Goal: Task Accomplishment & Management: Complete application form

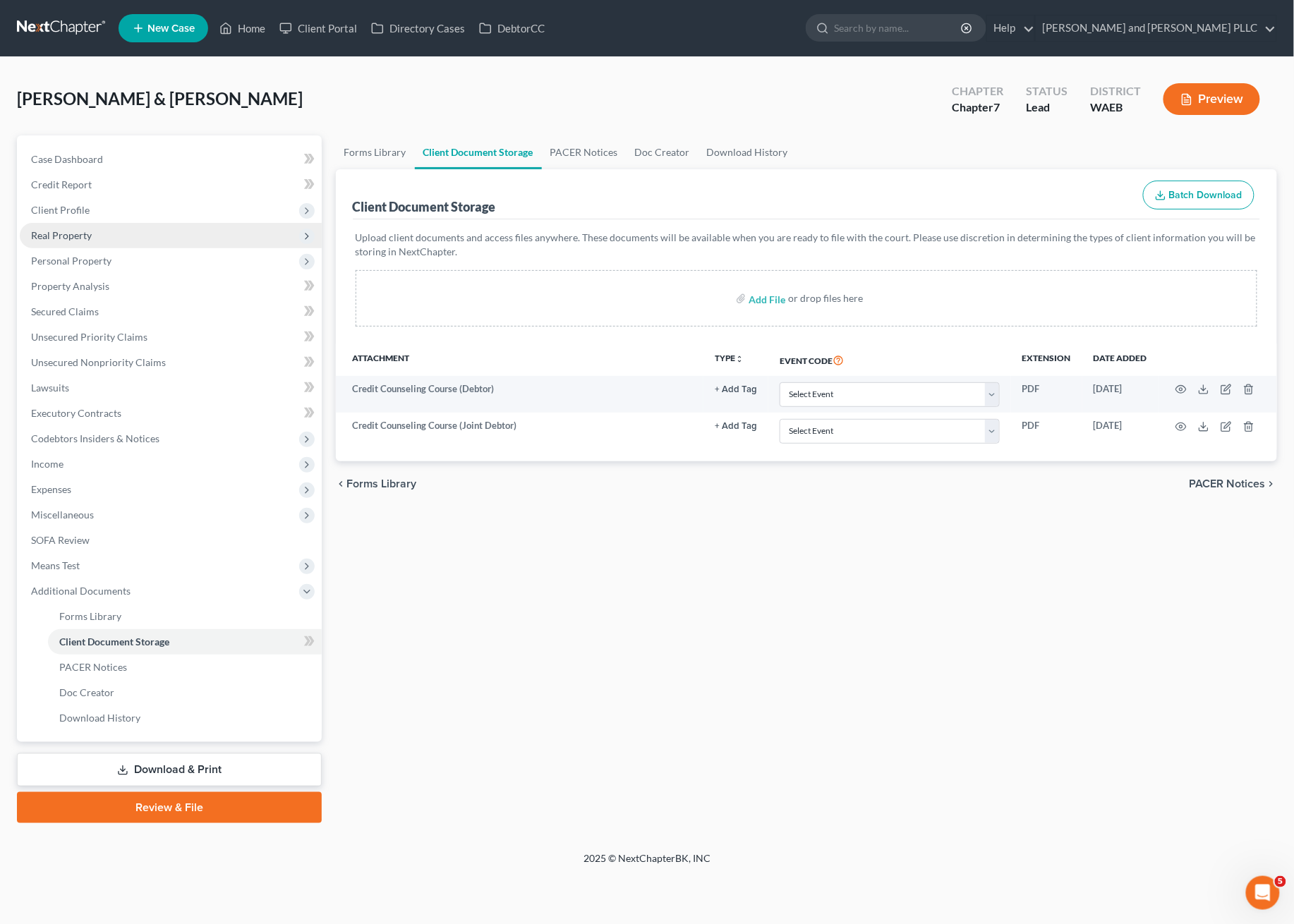
click at [55, 232] on span "Real Property" at bounding box center [61, 235] width 60 height 12
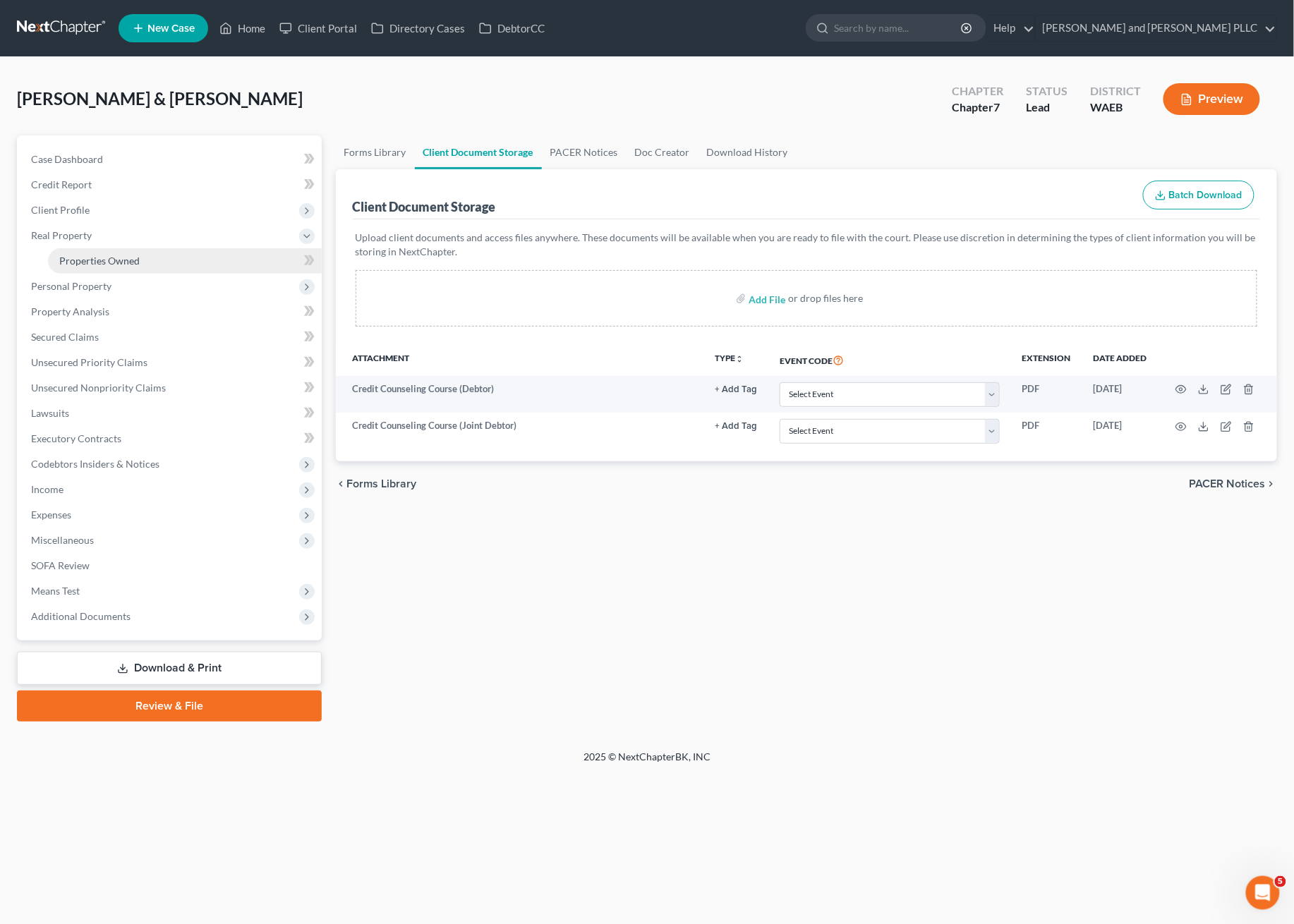
click at [81, 267] on link "Properties Owned" at bounding box center [185, 260] width 274 height 25
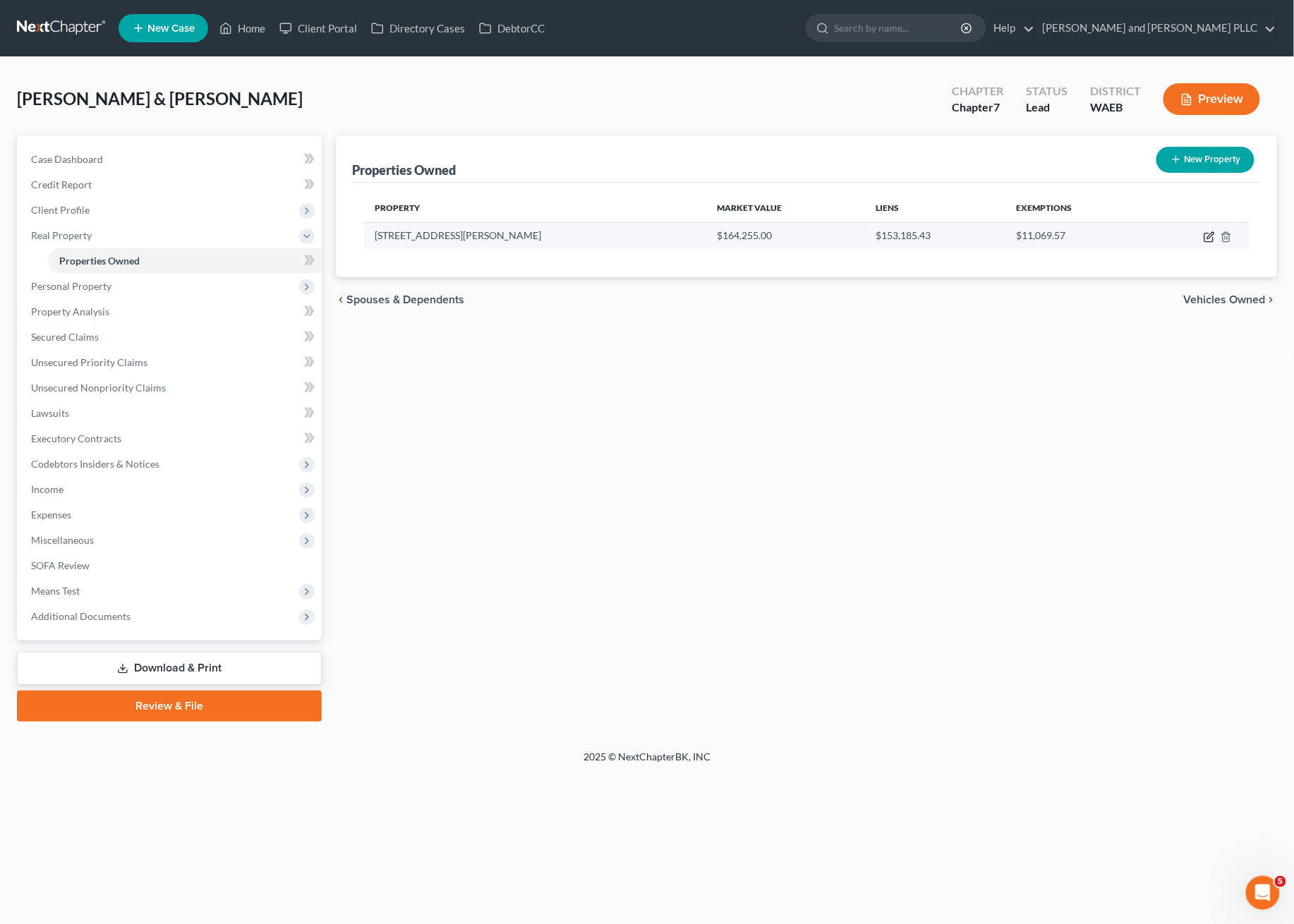
click at [1209, 238] on icon "button" at bounding box center [1209, 237] width 11 height 11
select select "50"
select select "2"
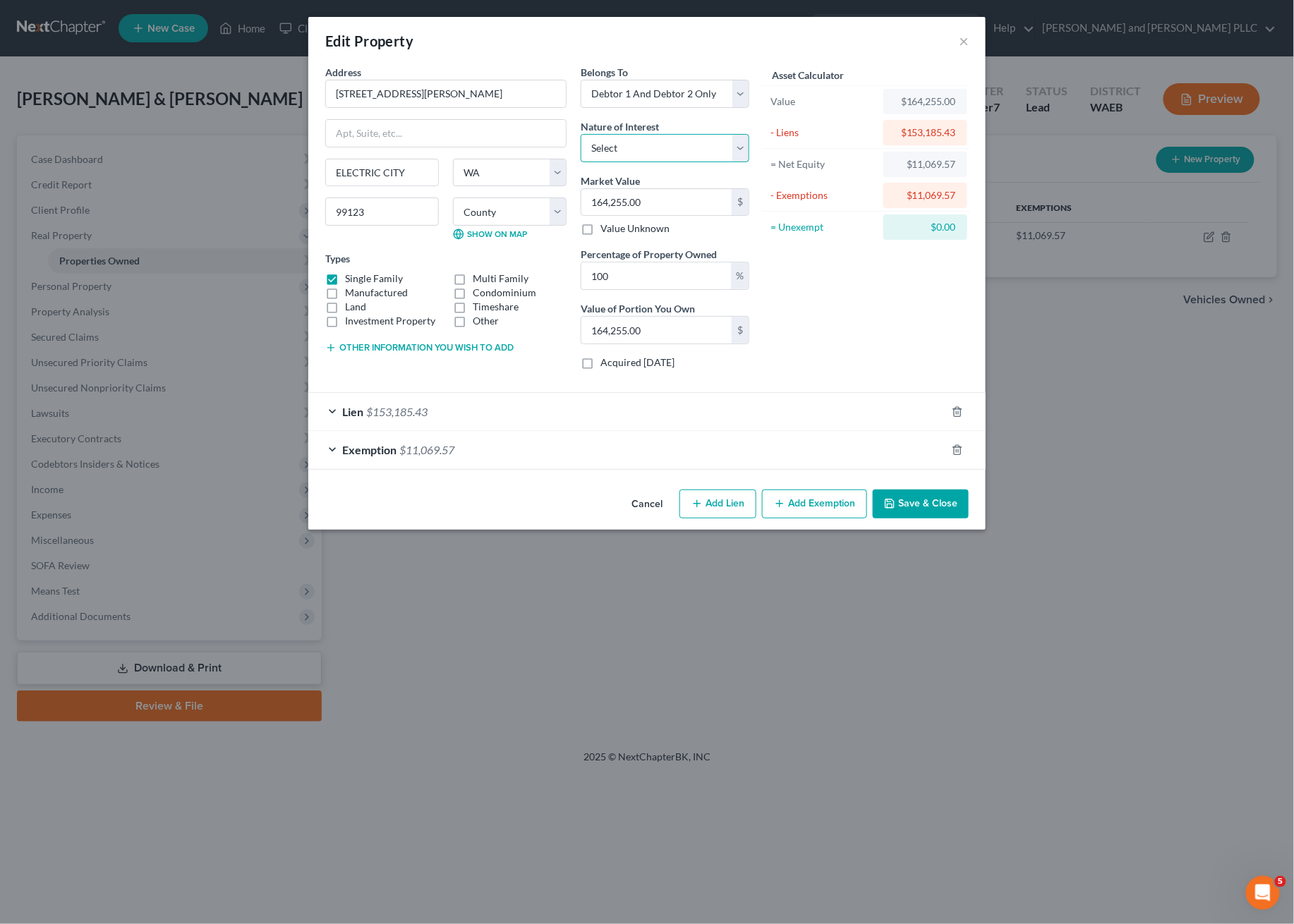
click at [691, 141] on select "Select Fee Simple Joint Tenant Life Estate Equitable Interest Future Interest T…" at bounding box center [665, 148] width 169 height 28
click at [800, 279] on div "Asset Calculator Value $164,255.00 - Liens $153,185.43 = Net Equity $11,069.57 …" at bounding box center [866, 222] width 220 height 316
click at [726, 77] on div "Belongs To * Select Debtor 1 Only Debtor 2 Only Debtor 1 And Debtor 2 Only At L…" at bounding box center [665, 86] width 169 height 43
click at [725, 84] on select "Select Debtor 1 Only Debtor 2 Only Debtor 1 And Debtor 2 Only At Least One Of T…" at bounding box center [665, 94] width 169 height 28
click at [859, 321] on div "Asset Calculator Value $164,255.00 - Liens $153,185.43 = Net Equity $11,069.57 …" at bounding box center [866, 222] width 220 height 316
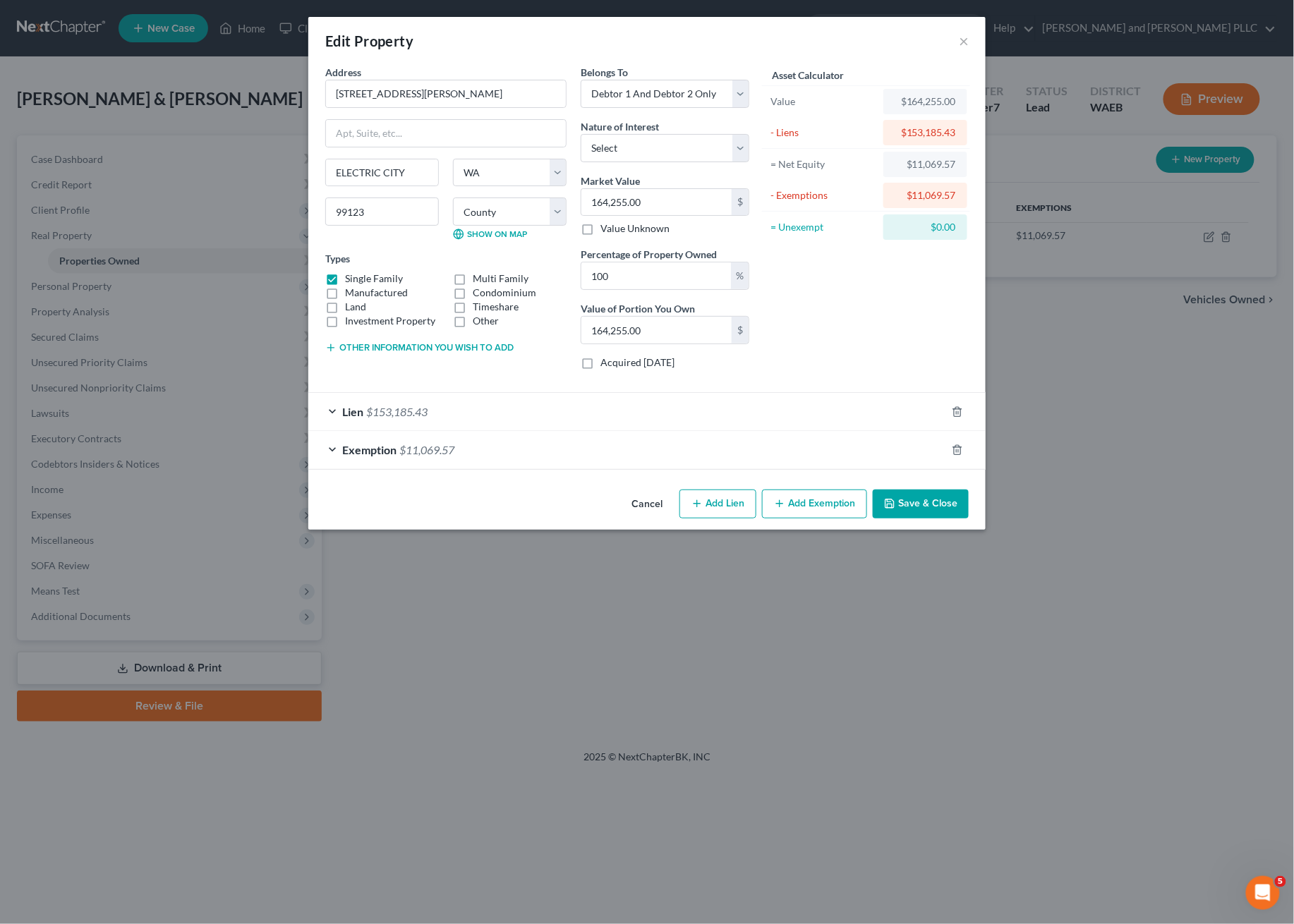
click at [436, 406] on div "Lien $153,185.43" at bounding box center [627, 411] width 638 height 37
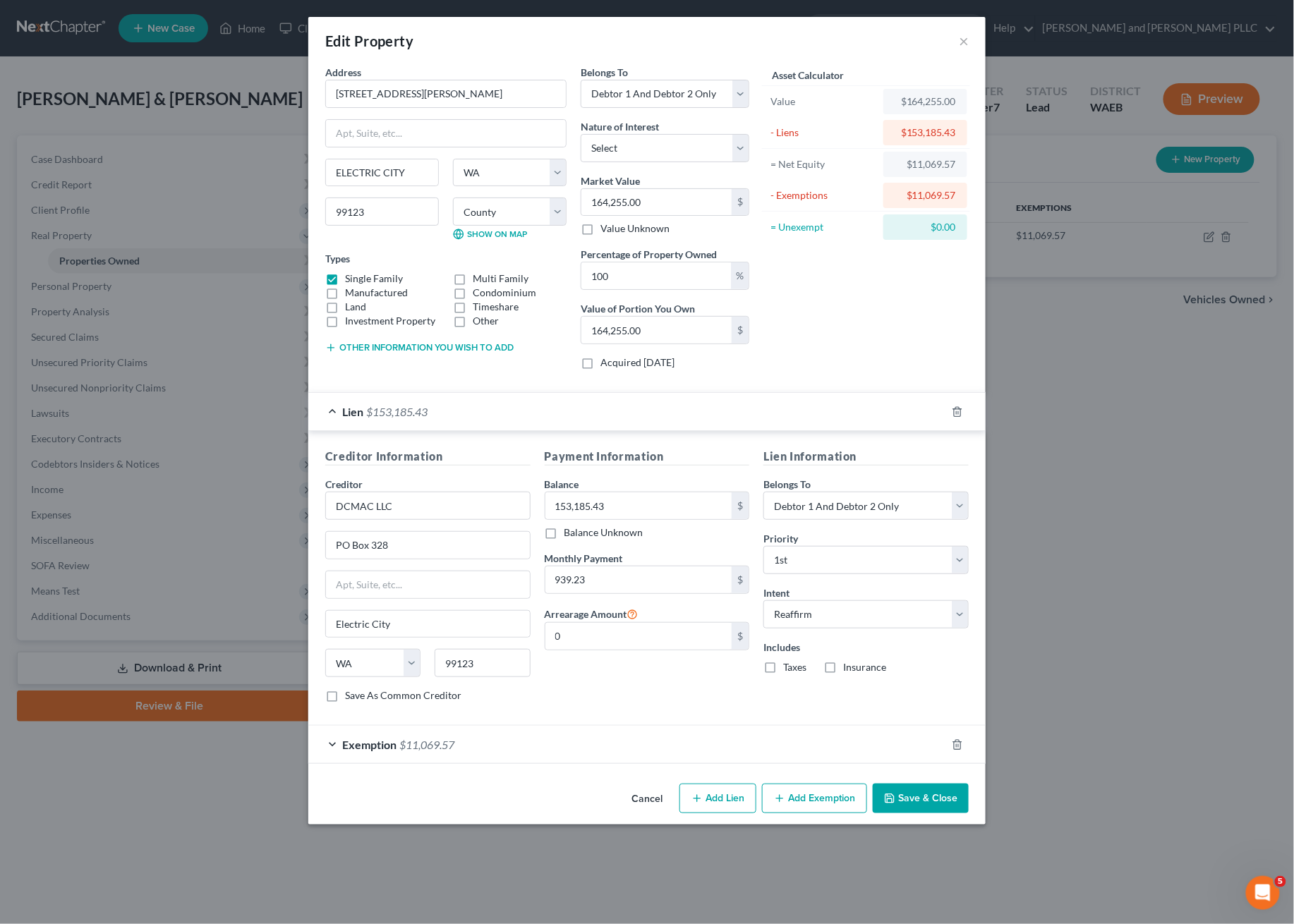
click at [633, 749] on div "Exemption $11,069.57" at bounding box center [627, 744] width 638 height 37
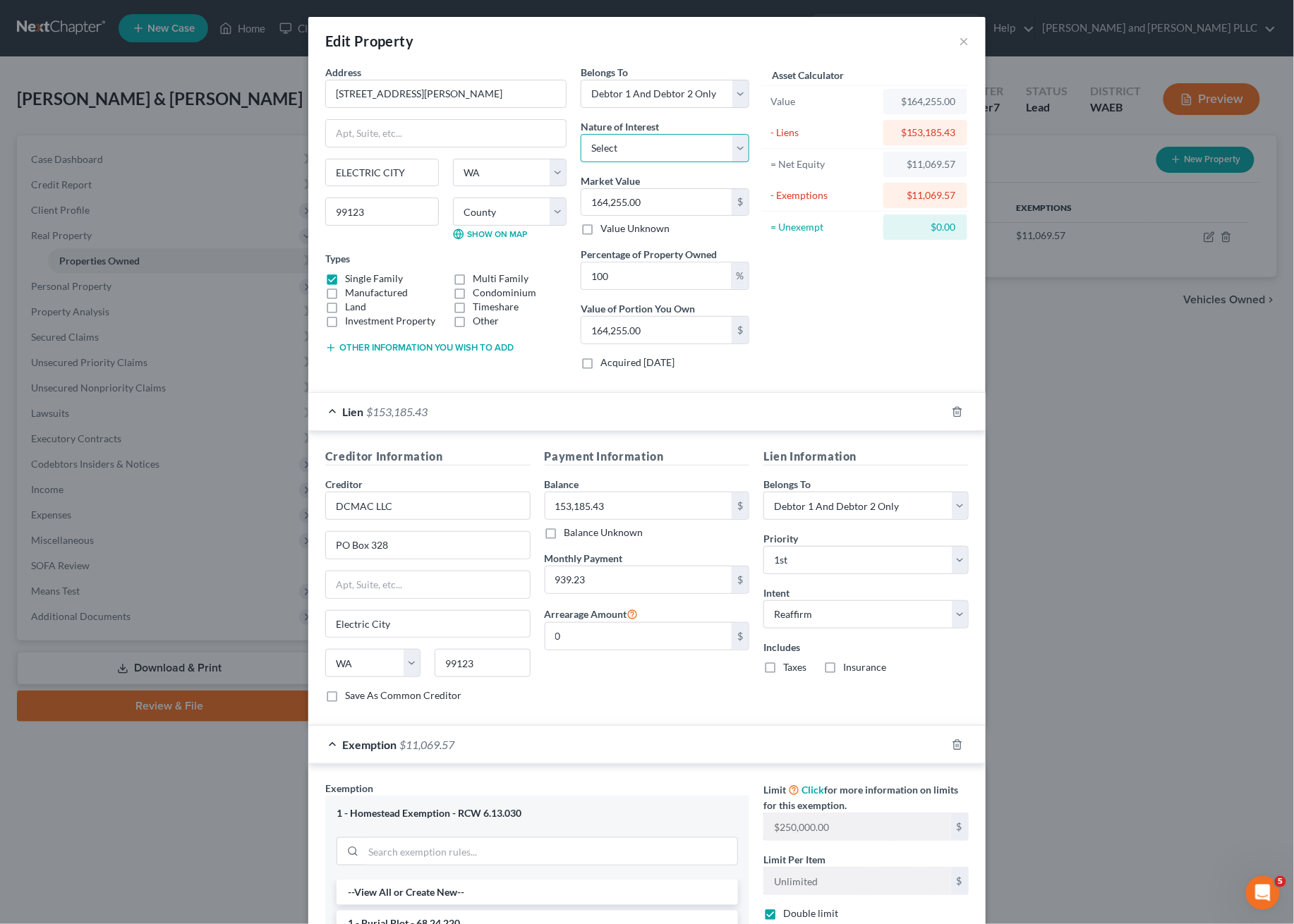
click at [707, 151] on select "Select Fee Simple Joint Tenant Life Estate Equitable Interest Future Interest T…" at bounding box center [665, 148] width 169 height 28
click at [808, 330] on div "Asset Calculator Value $164,255.00 - Liens $153,185.43 = Net Equity $11,069.57 …" at bounding box center [866, 222] width 220 height 316
click at [442, 344] on button "Other information you wish to add" at bounding box center [420, 347] width 189 height 11
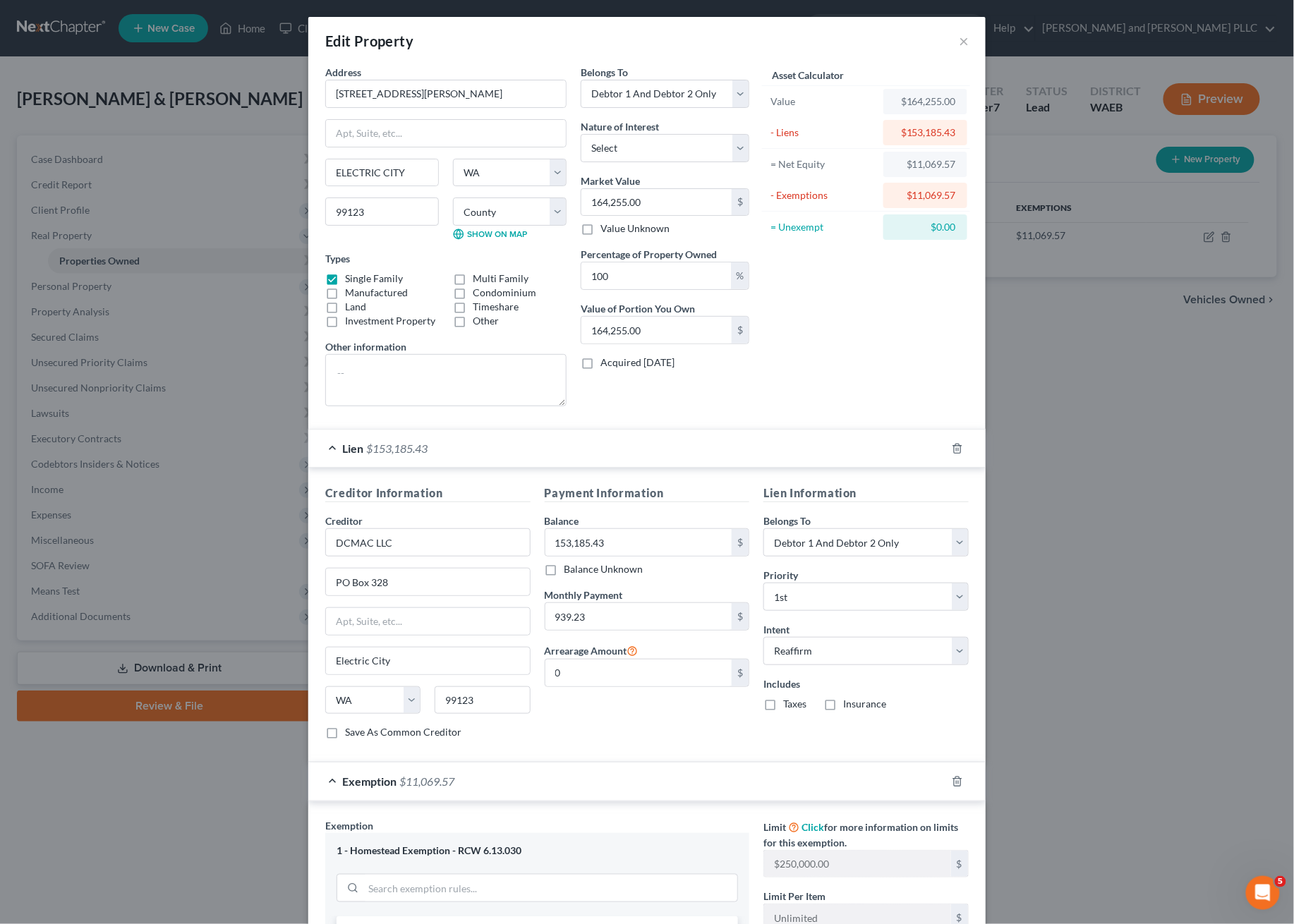
click at [415, 351] on div "Other information" at bounding box center [446, 373] width 241 height 67
click at [415, 364] on textarea at bounding box center [446, 380] width 241 height 53
click at [460, 350] on div "Other information" at bounding box center [446, 373] width 241 height 67
click at [803, 350] on div "Asset Calculator Value $164,255.00 - Liens $153,185.43 = Net Equity $11,069.57 …" at bounding box center [866, 240] width 220 height 352
click at [706, 100] on select "Select Debtor 1 Only Debtor 2 Only Debtor 1 And Debtor 2 Only At Least One Of T…" at bounding box center [665, 94] width 169 height 28
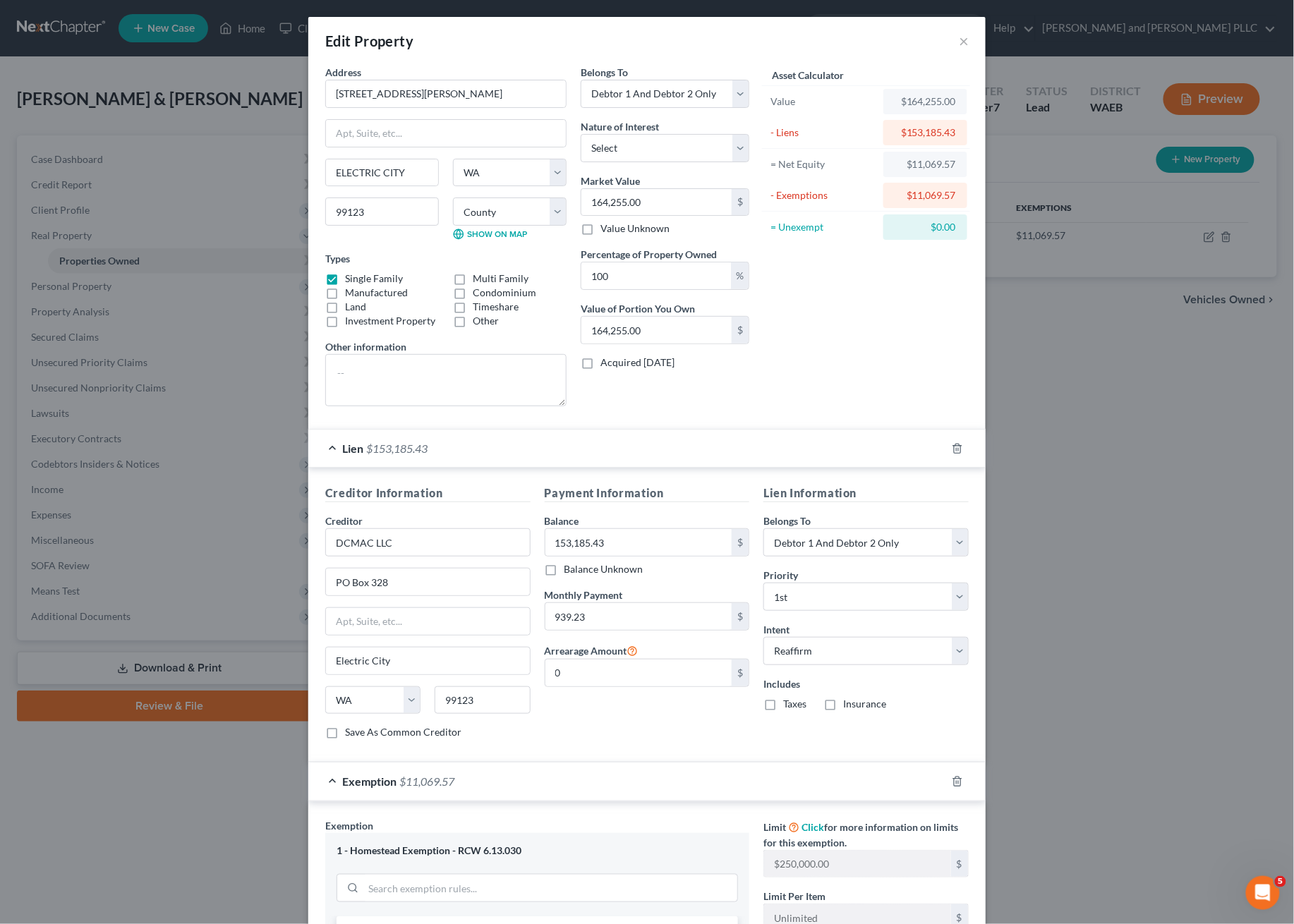
click at [836, 381] on div "Asset Calculator Value $164,255.00 - Liens $153,185.43 = Net Equity $11,069.57 …" at bounding box center [866, 240] width 220 height 352
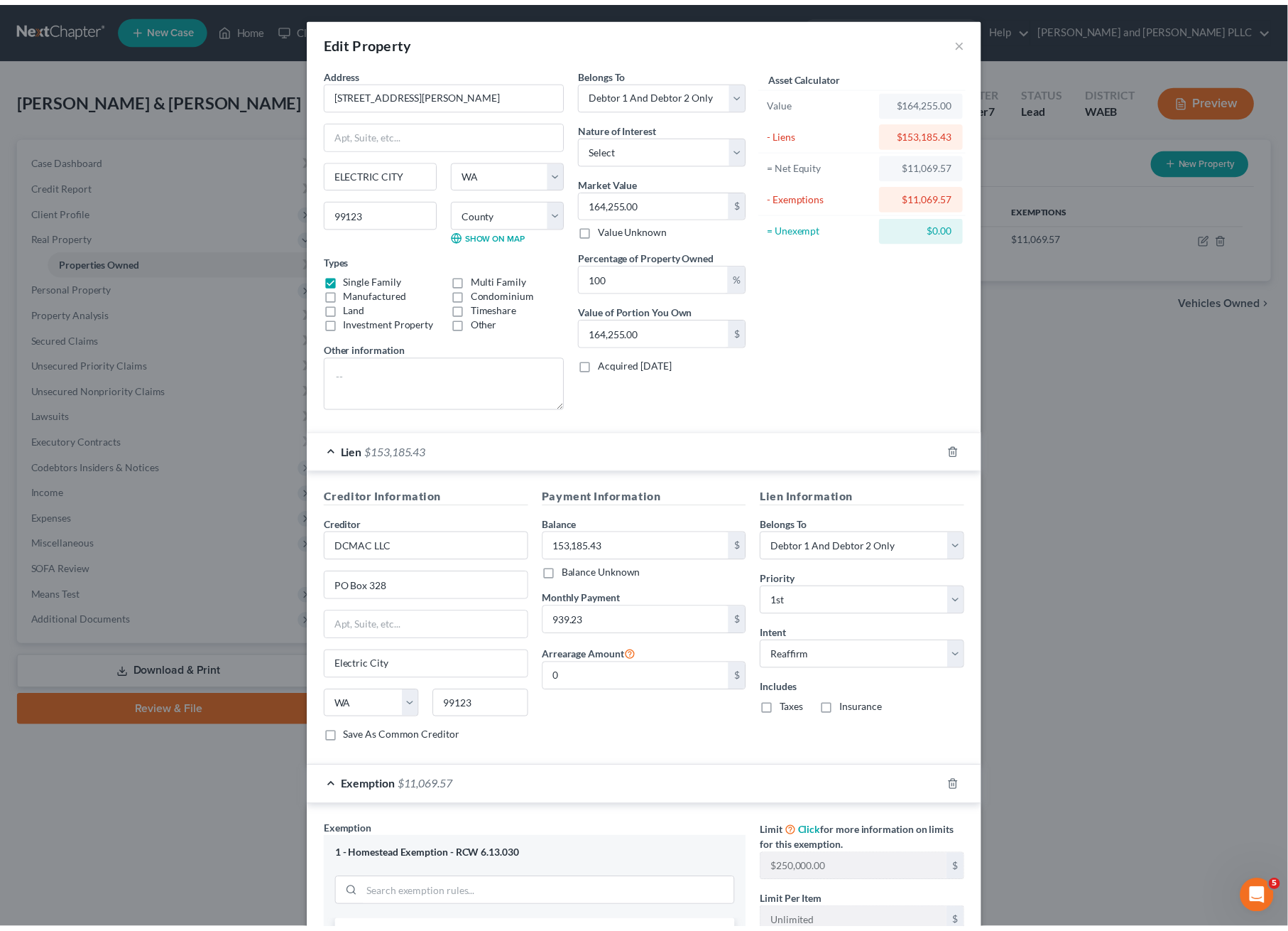
scroll to position [322, 0]
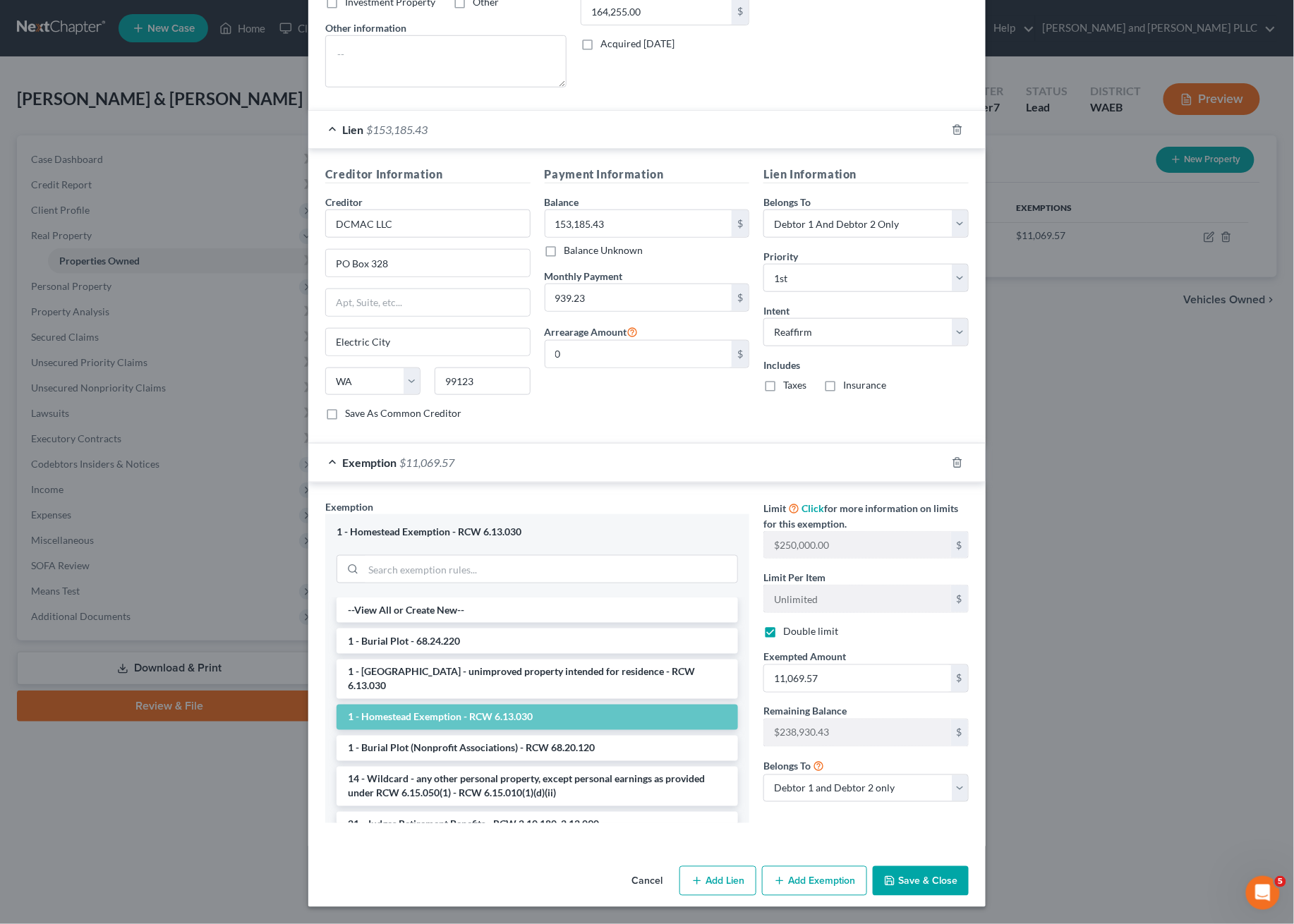
click at [650, 881] on button "Cancel" at bounding box center [647, 881] width 53 height 28
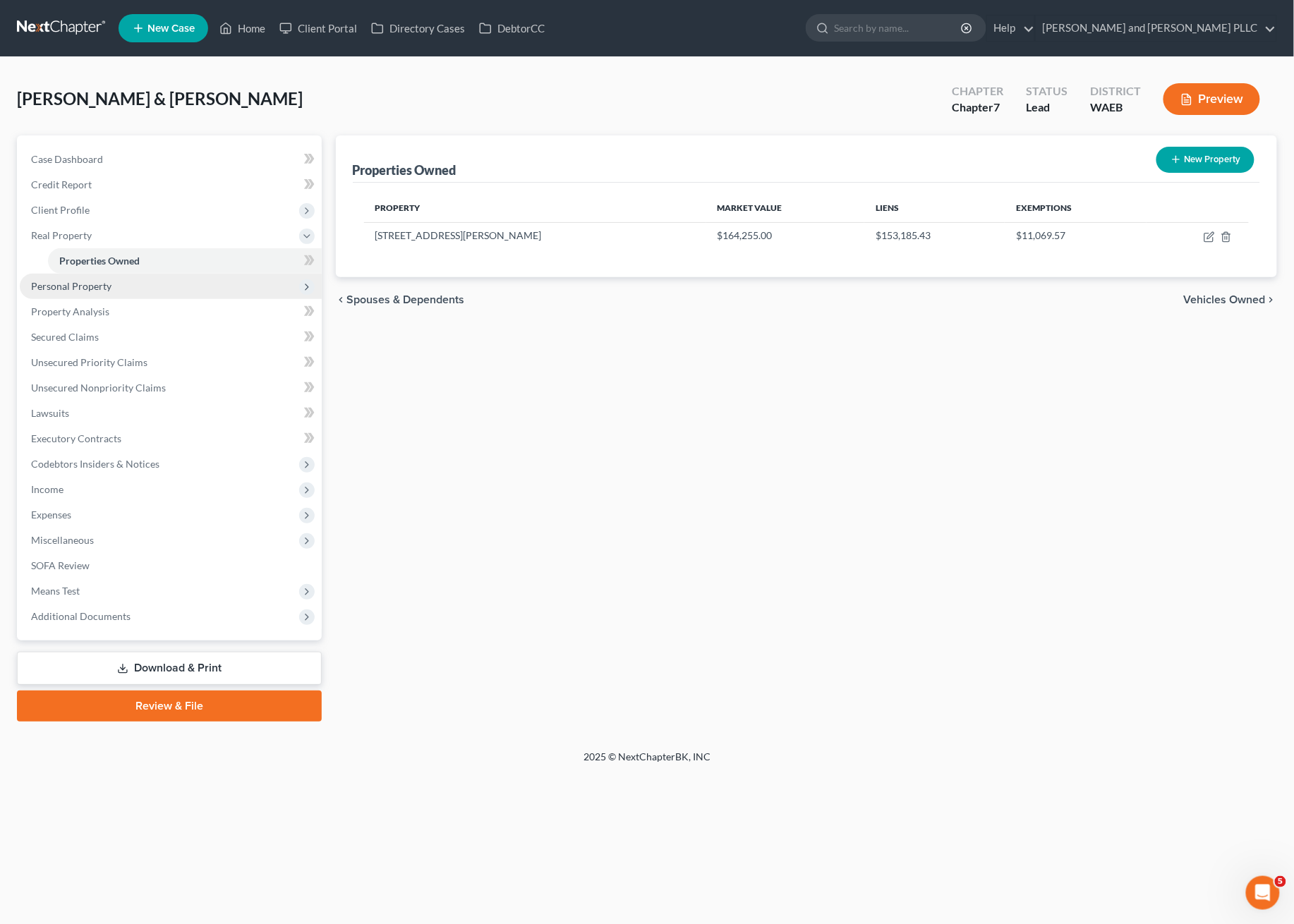
click at [69, 282] on span "Personal Property" at bounding box center [71, 286] width 80 height 12
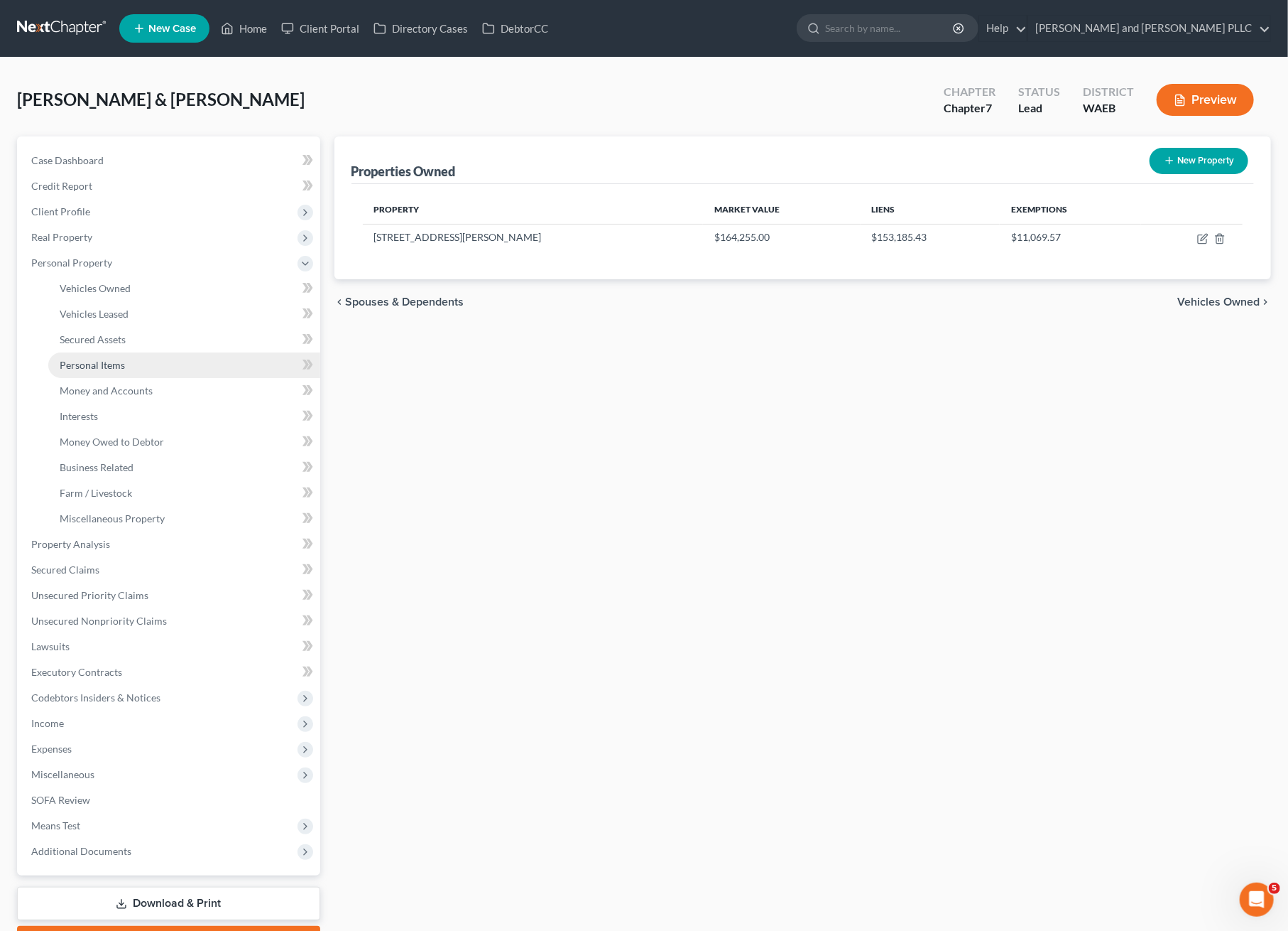
click at [92, 367] on span "Personal Items" at bounding box center [92, 365] width 65 height 12
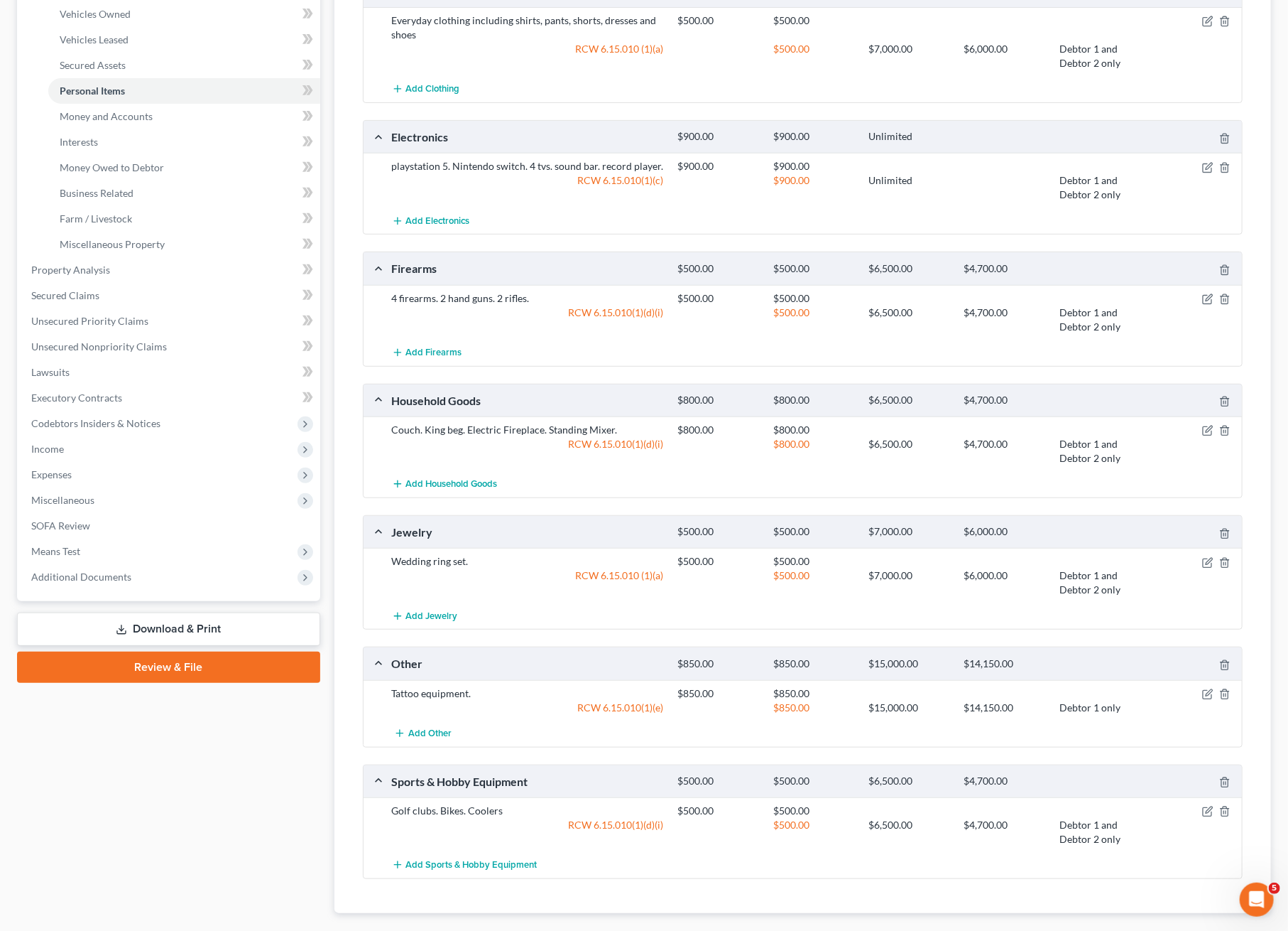
scroll to position [285, 0]
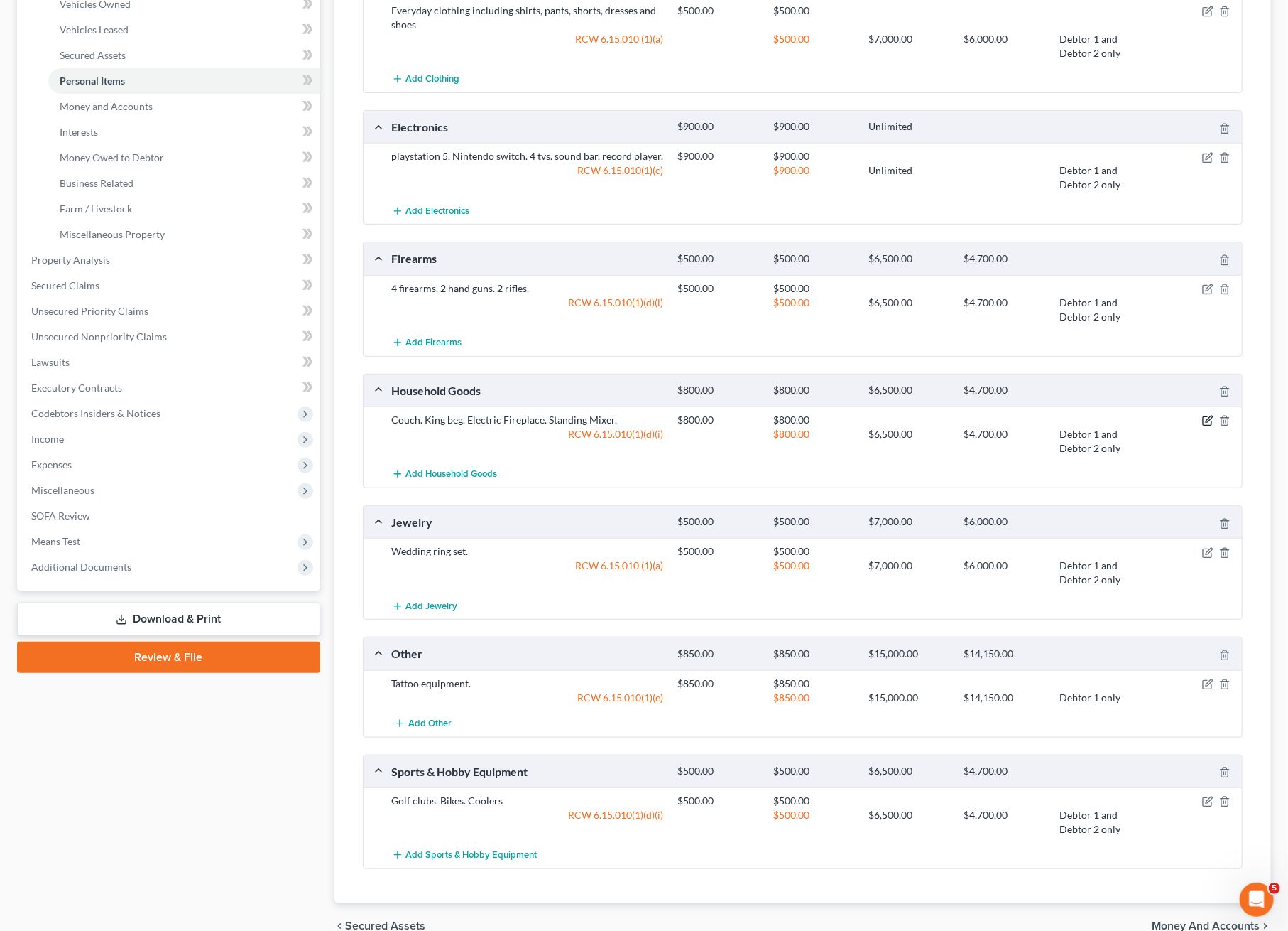
click at [1203, 422] on icon "button" at bounding box center [1207, 422] width 9 height 9
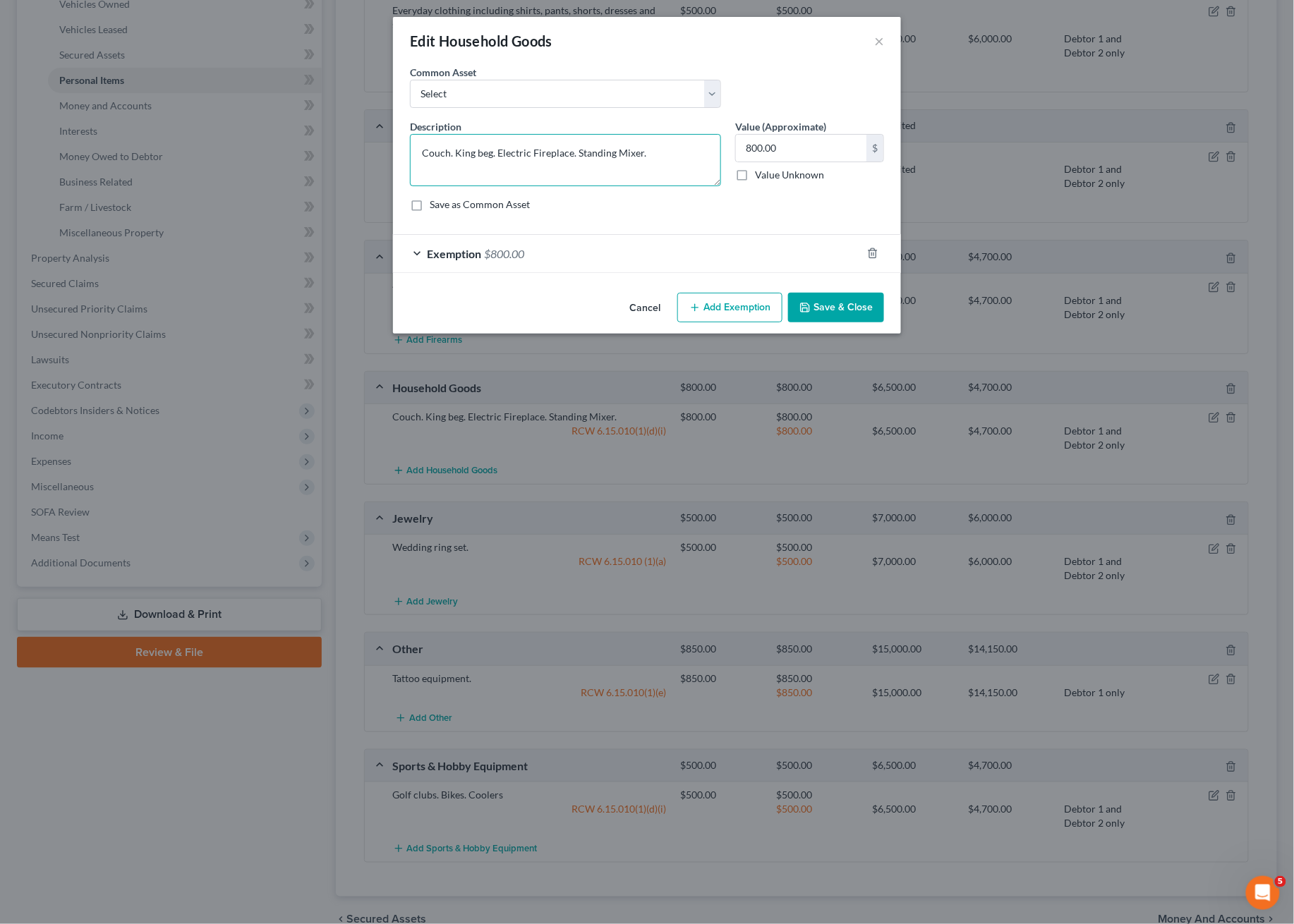
click at [491, 155] on textarea "Couch. King beg. Electric Fireplace. Standing Mixer." at bounding box center [565, 160] width 311 height 53
click at [474, 154] on textarea "Couch. King beg. Electric Fireplace. Standing Mixer." at bounding box center [565, 160] width 311 height 53
click at [599, 154] on textarea "Couch. King size bed, Electric Fireplace. Standing Mixer." at bounding box center [565, 160] width 311 height 53
type textarea "Couch. King size bed, Electric Fireplace, Standing Mixer."
click at [826, 307] on button "Save & Close" at bounding box center [836, 307] width 96 height 29
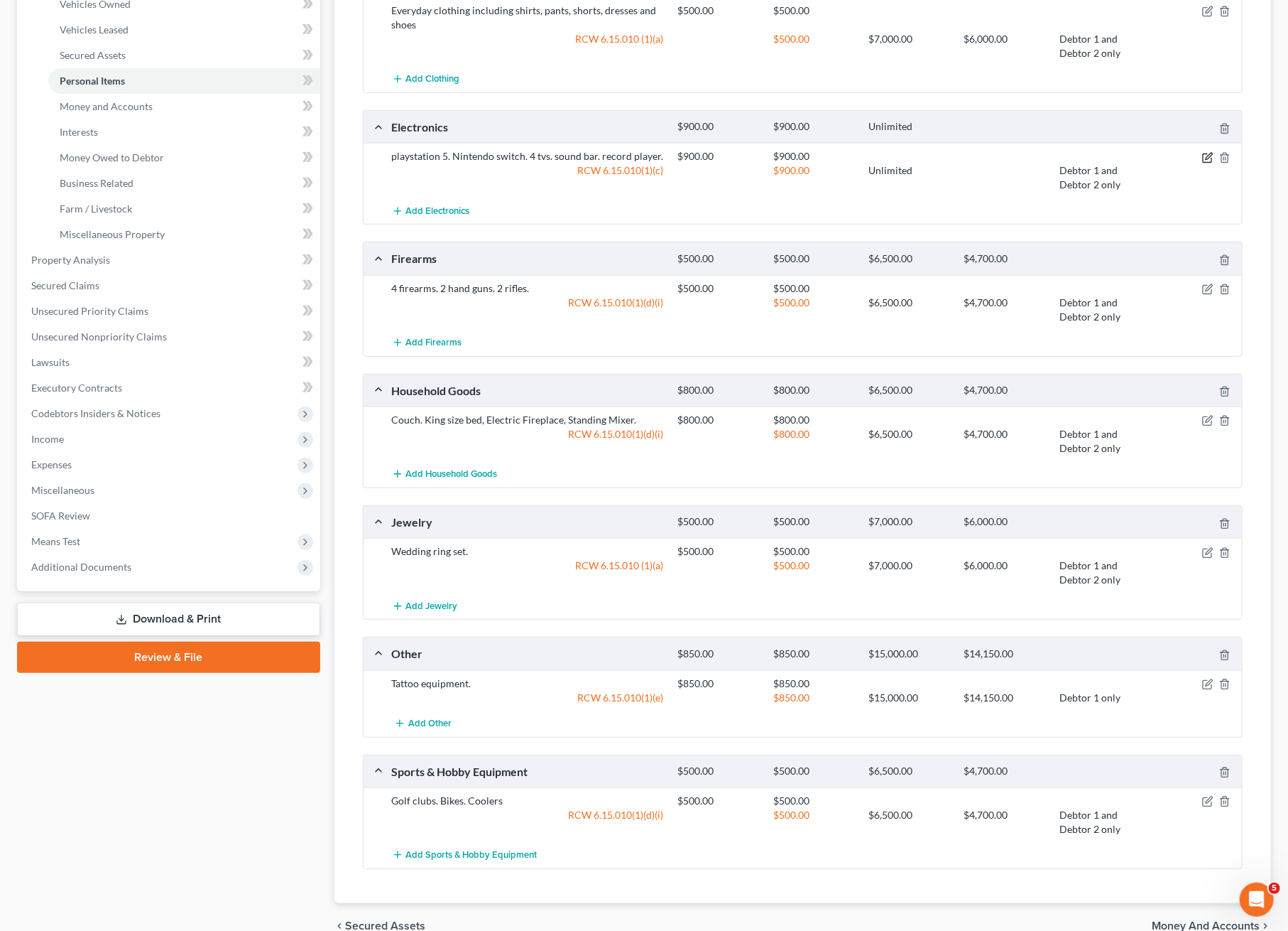
click at [1206, 159] on icon "button" at bounding box center [1207, 157] width 11 height 11
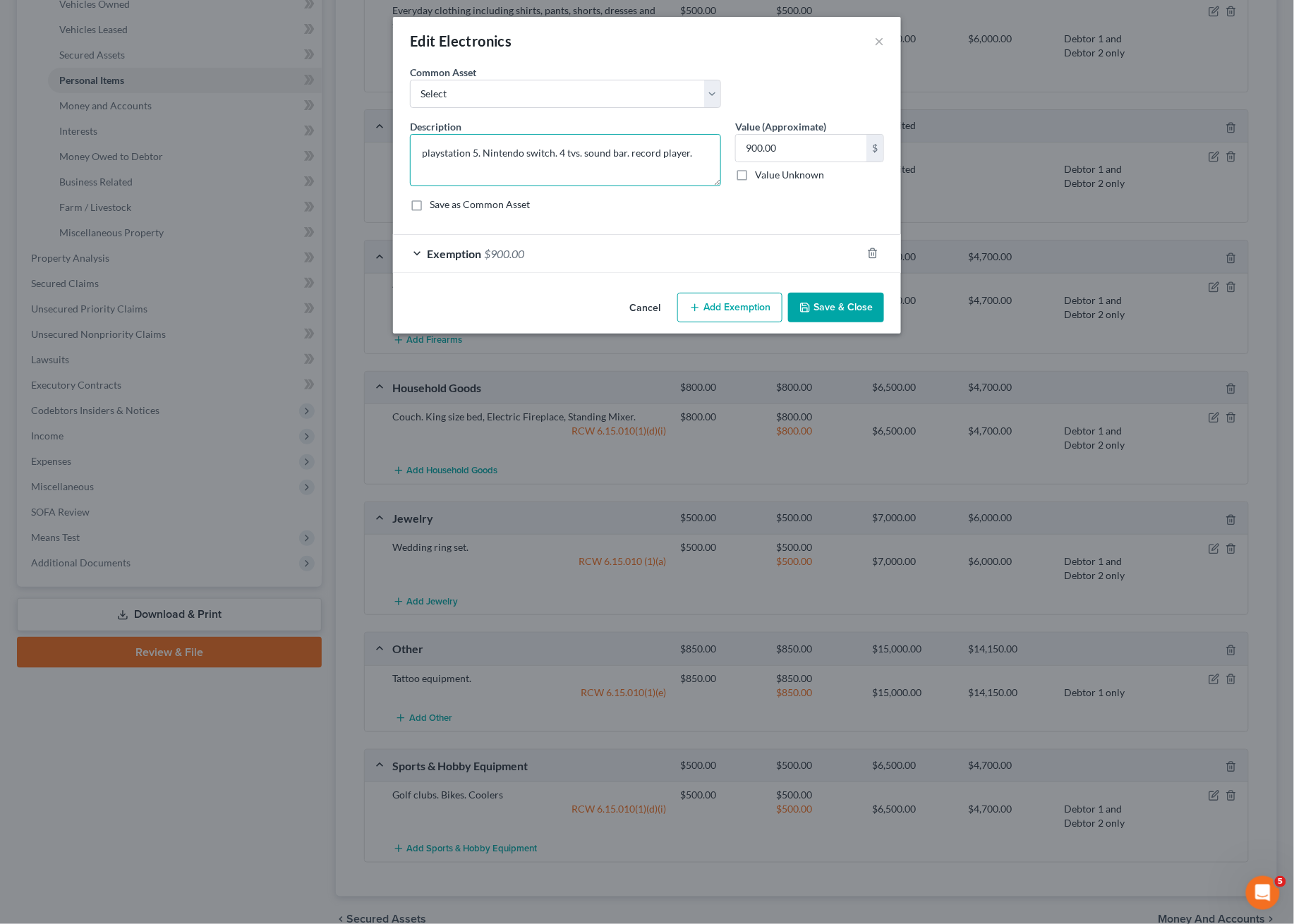
drag, startPoint x: 427, startPoint y: 152, endPoint x: 436, endPoint y: 153, distance: 9.1
click at [427, 153] on textarea "playstation 5. Nintendo switch. 4 tvs. sound bar. record player." at bounding box center [565, 160] width 311 height 53
click at [483, 158] on textarea "Playstation 5. Nintendo switch. 4 tvs. sound bar. record player." at bounding box center [565, 160] width 311 height 53
type textarea "Playstation 5., Nintendo switch, 4 tvs, sound bar. and record player."
click at [843, 309] on button "Save & Close" at bounding box center [836, 307] width 96 height 29
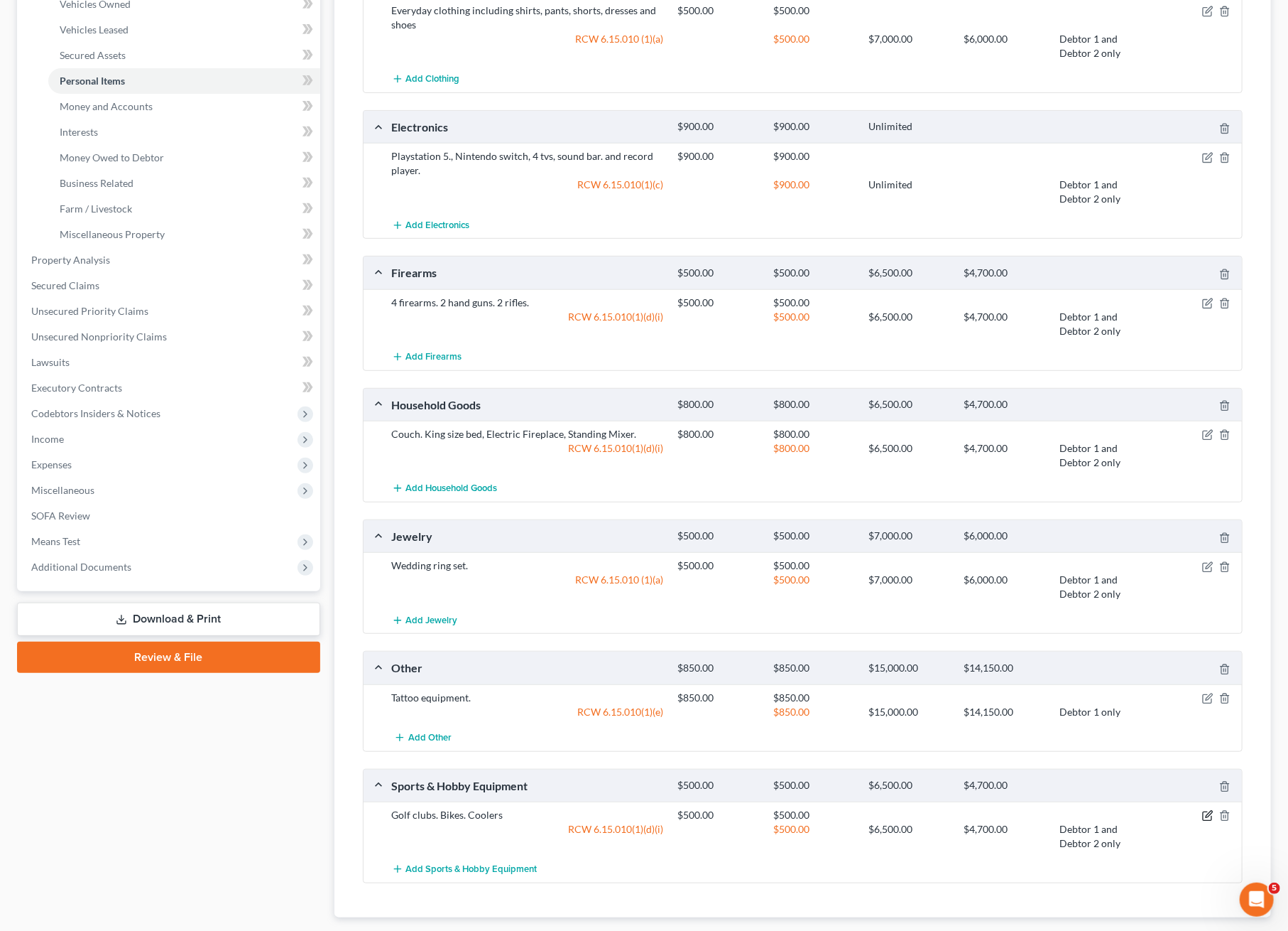
click at [1205, 817] on icon "button" at bounding box center [1207, 816] width 11 height 11
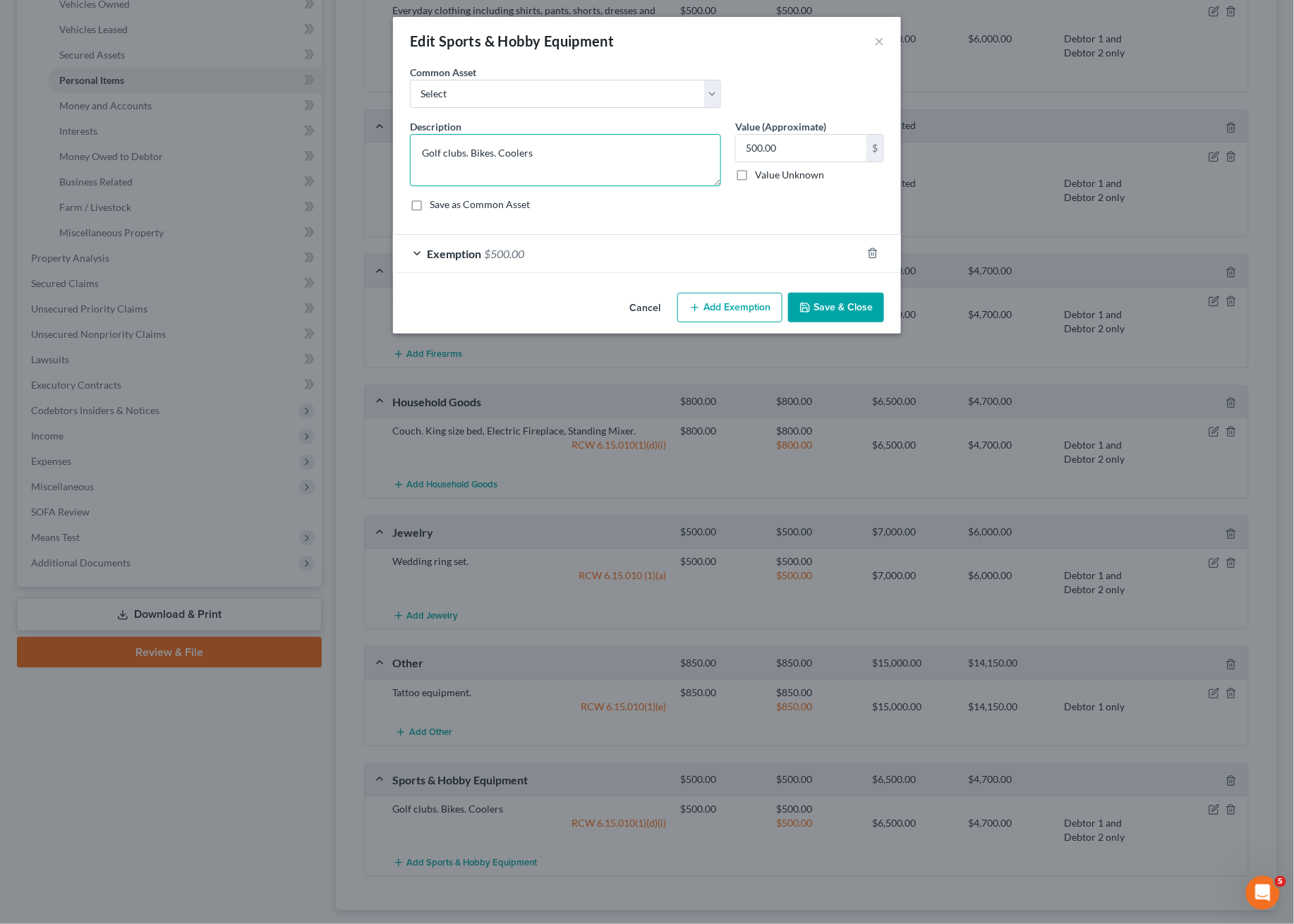
click at [470, 147] on textarea "Golf clubs. Bikes. Coolers" at bounding box center [565, 160] width 311 height 53
type textarea "Golf clubs, Bikes and Coolers"
click at [847, 306] on button "Save & Close" at bounding box center [836, 307] width 96 height 29
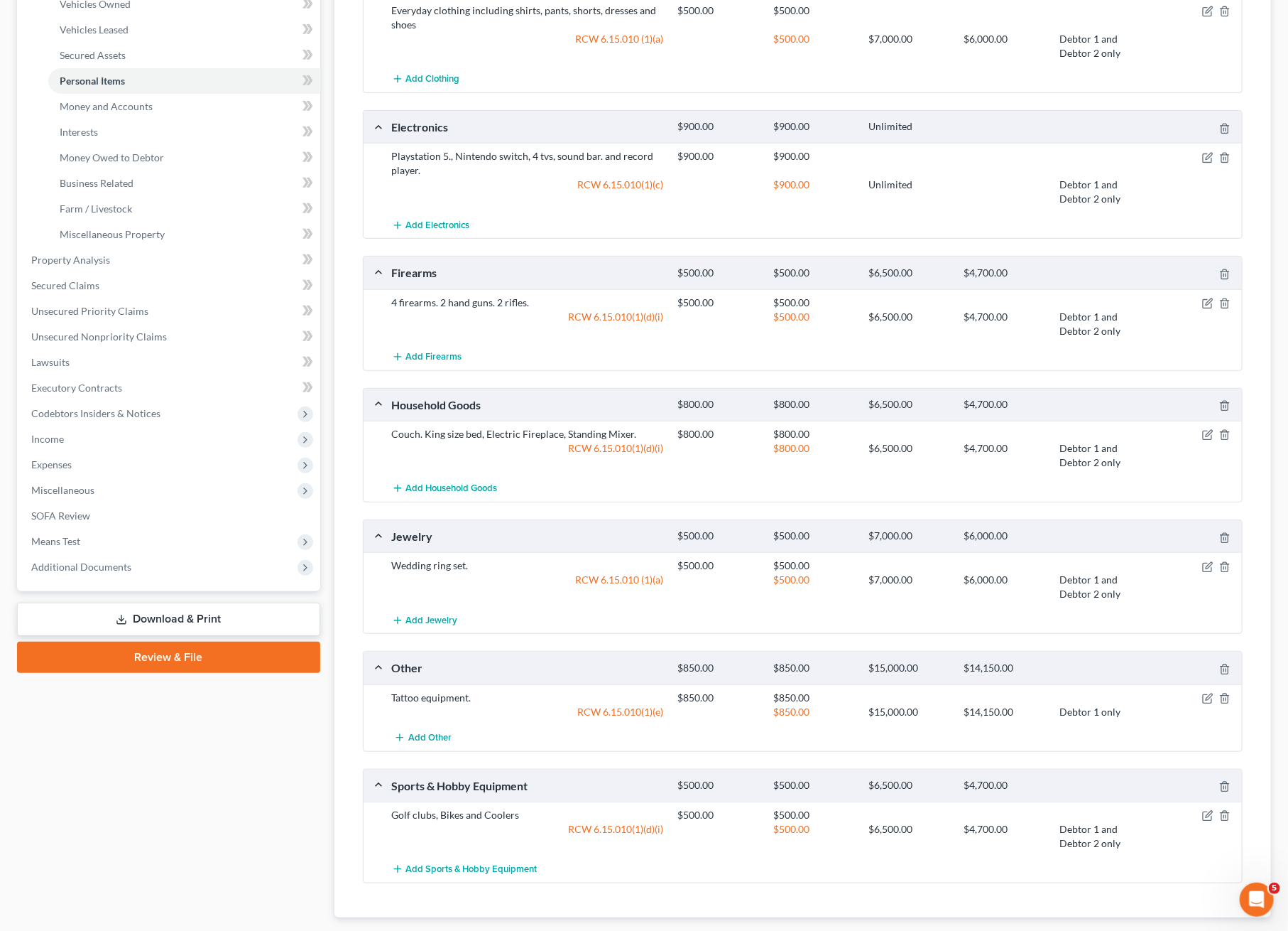
click at [646, 711] on div "RCW 6.15.010(1)(e)" at bounding box center [528, 711] width 286 height 14
click at [649, 711] on div "RCW 6.15.010(1)(e)" at bounding box center [528, 711] width 286 height 14
copy div "RCW 6.15.010(1)(e)"
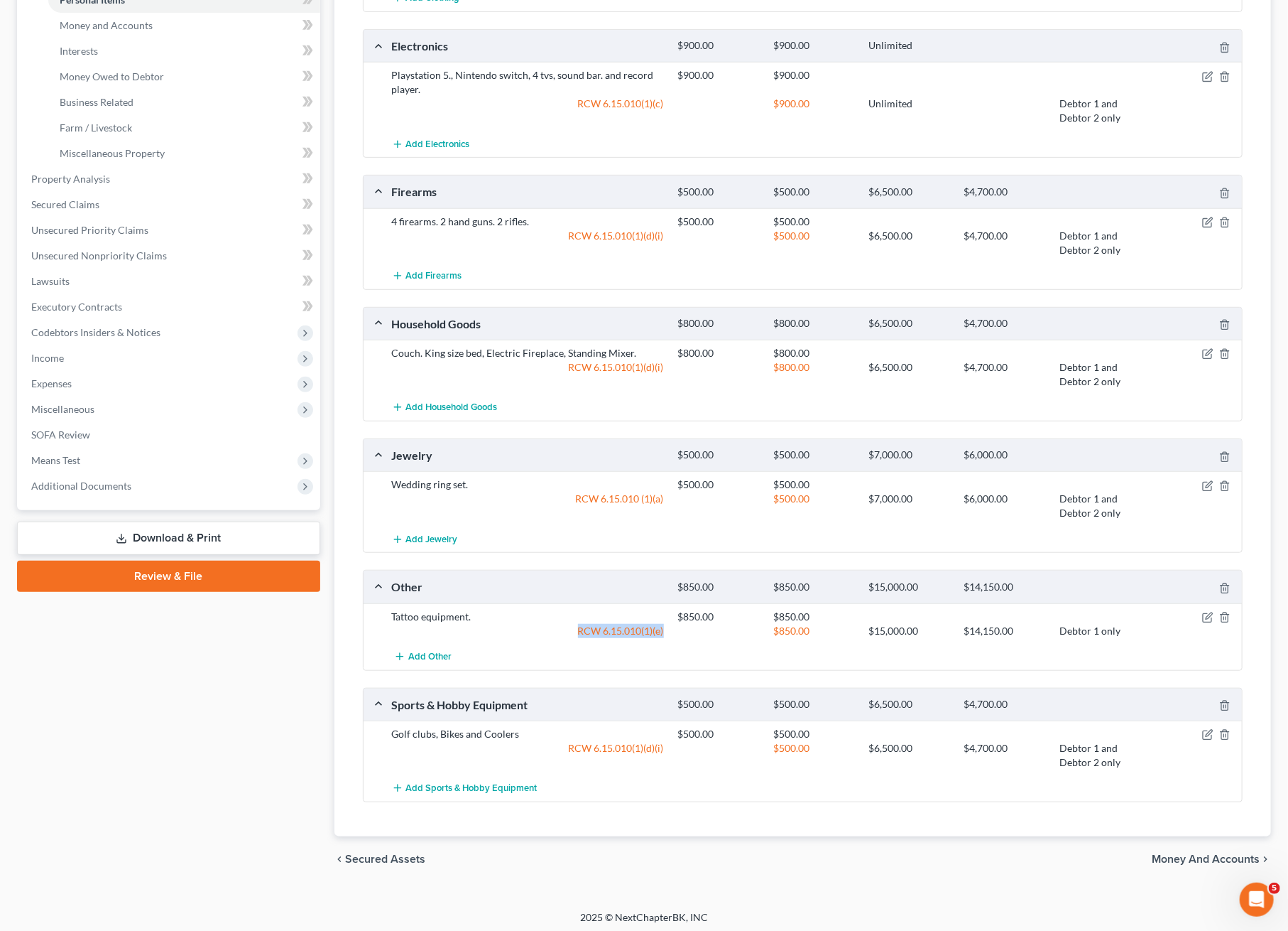
scroll to position [370, 0]
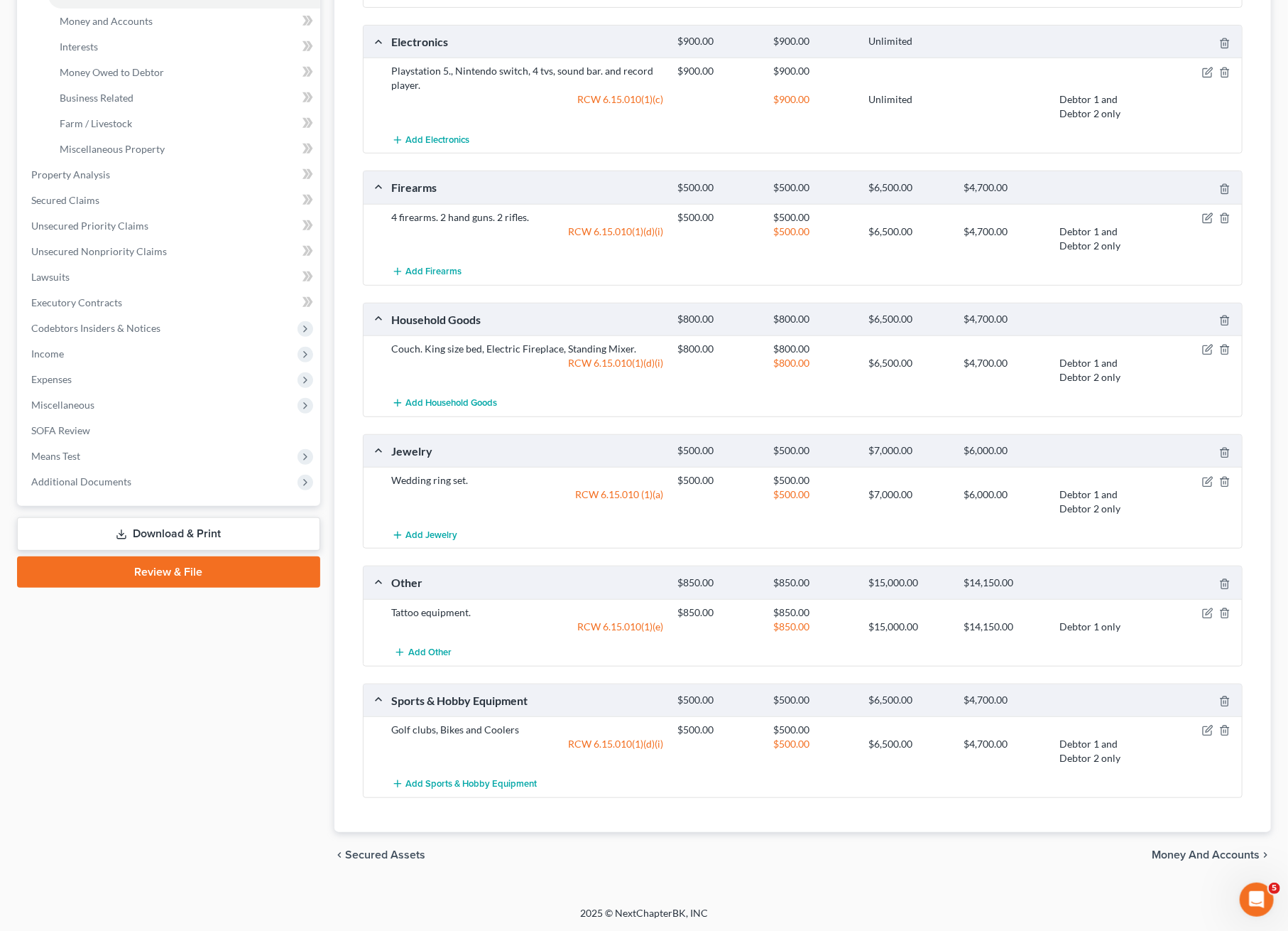
click at [507, 644] on div "Add Other" at bounding box center [814, 652] width 860 height 26
click at [483, 603] on div "Tattoo equipment. $850.00 $850.00 RCW 6.15.010(1)(e) $850.00 $15,000.00 $14,150…" at bounding box center [803, 619] width 879 height 41
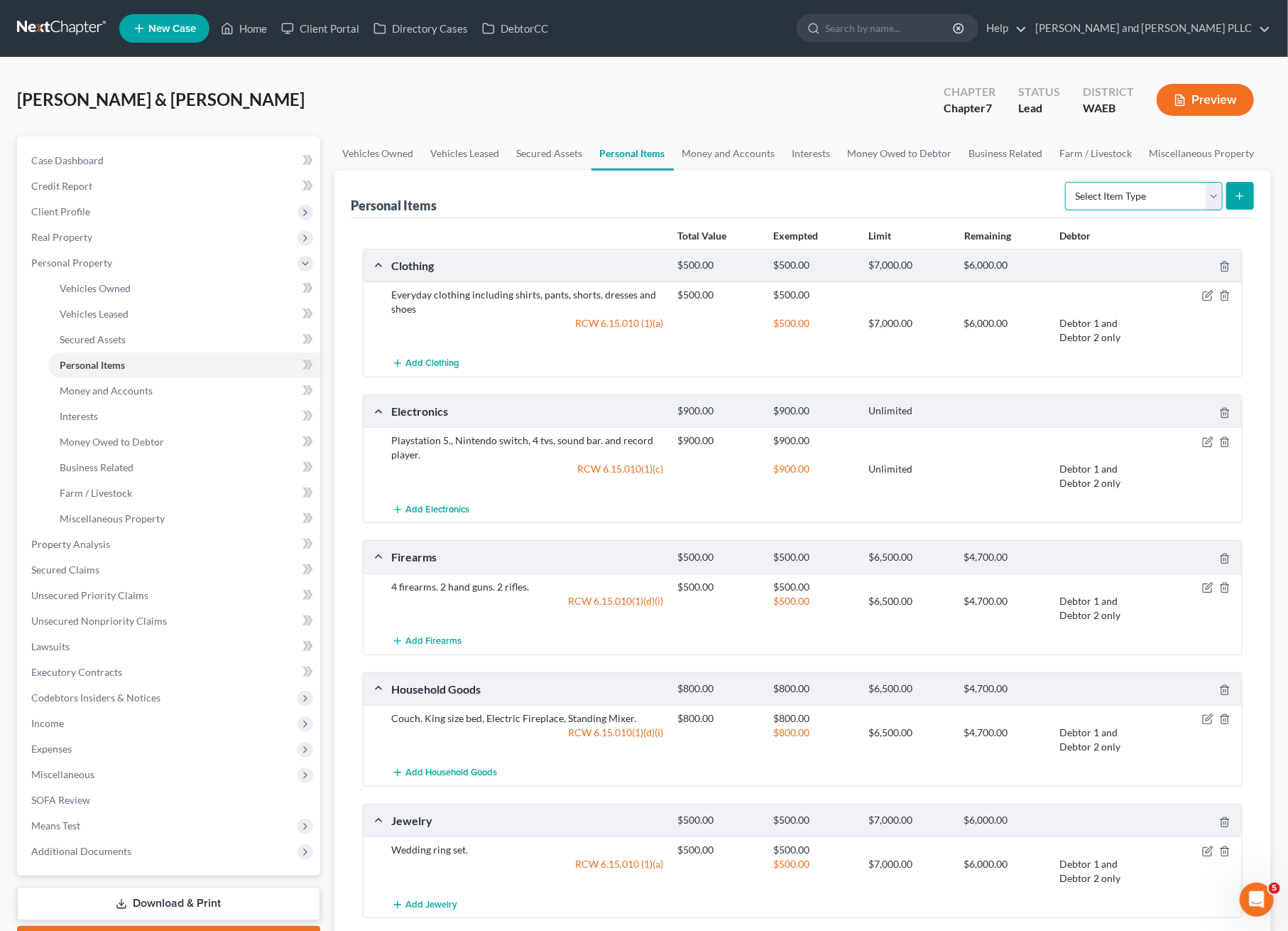
click at [1161, 198] on select "Select Item Type Clothing Collectibles Of Value Electronics Firearms Household …" at bounding box center [1144, 196] width 158 height 29
drag, startPoint x: 752, startPoint y: 147, endPoint x: 801, endPoint y: 155, distance: 49.6
click at [753, 147] on link "Money and Accounts" at bounding box center [729, 153] width 110 height 34
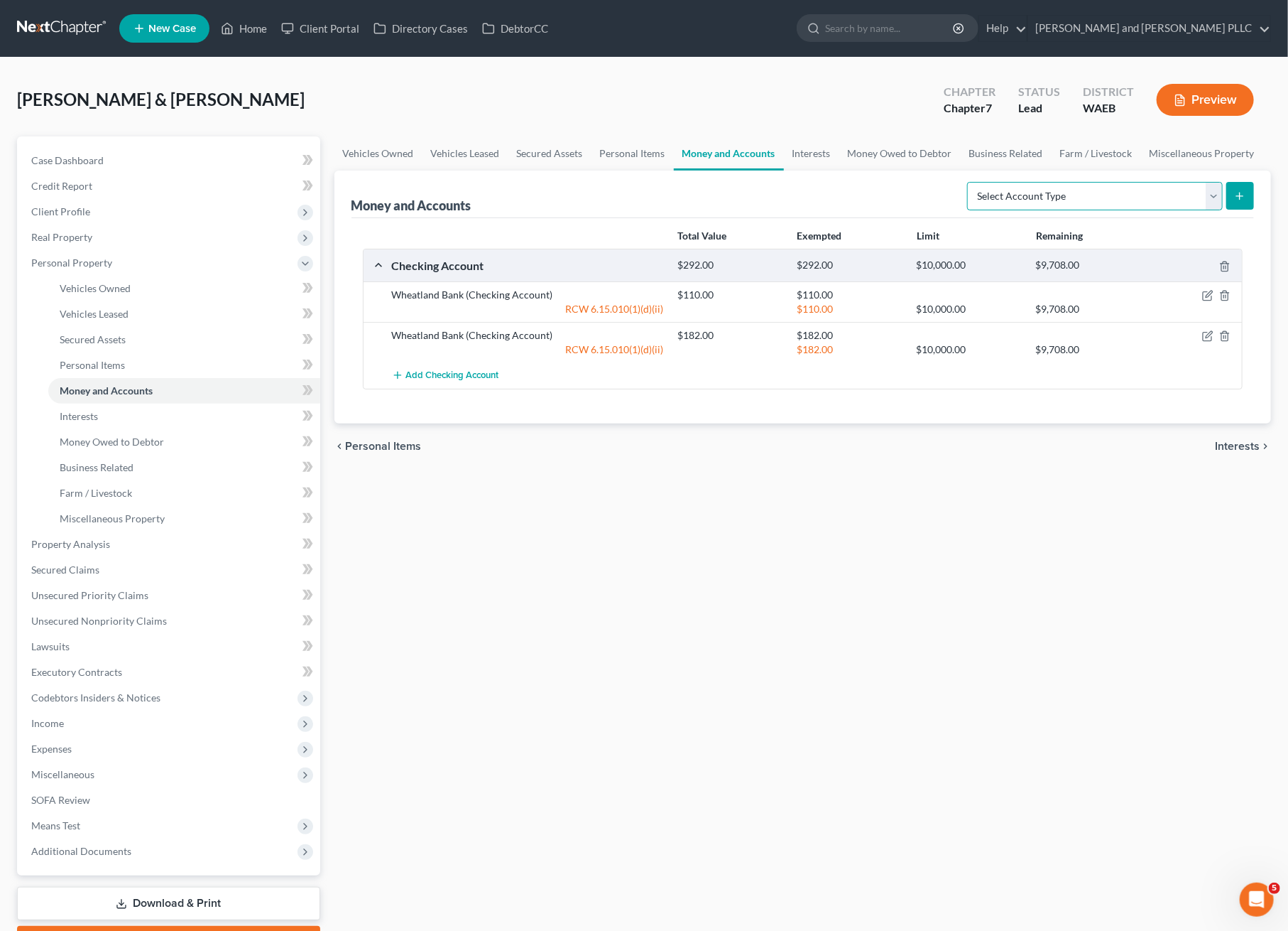
click at [1148, 198] on select "Select Account Type Brokerage Cash on Hand Certificates of Deposit Checking Acc…" at bounding box center [1095, 196] width 256 height 29
select select "cash_on_hand"
click at [971, 182] on select "Select Account Type Brokerage Cash on Hand Certificates of Deposit Checking Acc…" at bounding box center [1095, 196] width 256 height 29
click at [1246, 192] on button "submit" at bounding box center [1240, 196] width 28 height 28
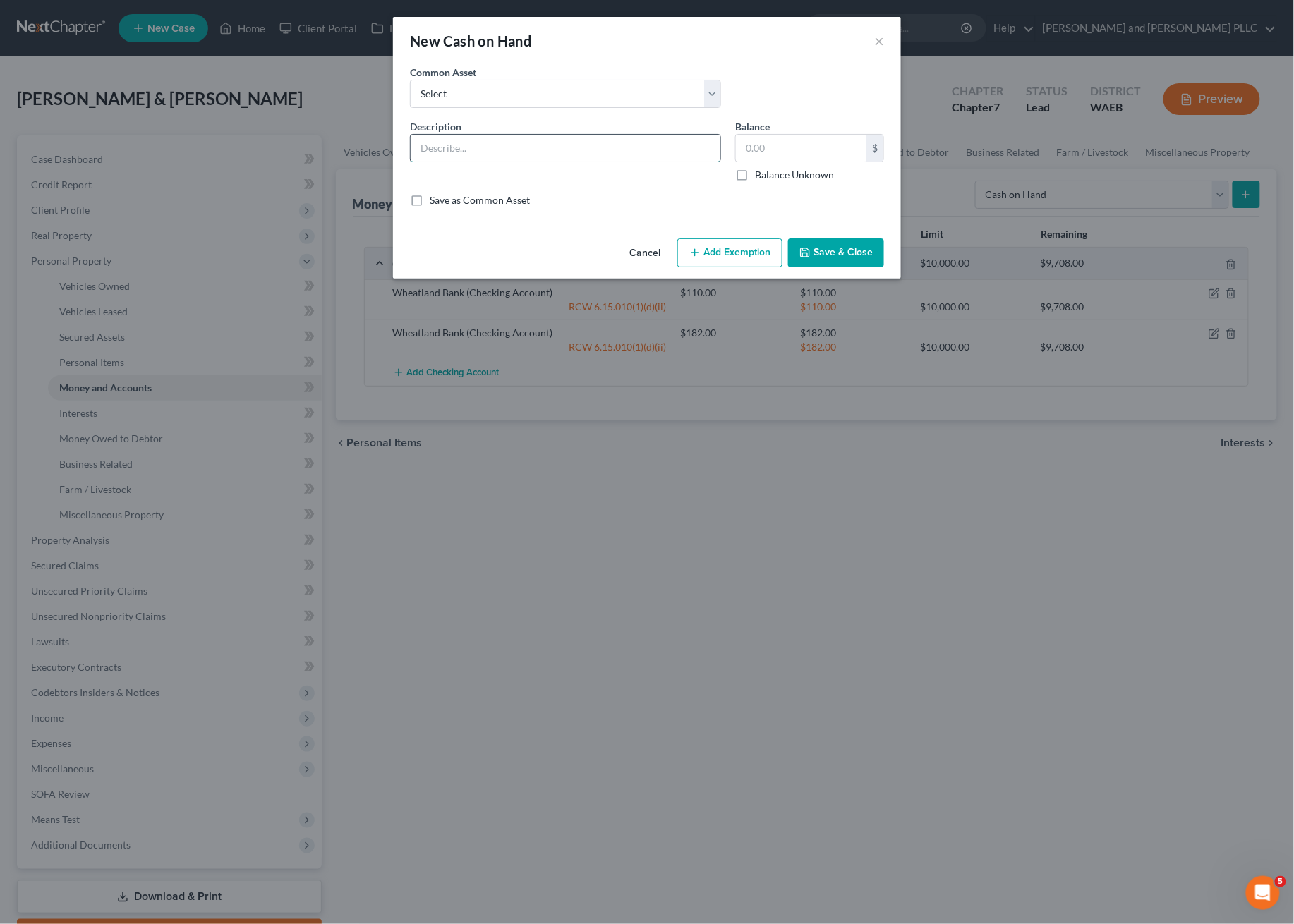
click at [573, 142] on input "text" at bounding box center [565, 147] width 309 height 27
type input "C"
type input "M"
type input "Cash"
type input "5.00"
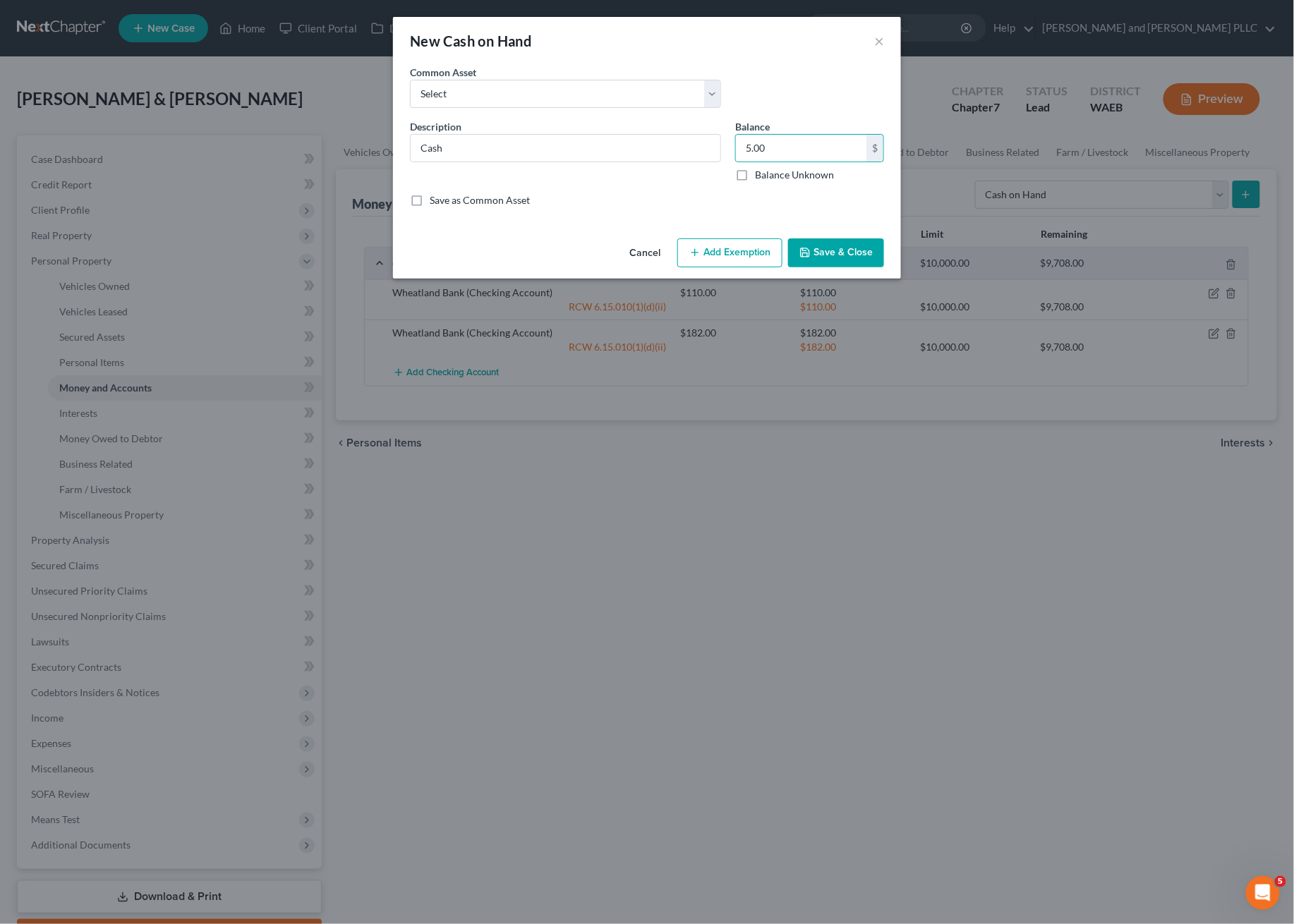
click at [481, 204] on label "Save as Common Asset" at bounding box center [480, 200] width 100 height 14
click at [445, 202] on input "Save as Common Asset" at bounding box center [439, 197] width 9 height 9
checkbox input "true"
click at [758, 257] on button "Add Exemption" at bounding box center [730, 253] width 105 height 29
select select "2"
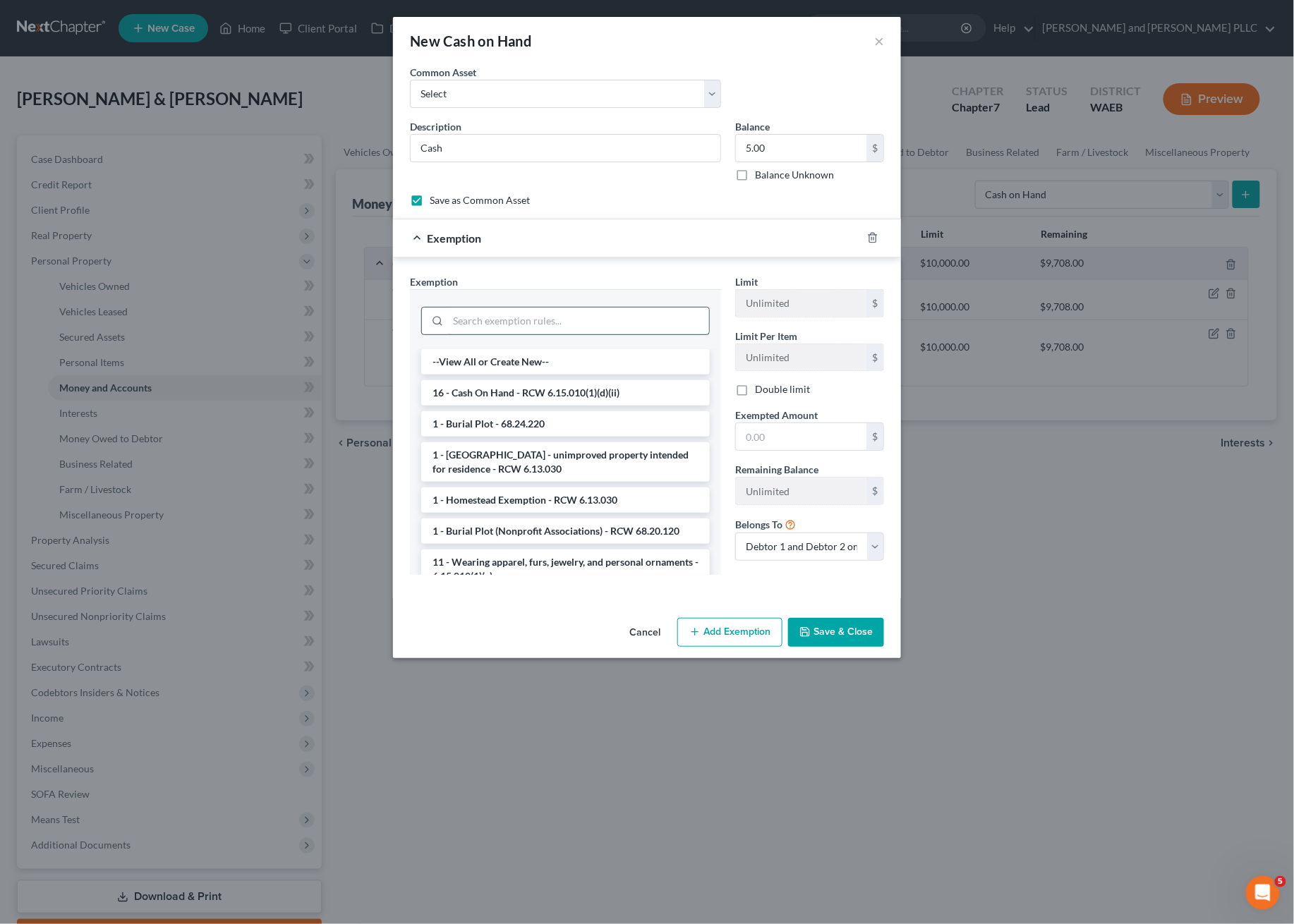
click at [551, 316] on input "search" at bounding box center [578, 320] width 261 height 27
click at [554, 395] on li "16 - Cash On Hand - RCW 6.15.010(1)(d)(ii)" at bounding box center [565, 392] width 289 height 25
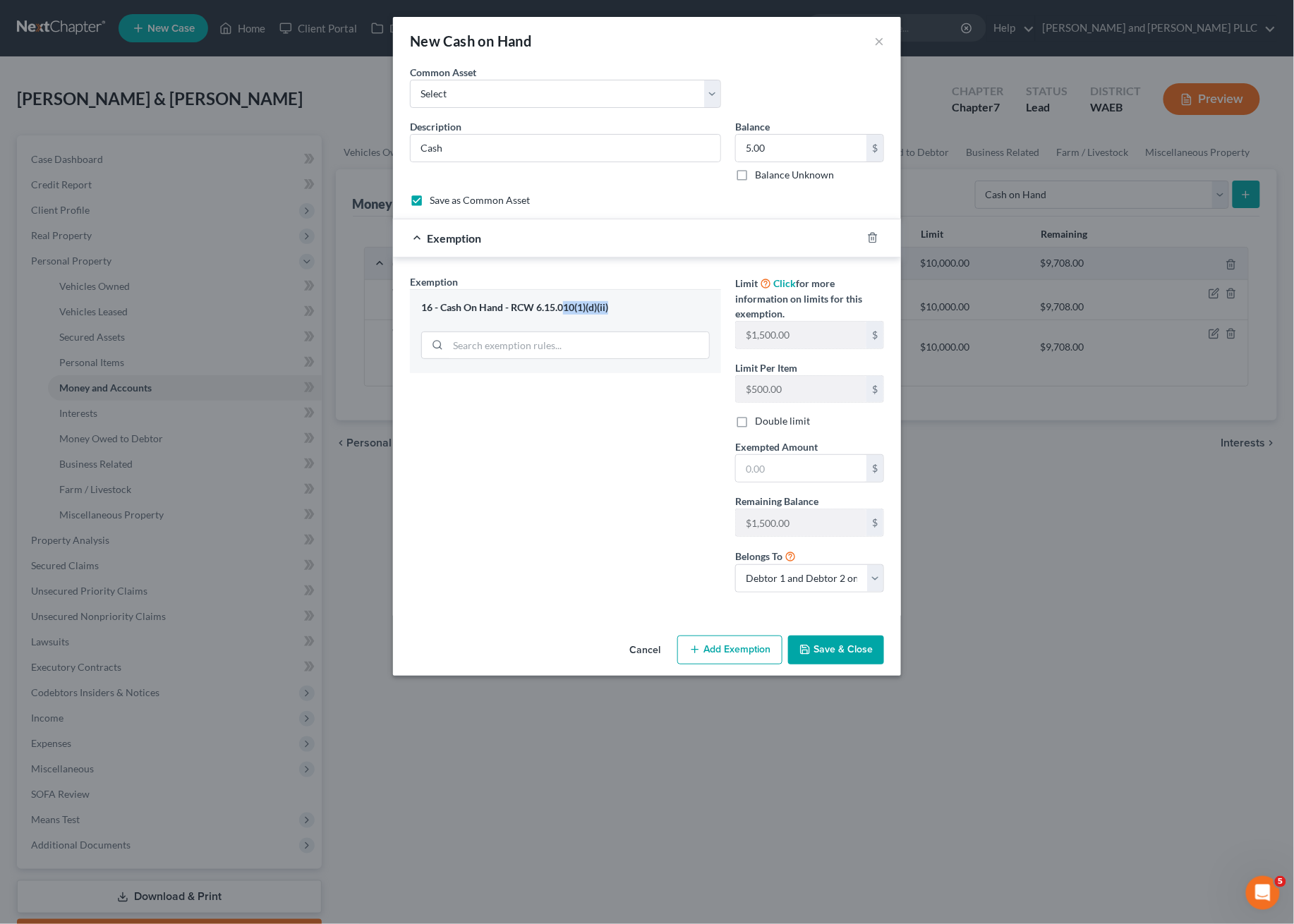
drag, startPoint x: 628, startPoint y: 309, endPoint x: 565, endPoint y: 313, distance: 63.1
click at [565, 313] on div "16 - Cash On Hand - RCW 6.15.010(1)(d)(ii)" at bounding box center [565, 308] width 289 height 14
click at [597, 311] on div "16 - Cash On Hand - RCW 6.15.010(1)(d)(ii)" at bounding box center [565, 308] width 289 height 14
drag, startPoint x: 608, startPoint y: 307, endPoint x: 513, endPoint y: 310, distance: 95.0
click at [513, 310] on div "16 - Cash On Hand - RCW 6.15.010(1)(d)(ii)" at bounding box center [565, 308] width 289 height 14
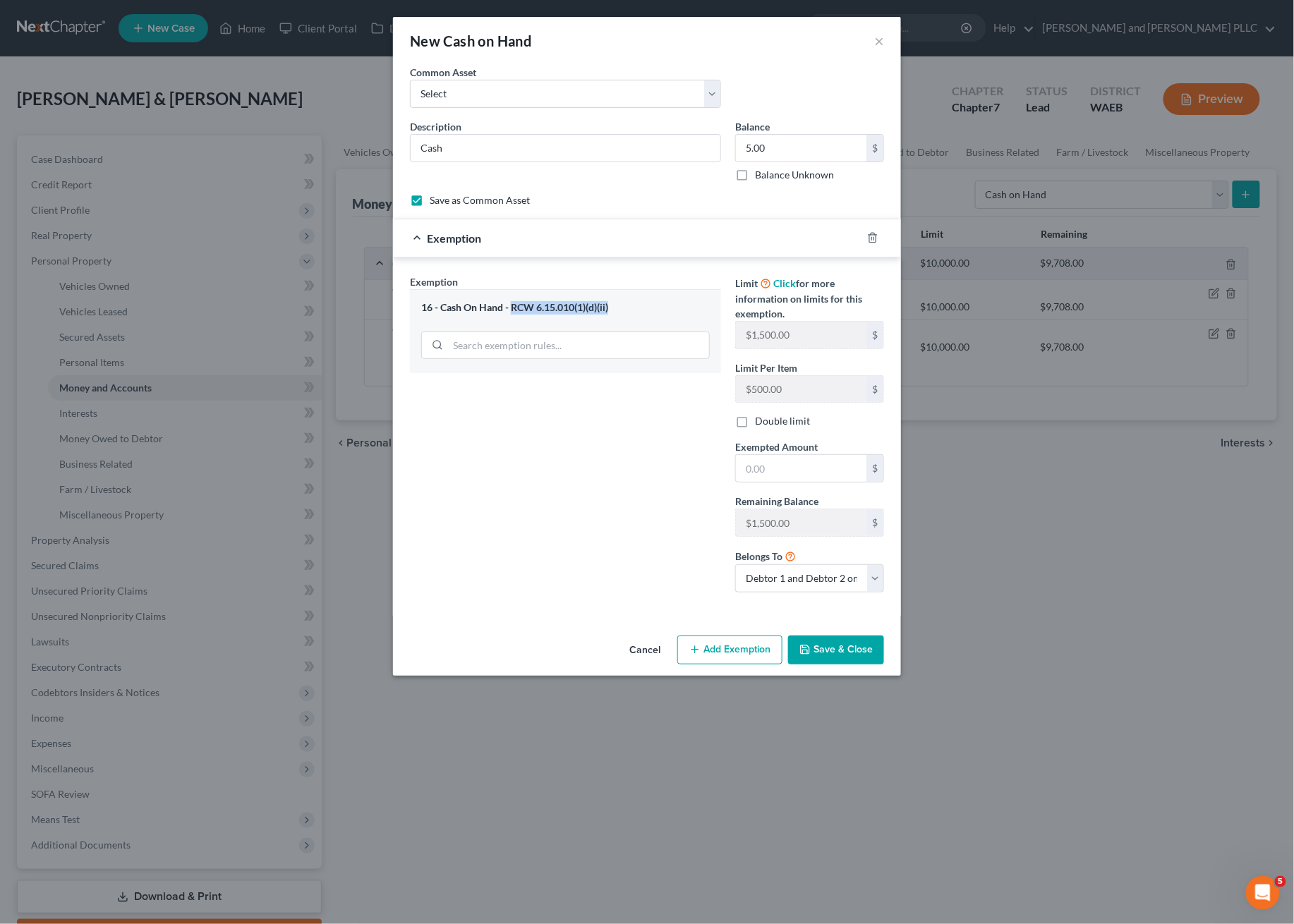
copy div "RCW 6.15.010(1)(d)(ii)"
click at [784, 471] on input "text" at bounding box center [800, 468] width 130 height 27
type input "5.00"
click at [667, 454] on div "Exemption Set must be selected for CA. Exemption * 16 - Cash On Hand - RCW 6.15…" at bounding box center [566, 439] width 326 height 329
click at [808, 654] on icon "button" at bounding box center [805, 649] width 11 height 11
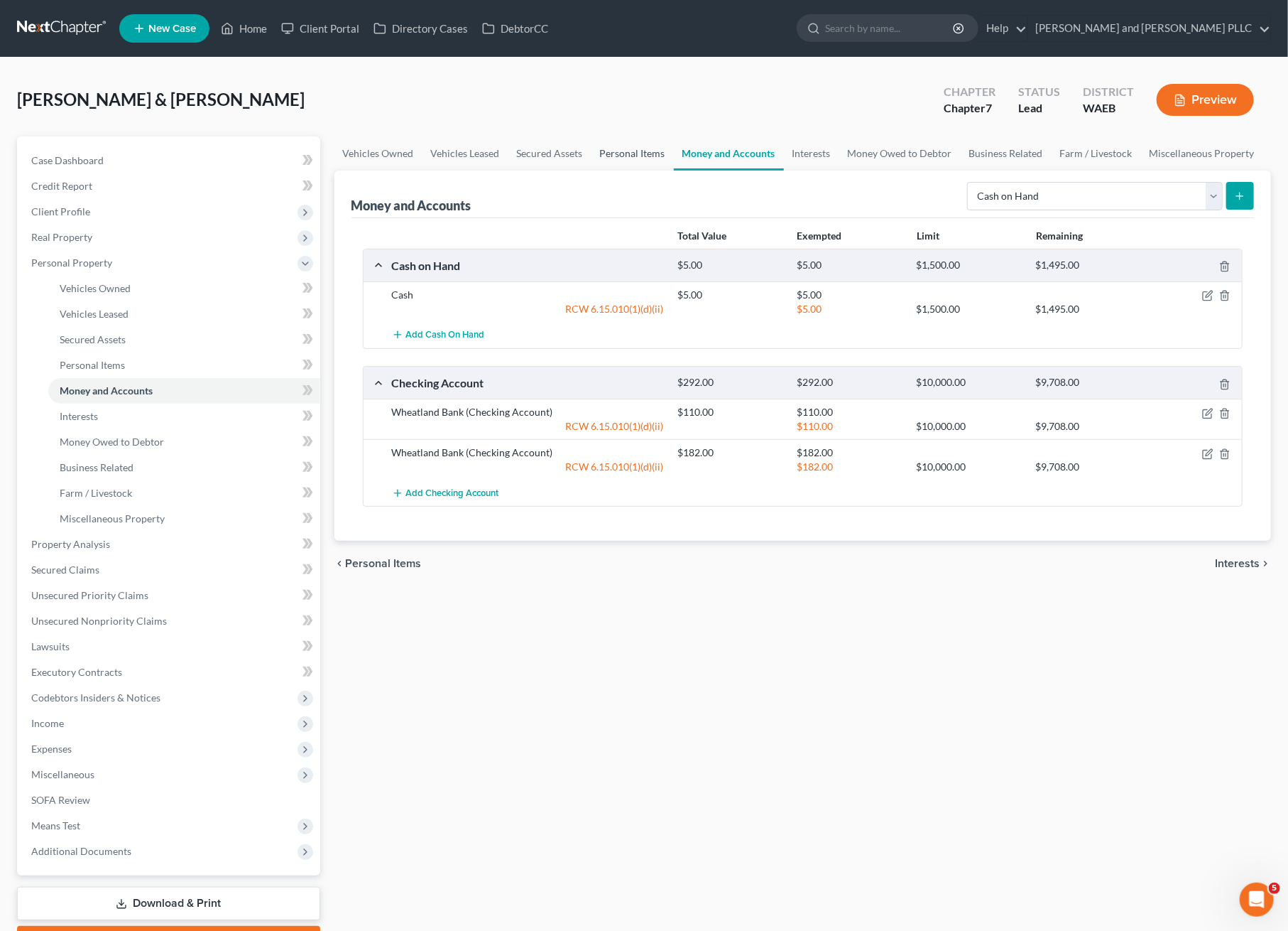
click at [638, 158] on link "Personal Items" at bounding box center [632, 153] width 82 height 34
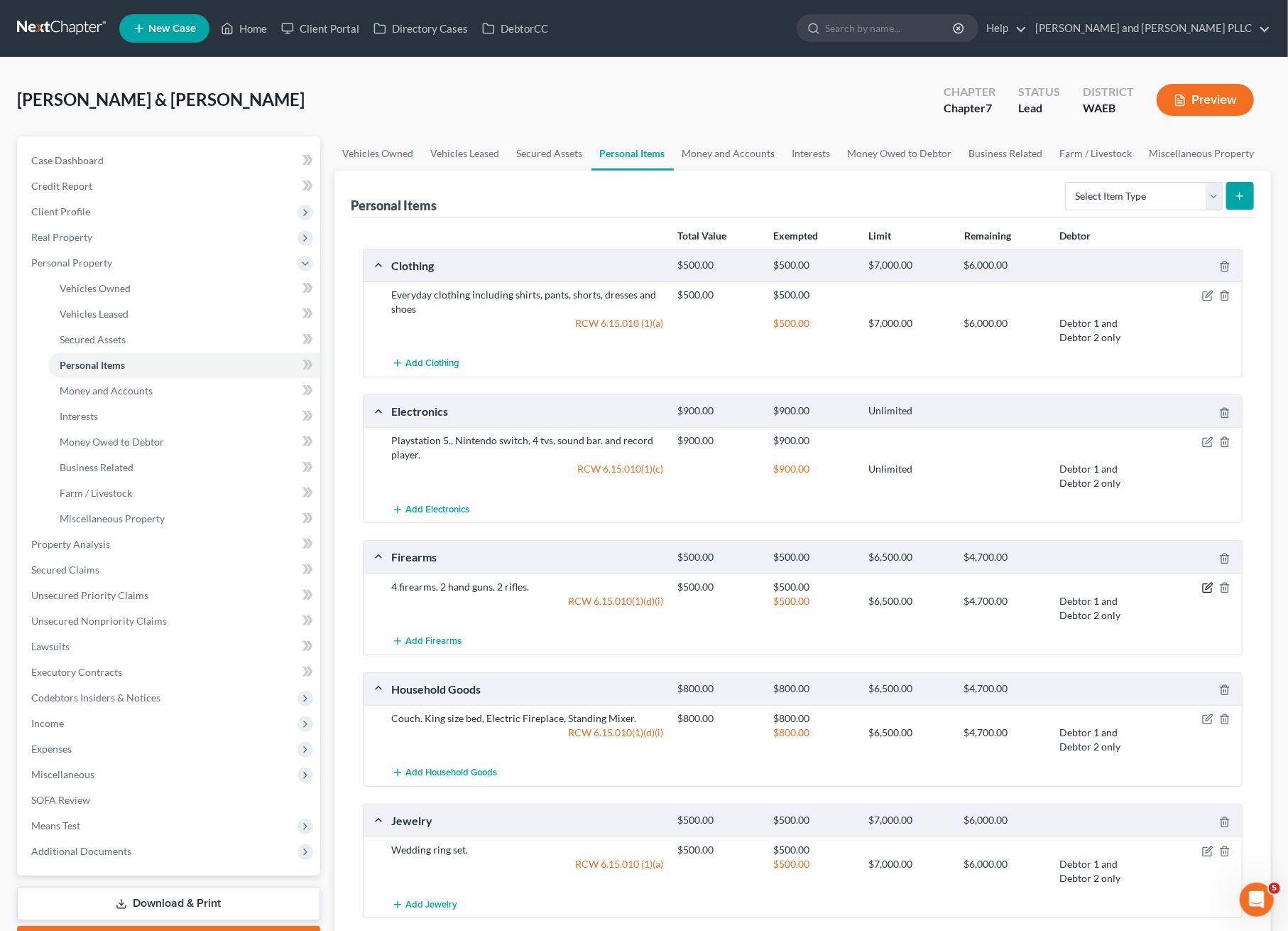
click at [1205, 582] on icon "button" at bounding box center [1207, 587] width 11 height 11
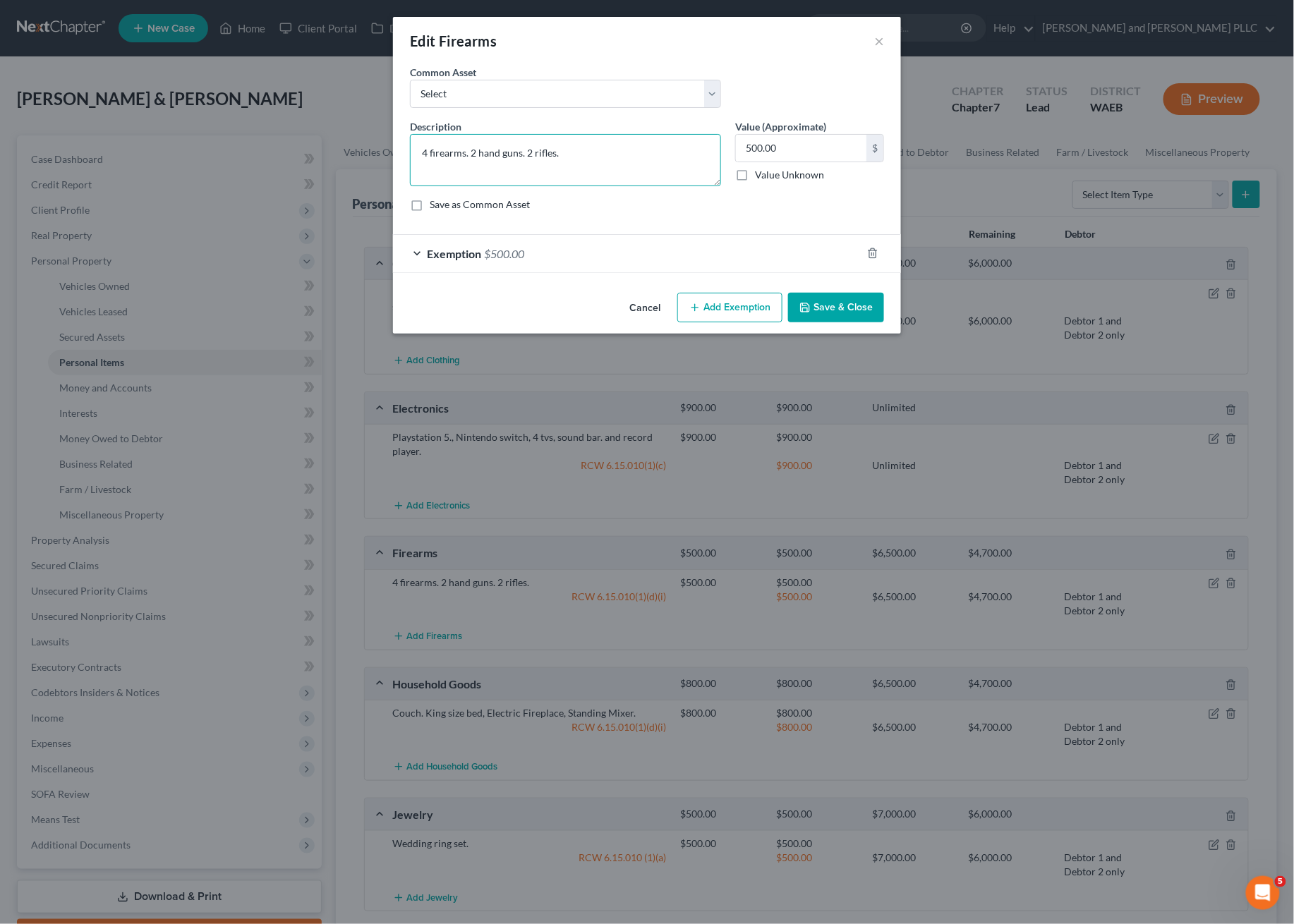
click at [513, 164] on textarea "4 firearms. 2 hand guns. 2 rifles." at bounding box center [565, 160] width 311 height 53
click at [470, 153] on textarea "4 firearms. 2 hand guns. 2 rifles." at bounding box center [565, 160] width 311 height 53
click at [465, 153] on textarea "4 firearms. 2 hand guns. 2 rifles." at bounding box center [565, 160] width 311 height 53
click at [425, 152] on textarea "4 firearms. 2 hand guns. 2 rifles." at bounding box center [565, 160] width 311 height 53
click at [688, 159] on textarea "Four (4) firearms, two are hand guns and two are rifles." at bounding box center [565, 160] width 311 height 53
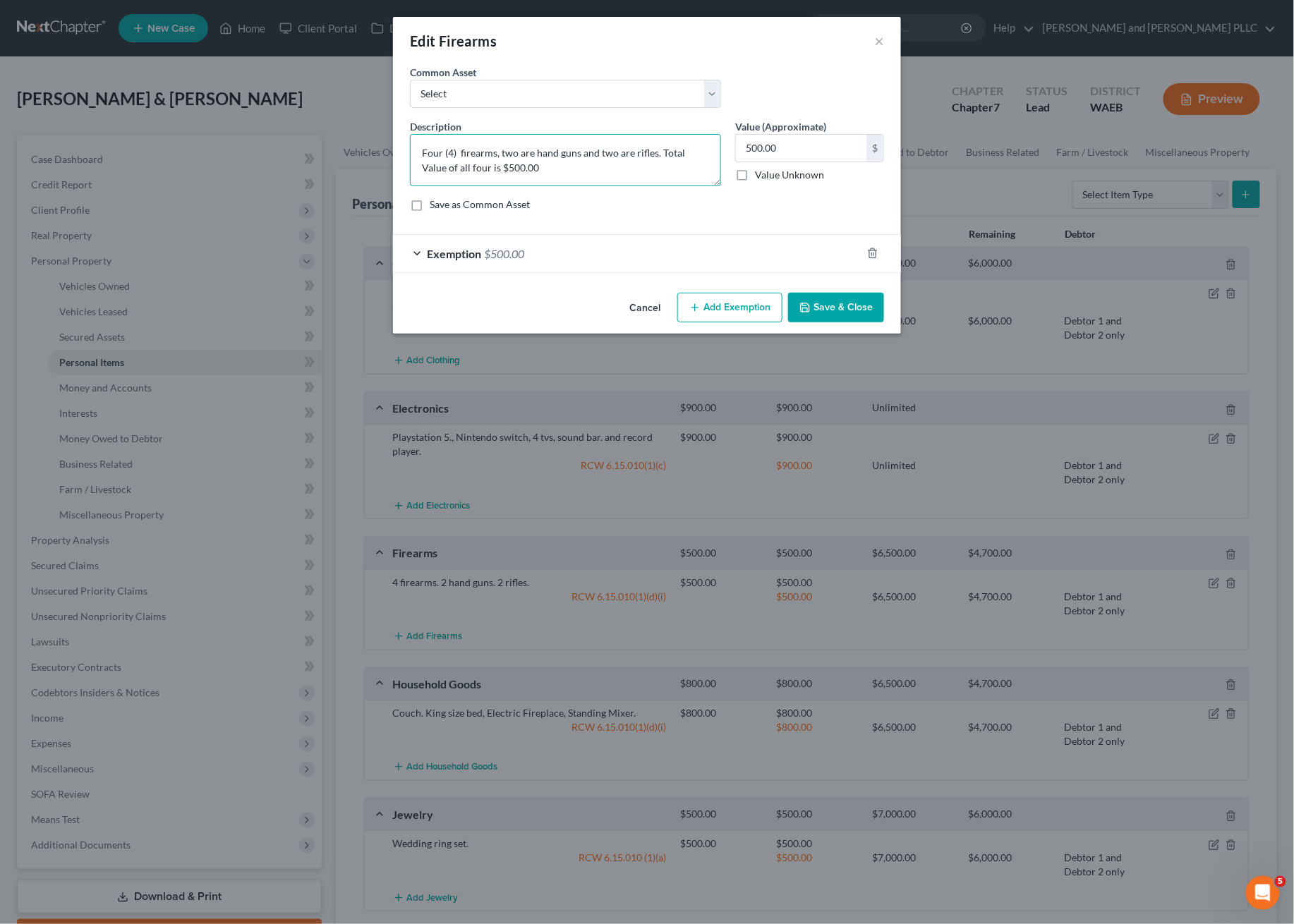
click at [527, 175] on textarea "Four (4) firearms, two are hand guns and two are rifles. Total Value of all fou…" at bounding box center [565, 160] width 311 height 53
drag, startPoint x: 501, startPoint y: 154, endPoint x: 516, endPoint y: 154, distance: 15.0
click at [501, 154] on textarea "Four (4) firearms, two are hand guns and two are rifles. Total Value of all fou…" at bounding box center [565, 160] width 311 height 53
click at [528, 152] on textarea "Four (4) firearms, two are hand guns and two are rifles. Total Value of all fou…" at bounding box center [565, 160] width 311 height 53
drag, startPoint x: 623, startPoint y: 150, endPoint x: 569, endPoint y: 148, distance: 54.0
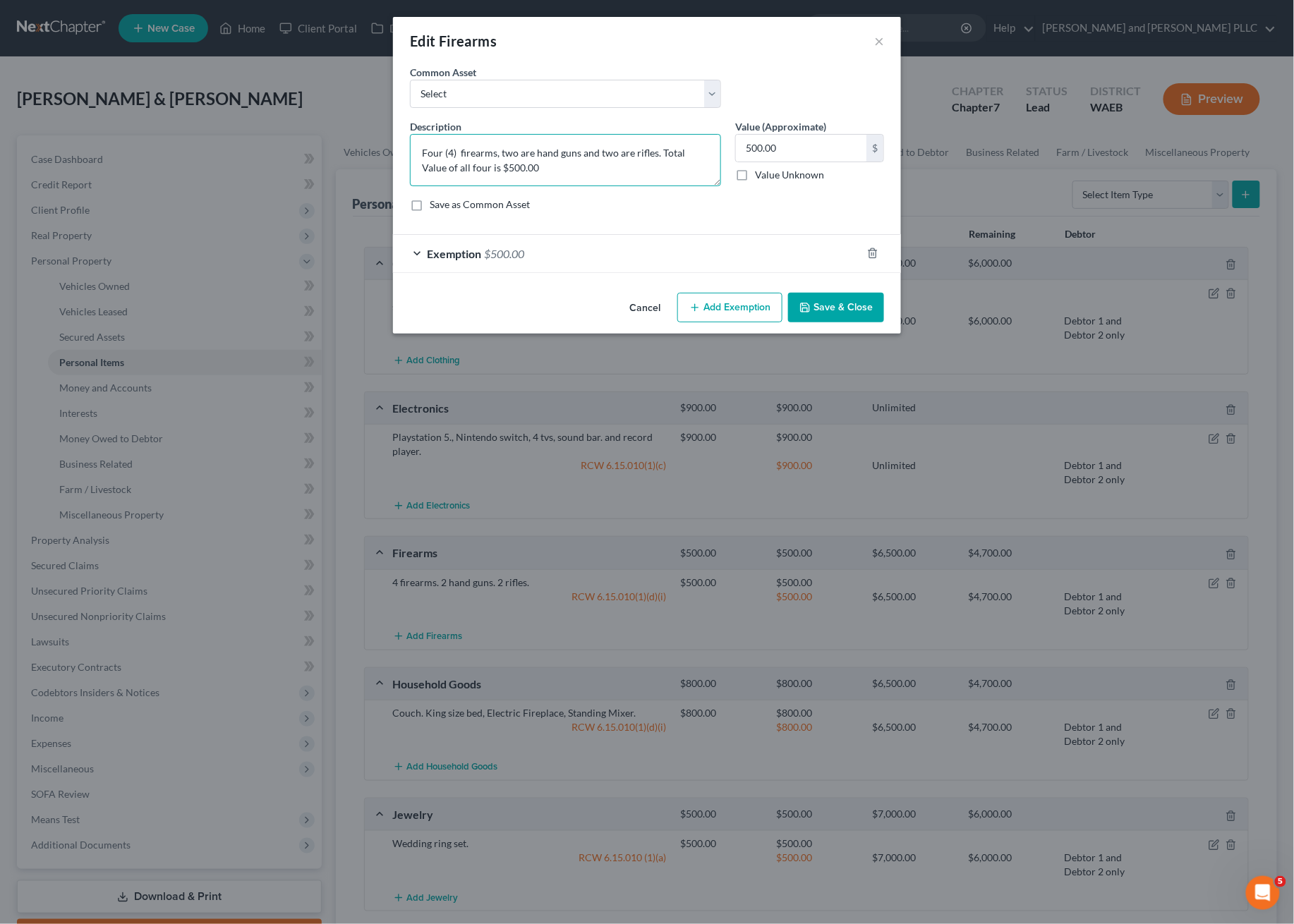
click at [623, 151] on textarea "Four (4) firearms, two are hand guns and two are rifles. Total Value of all fou…" at bounding box center [565, 160] width 311 height 53
click at [482, 145] on textarea "Four (4) firearms, two are hand guns and two are rifles. Total Value of all fou…" at bounding box center [565, 160] width 311 height 53
click at [508, 146] on textarea "Four (4) firearms, two are hand guns and two are rifles. Total Value of all fou…" at bounding box center [565, 160] width 311 height 53
click at [516, 146] on textarea "Four (4) firearms, two are hand guns and two are rifles. Total Value of all fou…" at bounding box center [565, 160] width 311 height 53
click at [497, 156] on textarea "Four (4) firearms, two are hand guns and two are rifles. Total Value of all fou…" at bounding box center [565, 160] width 311 height 53
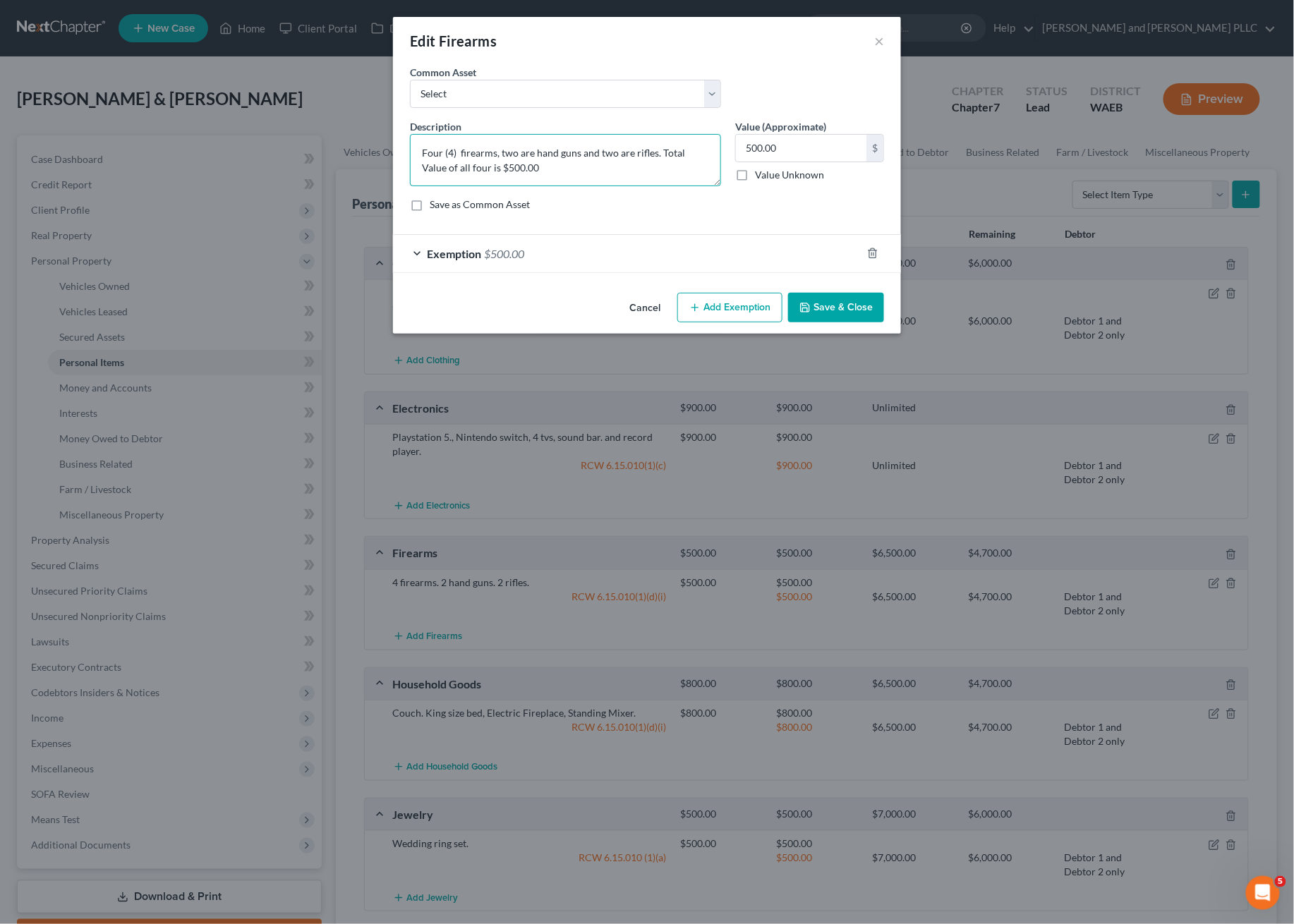
click at [499, 156] on textarea "Four (4) firearms, two are hand guns and two are rifles. Total Value of all fou…" at bounding box center [565, 160] width 311 height 53
click at [525, 158] on textarea "Four (4) firearms, two are hand guns and two are rifles. Total Value of all fou…" at bounding box center [565, 160] width 311 height 53
click at [526, 158] on textarea "Four (4) firearms, two are hand guns and two are rifles. Total Value of all fou…" at bounding box center [565, 160] width 311 height 53
click at [619, 157] on textarea "Four (4) firearms, two hand guns worth $300 and two are rifles. Total Value of …" at bounding box center [565, 160] width 311 height 53
click at [685, 148] on textarea "Four (4) firearms, two hand guns worth $300 each and two are rifles. Total Valu…" at bounding box center [565, 160] width 311 height 53
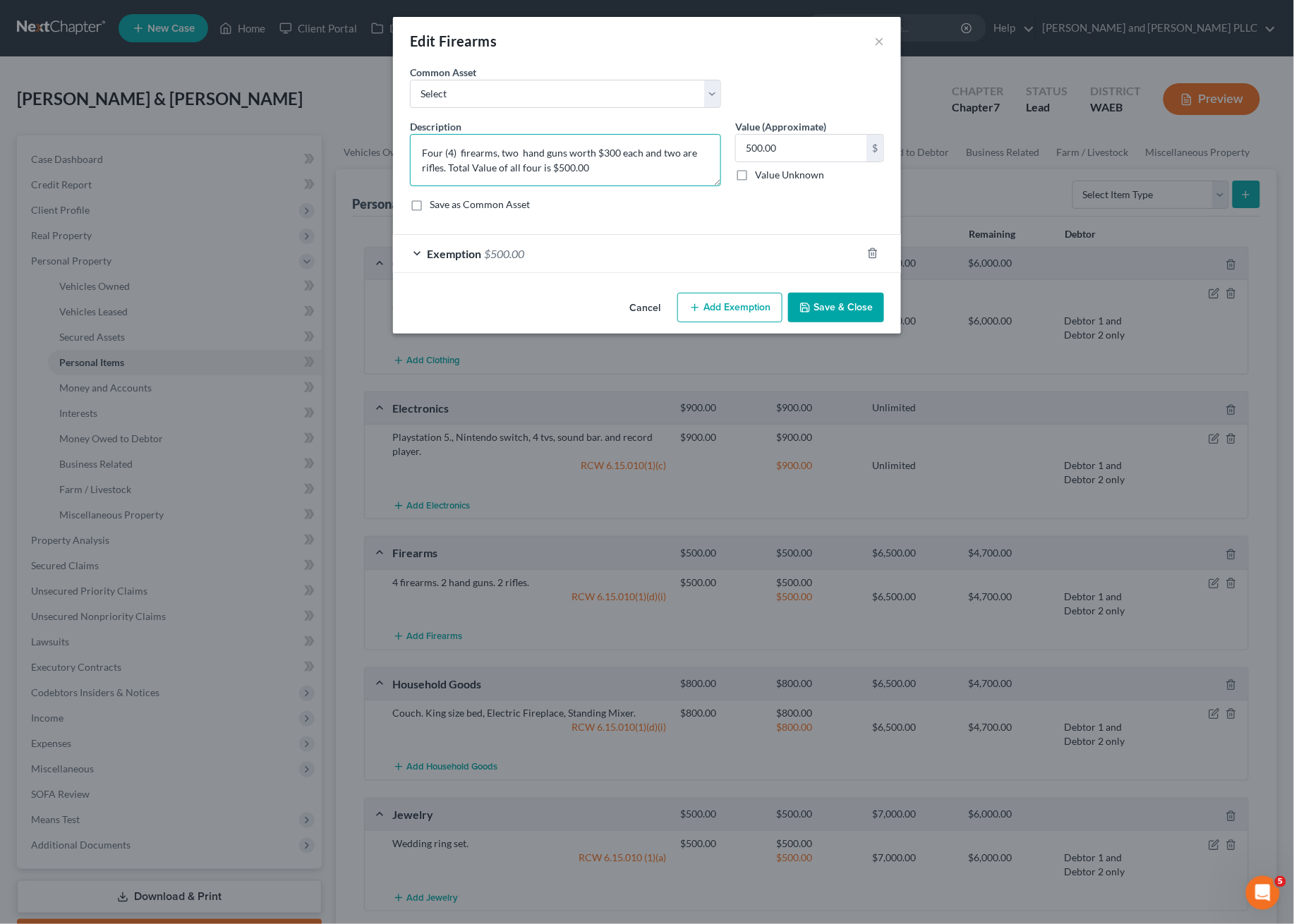
click at [685, 150] on textarea "Four (4) firearms, two hand guns worth $300 each and two are rifles. Total Valu…" at bounding box center [565, 160] width 311 height 53
click at [695, 150] on textarea "Four (4) firearms, two hand guns worth $300 each and two rifles. Total Value of…" at bounding box center [565, 160] width 311 height 53
click at [610, 166] on textarea "Four (4) firearms, two hand guns worth $300 each and two rifles worth $500 each…" at bounding box center [565, 160] width 311 height 53
type textarea "Four (4) firearms, two hand guns worth $300 each and two rifles worth $500 each…"
type input "1,600.00"
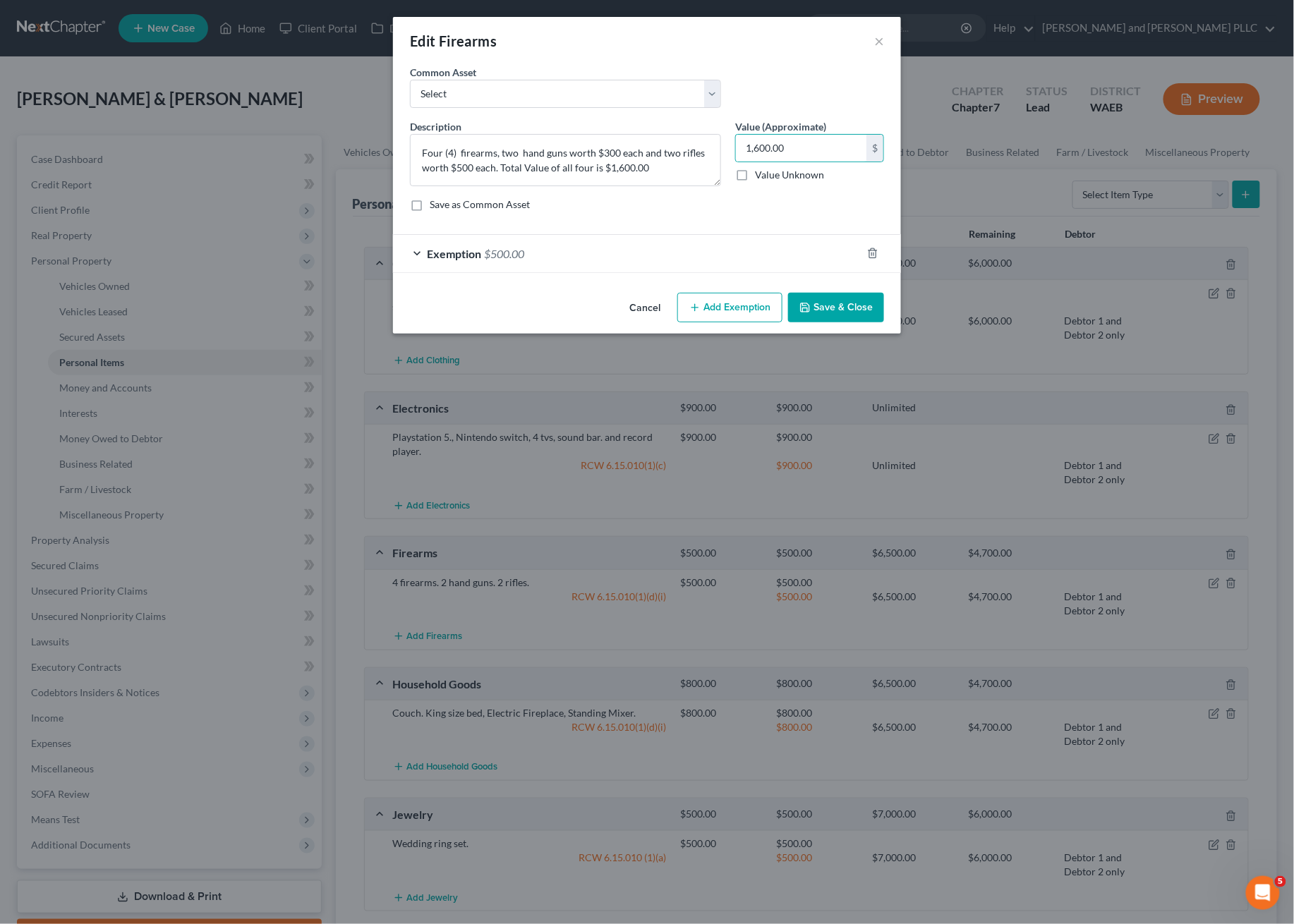
click at [604, 251] on div "Exemption $500.00" at bounding box center [627, 253] width 469 height 37
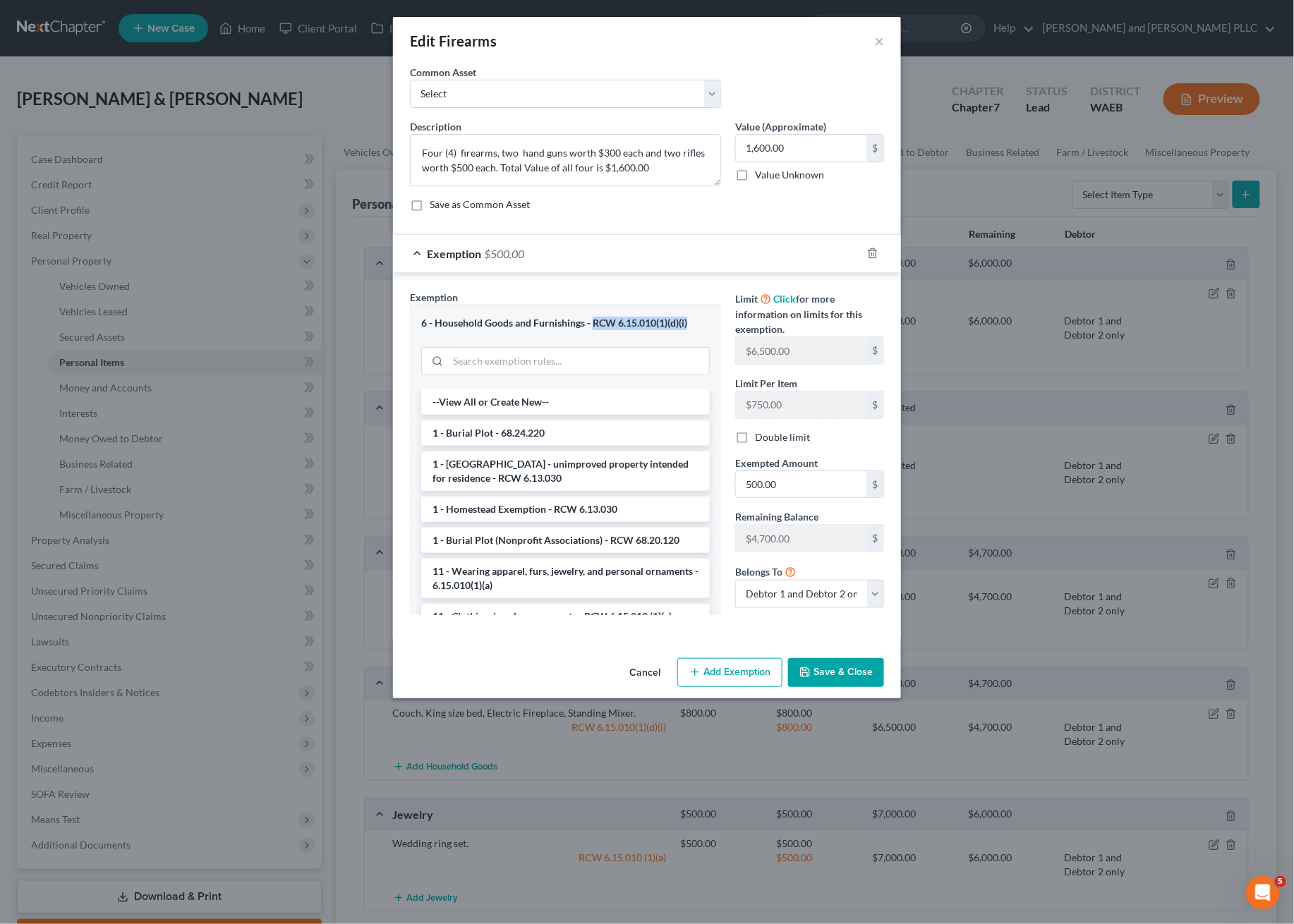
drag, startPoint x: 592, startPoint y: 326, endPoint x: 697, endPoint y: 325, distance: 105.0
click at [697, 325] on div "6 - Household Goods and Furnishings - RCW 6.15.010(1)(d)(i)" at bounding box center [565, 324] width 289 height 14
copy div "RCW 6.15.010(1)(d)(i)"
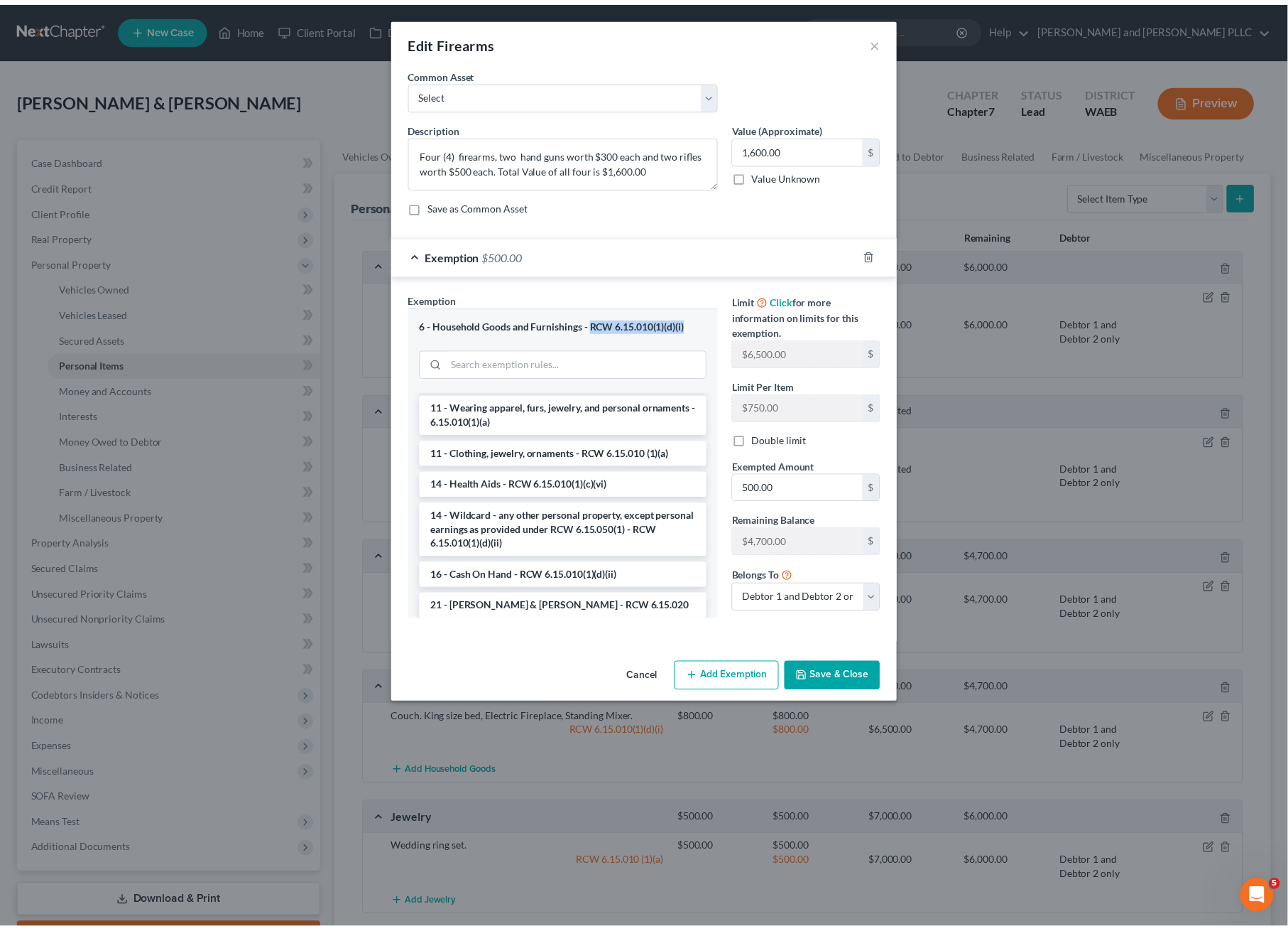
scroll to position [189, 0]
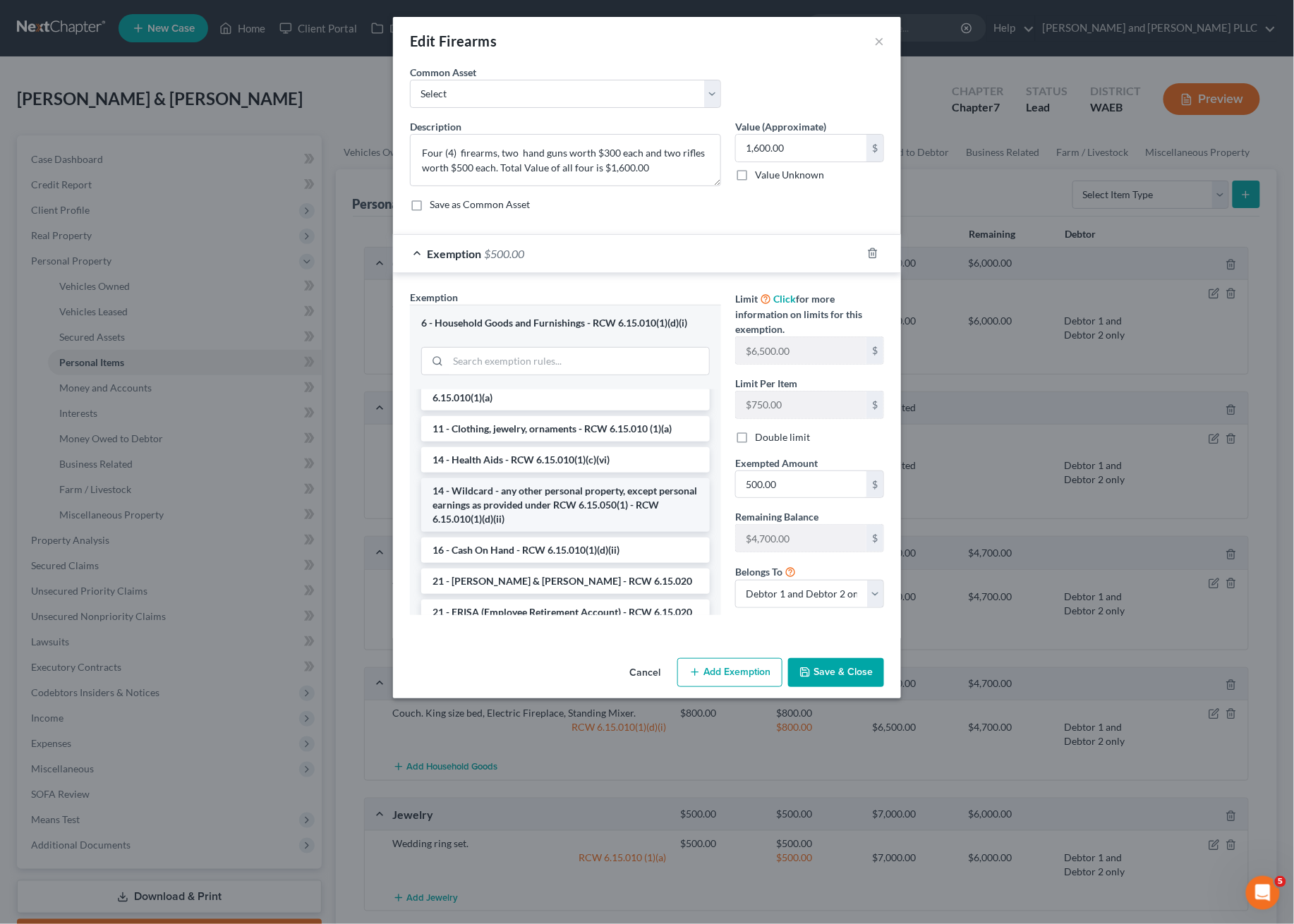
click at [647, 506] on li "14 - Wildcard - any other personal property, except personal earnings as provid…" at bounding box center [565, 505] width 289 height 53
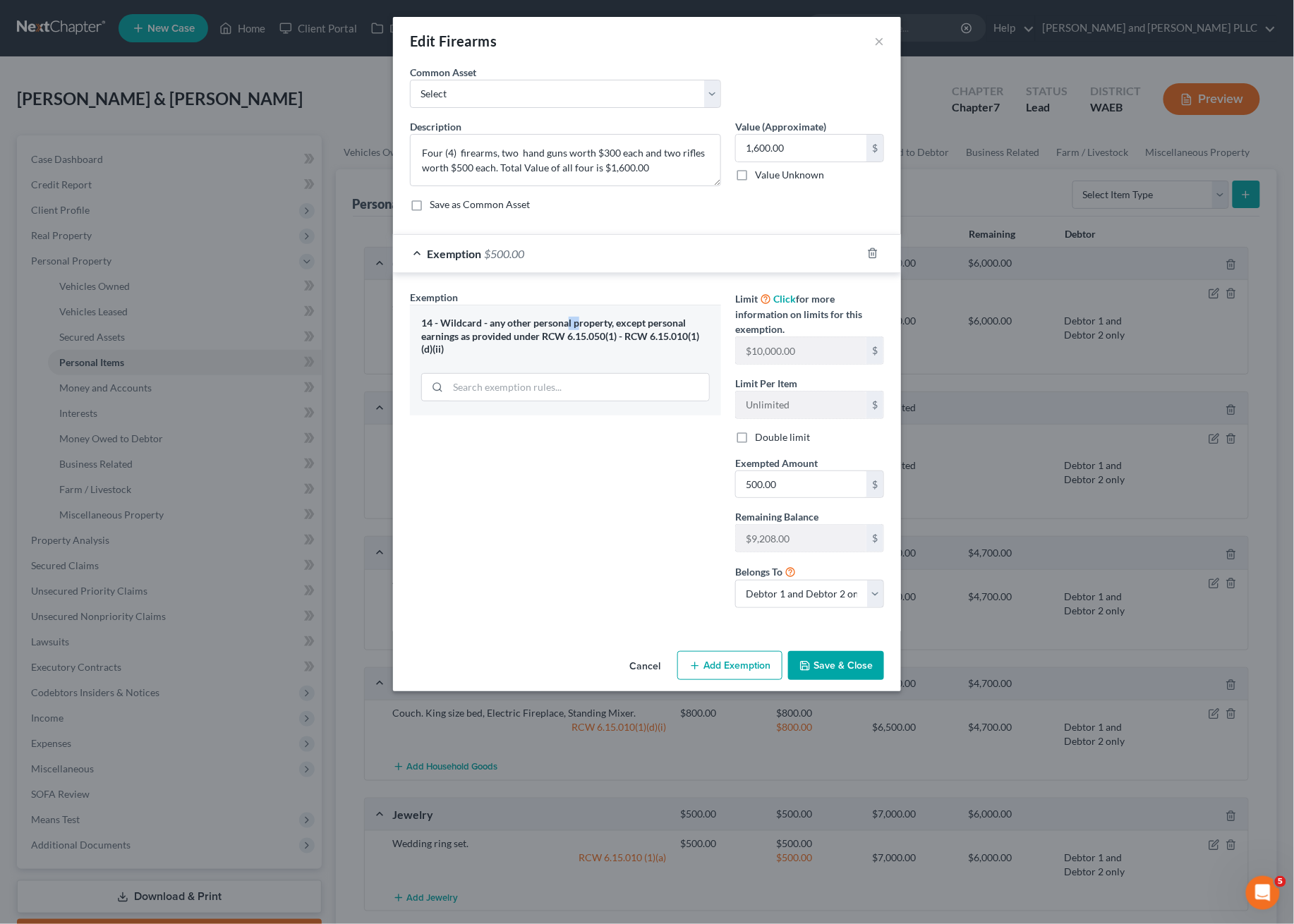
click at [578, 329] on div "14 - Wildcard - any other personal property, except personal earnings as provid…" at bounding box center [565, 337] width 289 height 40
click at [562, 344] on div "14 - Wildcard - any other personal property, except personal earnings as provid…" at bounding box center [565, 337] width 289 height 40
drag, startPoint x: 513, startPoint y: 335, endPoint x: 570, endPoint y: 334, distance: 57.0
click at [570, 334] on div "14 - Wildcard - any other personal property, except personal earnings as provid…" at bounding box center [565, 337] width 289 height 40
click at [557, 342] on div "14 - Wildcard - any other personal property, except personal earnings as provid…" at bounding box center [565, 337] width 289 height 40
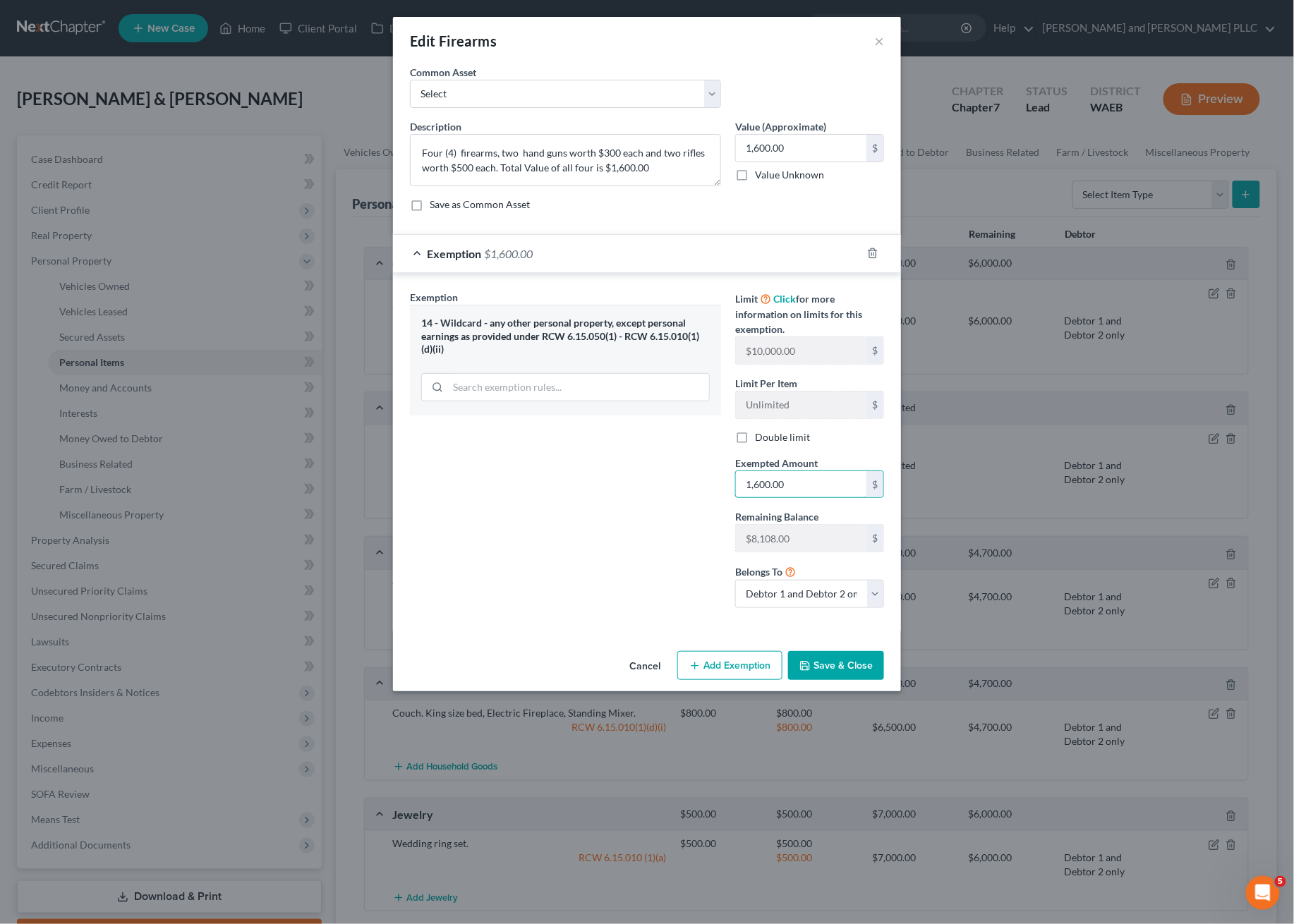
type input "1,600.00"
click at [616, 496] on div "Exemption Set must be selected for CA. Exemption * 14 - Wildcard - any other pe…" at bounding box center [566, 455] width 326 height 329
click at [825, 664] on button "Save & Close" at bounding box center [836, 666] width 96 height 29
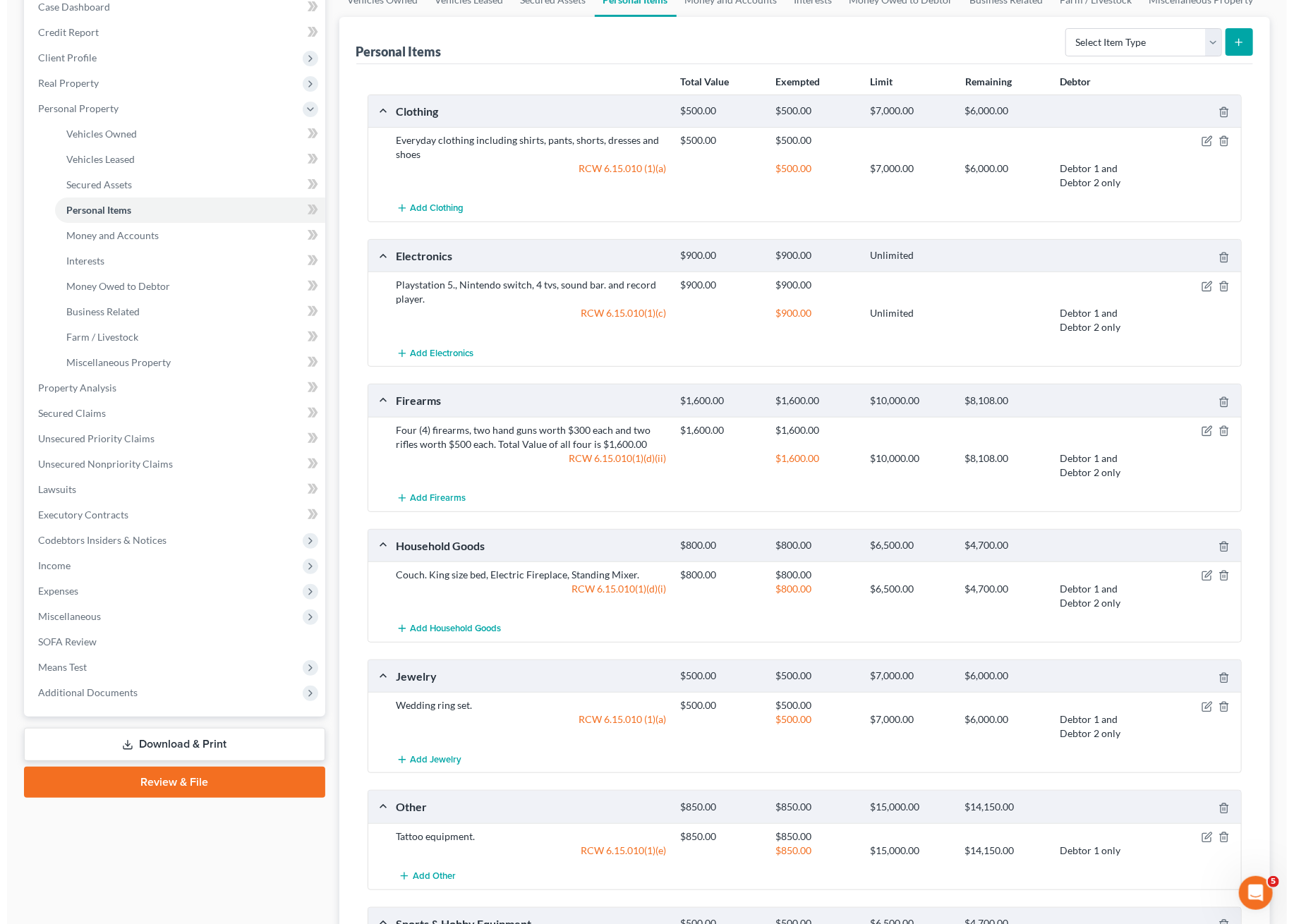
scroll to position [0, 0]
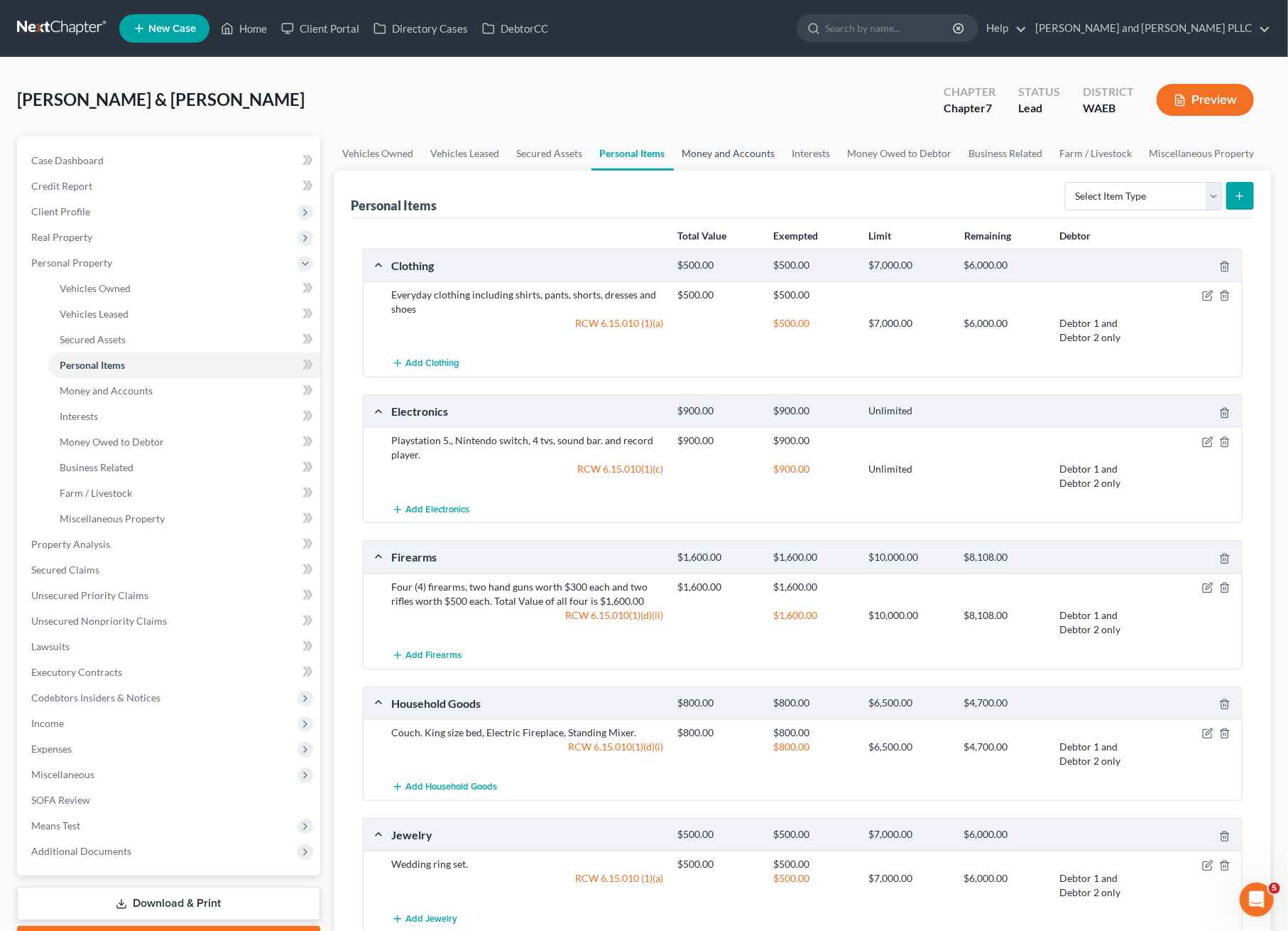
click at [710, 155] on link "Money and Accounts" at bounding box center [729, 153] width 110 height 34
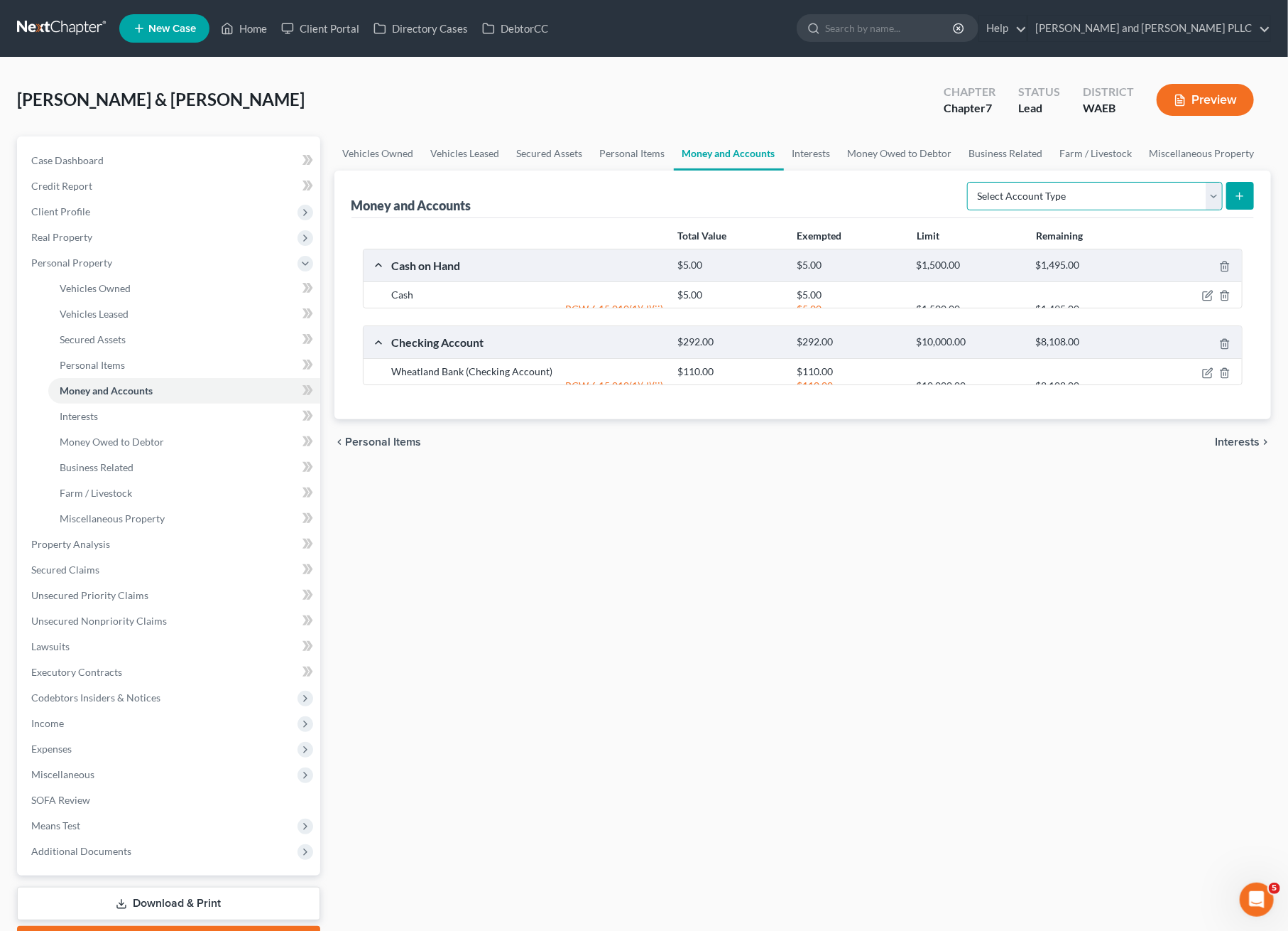
click at [1051, 194] on select "Select Account Type Brokerage Cash on Hand Certificates of Deposit Checking Acc…" at bounding box center [1095, 196] width 256 height 29
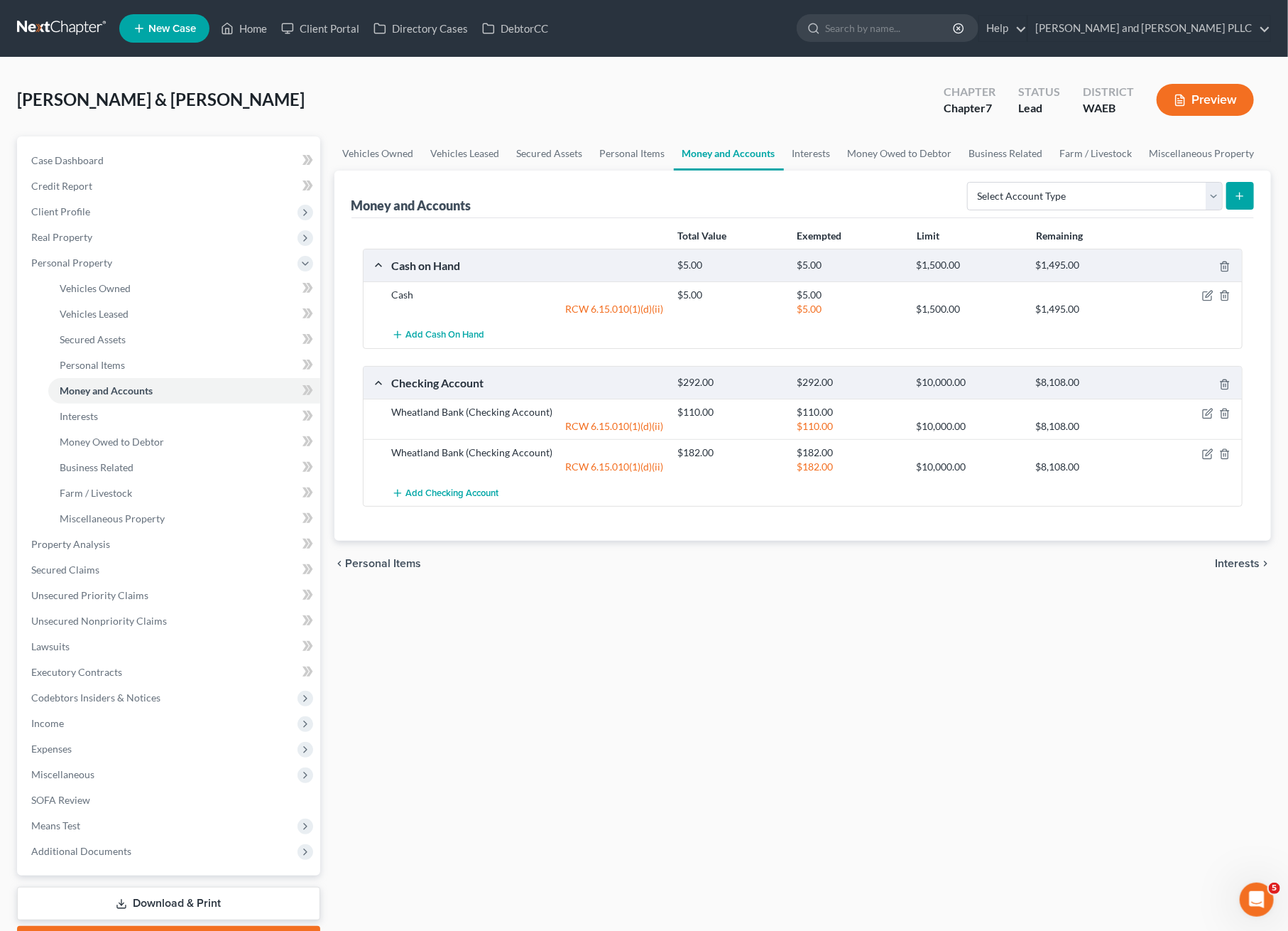
click at [768, 612] on div "Vehicles Owned Vehicles Leased Secured Assets Personal Items Money and Accounts…" at bounding box center [803, 547] width 951 height 821
click at [1175, 192] on select "Select Account Type Brokerage Cash on Hand Certificates of Deposit Checking Acc…" at bounding box center [1095, 196] width 256 height 29
click at [796, 154] on link "Interests" at bounding box center [812, 153] width 56 height 34
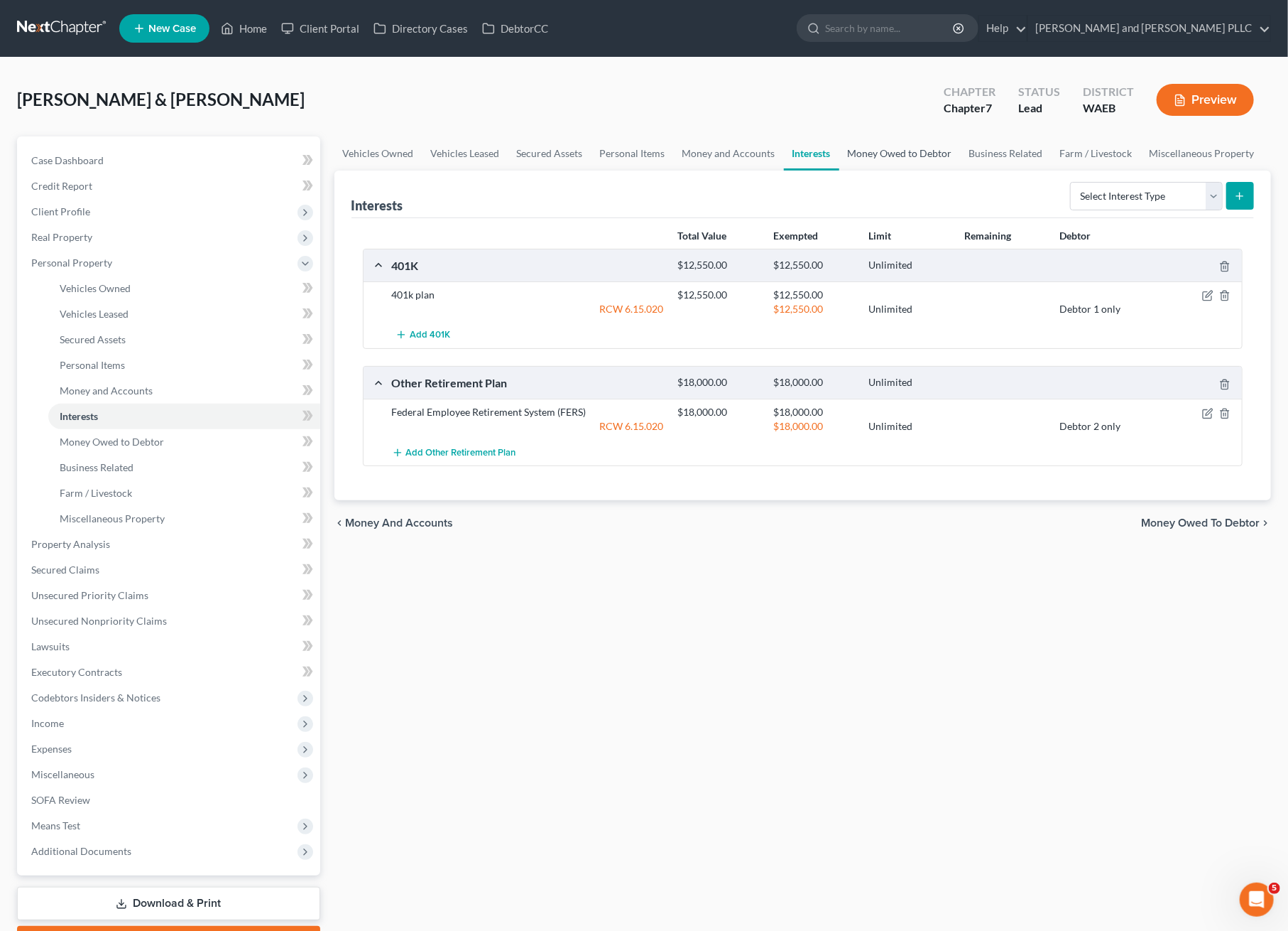
click at [880, 155] on link "Money Owed to Debtor" at bounding box center [900, 153] width 121 height 34
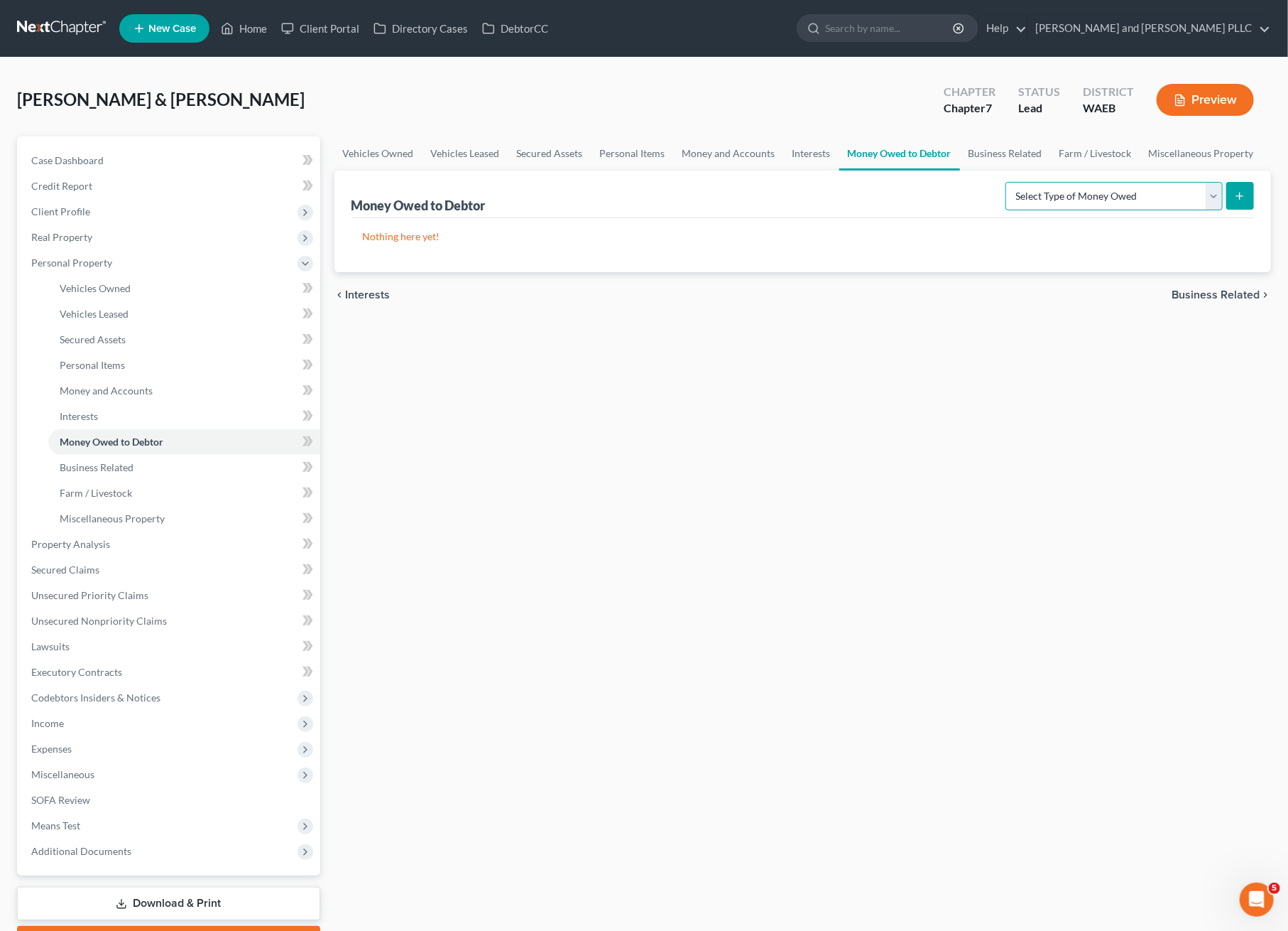
click at [1065, 201] on select "Select Type of Money Owed Accounts Receivable Alimony Child Support Claims Agai…" at bounding box center [1115, 196] width 218 height 29
click at [971, 144] on link "Business Related" at bounding box center [1005, 153] width 91 height 34
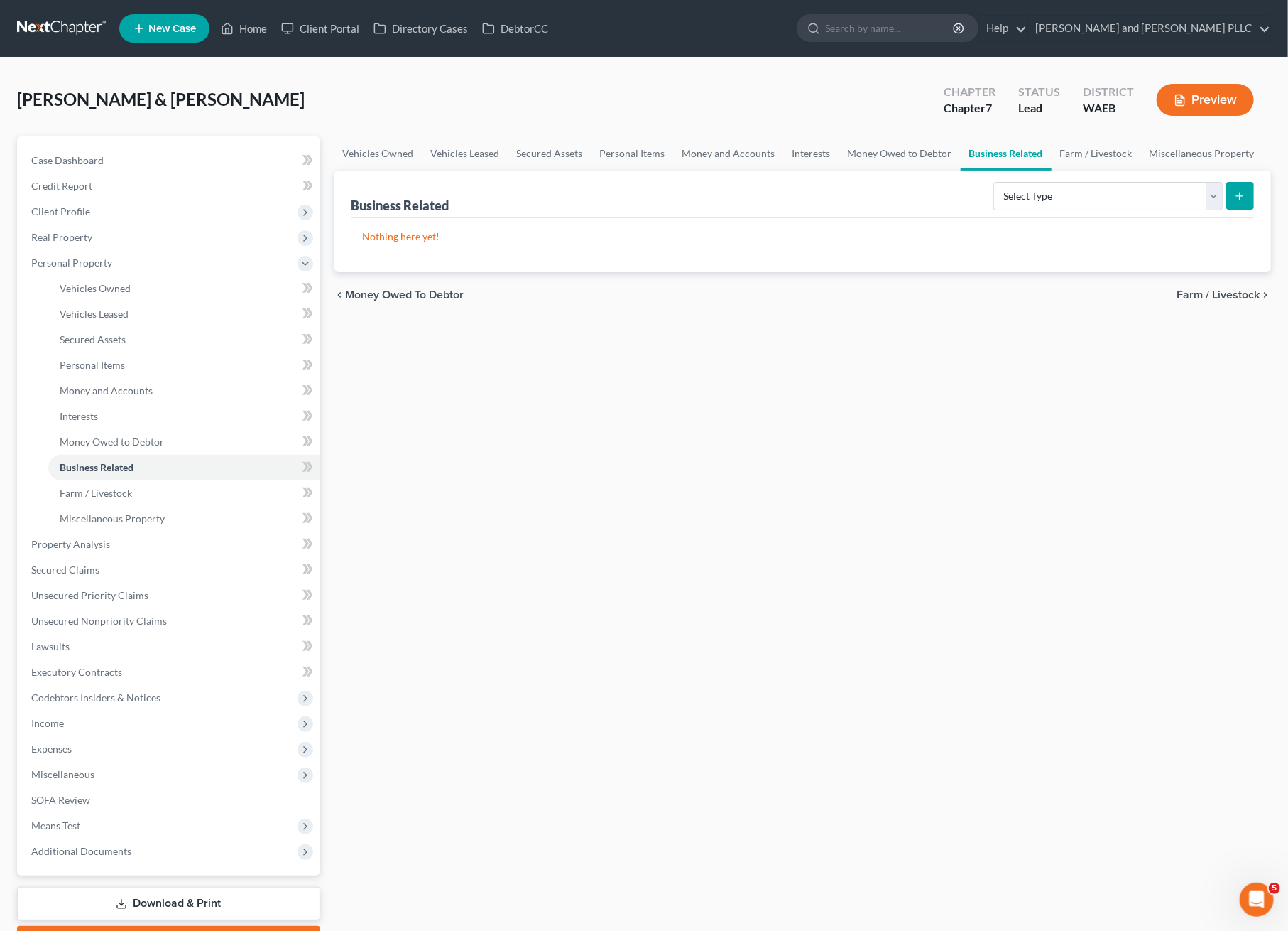
click at [1157, 210] on div "Select Type Customer Lists Franchises Inventory Licenses Machinery Office Equip…" at bounding box center [1121, 194] width 266 height 37
click at [1153, 199] on select "Select Type Customer Lists Franchises Inventory Licenses Machinery Office Equip…" at bounding box center [1108, 196] width 229 height 29
click at [1093, 148] on link "Farm / Livestock" at bounding box center [1096, 153] width 89 height 34
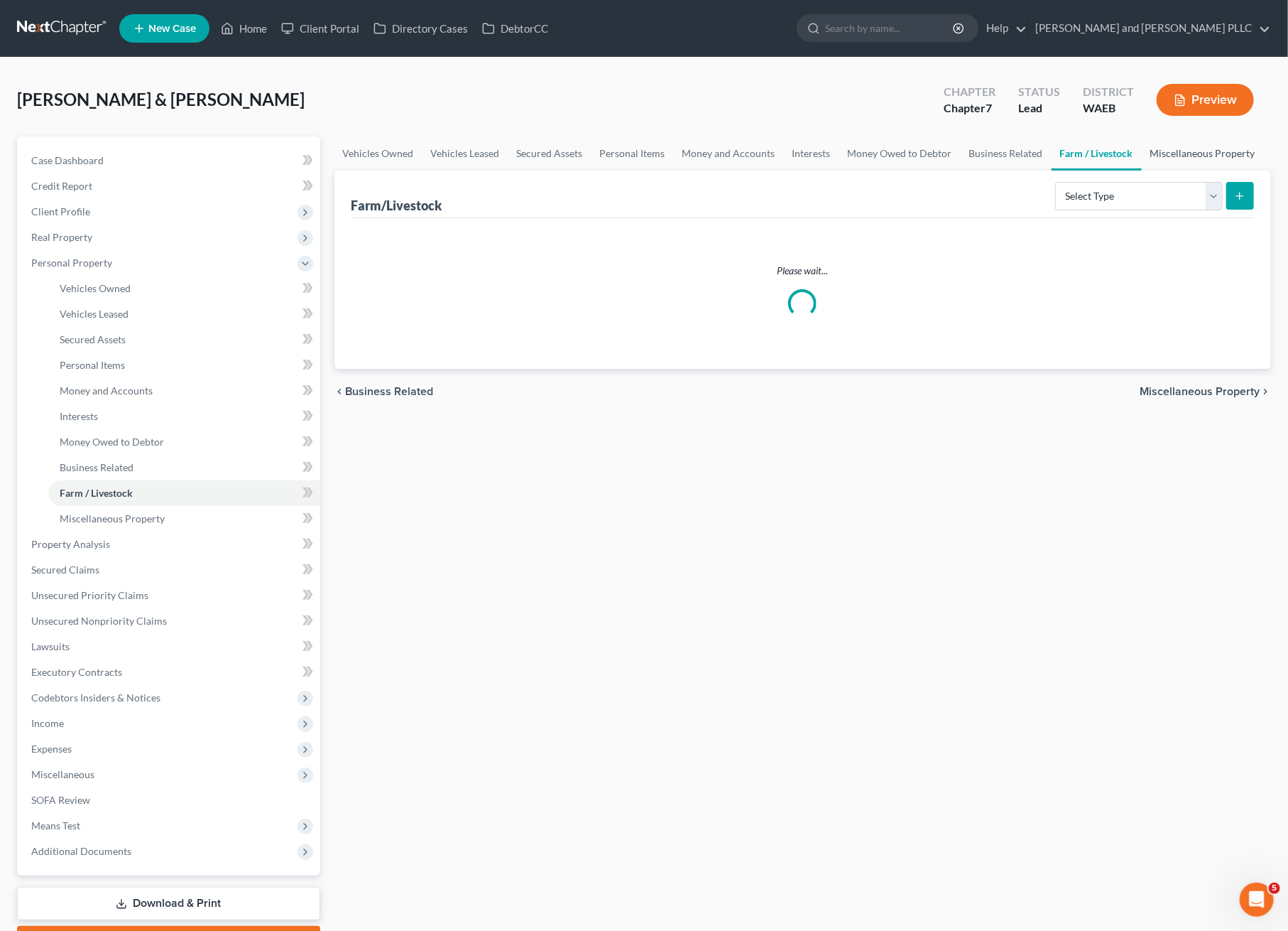
click at [1157, 149] on link "Miscellaneous Property" at bounding box center [1203, 153] width 122 height 34
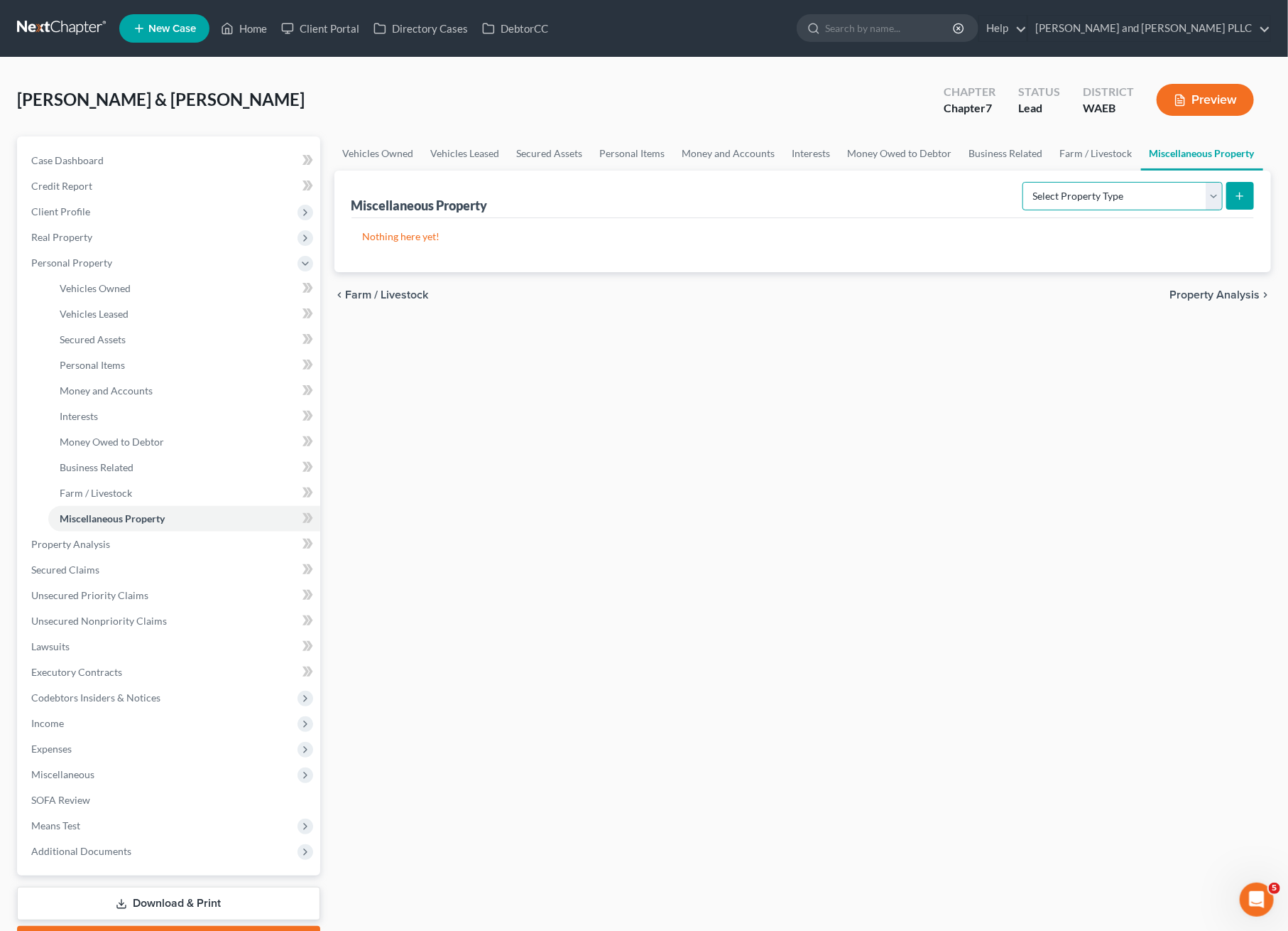
click at [1132, 188] on select "Select Property Type Assigned for Creditor Benefit [DATE] Holding for Another N…" at bounding box center [1122, 196] width 200 height 29
select select "holding_for_another"
click at [1023, 182] on select "Select Property Type Assigned for Creditor Benefit [DATE] Holding for Another N…" at bounding box center [1122, 196] width 200 height 29
click at [1249, 202] on button "submit" at bounding box center [1240, 196] width 28 height 28
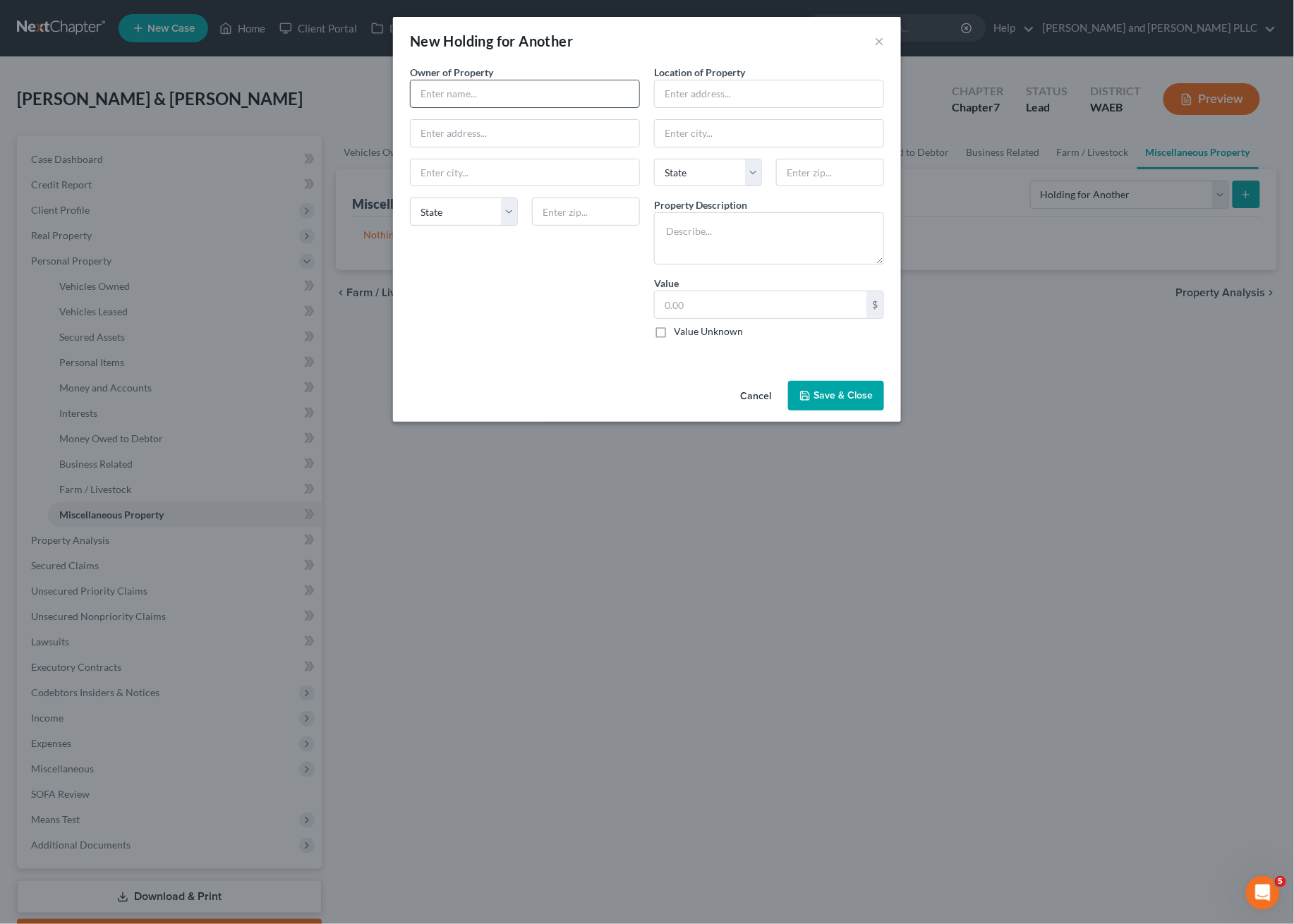
click at [543, 91] on input "text" at bounding box center [525, 93] width 228 height 27
click at [690, 87] on input "text" at bounding box center [768, 93] width 228 height 27
drag, startPoint x: 411, startPoint y: 79, endPoint x: 490, endPoint y: 82, distance: 79.1
click at [413, 80] on div at bounding box center [525, 94] width 230 height 28
click at [495, 87] on input "text" at bounding box center [525, 93] width 228 height 27
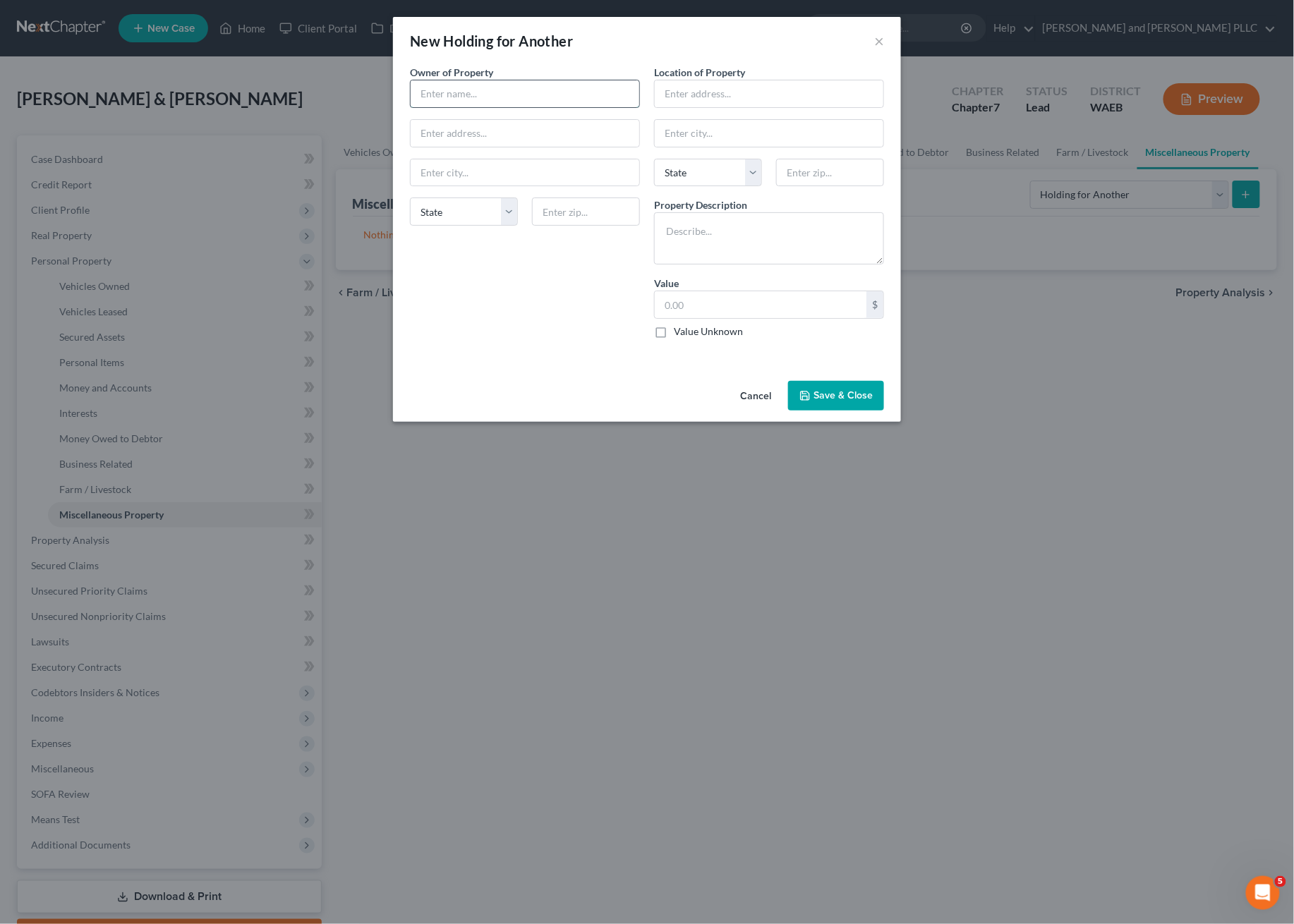
click at [513, 99] on input "text" at bounding box center [525, 93] width 228 height 27
click at [760, 401] on button "Cancel" at bounding box center [756, 396] width 53 height 28
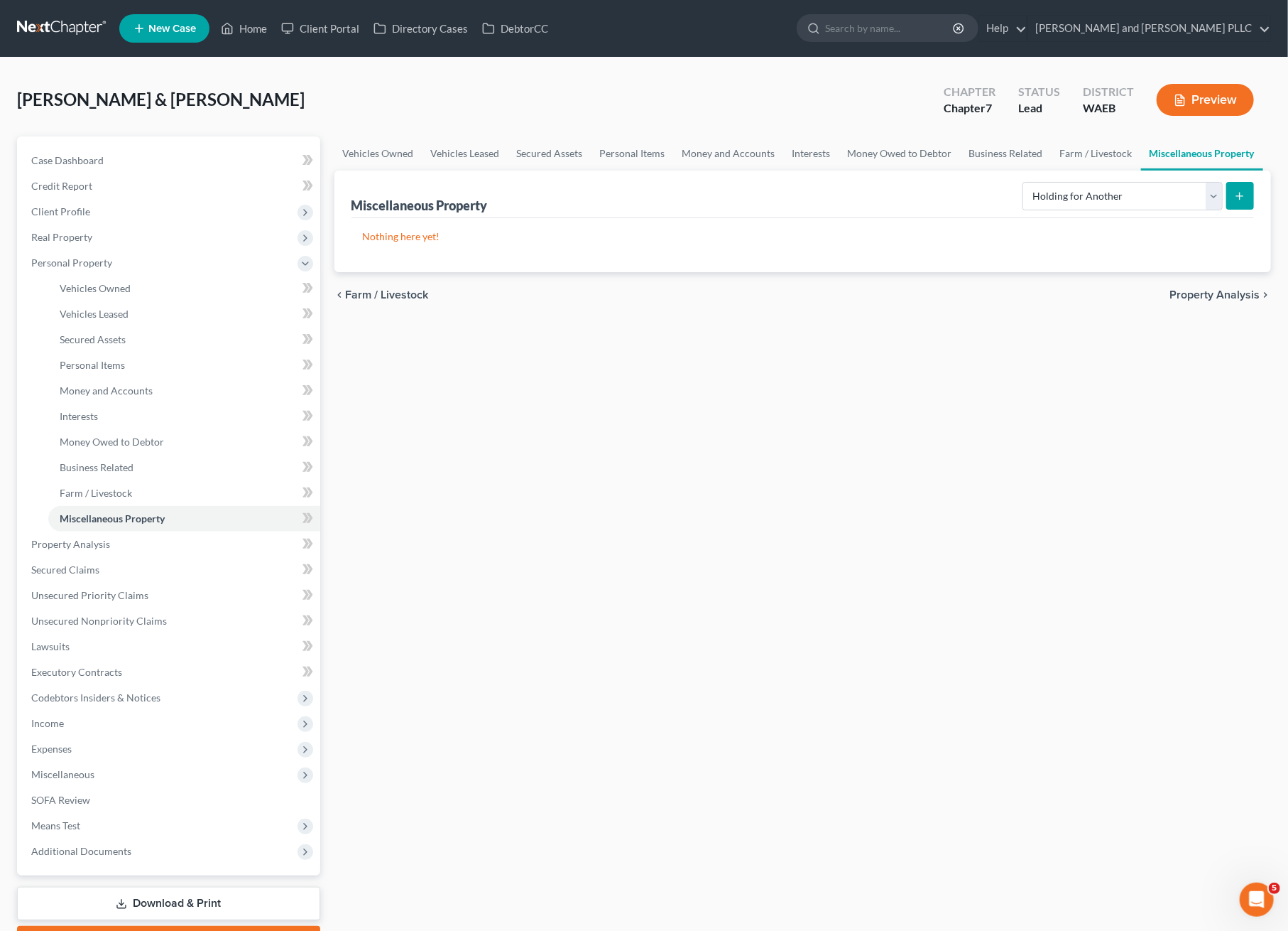
click at [1246, 196] on icon "submit" at bounding box center [1239, 195] width 11 height 11
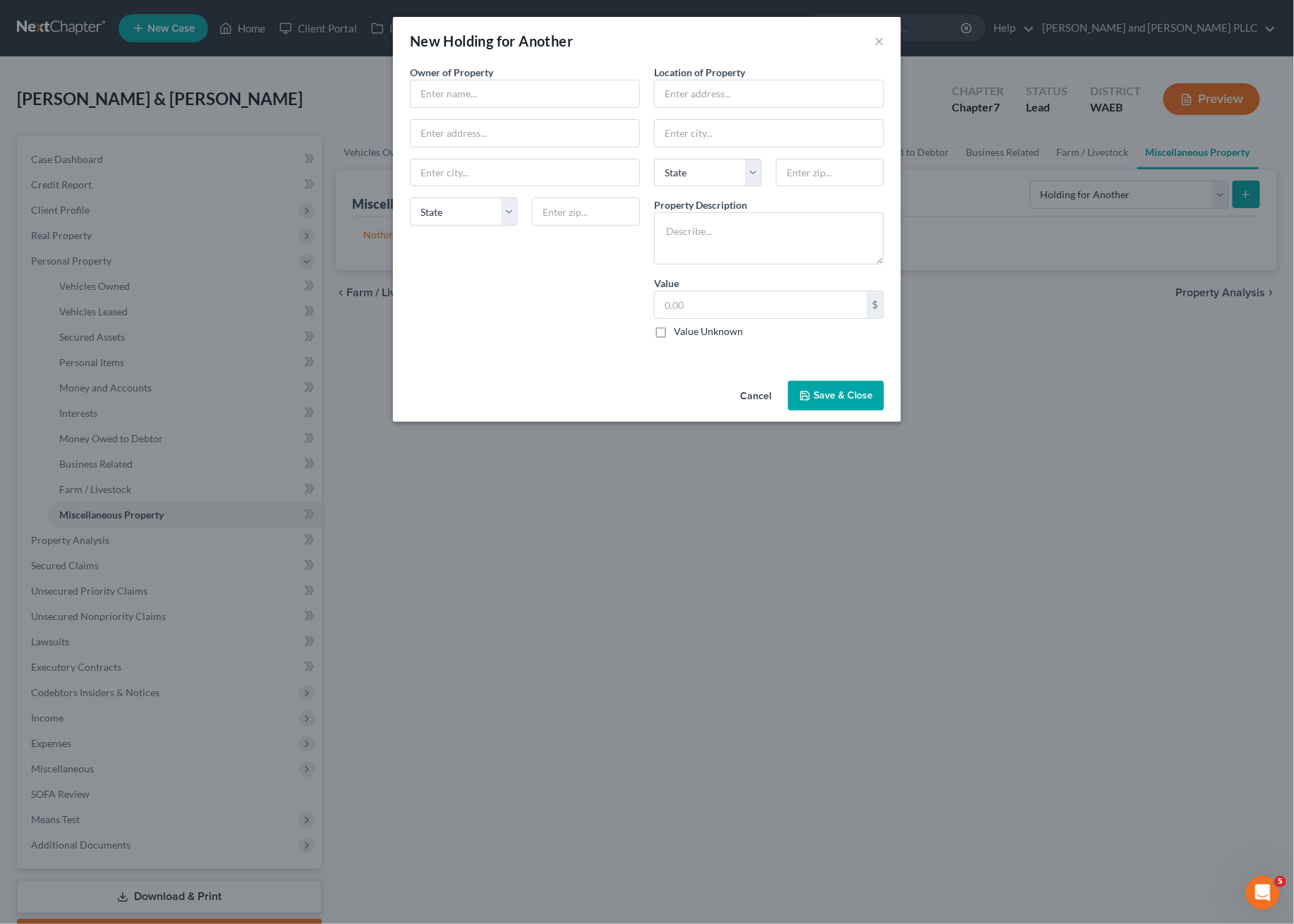
click at [759, 393] on button "Cancel" at bounding box center [756, 396] width 53 height 28
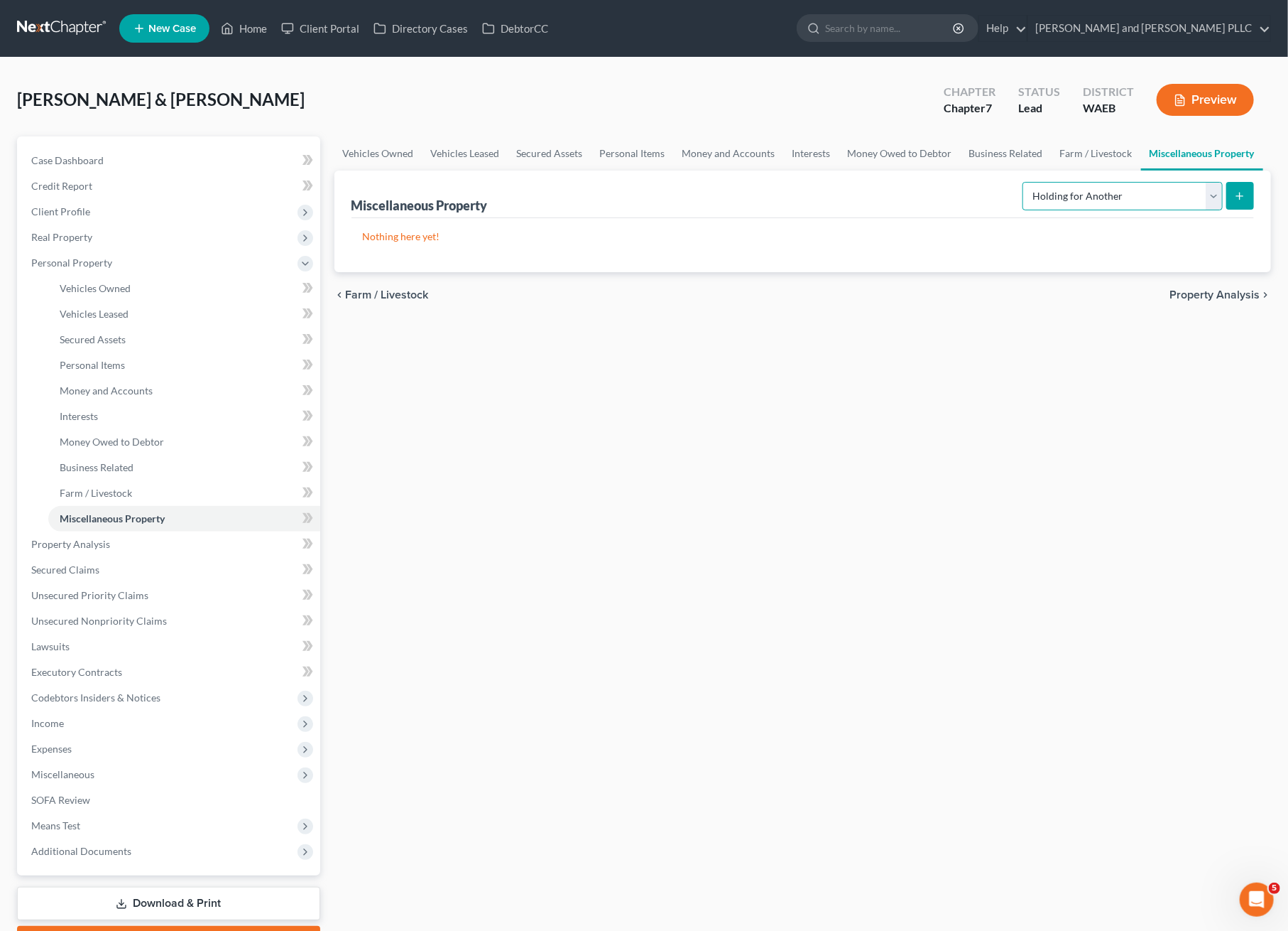
click at [1095, 204] on select "Select Property Type Assigned for Creditor Benefit [DATE] Holding for Another N…" at bounding box center [1122, 196] width 200 height 29
drag, startPoint x: 1154, startPoint y: 465, endPoint x: 1291, endPoint y: 426, distance: 142.4
click at [1154, 465] on div "Vehicles Owned Vehicles Leased Secured Assets Personal Items Money and Accounts…" at bounding box center [803, 547] width 951 height 821
drag, startPoint x: 1012, startPoint y: 372, endPoint x: 1017, endPoint y: 333, distance: 39.3
click at [1016, 373] on div "Vehicles Owned Vehicles Leased Secured Assets Personal Items Money and Accounts…" at bounding box center [803, 547] width 951 height 821
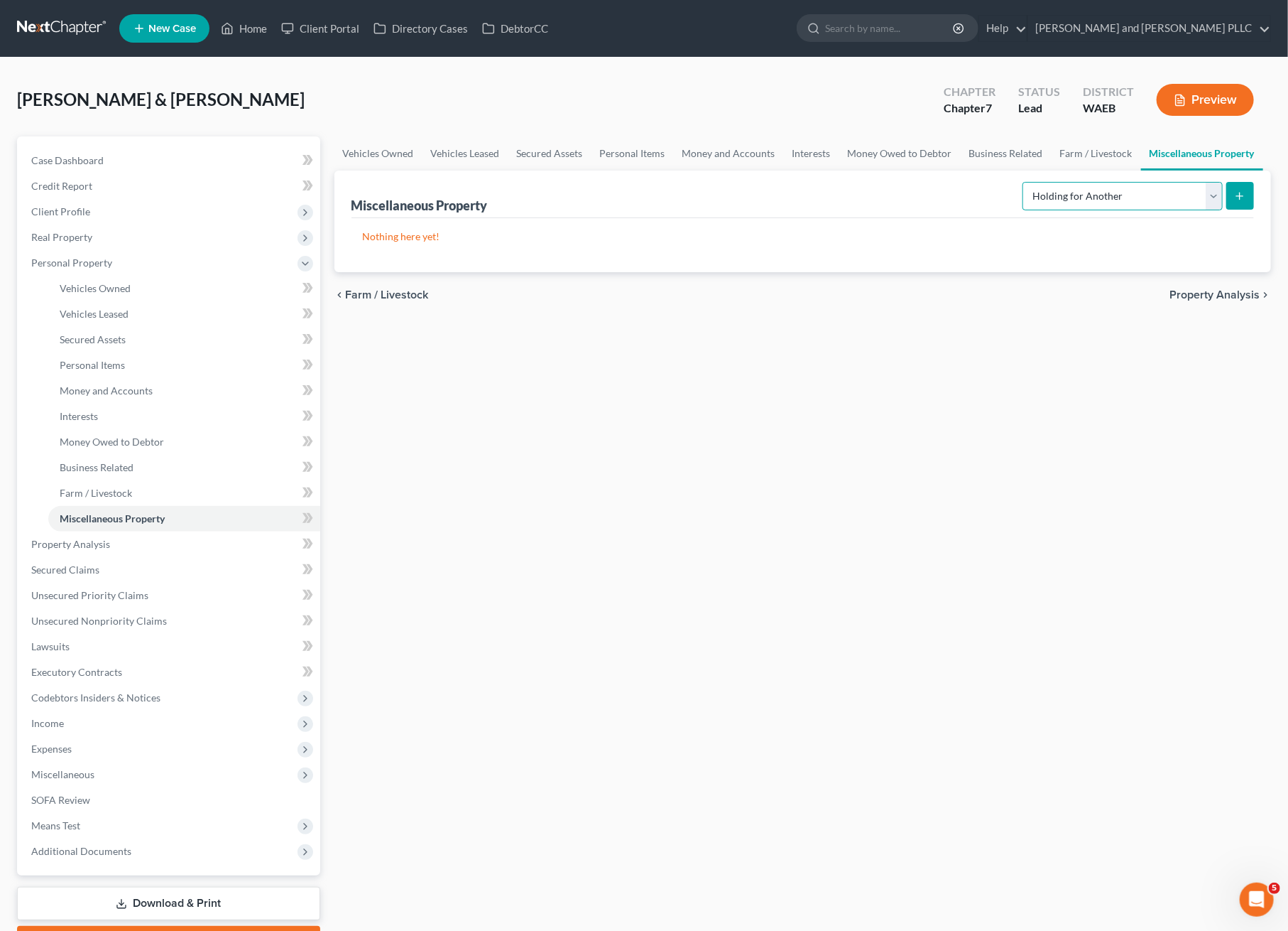
click at [1150, 192] on select "Select Property Type Assigned for Creditor Benefit [DATE] Holding for Another N…" at bounding box center [1122, 196] width 200 height 29
click at [729, 153] on link "Money and Accounts" at bounding box center [729, 153] width 110 height 34
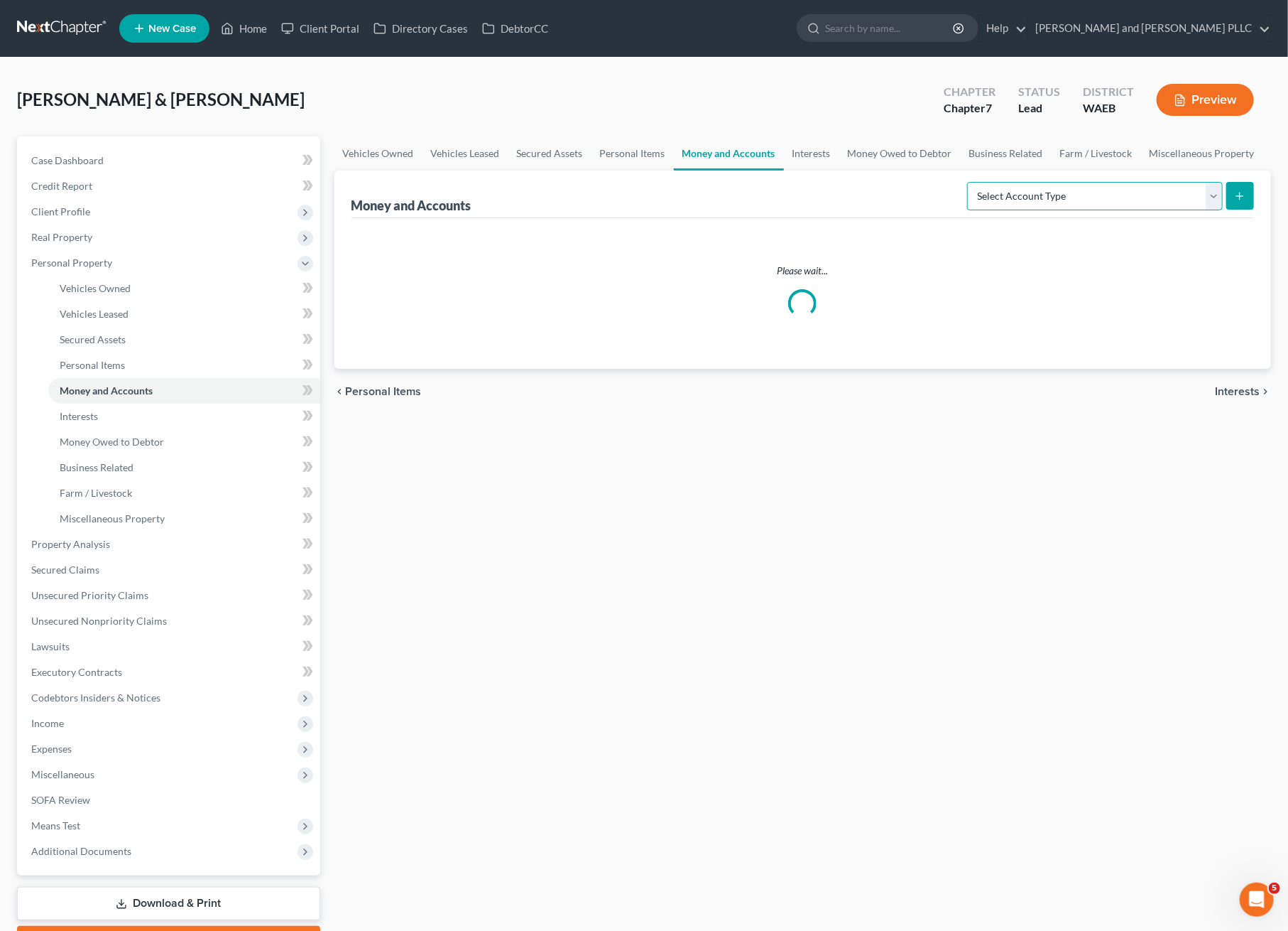
click at [1133, 204] on select "Select Account Type Brokerage Cash on Hand Certificates of Deposit Checking Acc…" at bounding box center [1095, 196] width 256 height 29
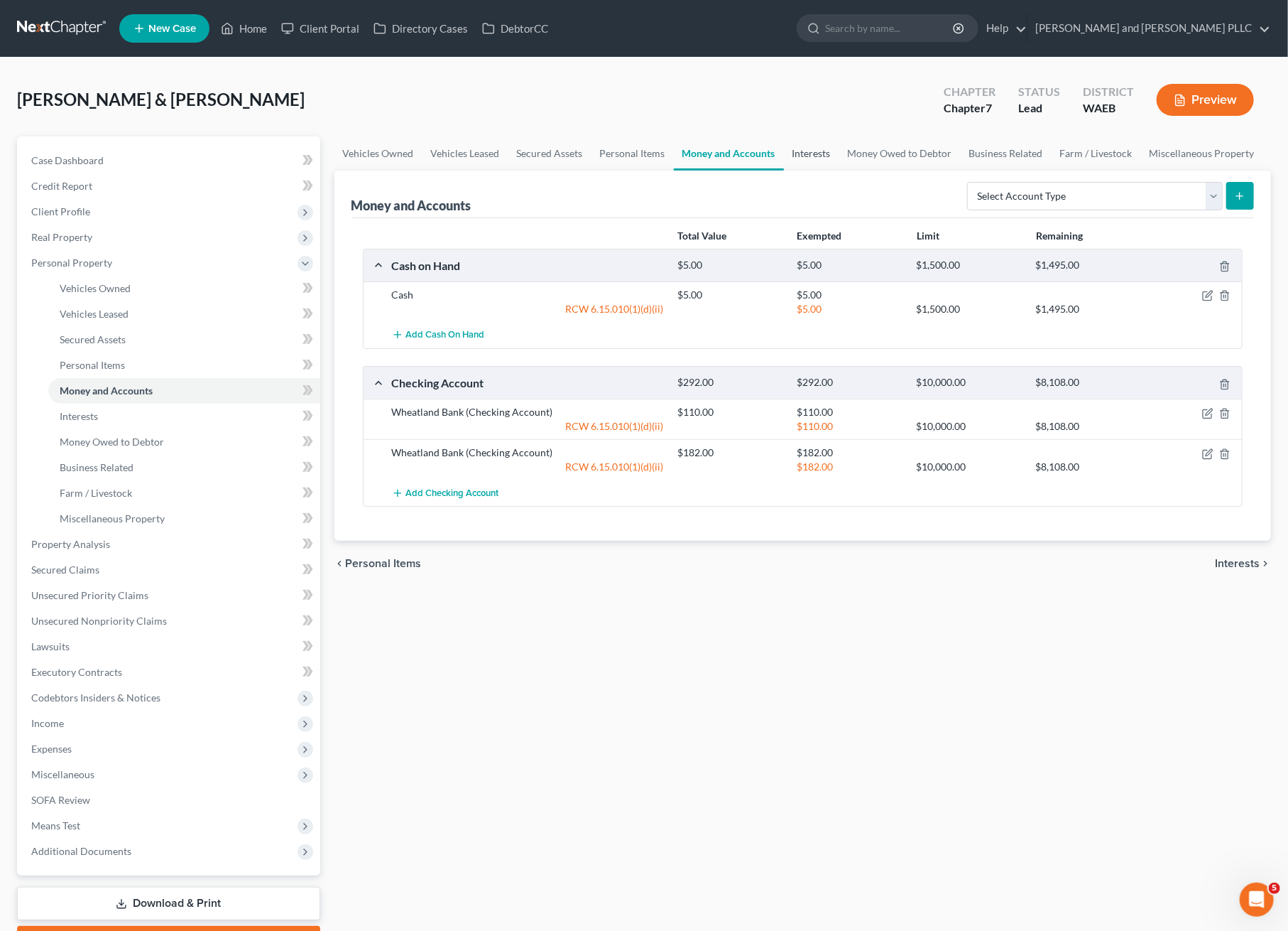
click at [803, 160] on link "Interests" at bounding box center [812, 153] width 56 height 34
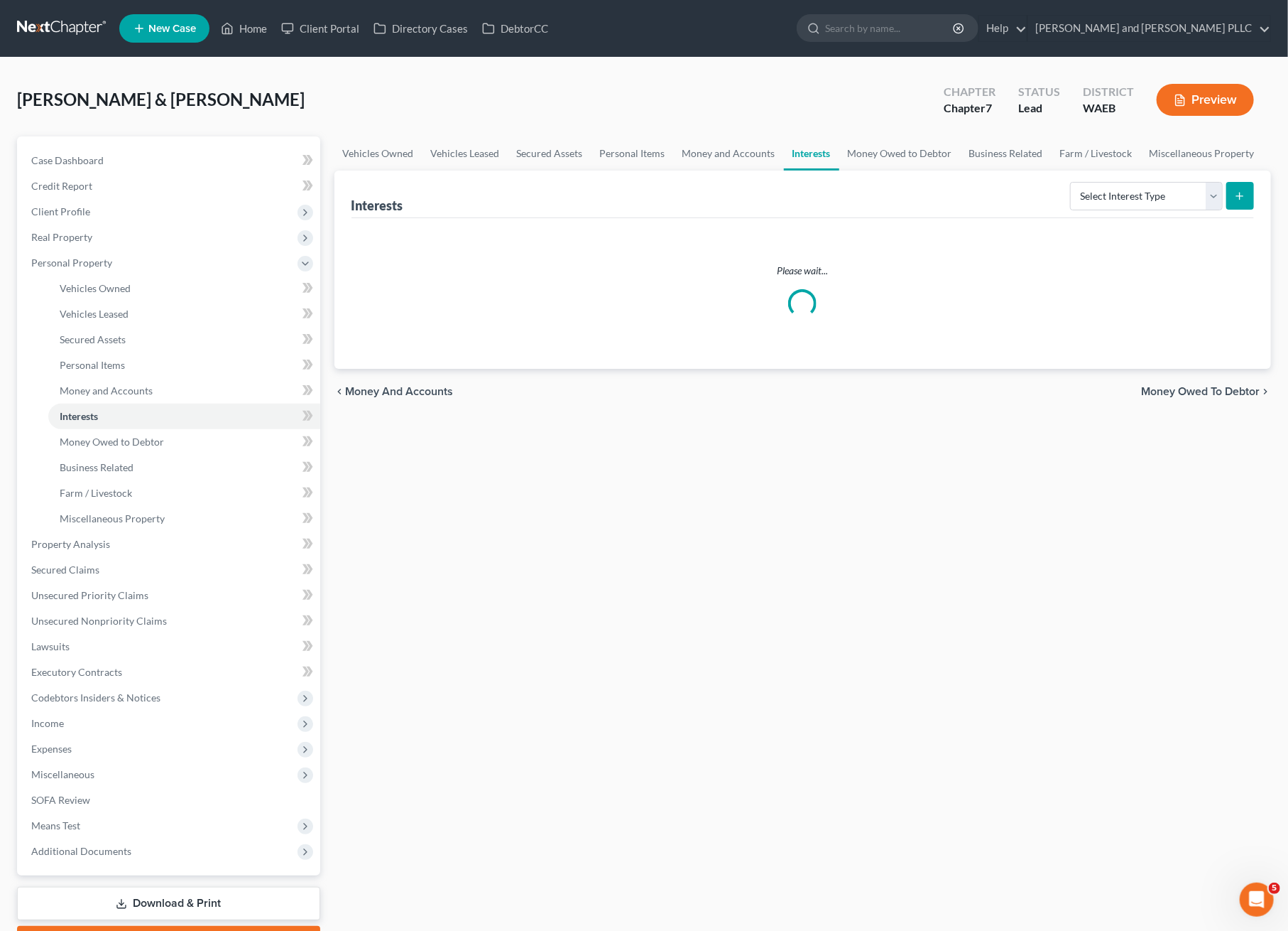
click at [1125, 219] on div "Please wait..." at bounding box center [803, 293] width 904 height 151
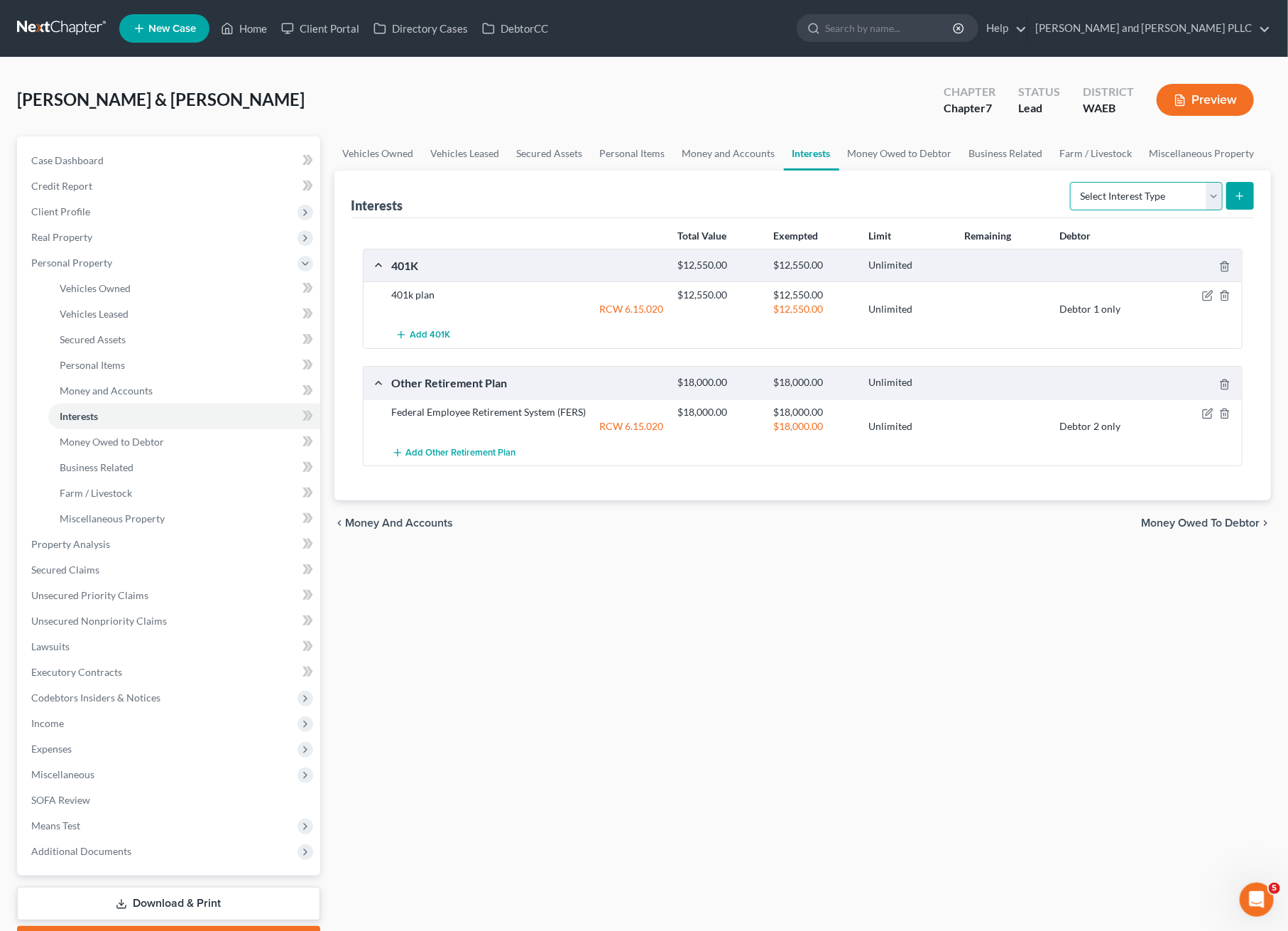
click at [1129, 198] on select "Select Interest Type 401K Annuity Bond Education IRA Government Bond Government…" at bounding box center [1147, 196] width 153 height 29
click at [878, 142] on link "Money Owed to Debtor" at bounding box center [900, 153] width 121 height 34
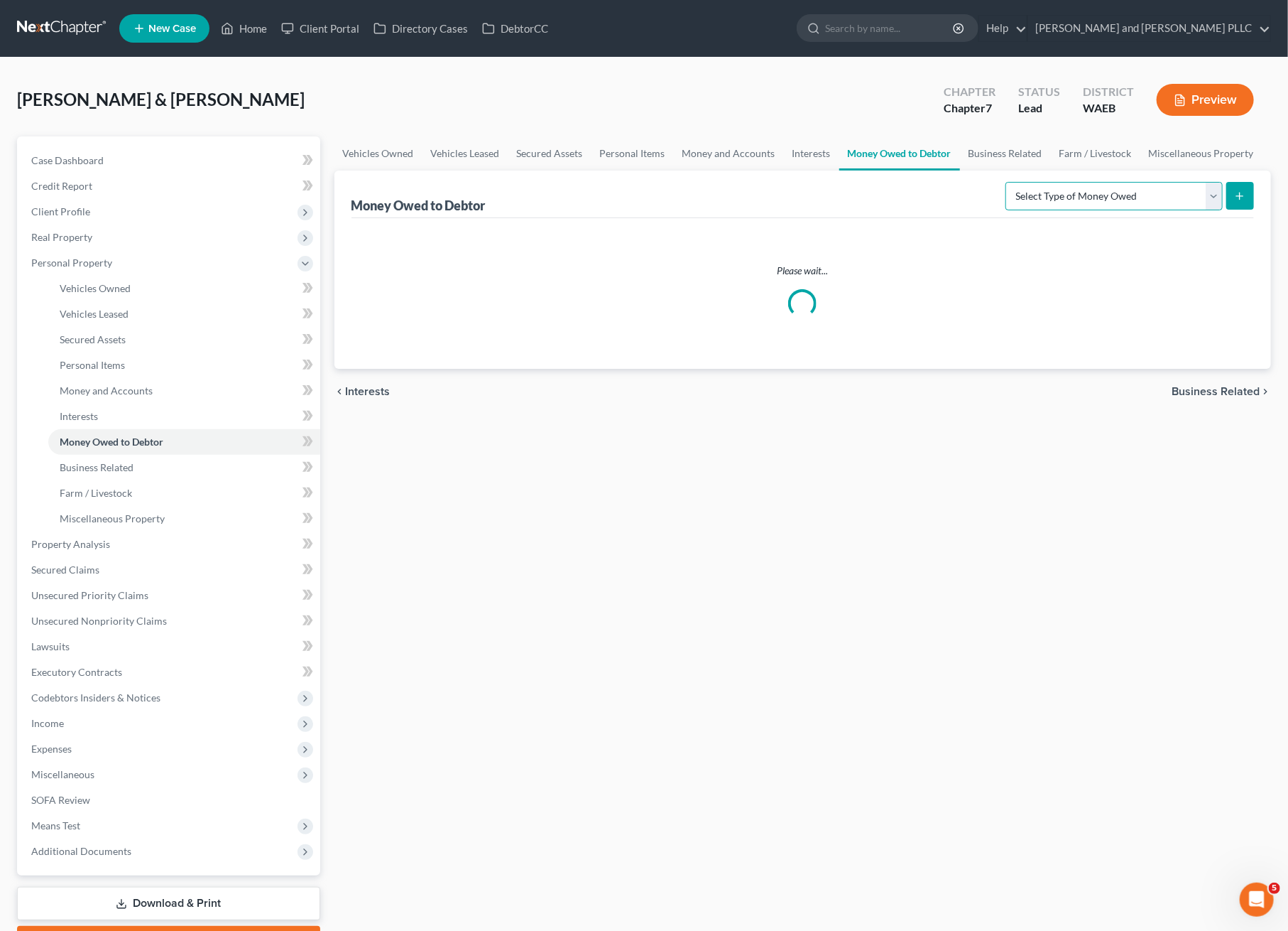
click at [1158, 190] on select "Select Type of Money Owed Accounts Receivable Alimony Child Support Claims Agai…" at bounding box center [1115, 196] width 218 height 29
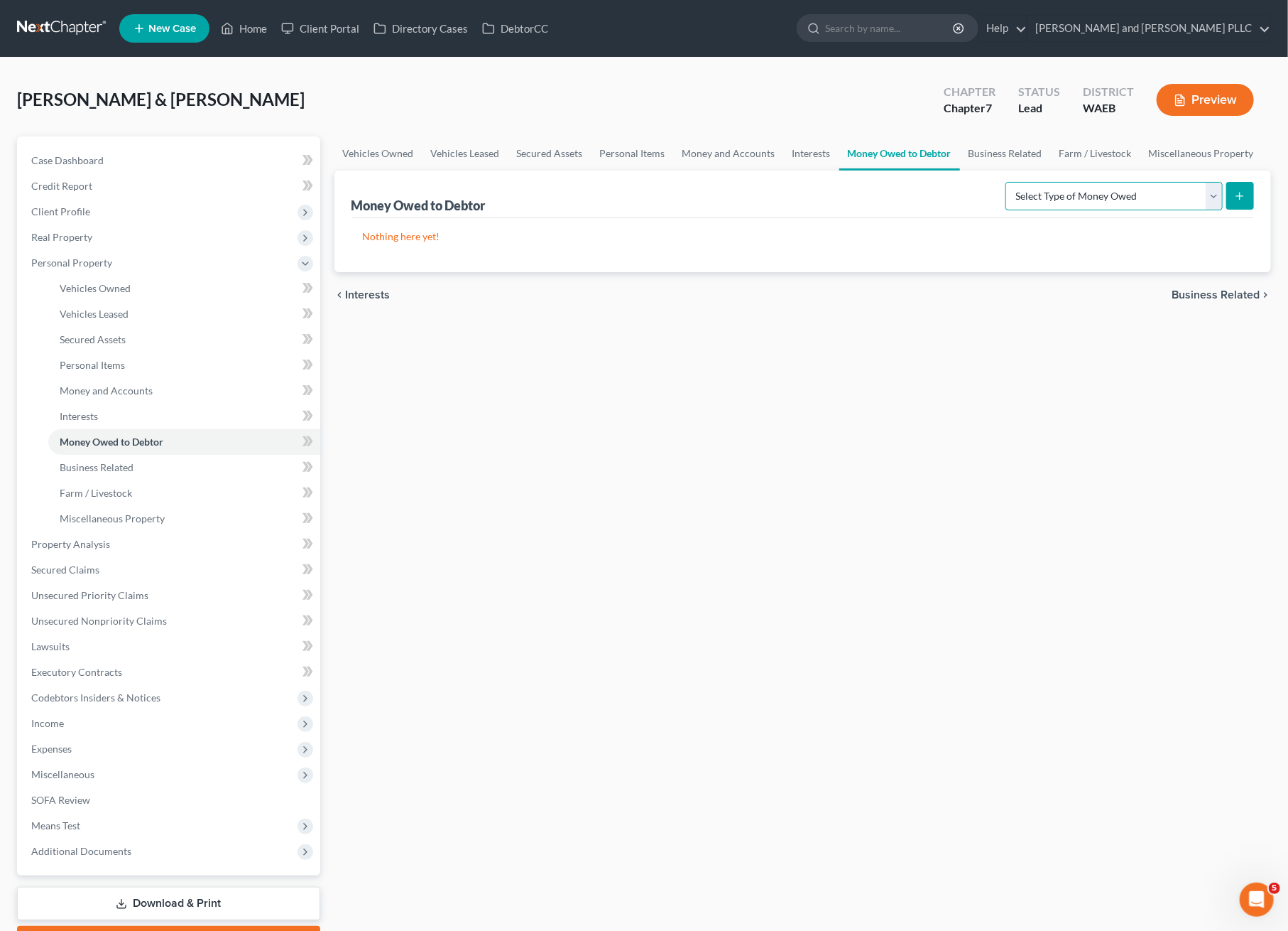
select select "expected_tax_refund"
click at [1009, 182] on select "Select Type of Money Owed Accounts Receivable Alimony Child Support Claims Agai…" at bounding box center [1115, 196] width 218 height 29
click at [1248, 197] on button "submit" at bounding box center [1240, 196] width 28 height 28
select select "0"
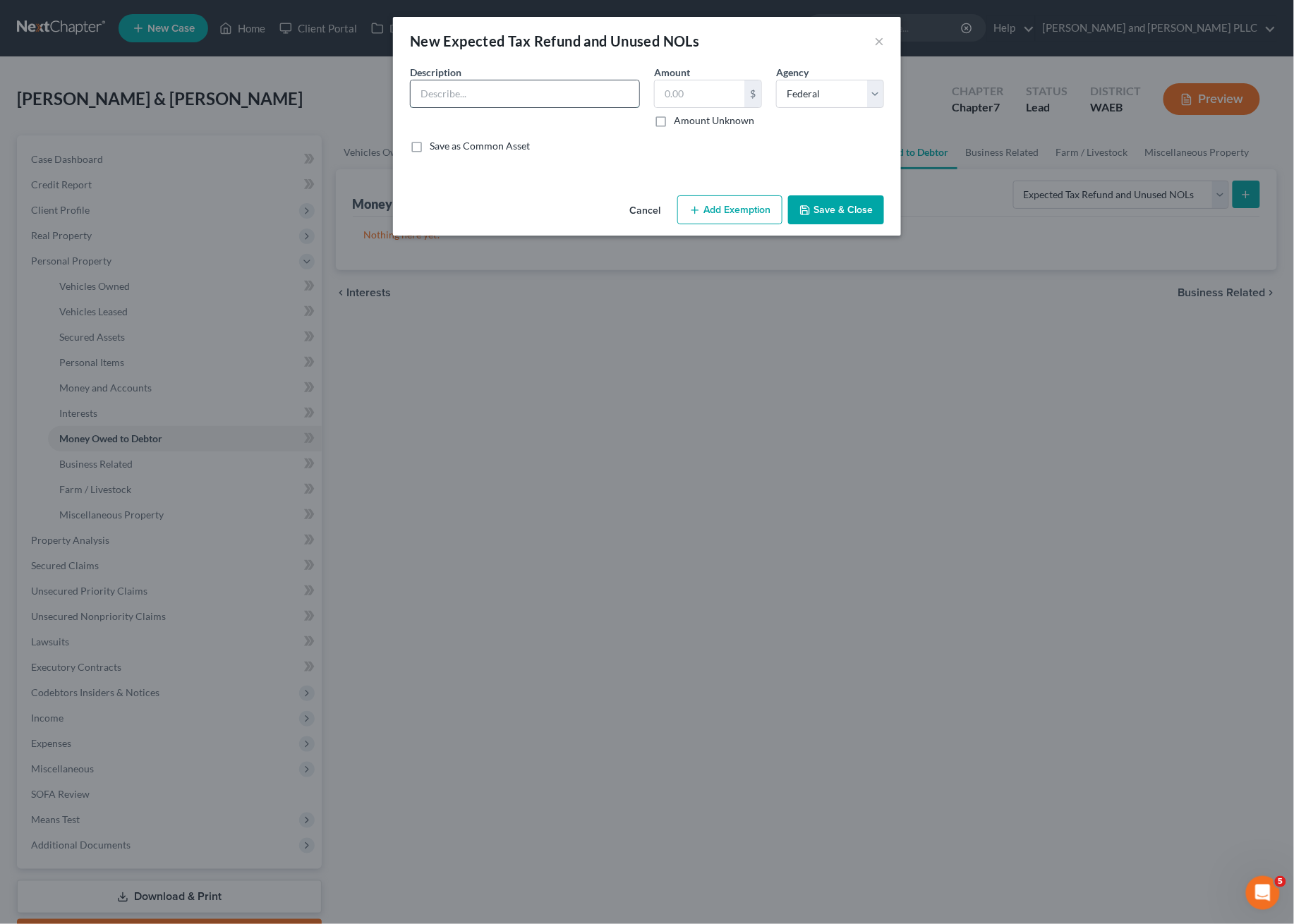
click at [596, 98] on input "text" at bounding box center [525, 93] width 228 height 27
type input "Anticipated 2025 Tax Refund"
type input "4"
type input "5,000"
click at [432, 145] on label "Save as Common Asset" at bounding box center [480, 146] width 100 height 14
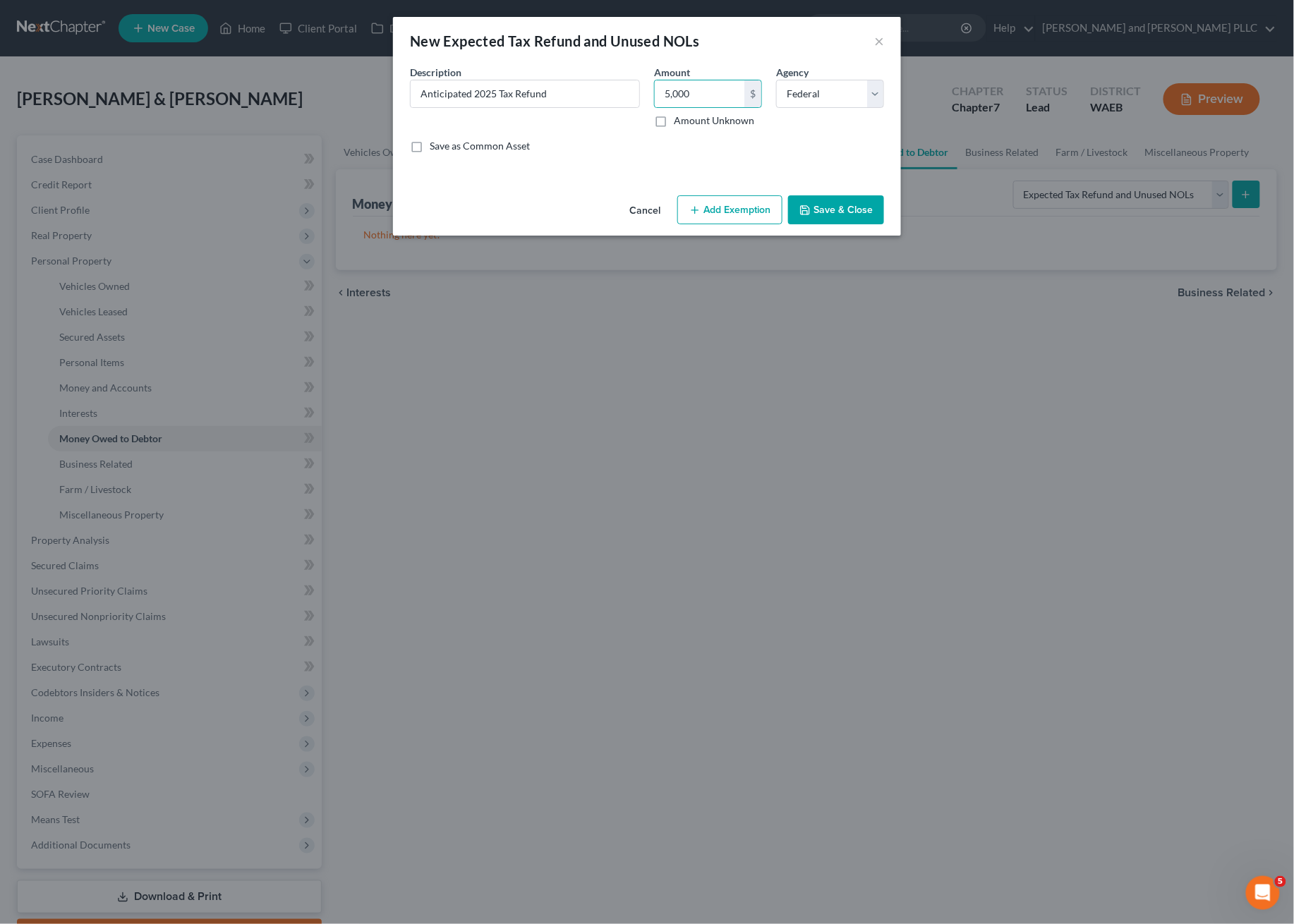
click at [435, 145] on input "Save as Common Asset" at bounding box center [439, 143] width 9 height 9
checkbox input "true"
click at [675, 122] on label "Amount Unknown" at bounding box center [713, 121] width 80 height 14
click at [680, 122] on input "Amount Unknown" at bounding box center [684, 118] width 9 height 9
checkbox input "true"
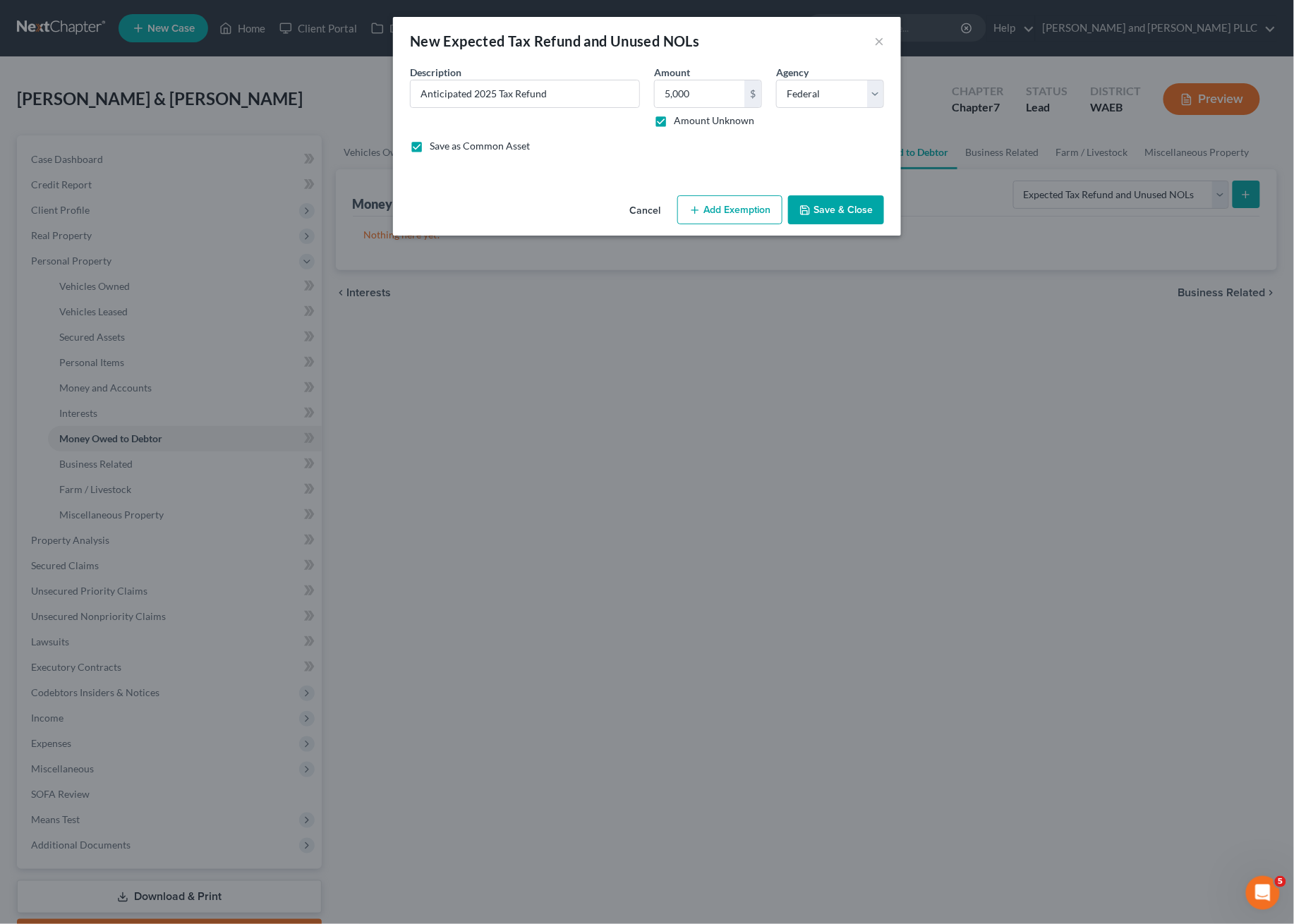
type input "0.00"
click at [710, 212] on button "Add Exemption" at bounding box center [730, 210] width 105 height 29
select select "2"
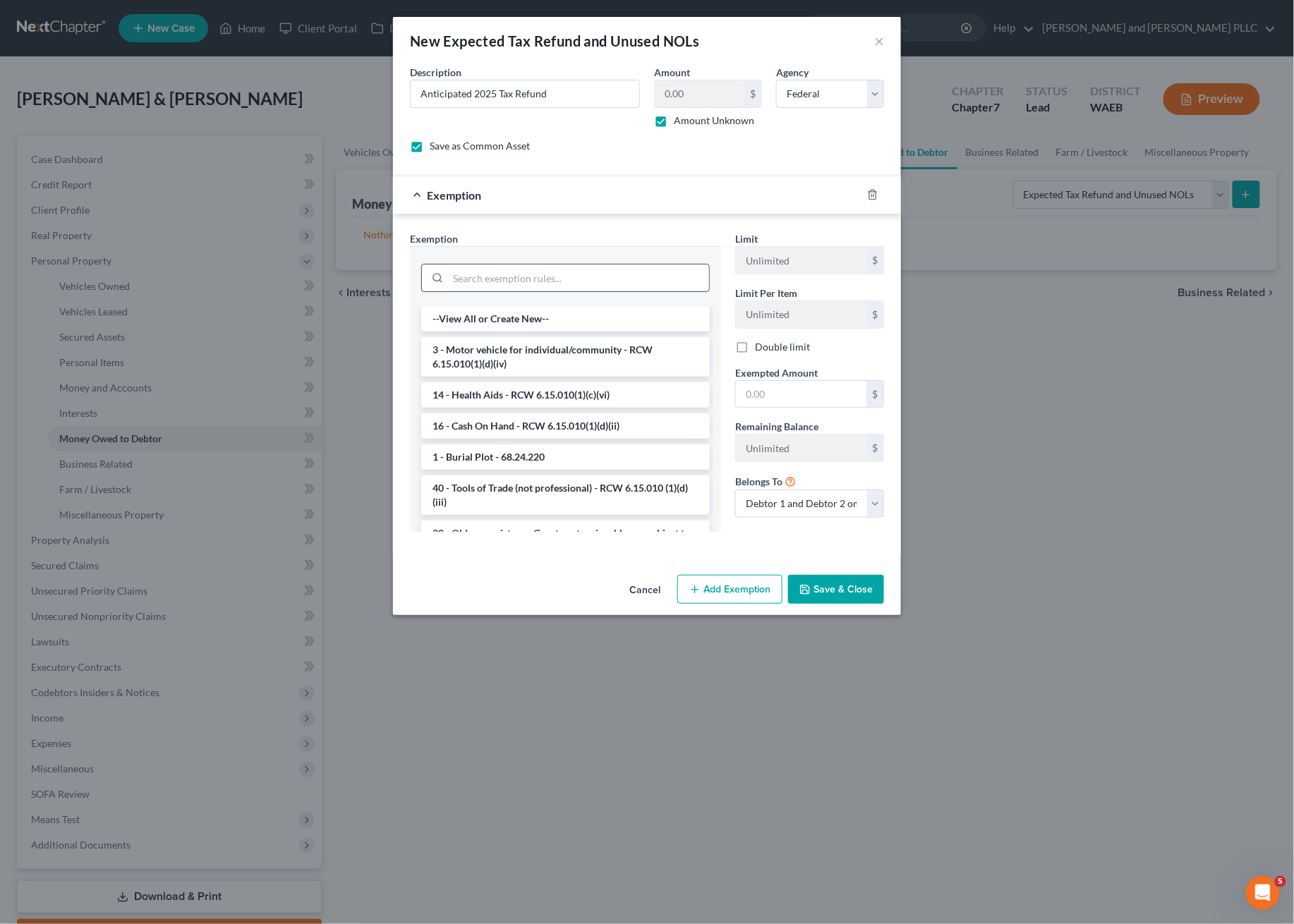
click at [522, 276] on input "search" at bounding box center [578, 277] width 261 height 27
click at [531, 277] on input "search" at bounding box center [578, 277] width 261 height 27
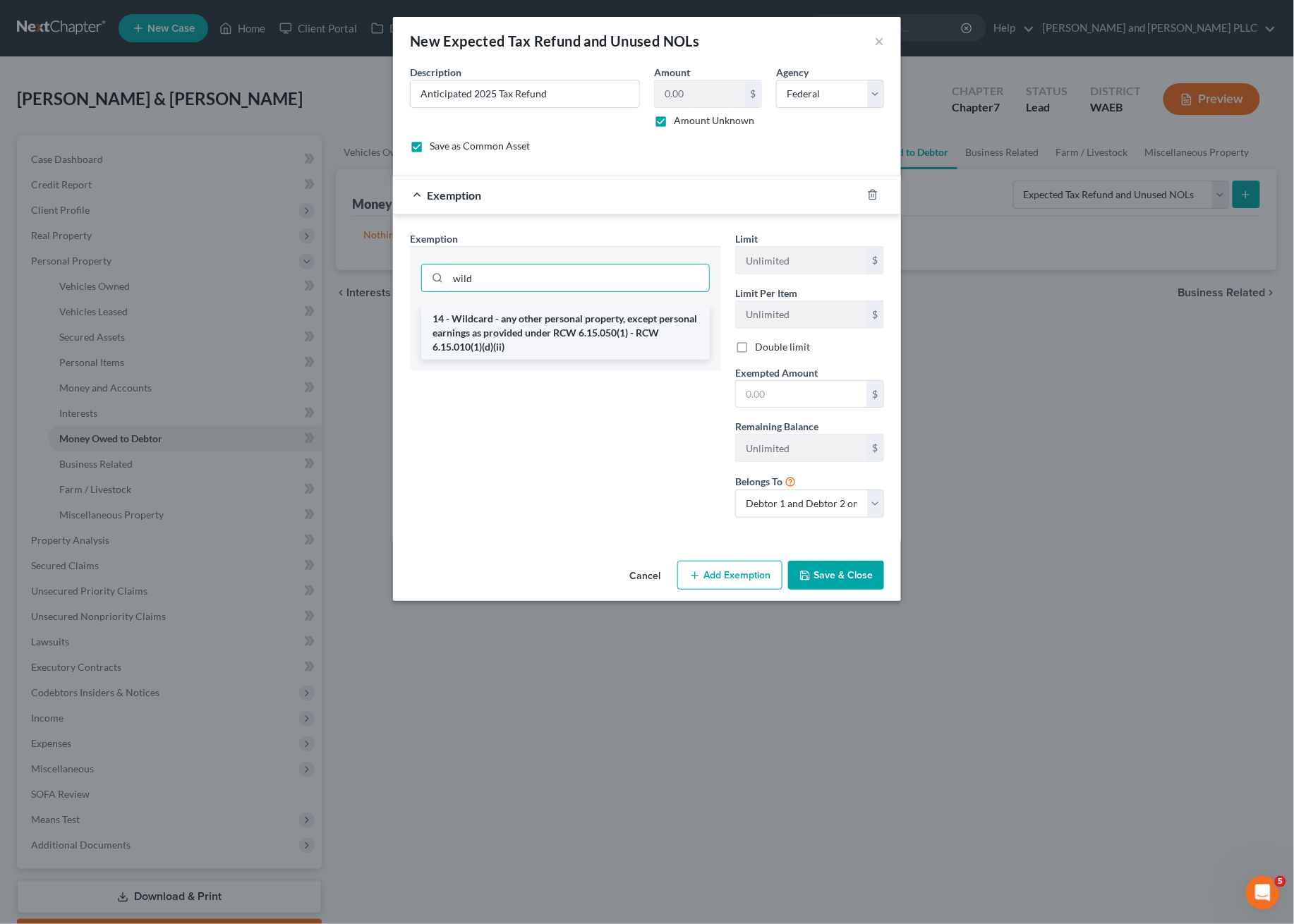
type input "wild"
click at [567, 343] on li "14 - Wildcard - any other personal property, except personal earnings as provid…" at bounding box center [565, 332] width 289 height 53
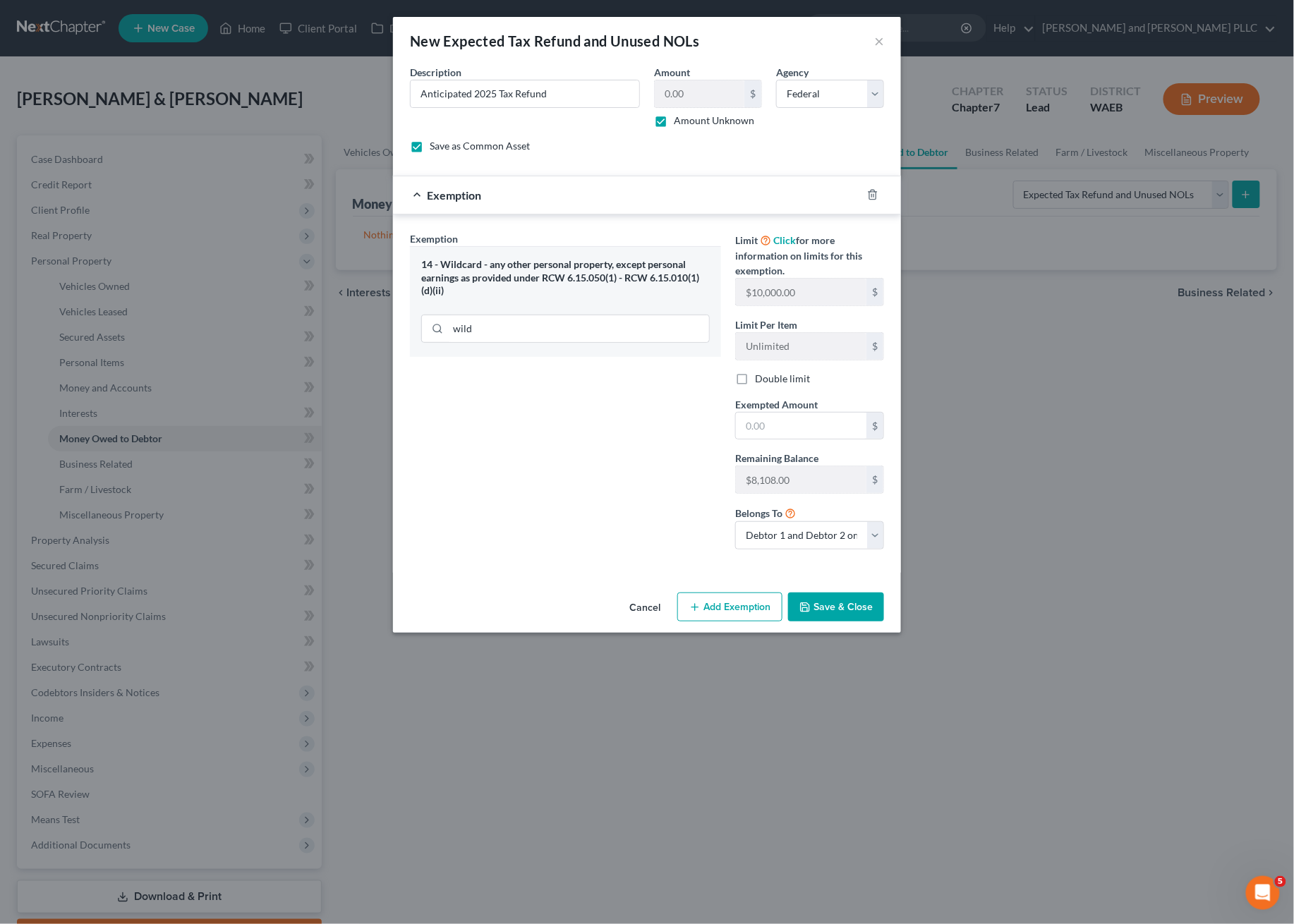
click at [565, 271] on div "14 - Wildcard - any other personal property, except personal earnings as provid…" at bounding box center [565, 278] width 289 height 40
click at [633, 460] on div "Exemption Set must be selected for CA. Exemption * 14 - Wildcard - any other pe…" at bounding box center [566, 396] width 326 height 329
click at [768, 425] on input "text" at bounding box center [800, 425] width 130 height 27
click at [780, 437] on input "text" at bounding box center [800, 425] width 130 height 27
type input "8"
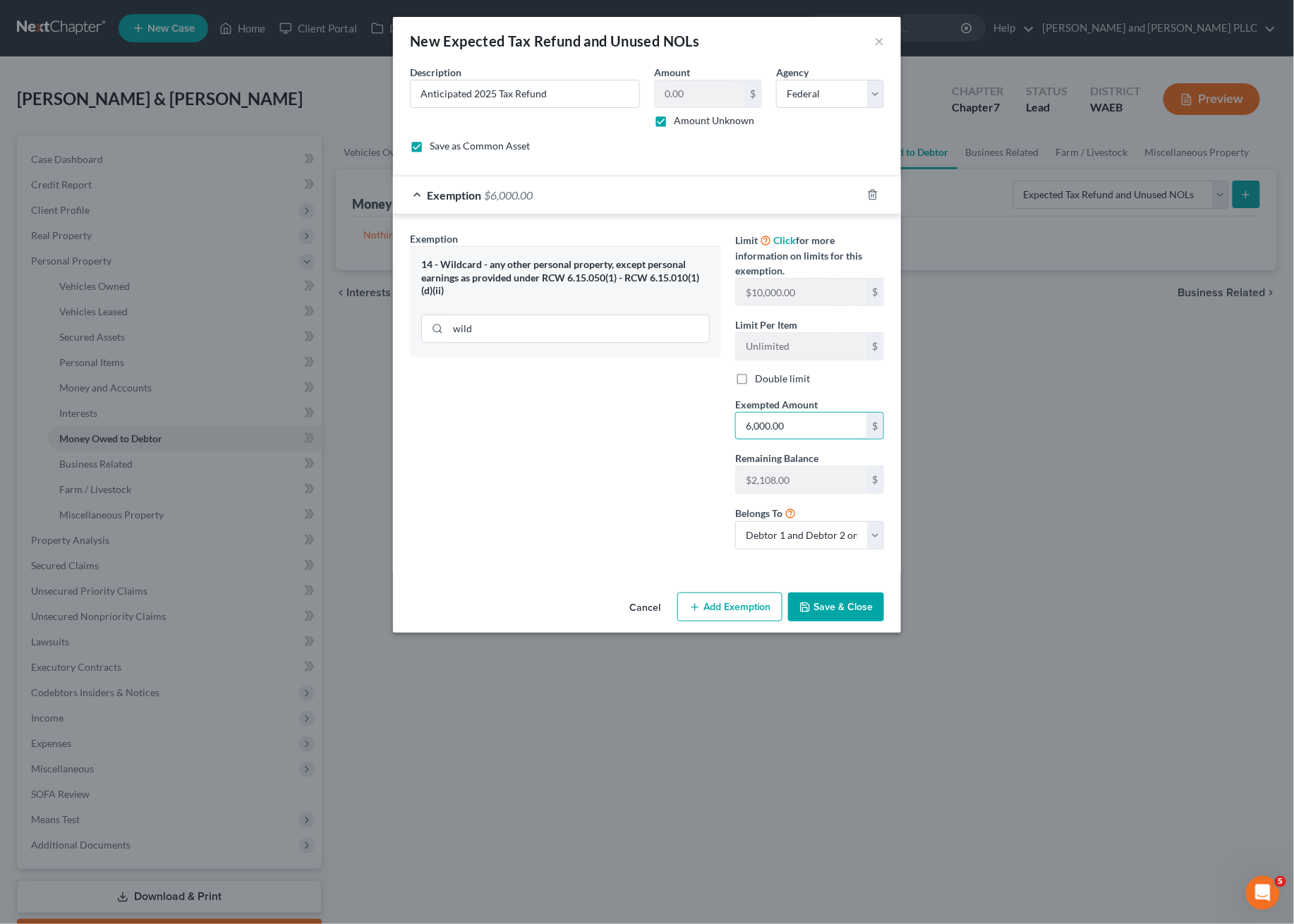
type input "6,000.00"
click at [674, 119] on label "Amount Unknown" at bounding box center [713, 121] width 80 height 14
click at [680, 119] on input "Amount Unknown" at bounding box center [684, 118] width 9 height 9
checkbox input "false"
type input "6,000.00"
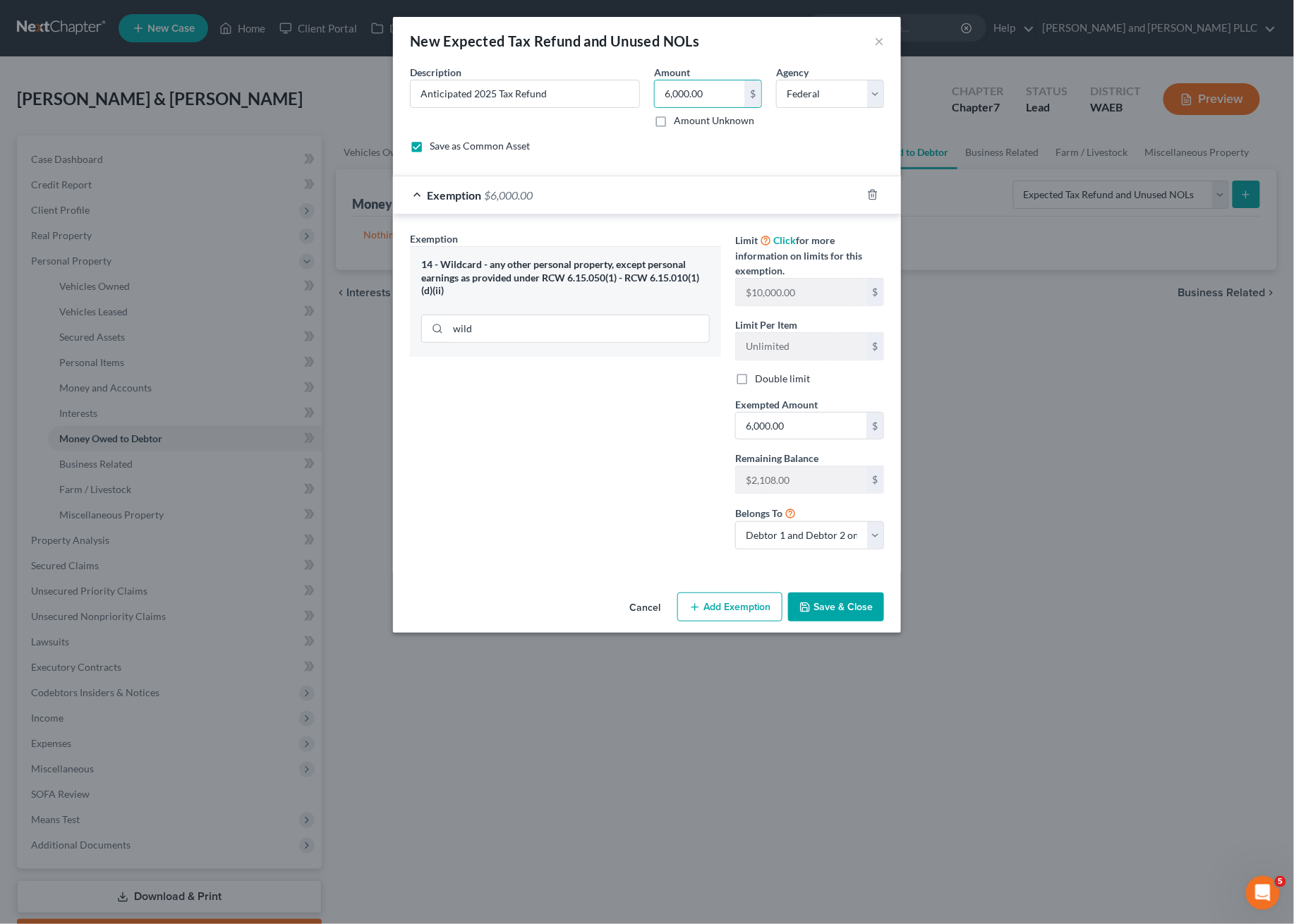
click at [762, 154] on div "Description * Anticipated 2025 Tax Refund Amount 6,000.00 $ Amount Unknown Bala…" at bounding box center [647, 114] width 488 height 99
click at [842, 604] on button "Save & Close" at bounding box center [836, 607] width 96 height 29
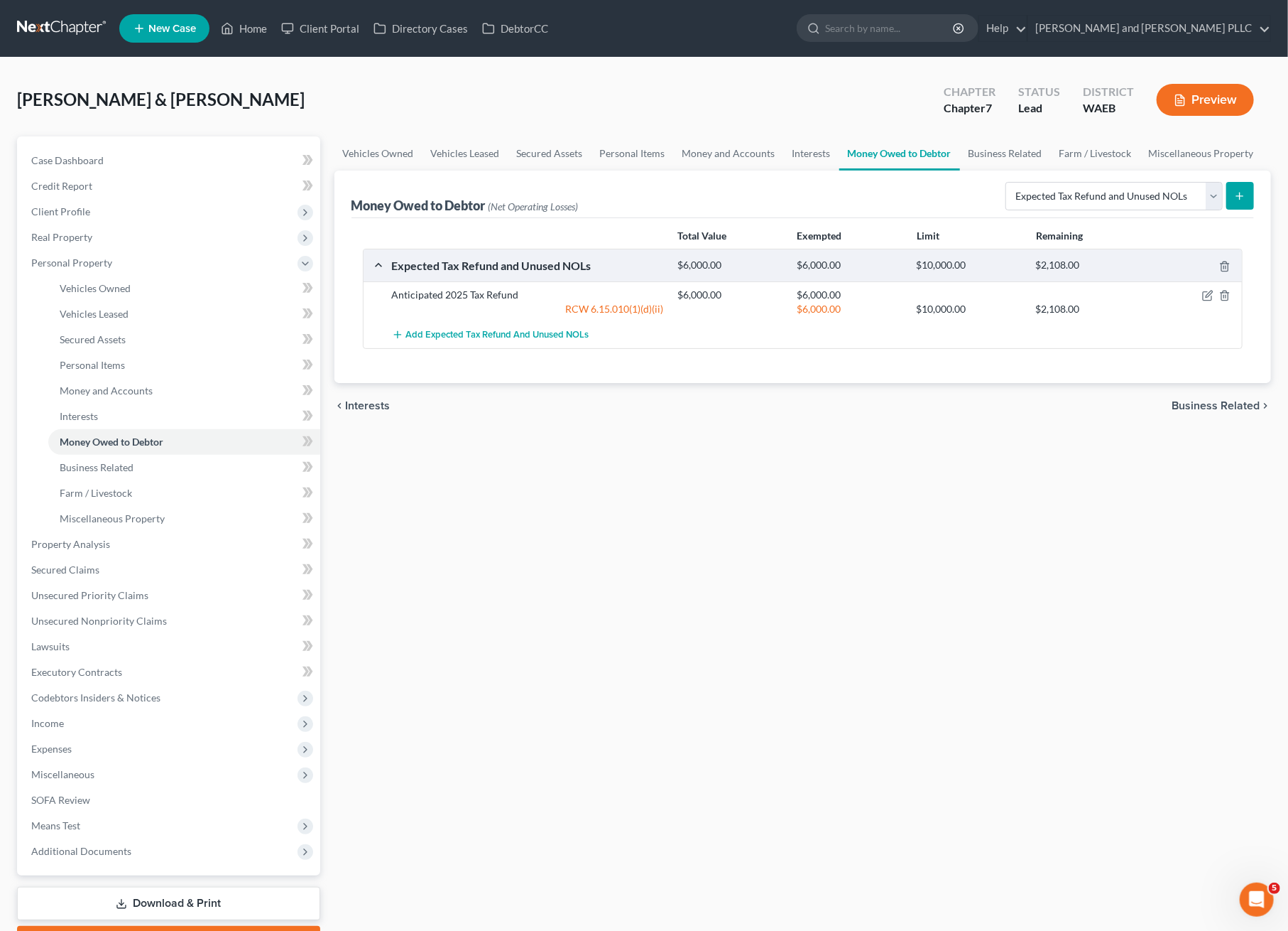
drag, startPoint x: 785, startPoint y: 590, endPoint x: 926, endPoint y: 437, distance: 208.1
click at [790, 587] on div "Vehicles Owned Vehicles Leased Secured Assets Personal Items Money and Accounts…" at bounding box center [803, 547] width 951 height 821
click at [73, 567] on span "Secured Claims" at bounding box center [65, 569] width 69 height 12
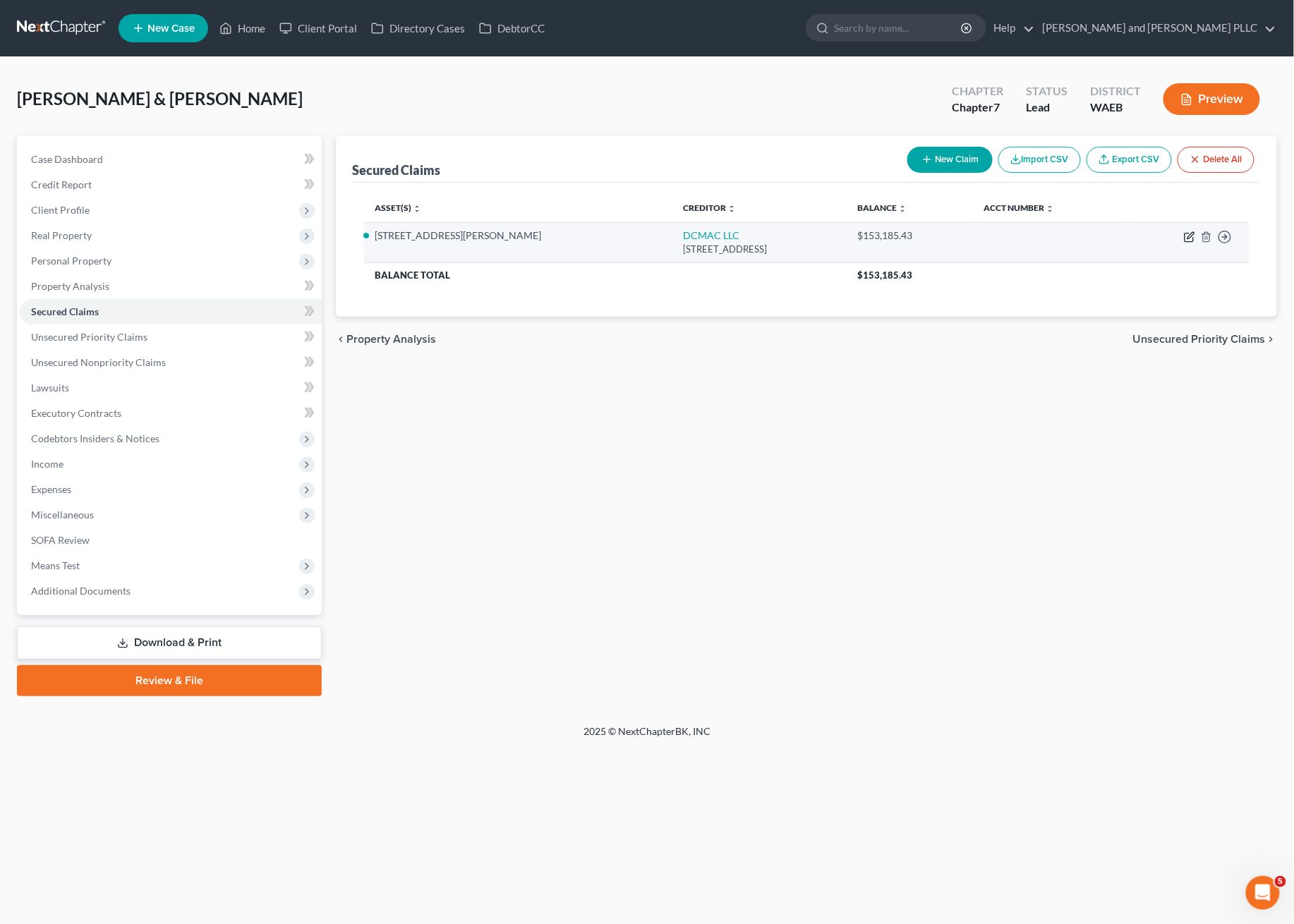
click at [1189, 238] on icon "button" at bounding box center [1190, 234] width 6 height 6
select select "50"
select select "2"
select select "0"
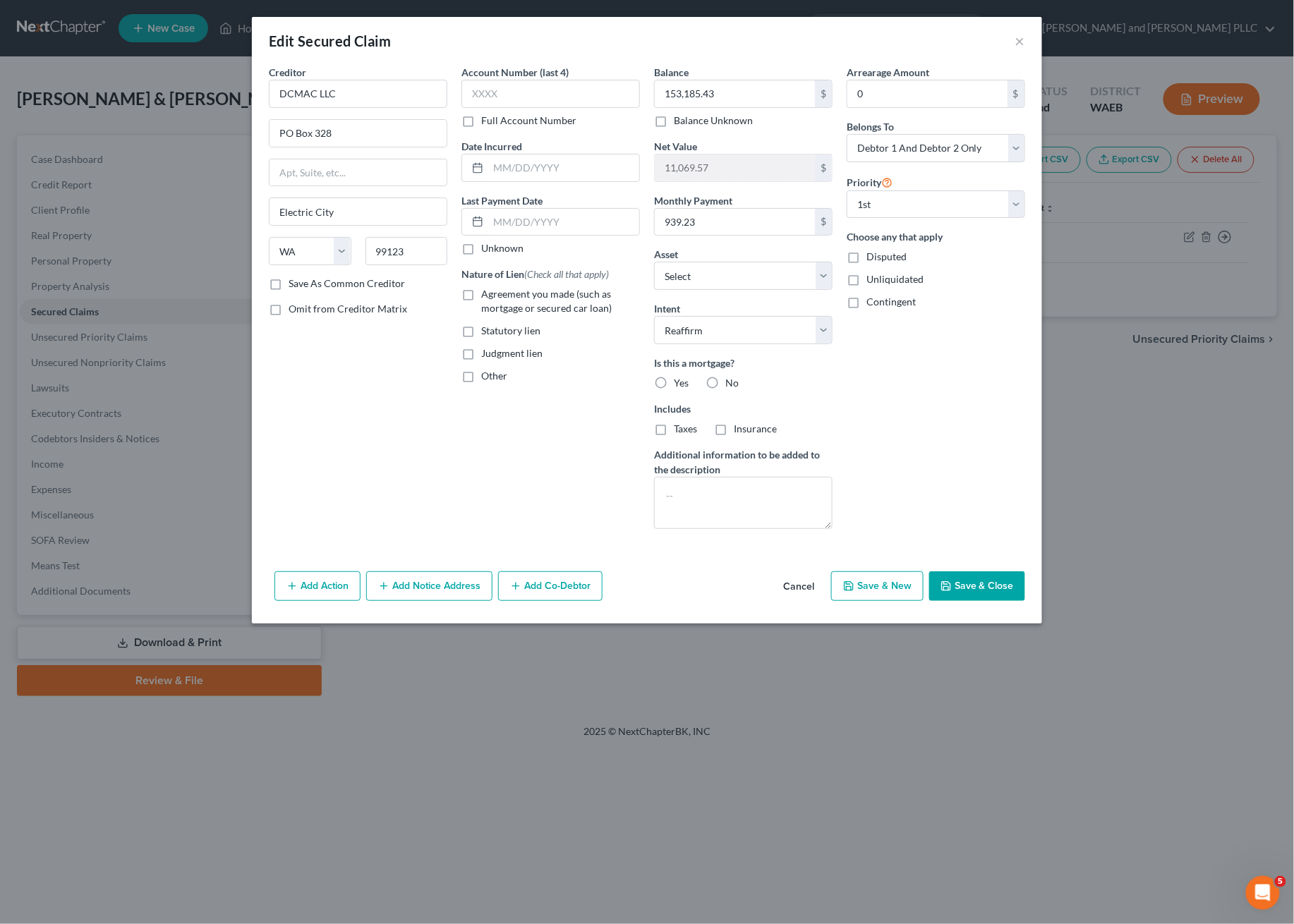
drag, startPoint x: 660, startPoint y: 382, endPoint x: 669, endPoint y: 376, distance: 10.8
click at [674, 381] on label "Yes" at bounding box center [681, 382] width 15 height 14
click at [680, 381] on input "Yes" at bounding box center [684, 380] width 9 height 9
radio input "true"
click at [481, 292] on label "Agreement you made (such as mortgage or secured car loan)" at bounding box center [560, 301] width 159 height 28
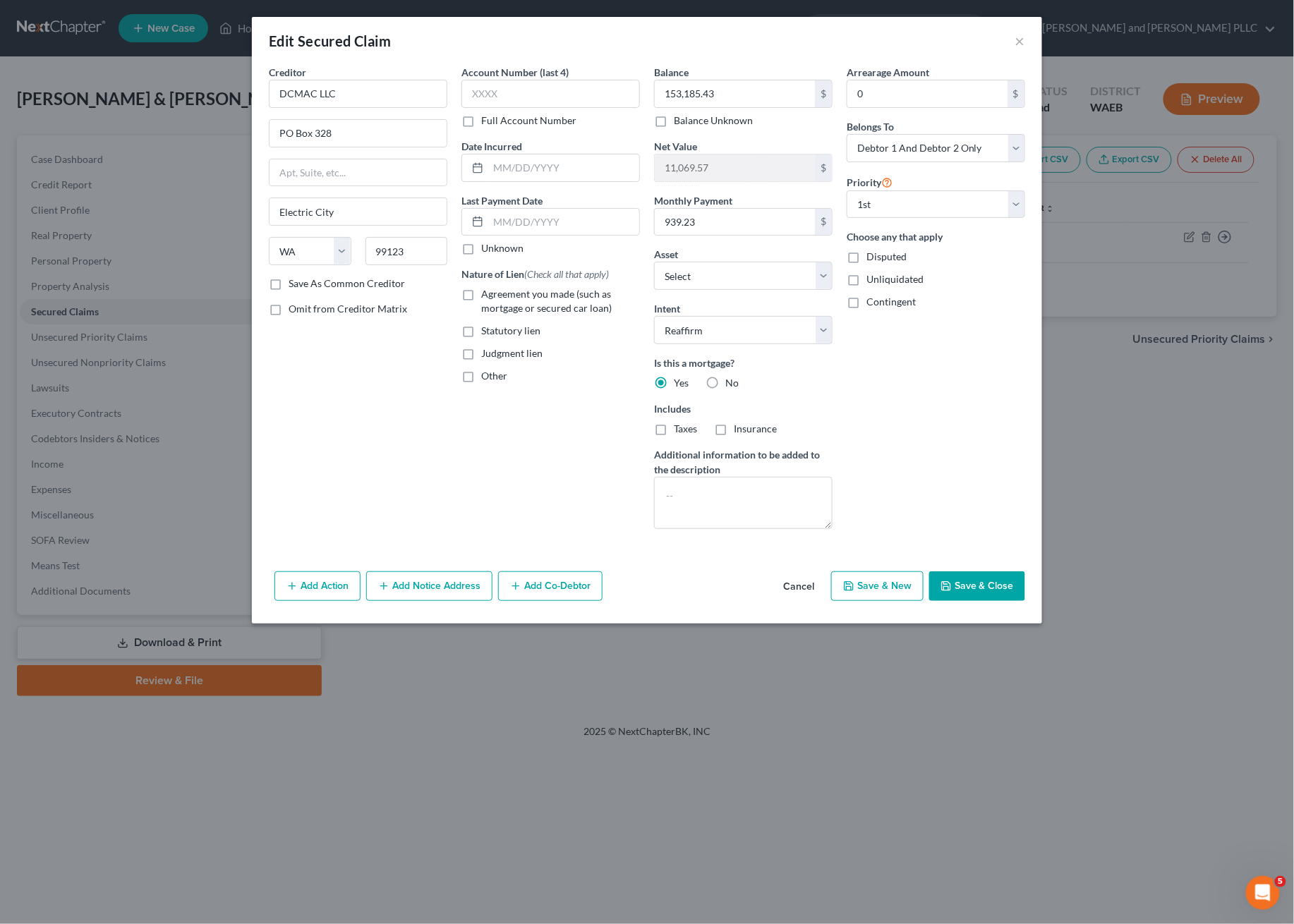
click at [487, 292] on input "Agreement you made (such as mortgage or secured car loan)" at bounding box center [491, 291] width 9 height 9
checkbox input "true"
click at [674, 431] on label "Taxes" at bounding box center [685, 429] width 23 height 14
click at [680, 431] on input "Taxes" at bounding box center [684, 426] width 9 height 9
checkbox input "true"
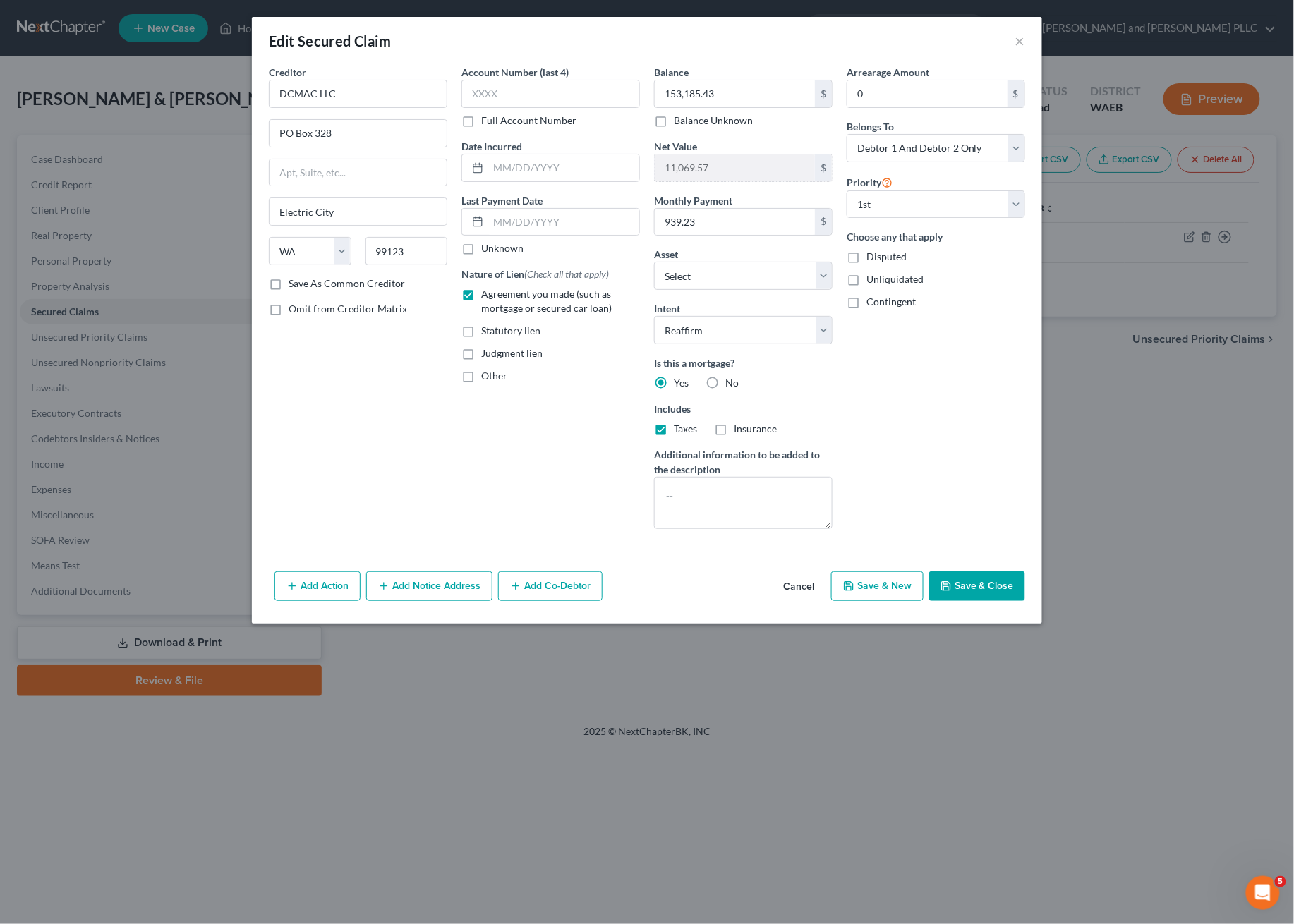
click at [734, 429] on label "Insurance" at bounding box center [756, 429] width 43 height 14
click at [739, 429] on input "Insurance" at bounding box center [743, 426] width 9 height 9
checkbox input "true"
drag, startPoint x: 971, startPoint y: 578, endPoint x: 961, endPoint y: 586, distance: 12.8
click at [961, 586] on button "Save & Close" at bounding box center [976, 586] width 96 height 29
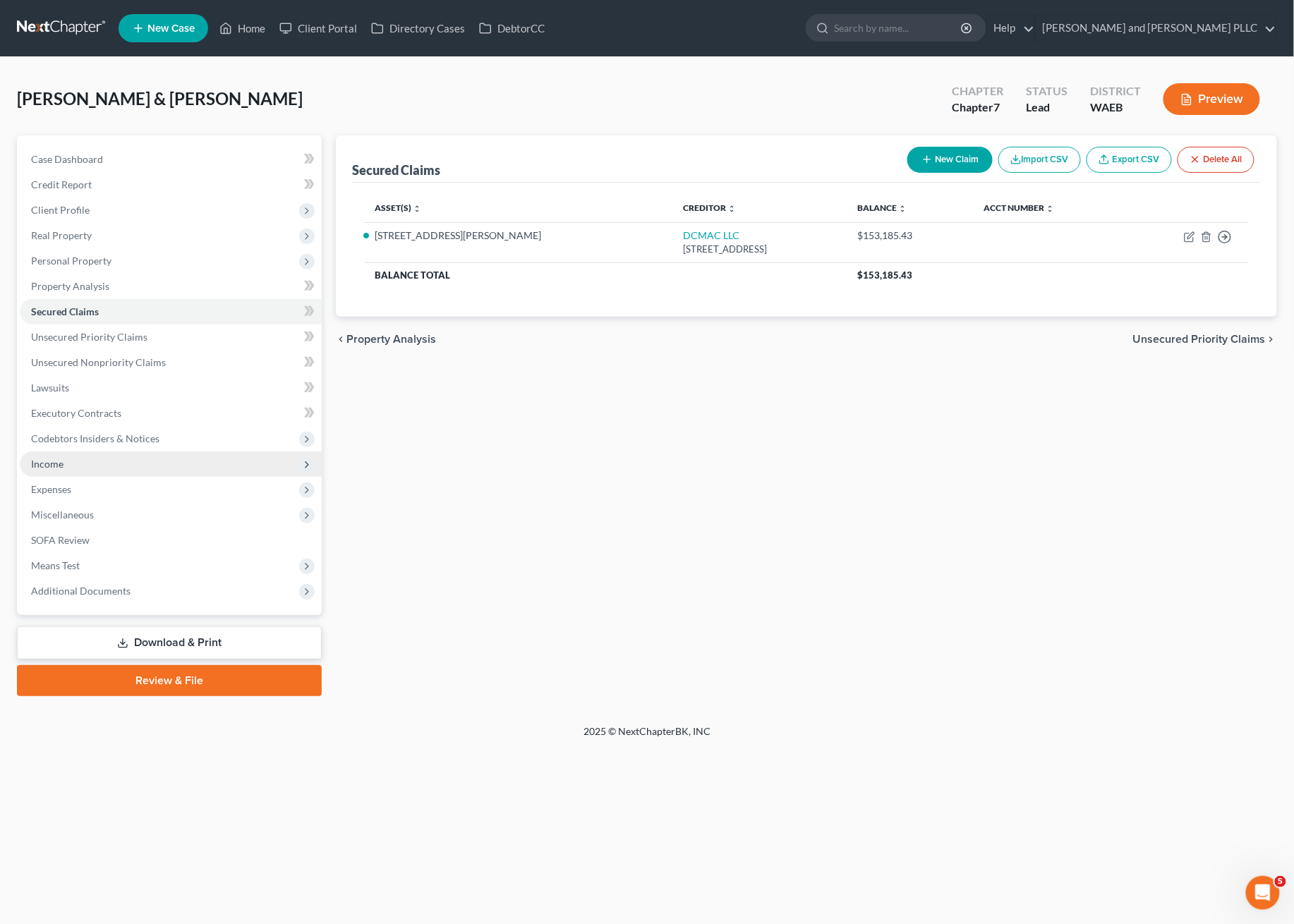
click at [48, 457] on span "Income" at bounding box center [47, 463] width 33 height 12
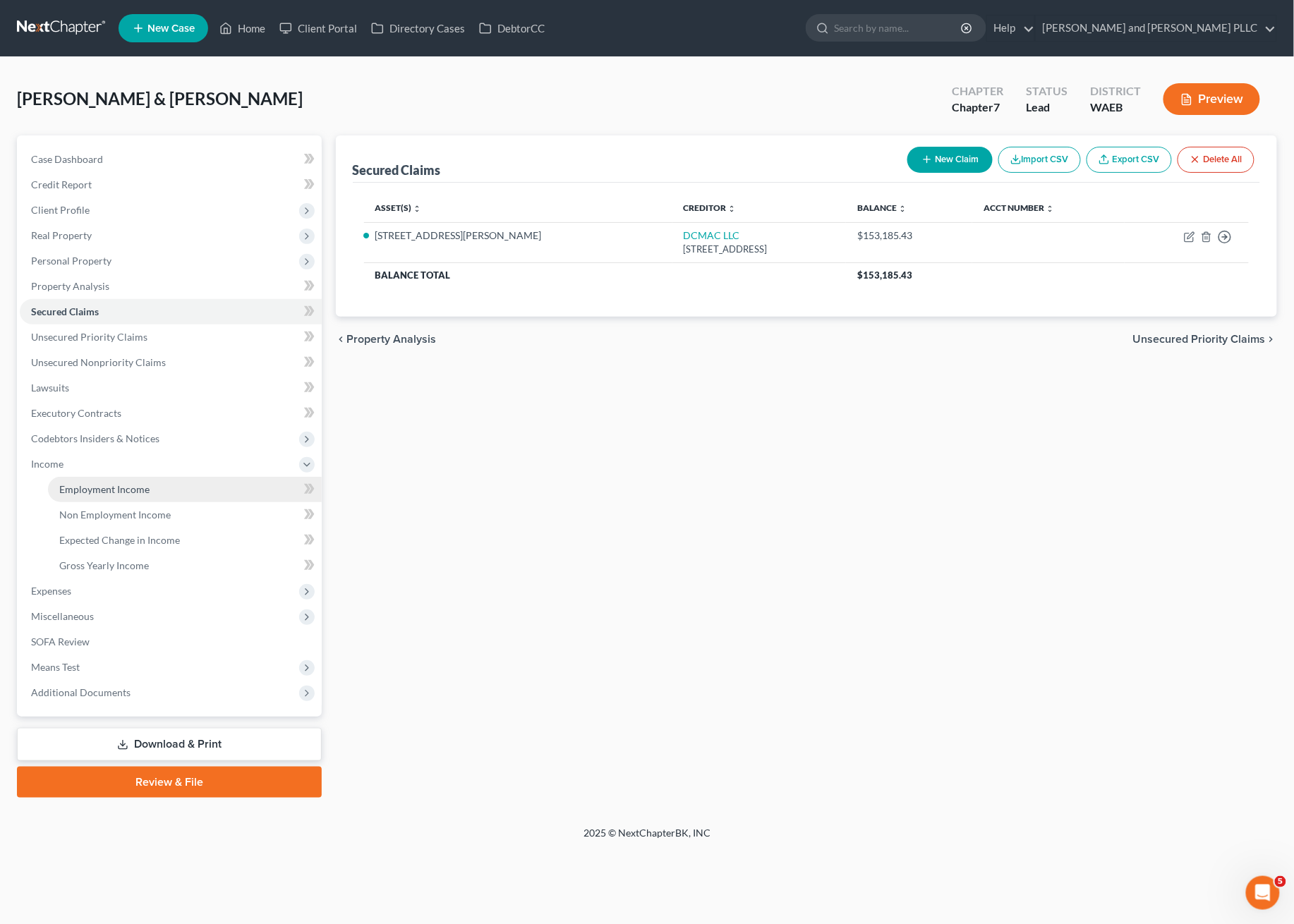
click at [96, 489] on span "Employment Income" at bounding box center [104, 489] width 90 height 12
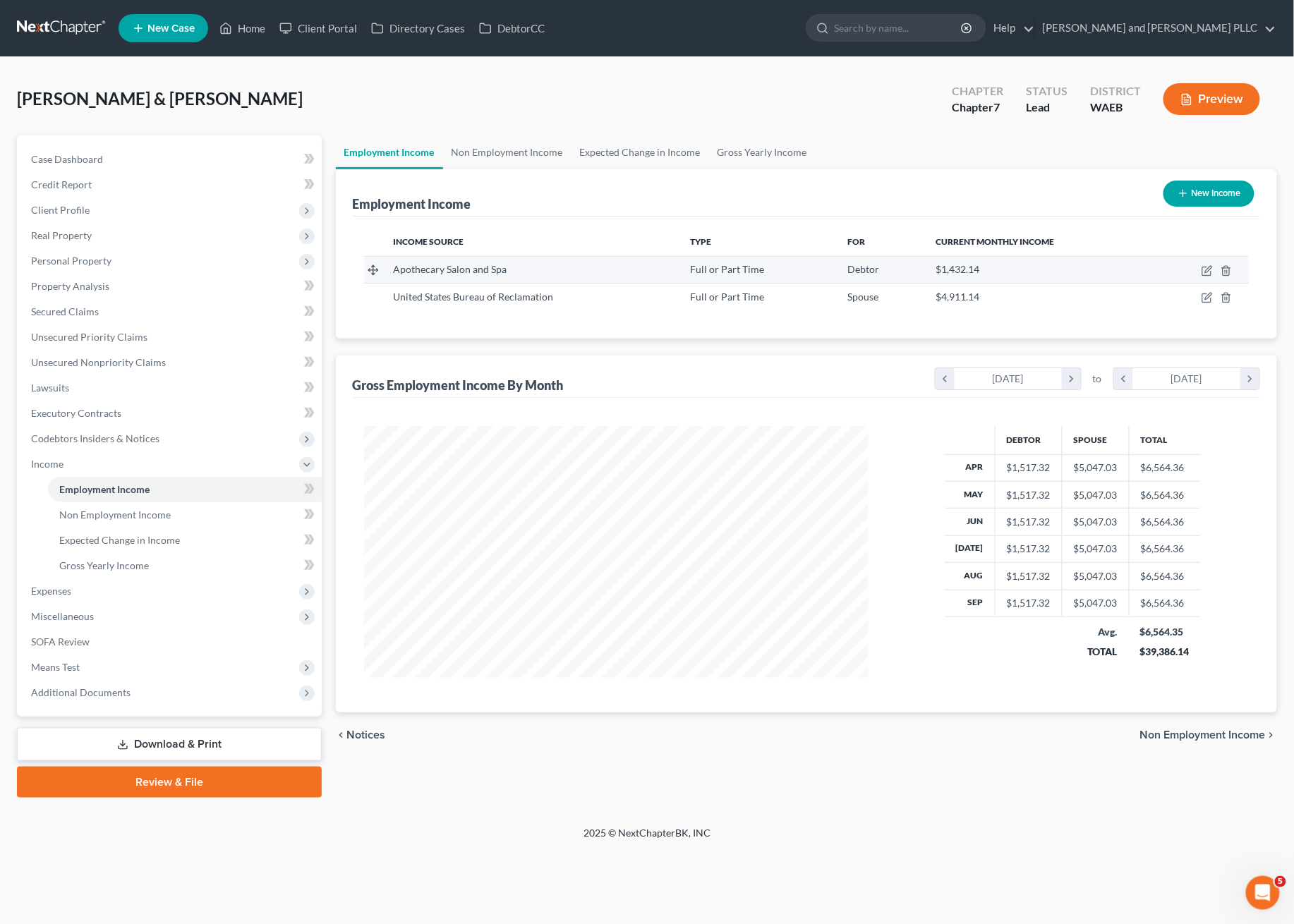
scroll to position [253, 532]
click at [1210, 299] on icon "button" at bounding box center [1206, 298] width 9 height 9
select select "0"
select select "1"
select select "2"
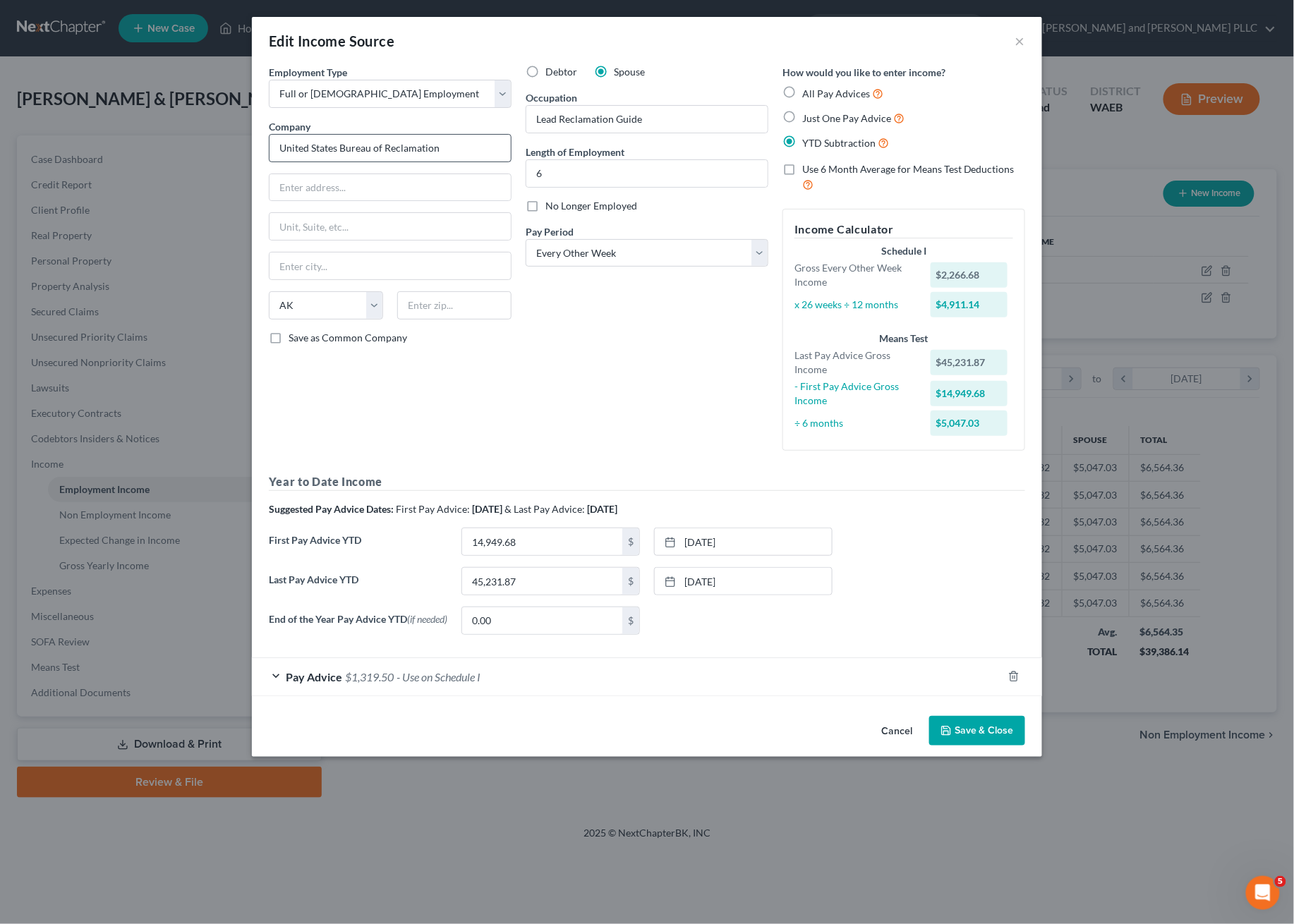
click at [403, 133] on div "Company * United States Bureau of Reclamation" at bounding box center [390, 140] width 243 height 43
click at [445, 142] on input "United States Bureau of Reclamation" at bounding box center [390, 148] width 243 height 28
click at [583, 175] on input "6" at bounding box center [647, 173] width 241 height 27
type input "6 years"
click at [701, 305] on div "Debtor Spouse Occupation Lead Reclamation Guide Length of Employment 6 years No…" at bounding box center [647, 263] width 257 height 397
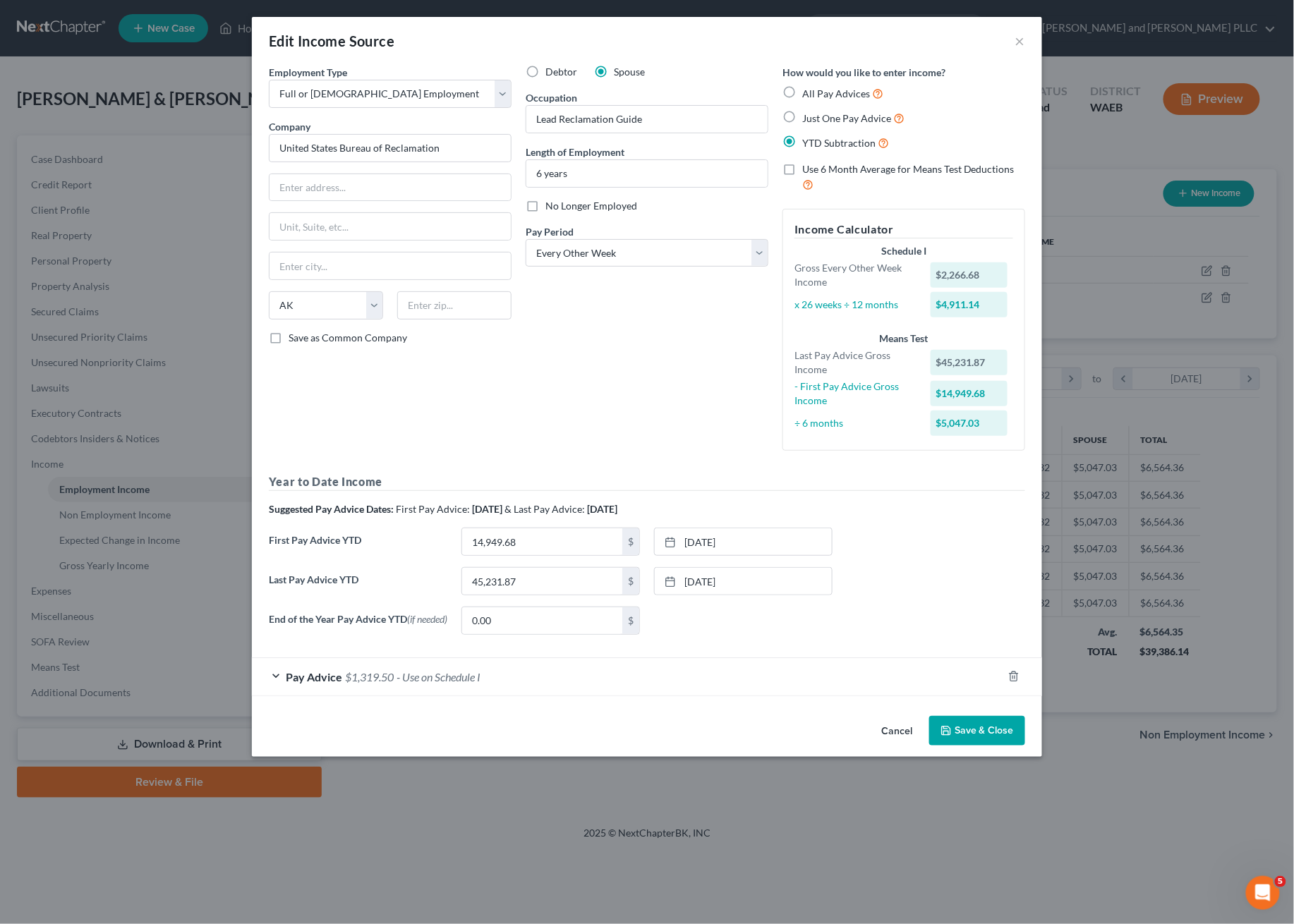
click at [582, 561] on div "First Pay Advice YTD 14,949.68 $ [DATE] close Date [DATE] Time 12:00 AM chevron…" at bounding box center [647, 548] width 770 height 40
click at [728, 357] on div "Debtor Spouse Occupation Lead Reclamation Guide Length of Employment 6 years No…" at bounding box center [647, 263] width 257 height 397
click at [356, 165] on div "Employment Type * Select Full or [DEMOGRAPHIC_DATA] Employment Self Employment …" at bounding box center [390, 263] width 257 height 397
drag, startPoint x: 411, startPoint y: 147, endPoint x: 517, endPoint y: 134, distance: 106.8
click at [414, 146] on input "United States Bureau of Reclamation" at bounding box center [390, 148] width 243 height 28
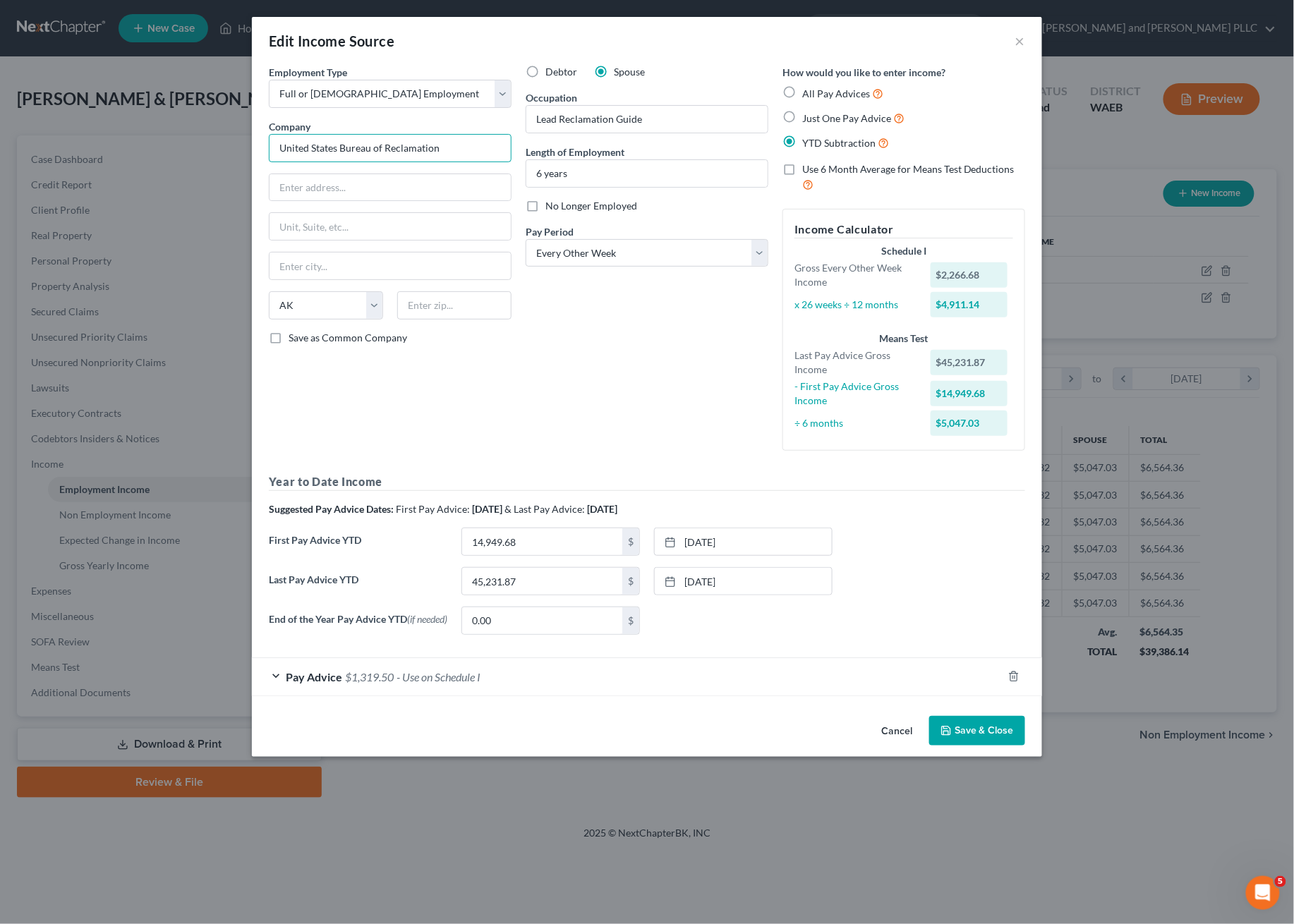
drag, startPoint x: 461, startPoint y: 143, endPoint x: 232, endPoint y: 143, distance: 229.0
click at [232, 143] on div "Edit Income Source × Employment Type * Select Full or [DEMOGRAPHIC_DATA] Employ…" at bounding box center [647, 462] width 1294 height 924
click at [331, 188] on input "text" at bounding box center [390, 187] width 241 height 27
drag, startPoint x: 463, startPoint y: 147, endPoint x: 201, endPoint y: 132, distance: 262.4
click at [201, 132] on div "Edit Income Source × Employment Type * Select Full or [DEMOGRAPHIC_DATA] Employ…" at bounding box center [647, 462] width 1294 height 924
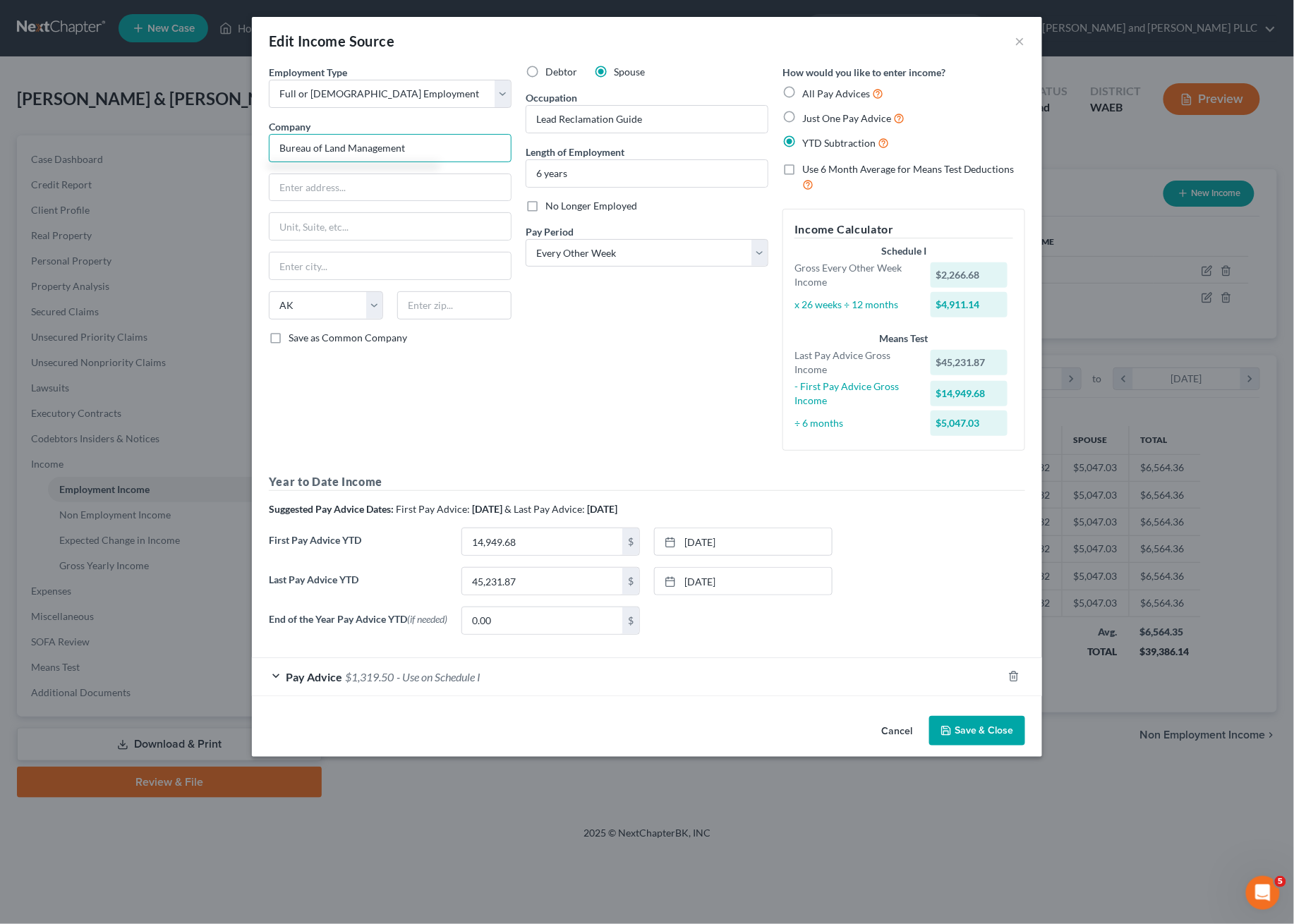
type input "Bureau of Land Management"
type input "P.O. Box 25365"
type input "[GEOGRAPHIC_DATA]"
select select "5"
type input "80225"
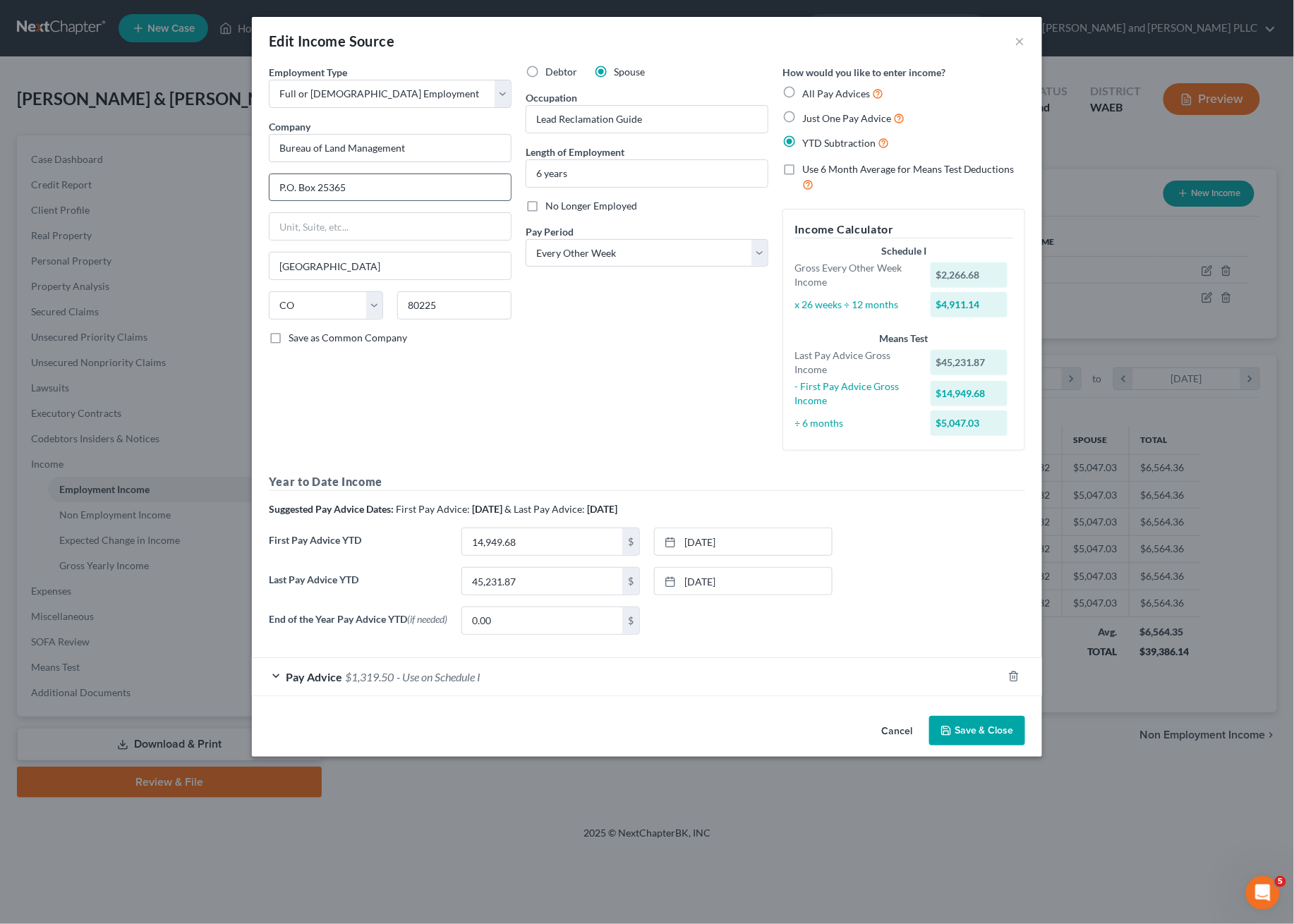
click at [383, 184] on input "P.O. Box 25365" at bounding box center [390, 187] width 241 height 27
click at [440, 151] on input "Bureau of Land Management" at bounding box center [390, 148] width 243 height 28
type input "Bureau of Land Management, Dept. of Interior"
click at [637, 357] on div "Debtor Spouse Occupation Lead Reclamation Guide Length of Employment 6 years No…" at bounding box center [647, 263] width 257 height 397
click at [990, 731] on button "Save & Close" at bounding box center [976, 730] width 96 height 29
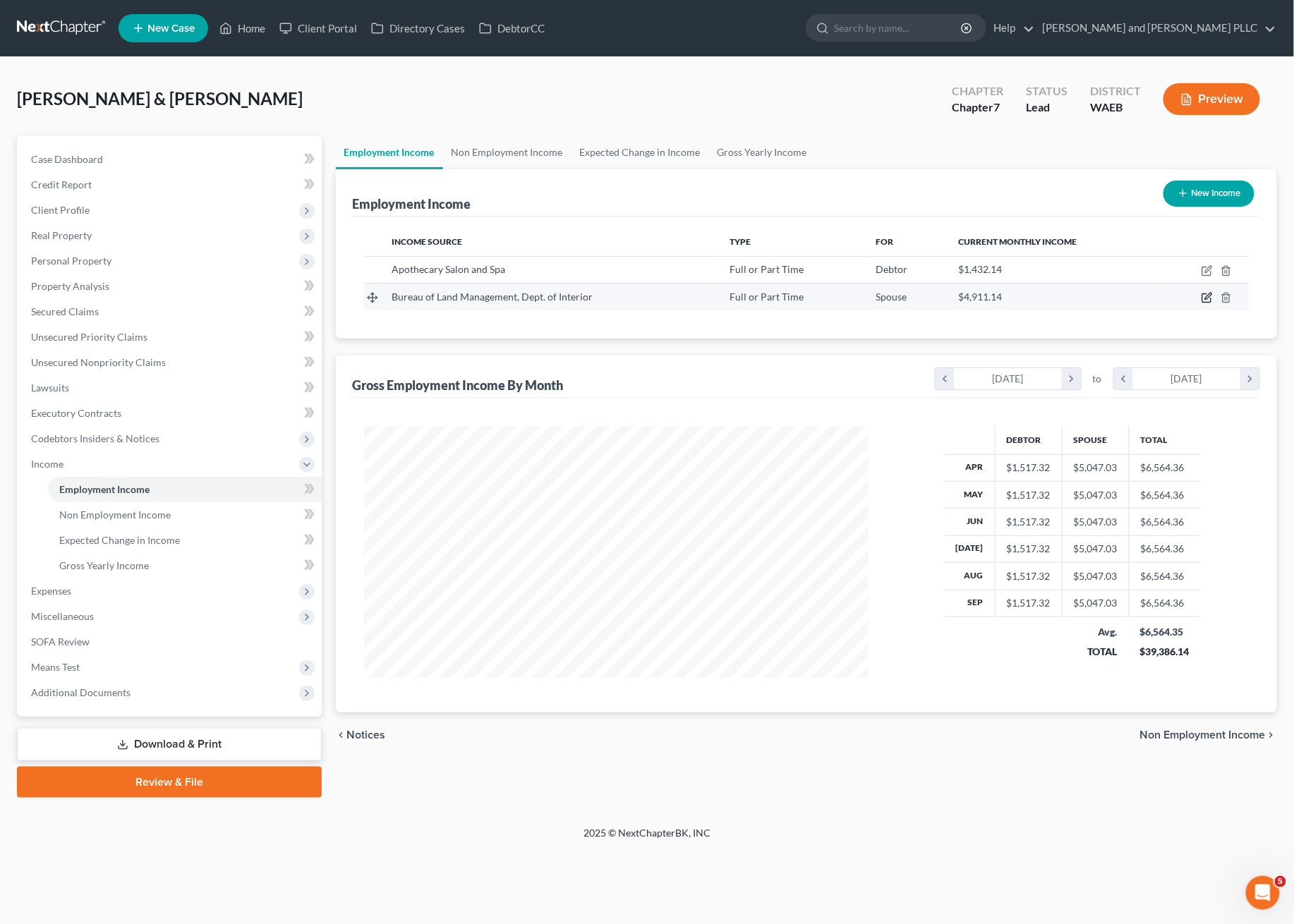
click at [1209, 296] on icon "button" at bounding box center [1207, 297] width 11 height 11
select select "0"
select select "5"
select select "2"
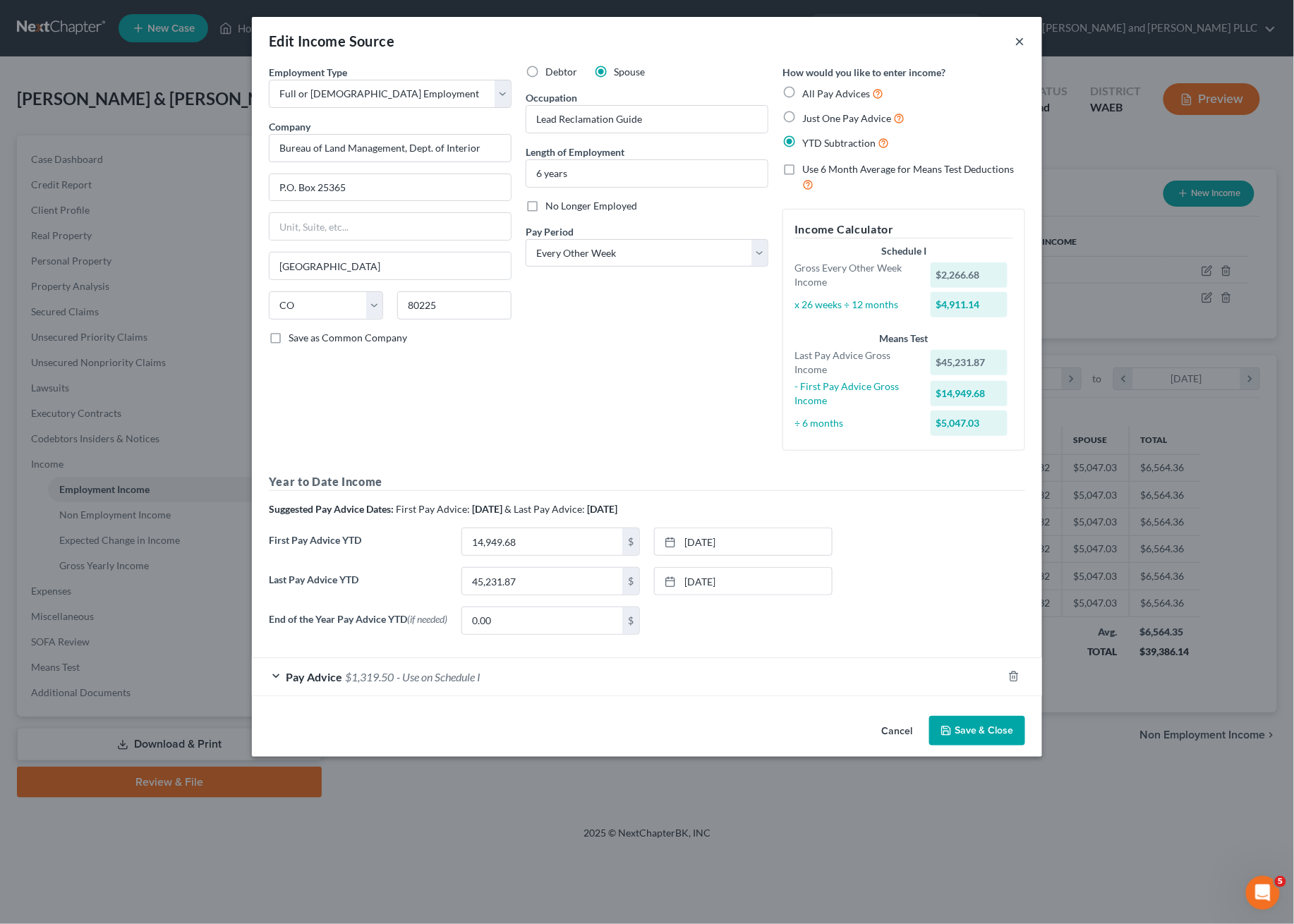
click at [1023, 39] on button "×" at bounding box center [1019, 41] width 9 height 17
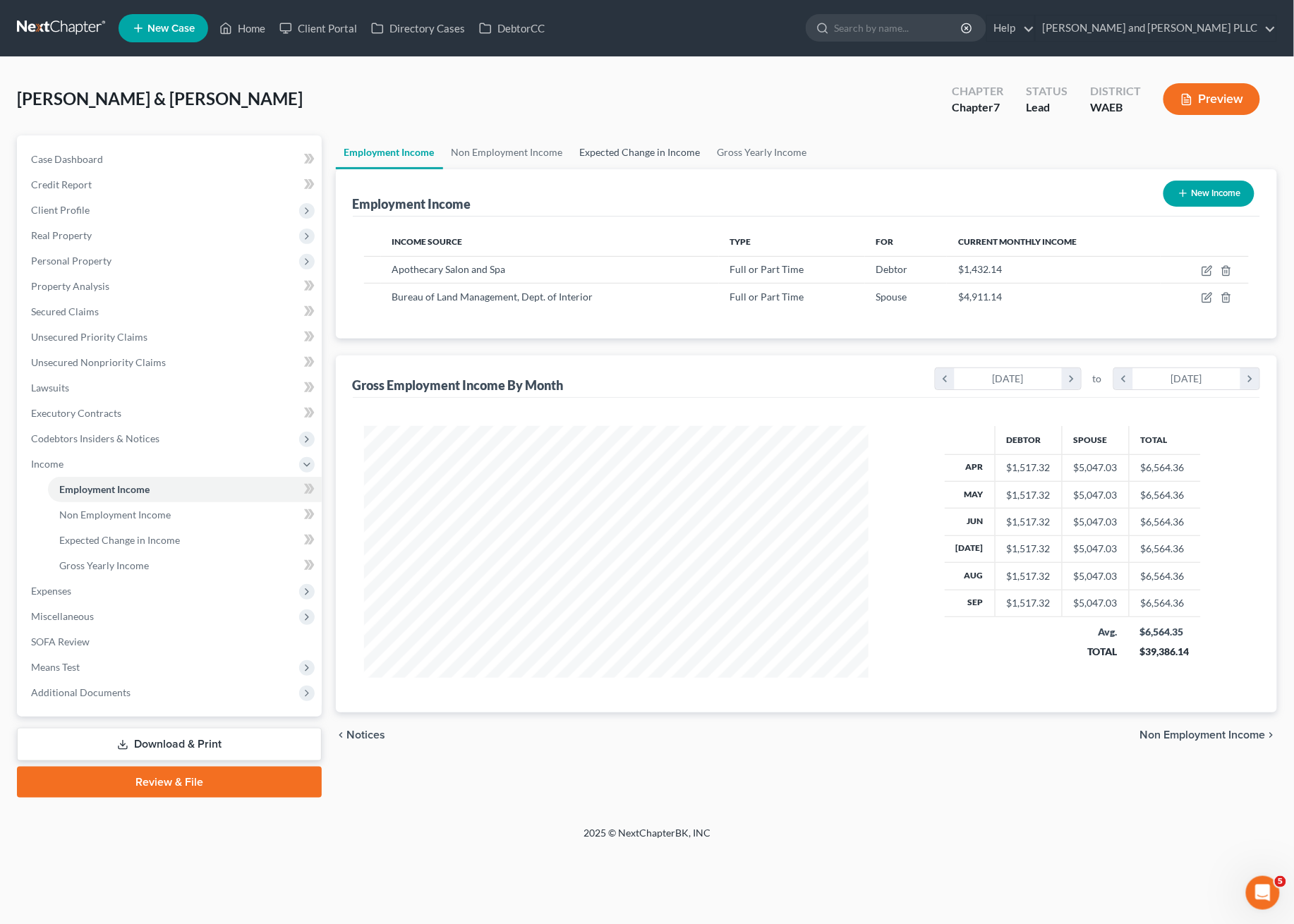
click at [604, 146] on link "Expected Change in Income" at bounding box center [640, 152] width 138 height 34
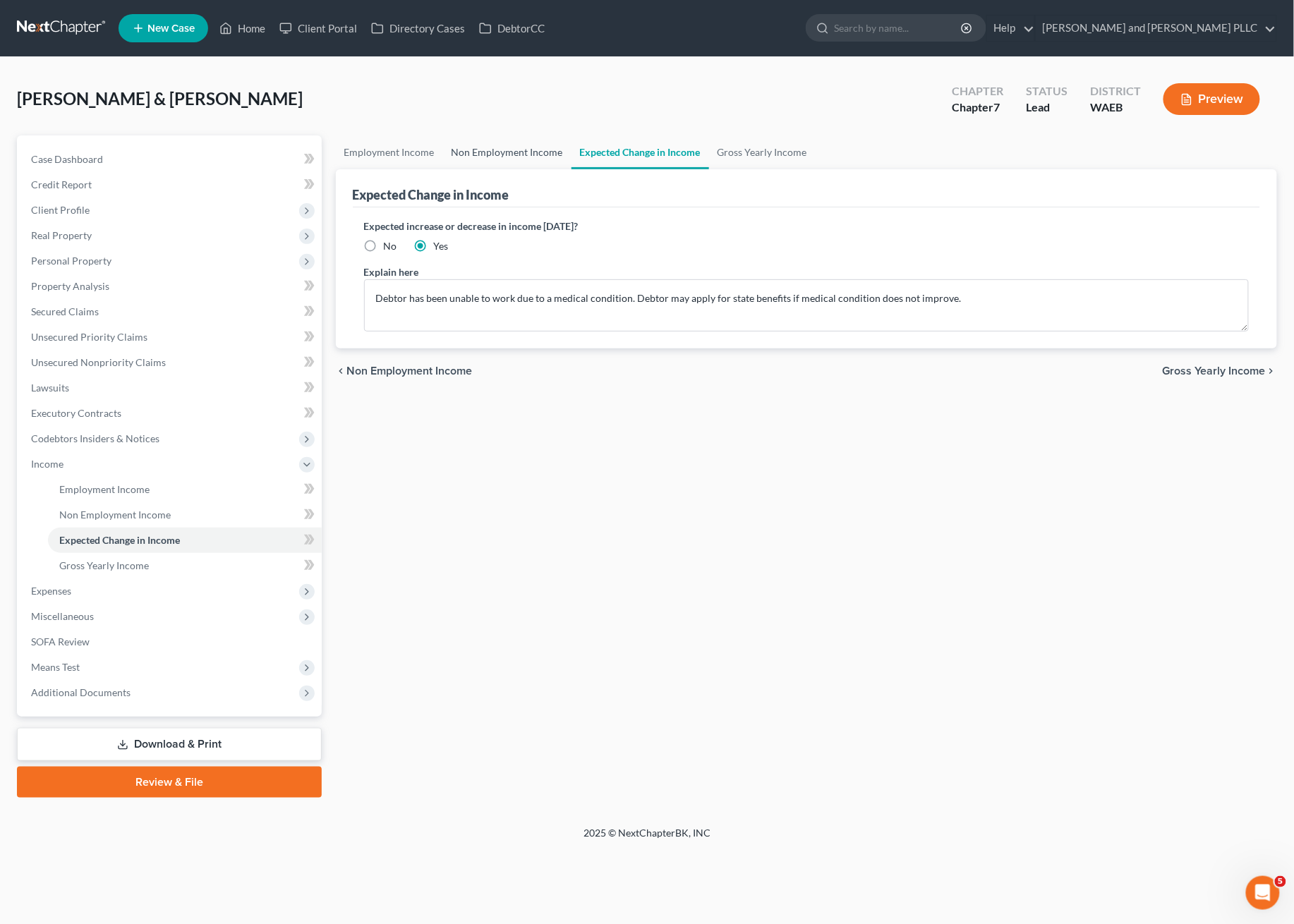
click at [555, 147] on link "Non Employment Income" at bounding box center [507, 152] width 128 height 34
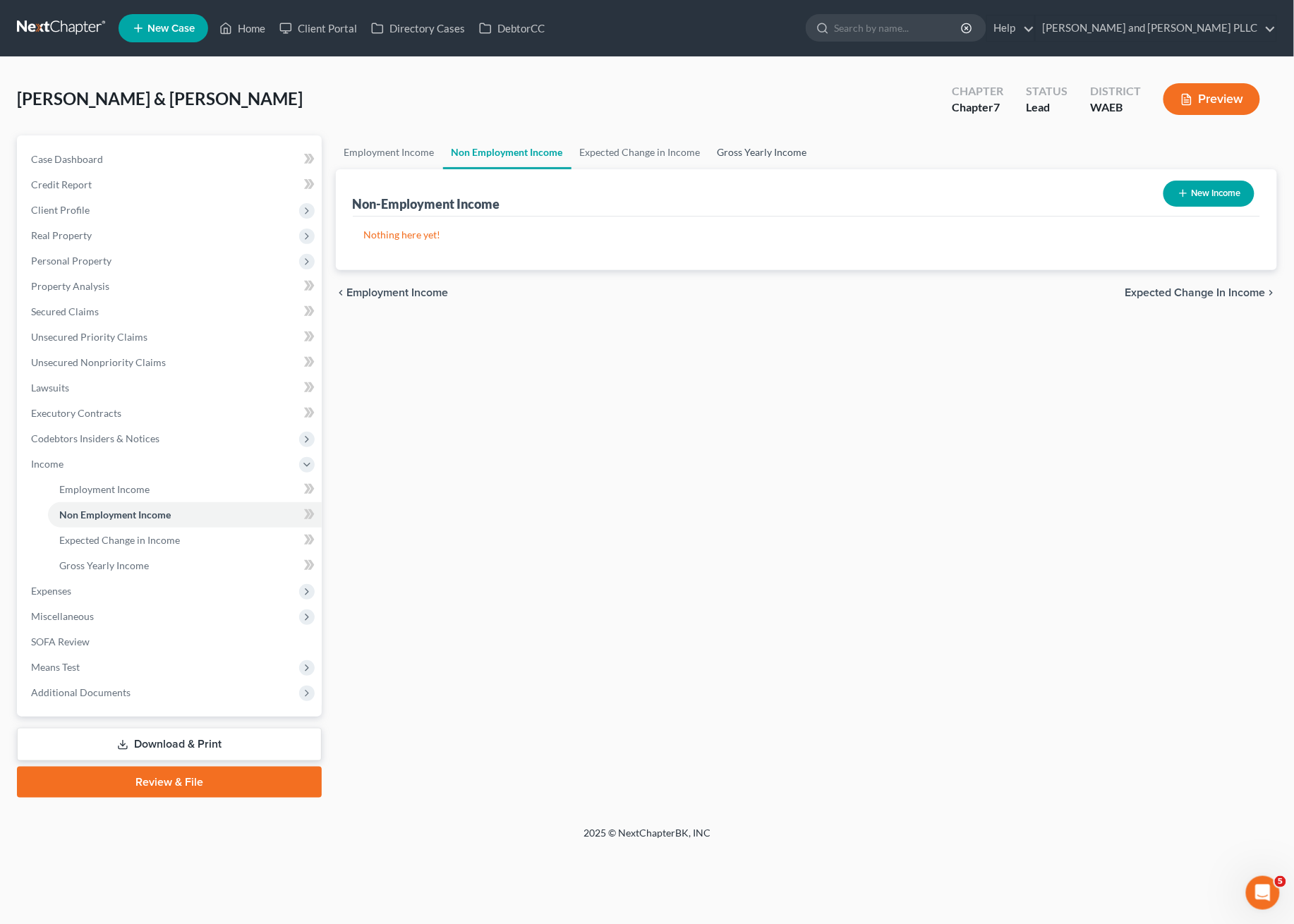
click at [746, 143] on link "Gross Yearly Income" at bounding box center [762, 152] width 107 height 34
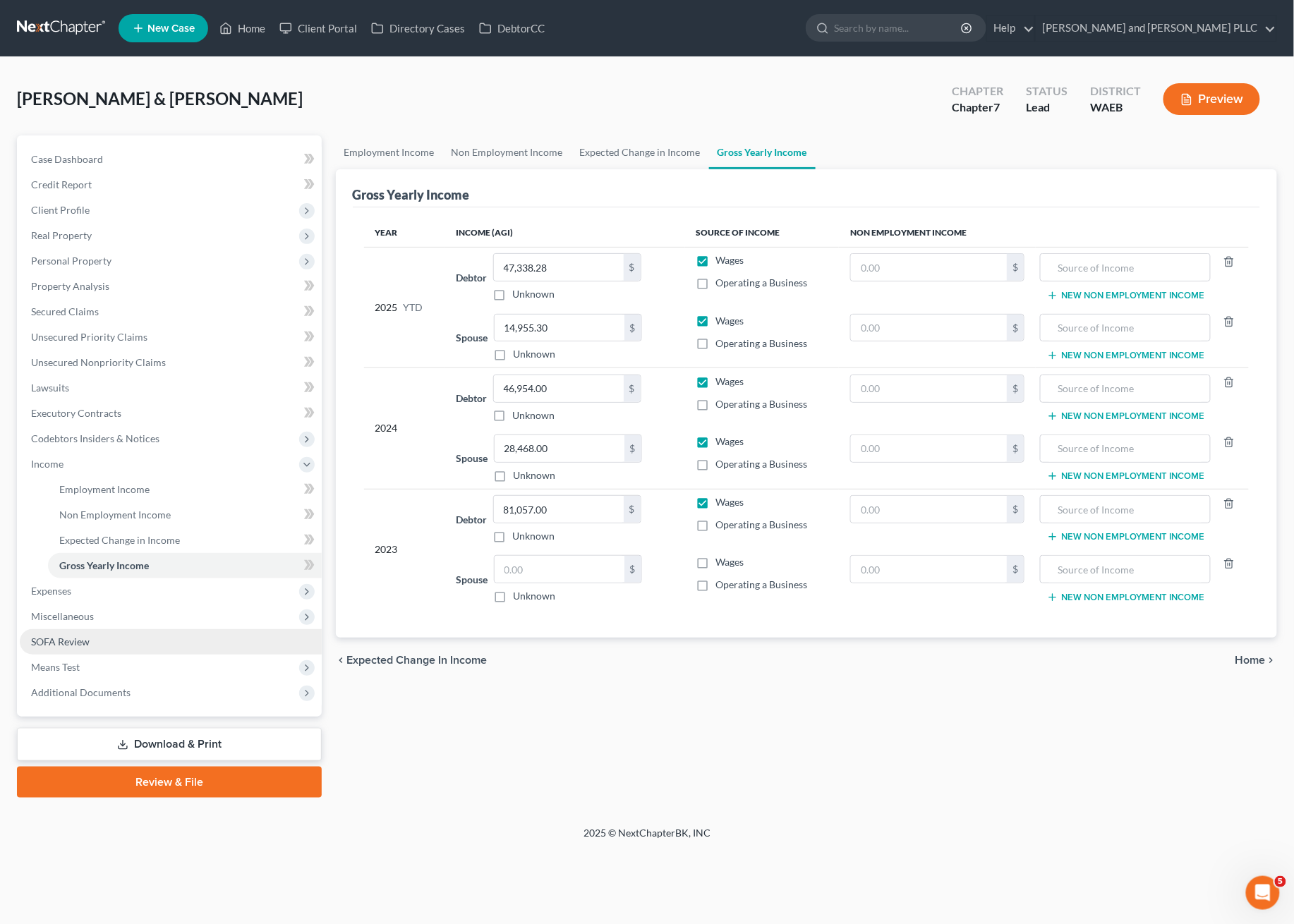
click at [97, 641] on link "SOFA Review" at bounding box center [171, 641] width 302 height 25
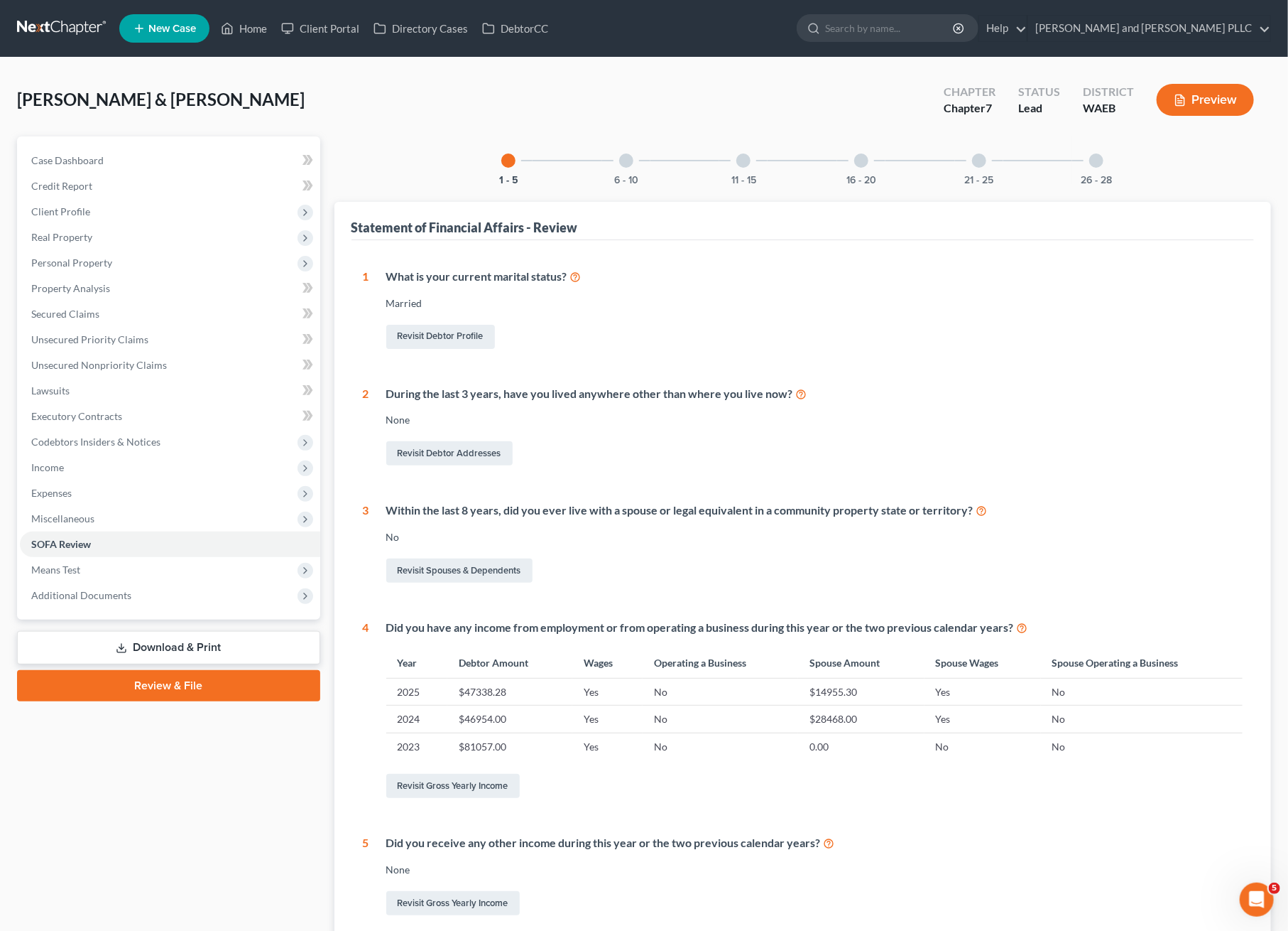
click at [975, 161] on div at bounding box center [979, 161] width 14 height 14
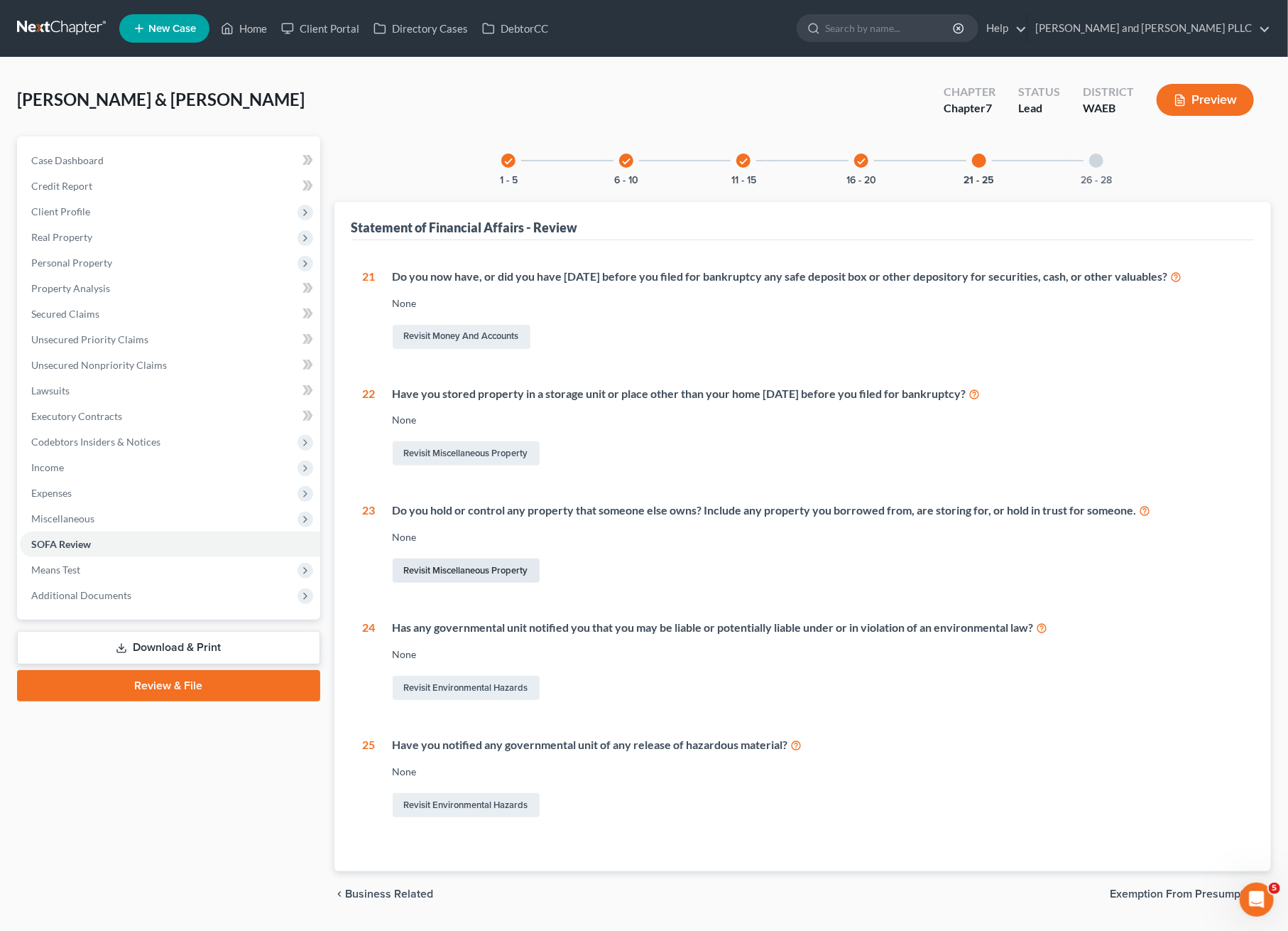
click at [415, 569] on link "Revisit Miscellaneous Property" at bounding box center [467, 571] width 147 height 24
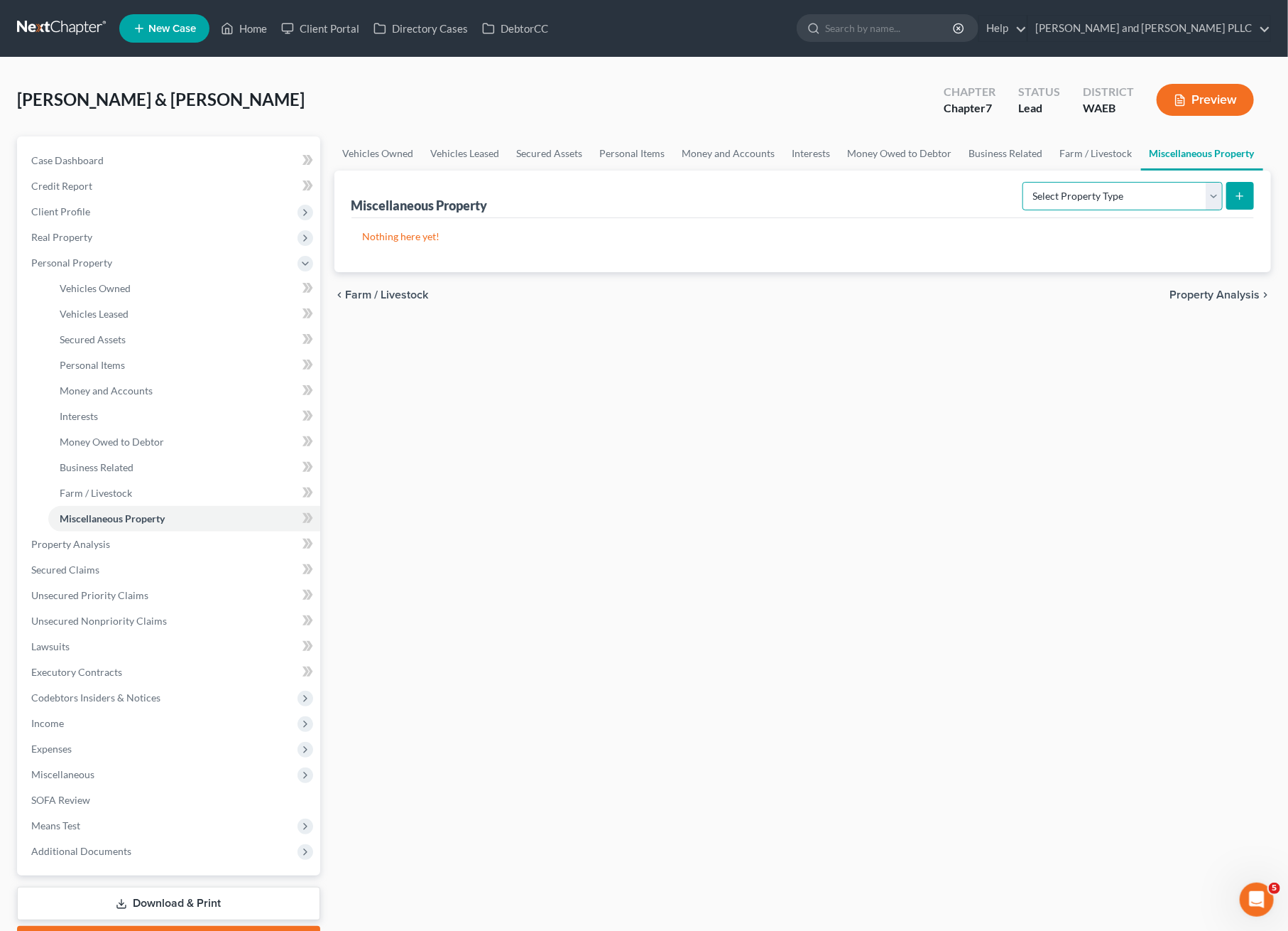
click at [1139, 198] on select "Select Property Type Assigned for Creditor Benefit [DATE] Holding for Another N…" at bounding box center [1122, 196] width 200 height 29
select select "holding_for_another"
click at [1023, 182] on select "Select Property Type Assigned for Creditor Benefit [DATE] Holding for Another N…" at bounding box center [1122, 196] width 200 height 29
click at [1233, 192] on button "submit" at bounding box center [1240, 196] width 28 height 28
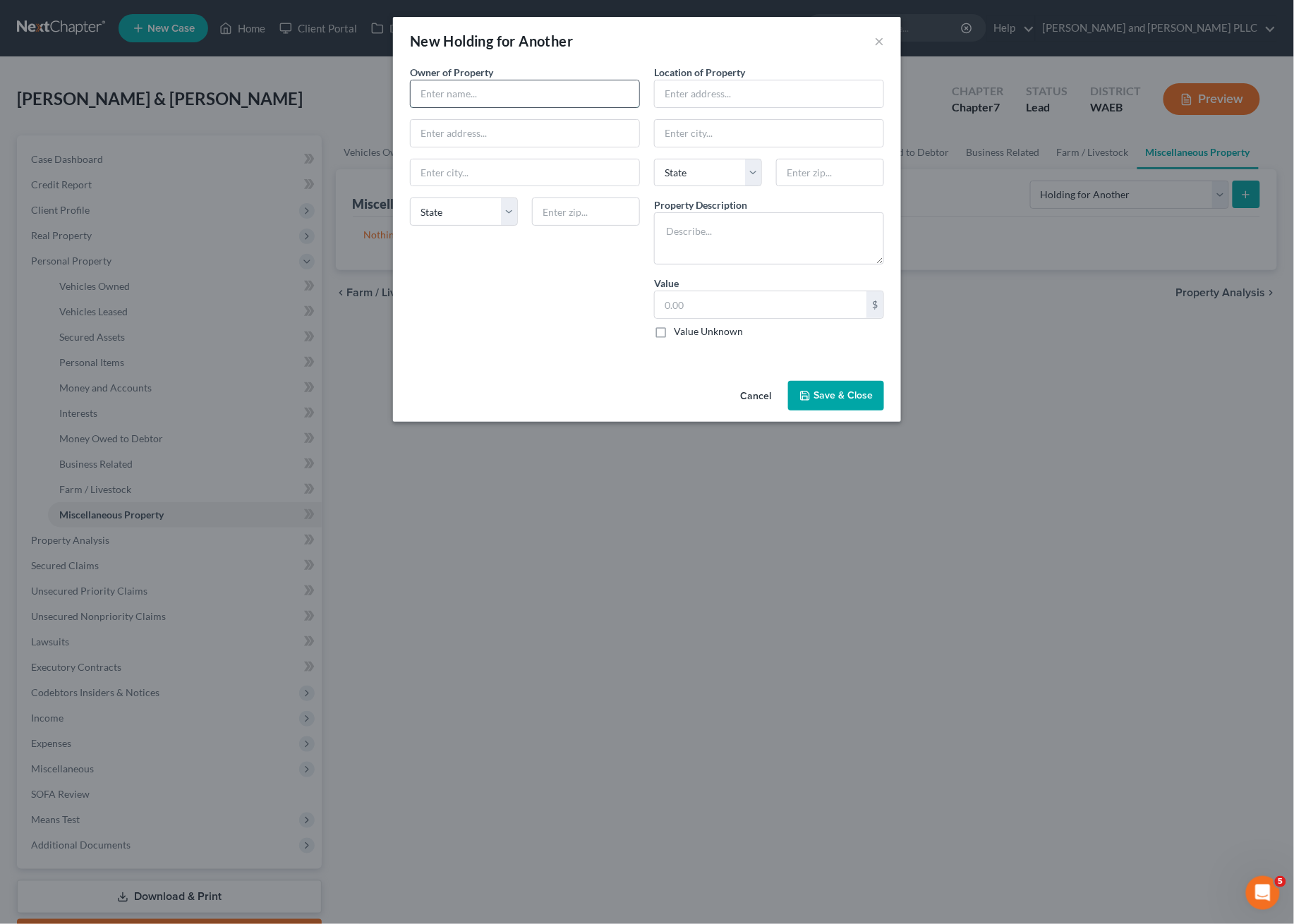
click at [488, 96] on input "text" at bounding box center [525, 93] width 228 height 27
click at [750, 390] on button "Cancel" at bounding box center [756, 396] width 53 height 28
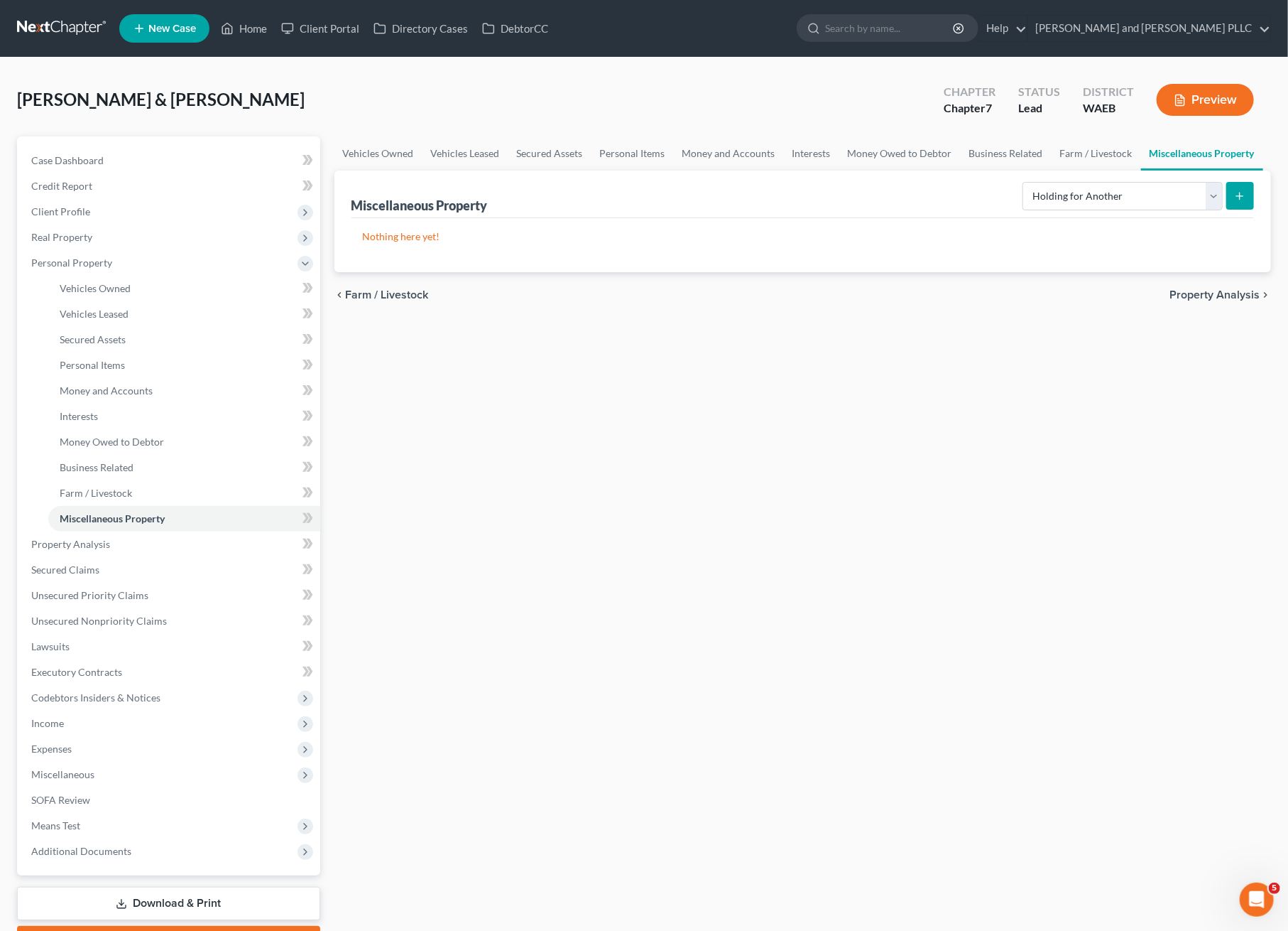
click at [580, 505] on div "Vehicles Owned Vehicles Leased Secured Assets Personal Items Money and Accounts…" at bounding box center [803, 547] width 951 height 821
click at [54, 783] on span "Miscellaneous" at bounding box center [170, 774] width 300 height 25
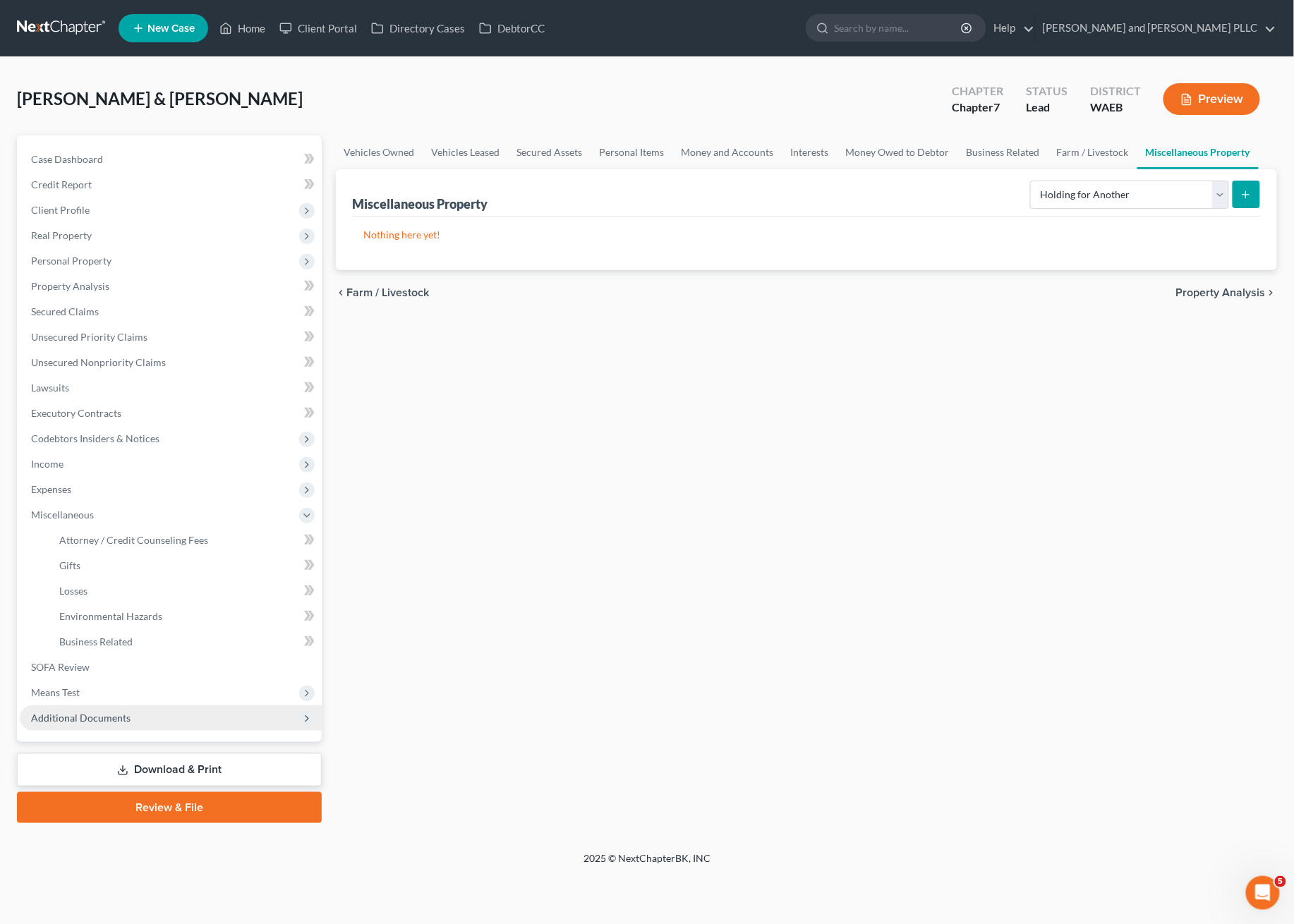
click at [44, 718] on span "Additional Documents" at bounding box center [80, 717] width 99 height 12
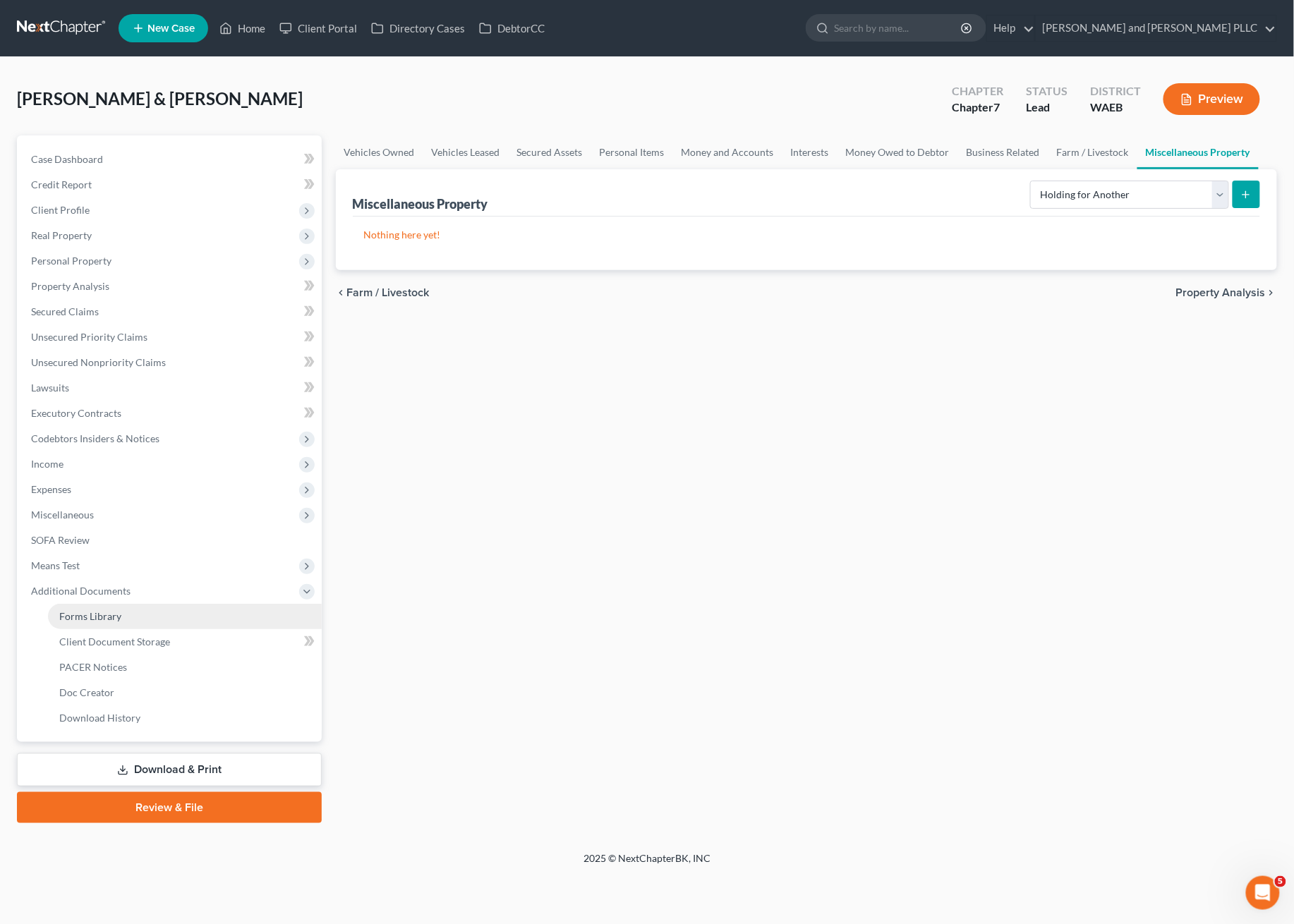
click at [113, 612] on span "Forms Library" at bounding box center [90, 616] width 62 height 12
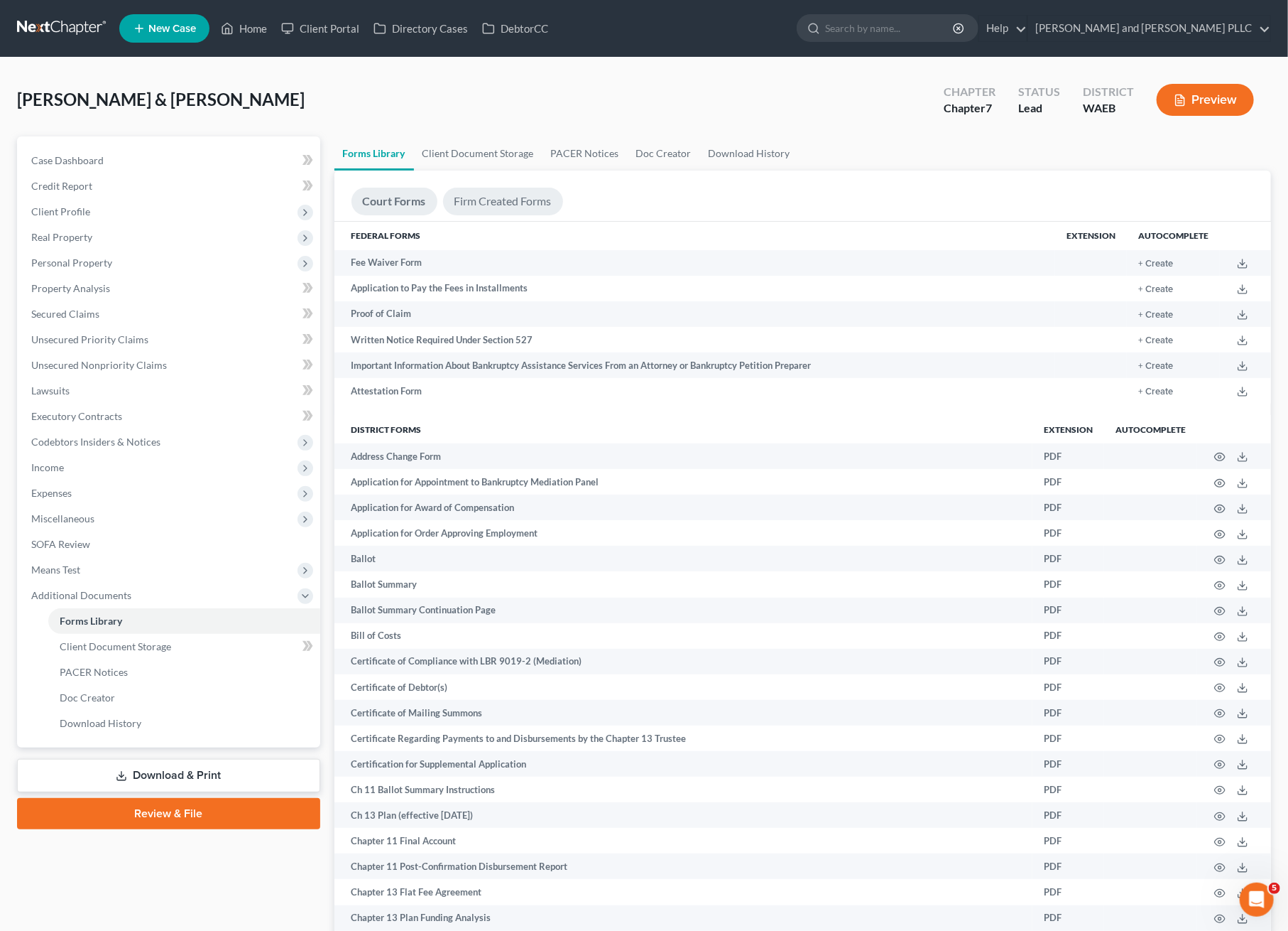
click at [516, 200] on link "Firm Created Forms" at bounding box center [503, 201] width 120 height 28
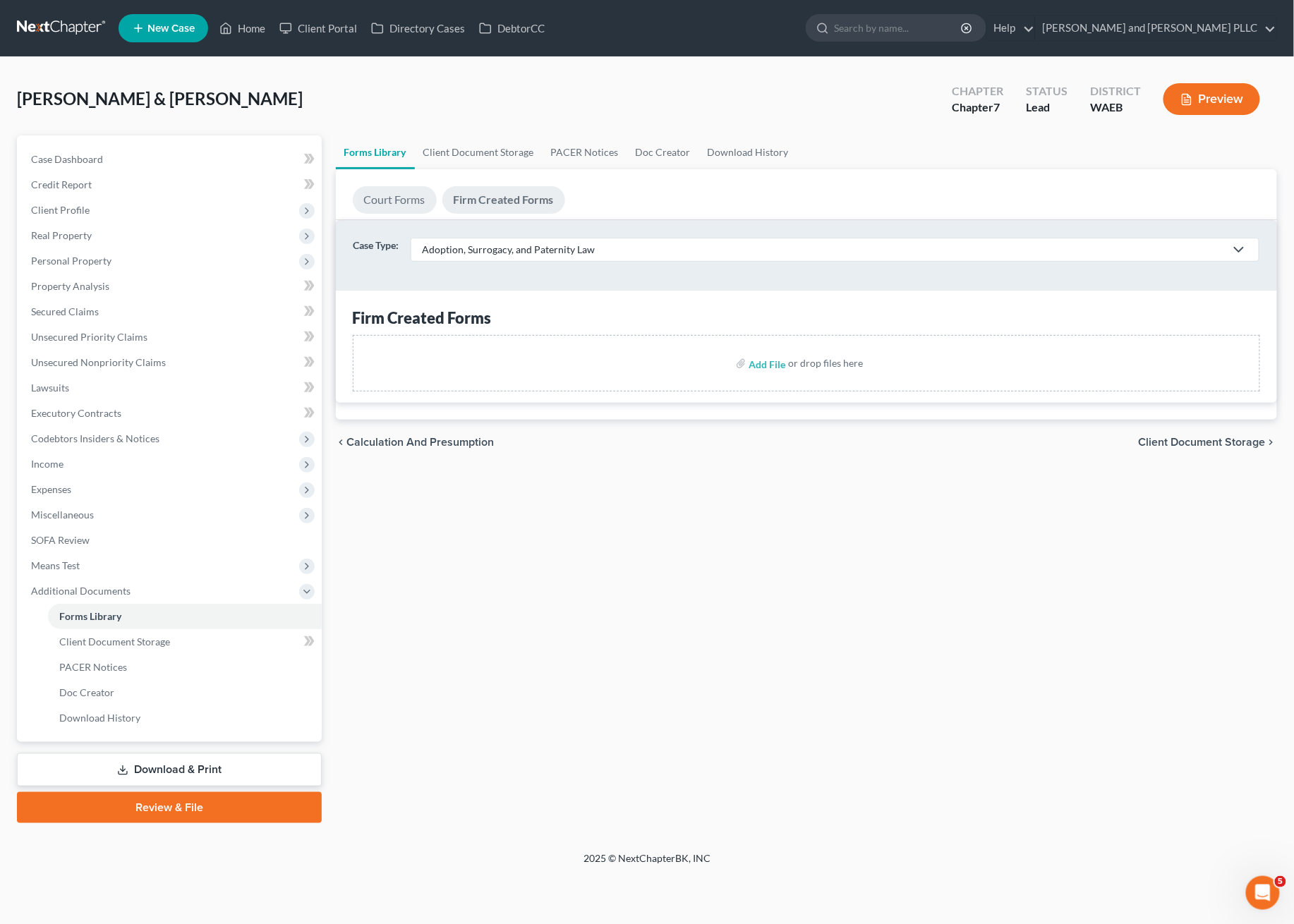
click at [402, 198] on link "Court Forms" at bounding box center [394, 200] width 84 height 28
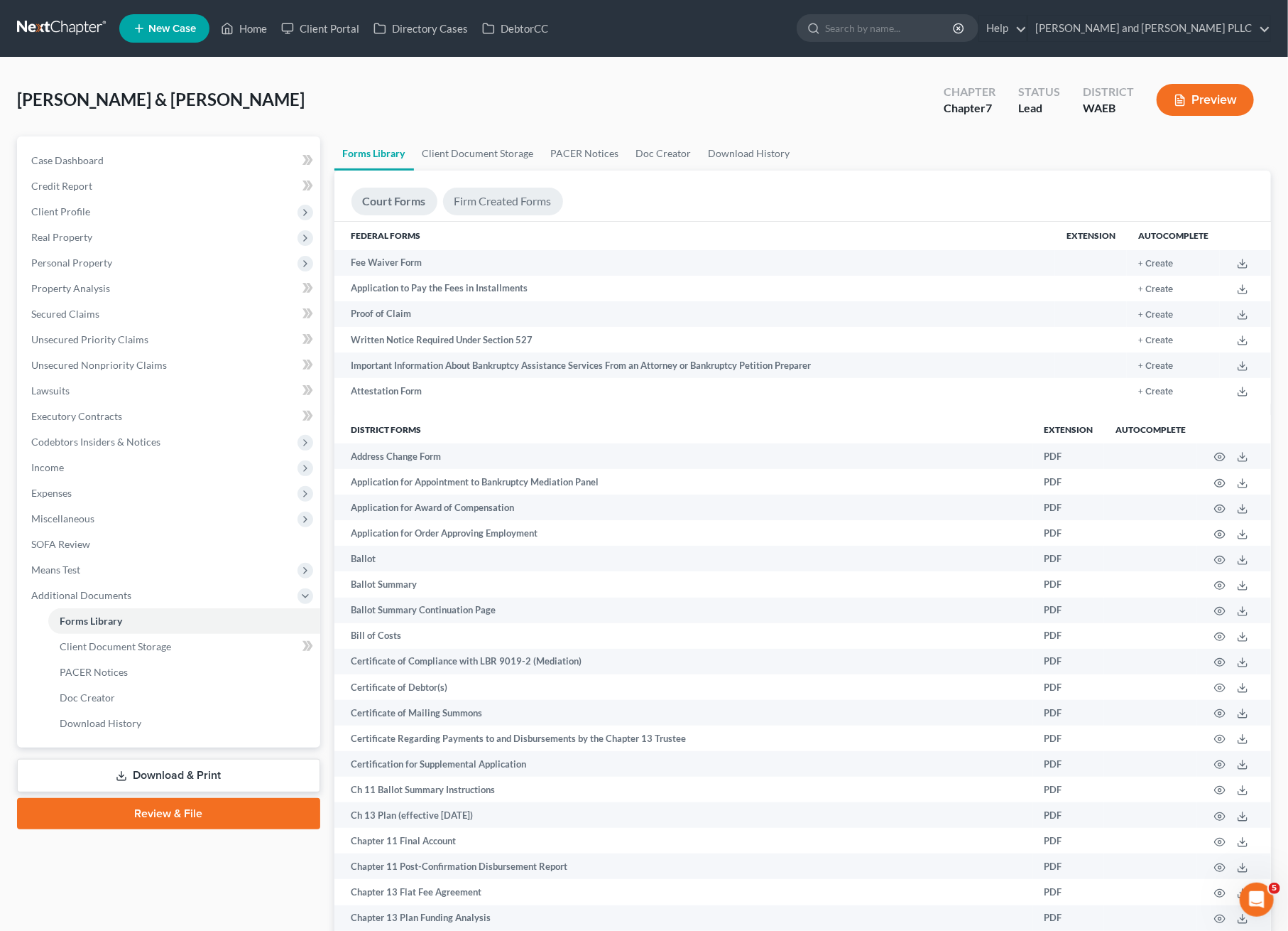
click at [525, 205] on link "Firm Created Forms" at bounding box center [503, 201] width 120 height 28
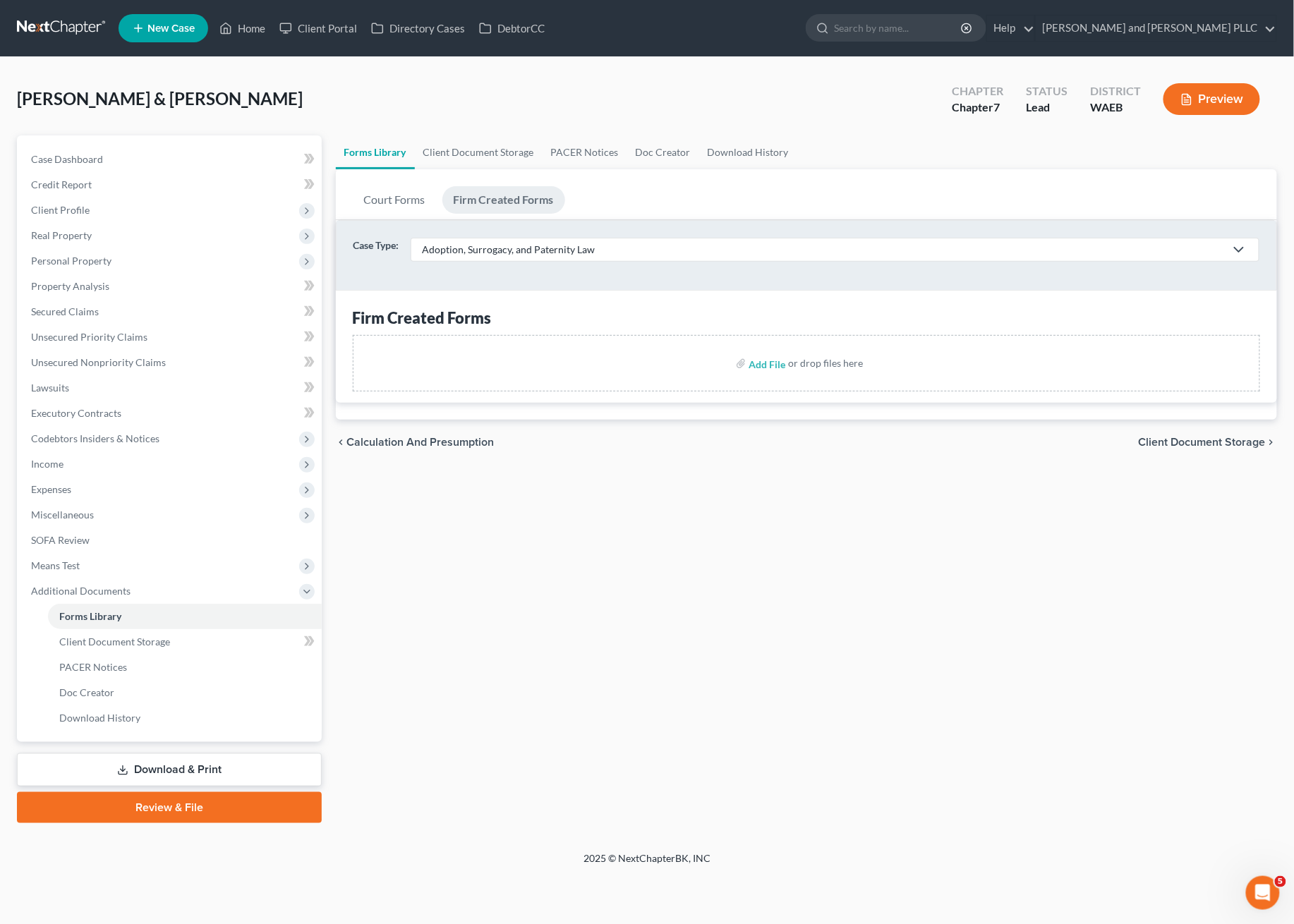
click at [518, 266] on div "Case Type: Adoption, Surrogacy, and Paternity Law Adoption, Surrogacy, and Pate…" at bounding box center [807, 255] width 941 height 69
click at [520, 252] on div "Adoption, Surrogacy, and Paternity Law" at bounding box center [824, 250] width 803 height 14
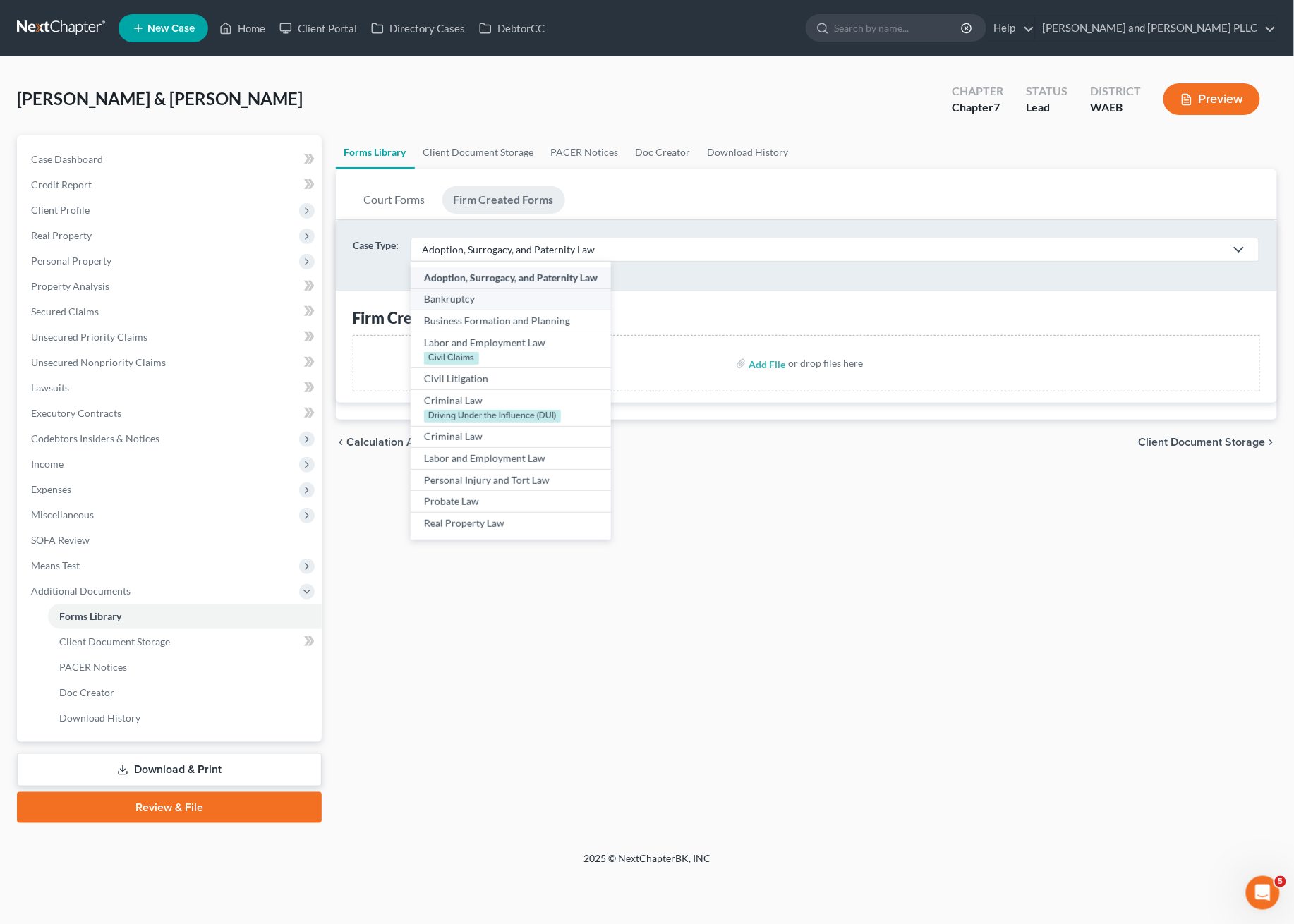
click at [472, 306] on link "Bankruptcy" at bounding box center [511, 299] width 201 height 22
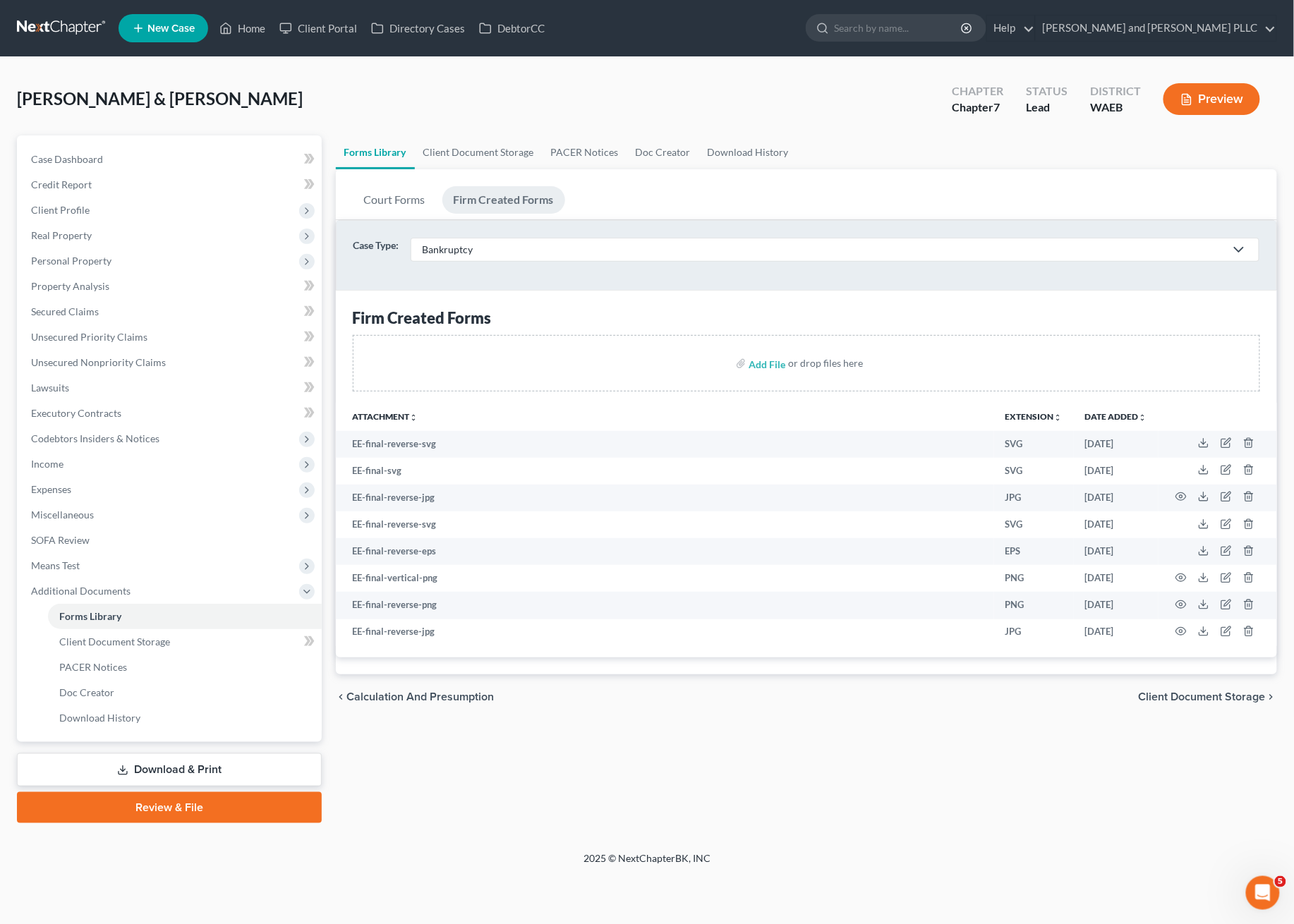
click at [380, 240] on label "Case Type:" at bounding box center [376, 250] width 46 height 24
click at [388, 208] on link "Court Forms" at bounding box center [394, 200] width 84 height 28
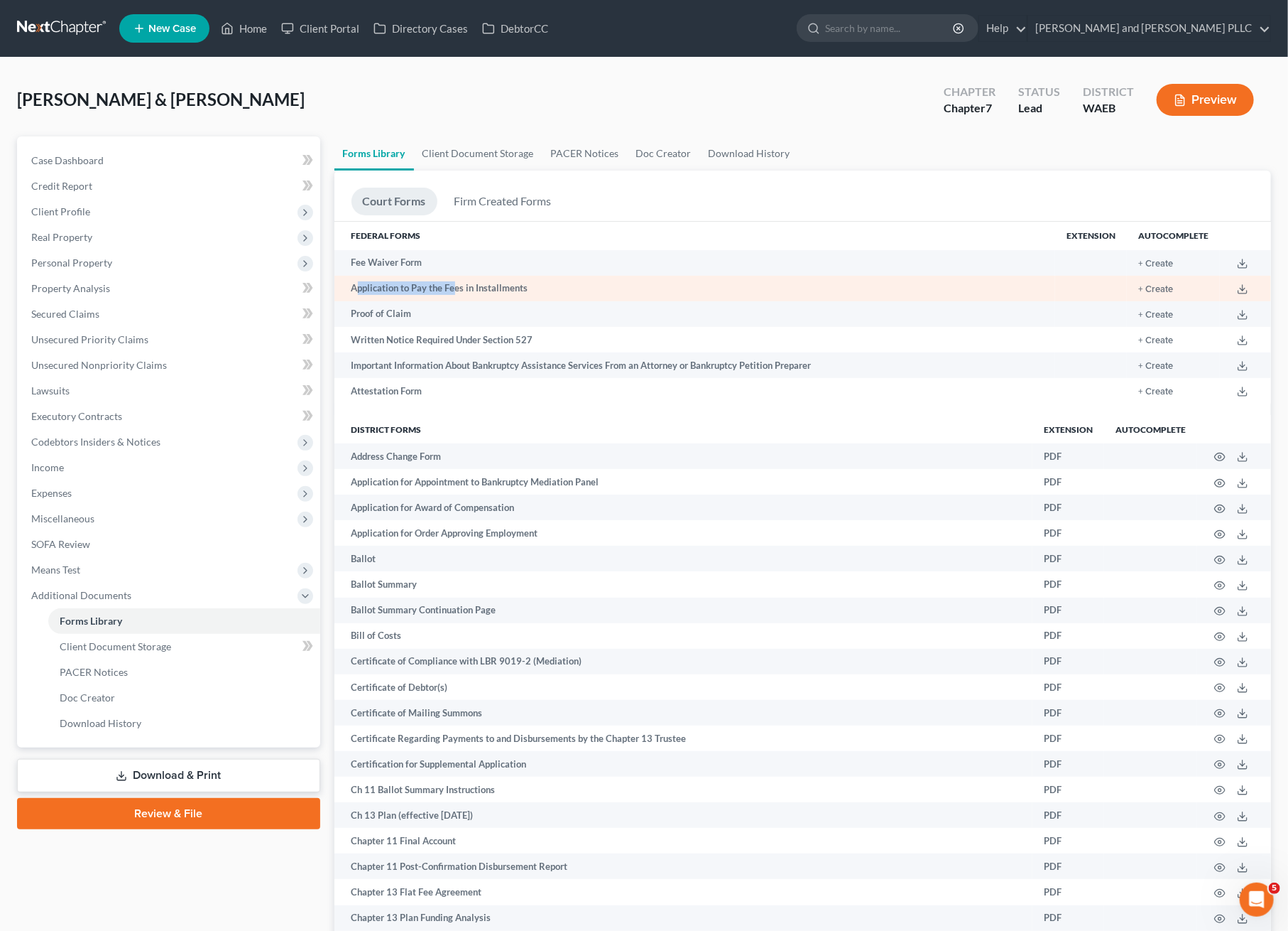
drag, startPoint x: 405, startPoint y: 283, endPoint x: 456, endPoint y: 281, distance: 51.0
click at [456, 281] on td "Application to Pay the Fees in Installments" at bounding box center [696, 288] width 722 height 25
click at [460, 285] on td "Application to Pay the Fees in Installments" at bounding box center [696, 288] width 722 height 25
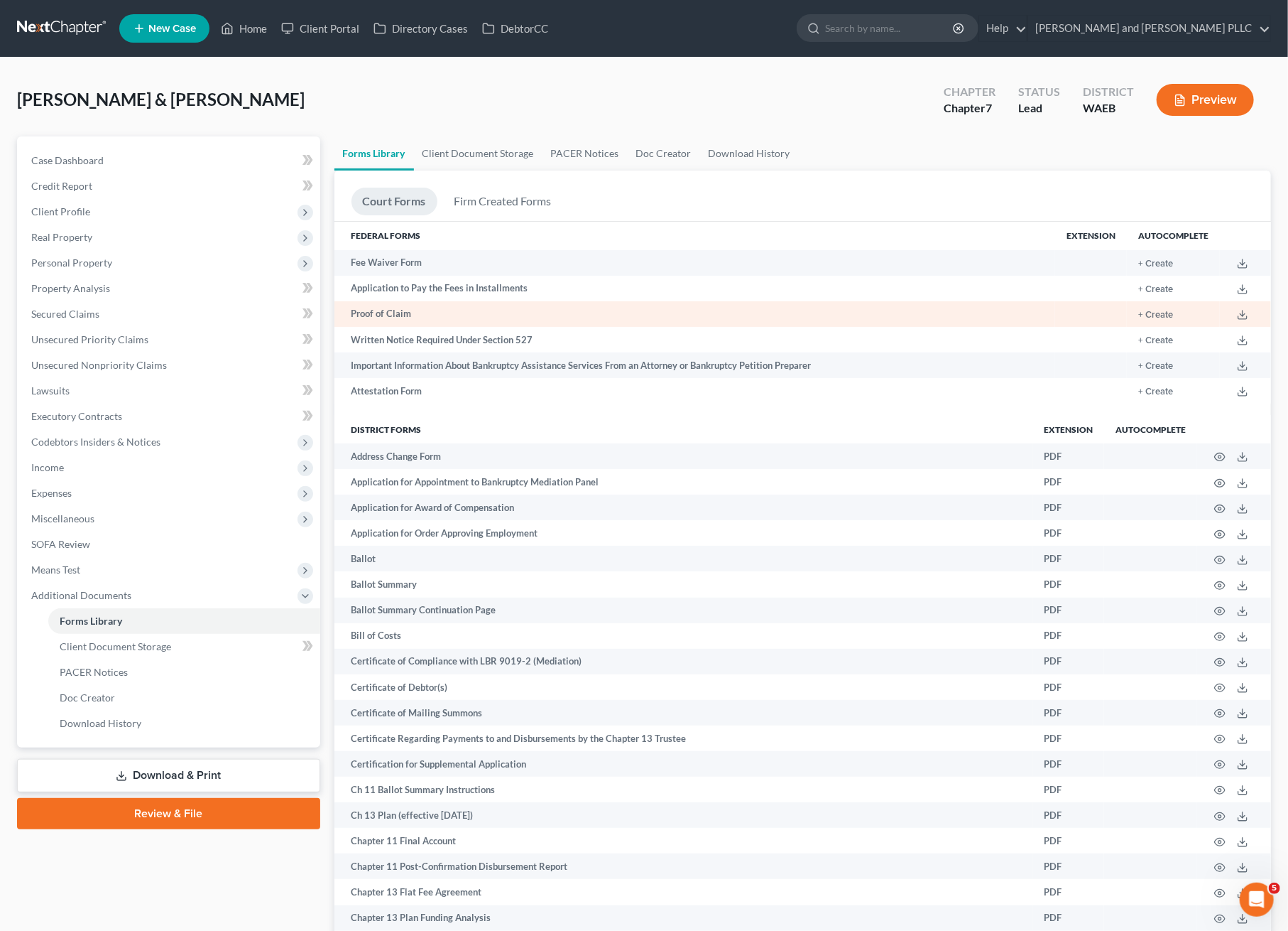
click at [385, 310] on td "Proof of Claim" at bounding box center [696, 313] width 722 height 25
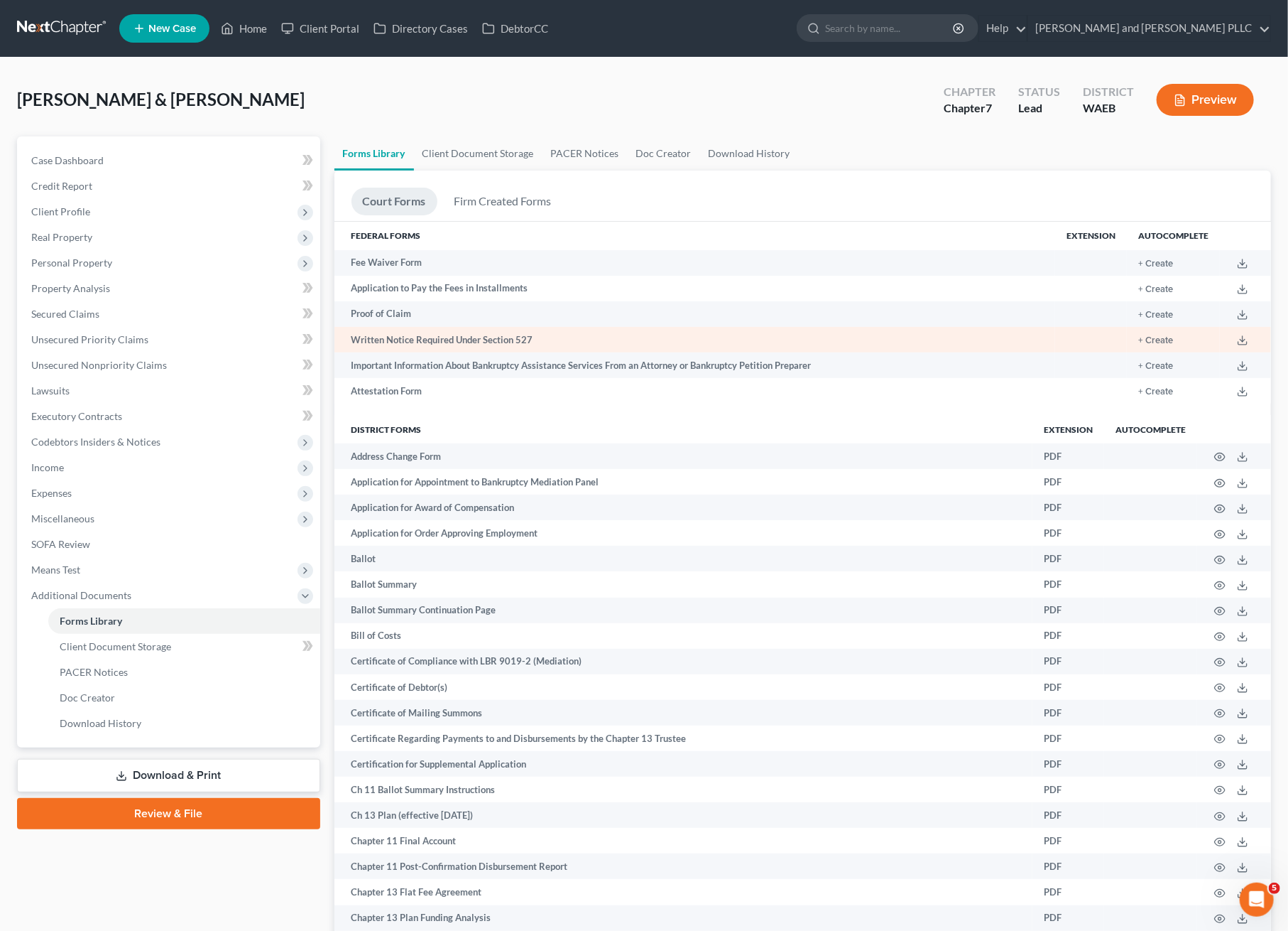
click at [386, 336] on td "Written Notice Required Under Section 527" at bounding box center [696, 339] width 722 height 25
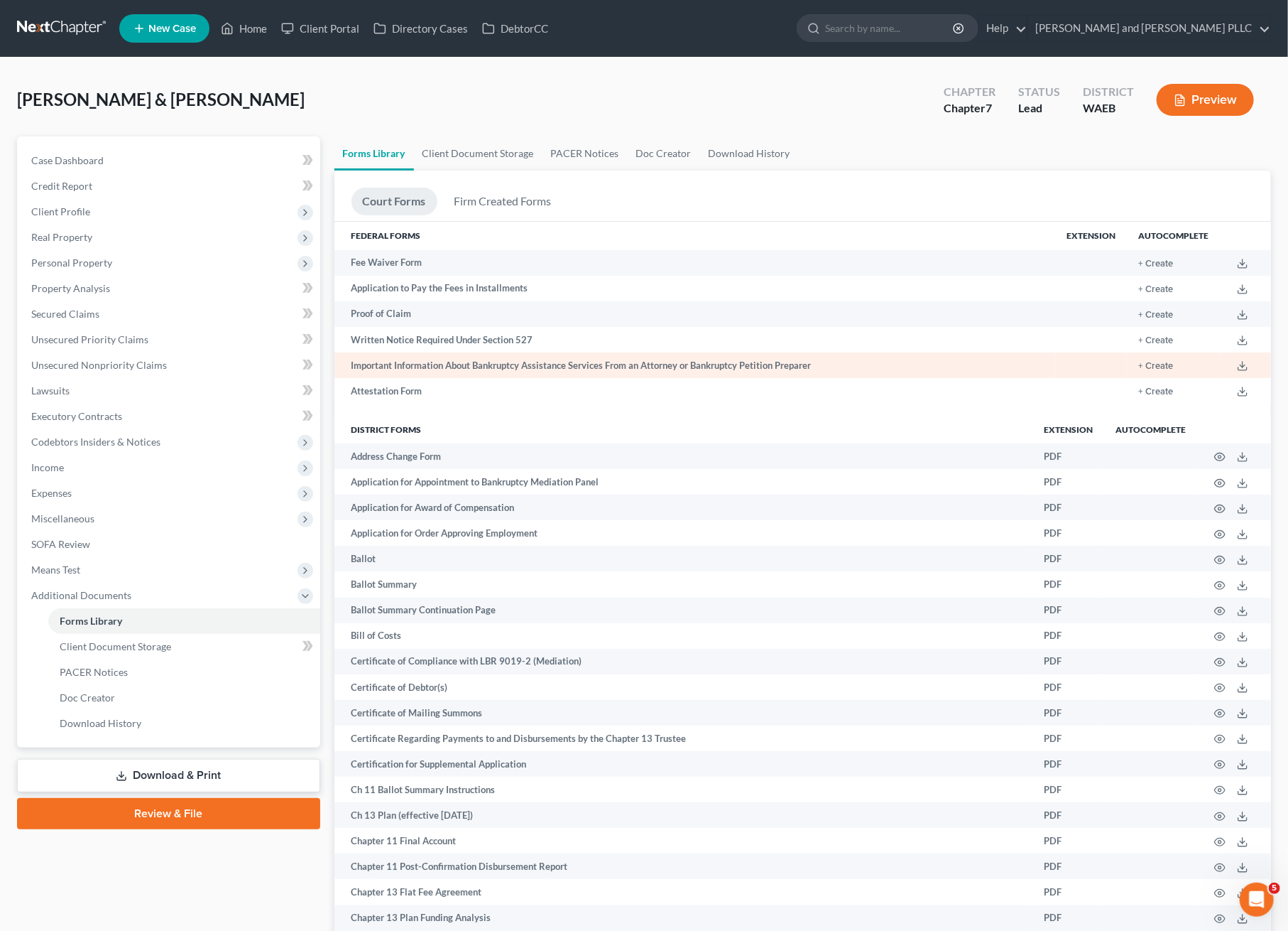
click at [376, 362] on td "Important Information About Bankruptcy Assistance Services From an Attorney or …" at bounding box center [696, 364] width 722 height 25
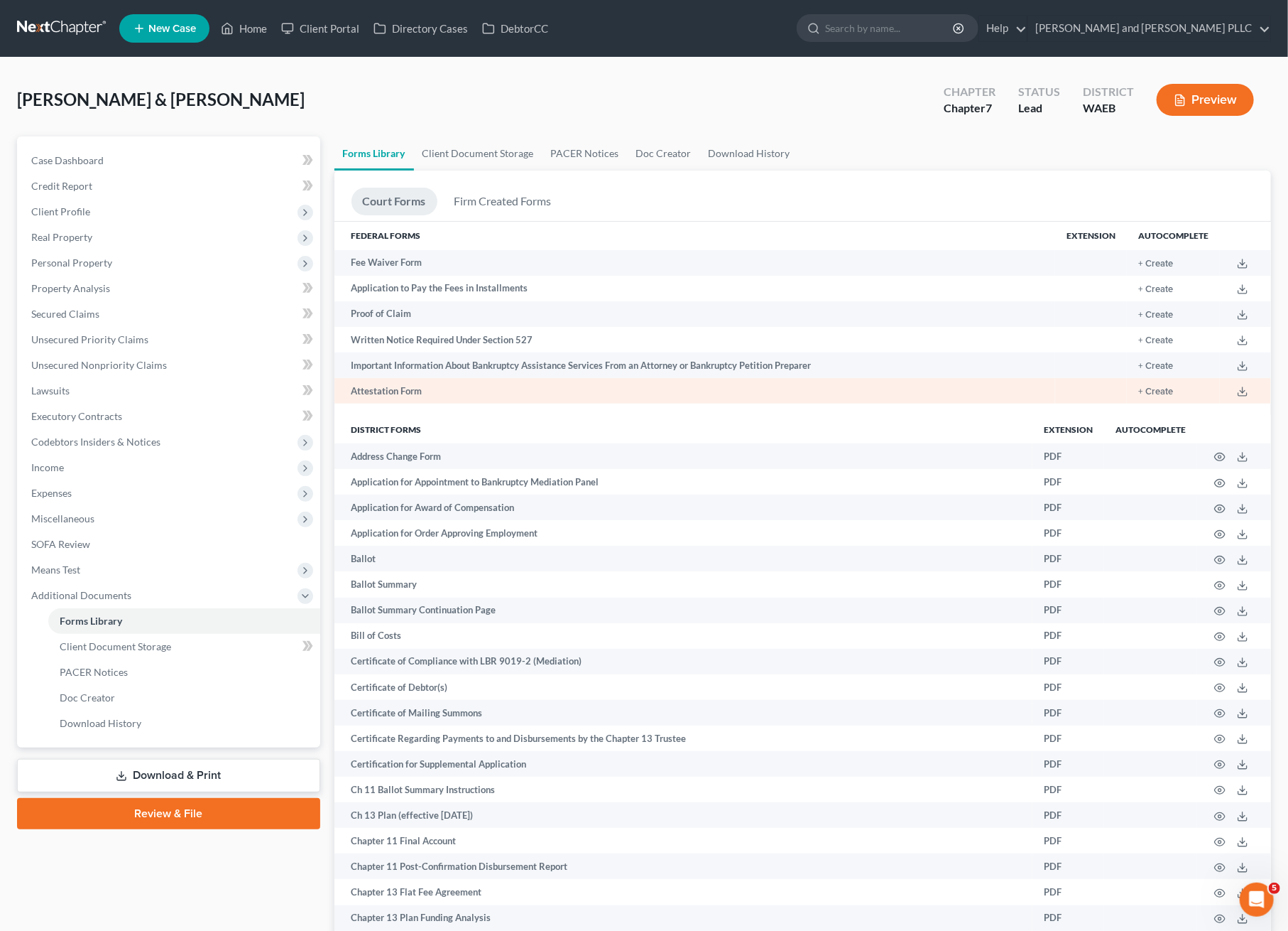
click at [361, 392] on td "Attestation Form" at bounding box center [696, 390] width 722 height 25
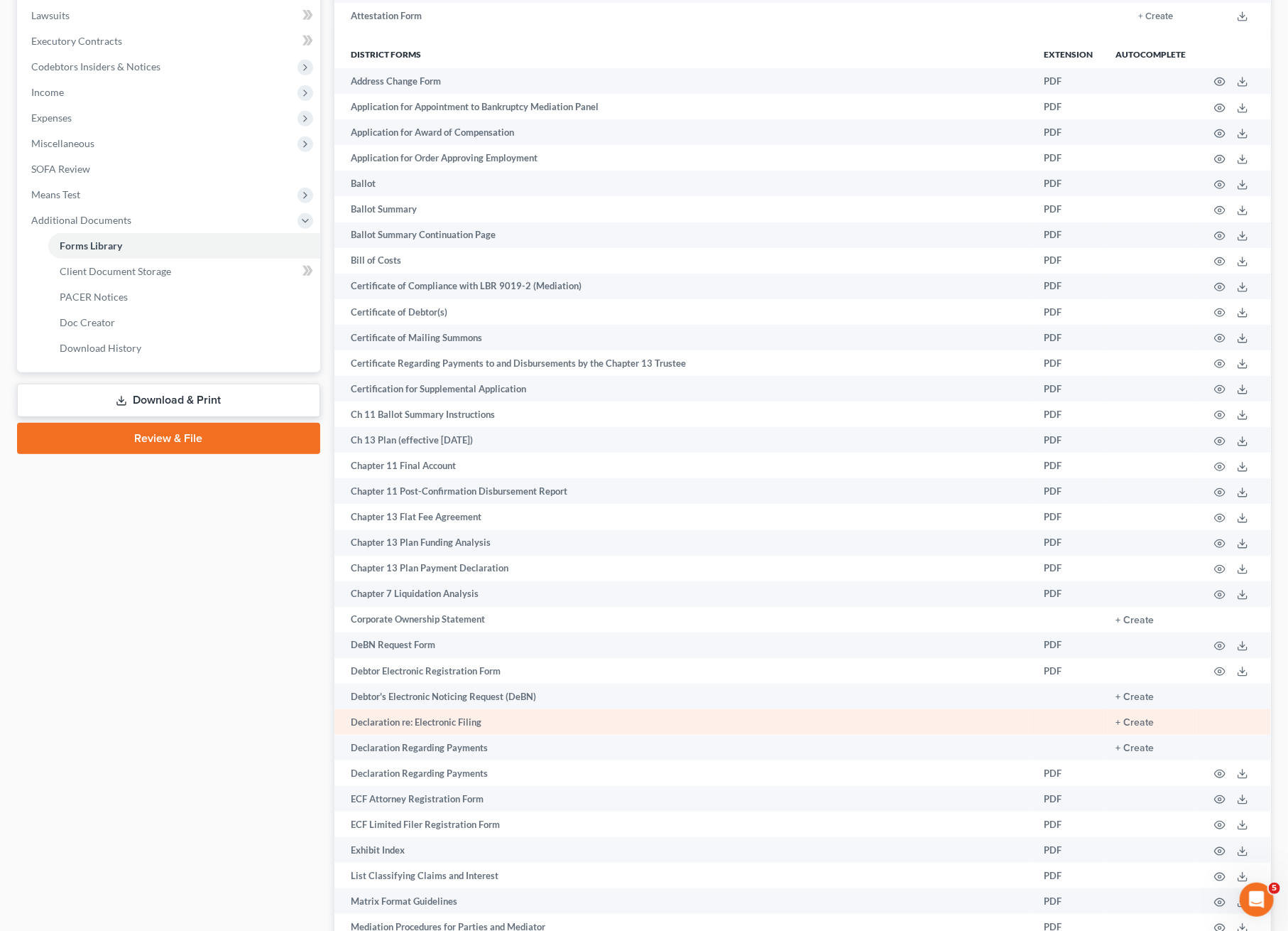
scroll to position [415, 0]
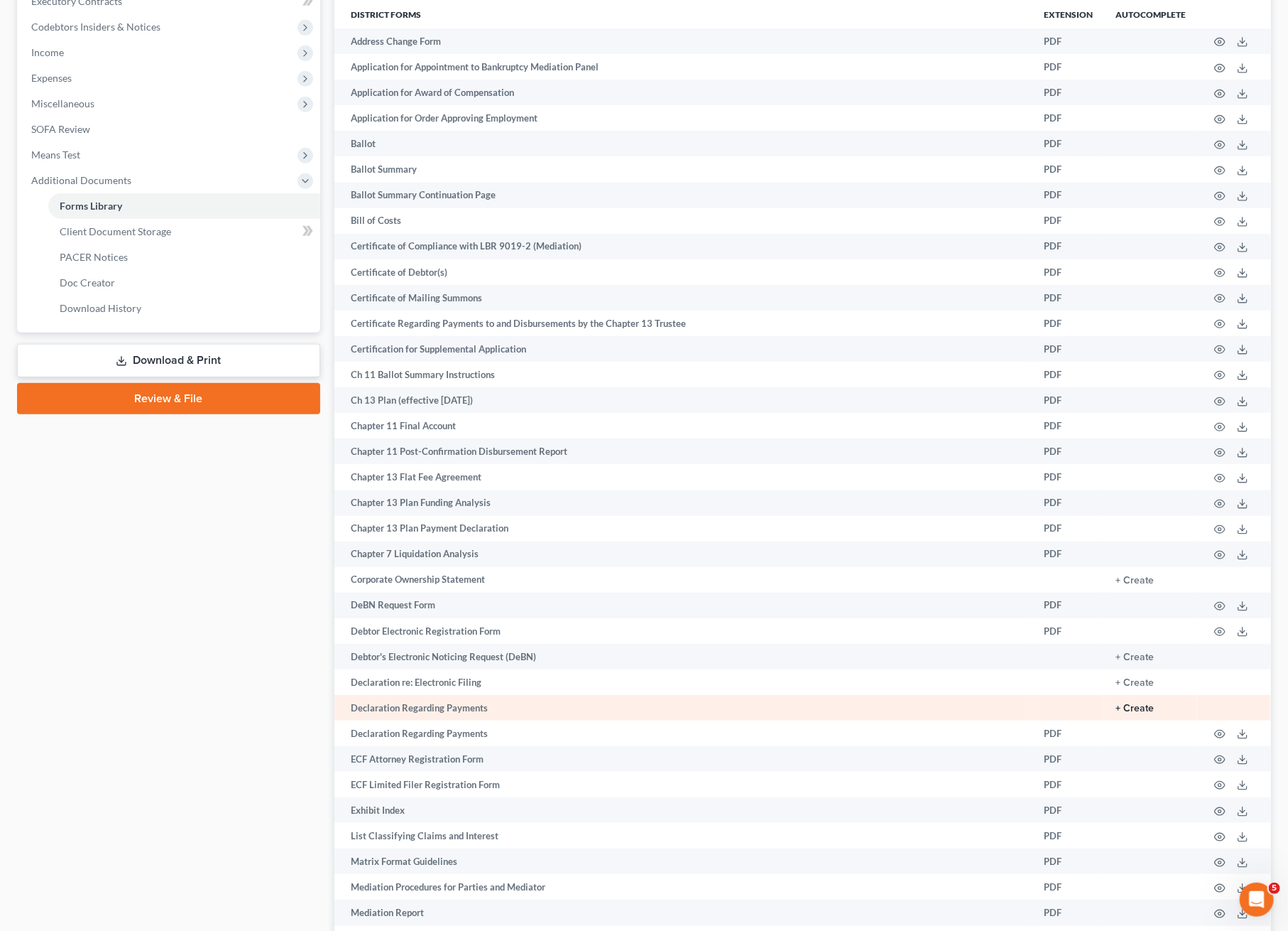
click at [1131, 704] on button "+ Create" at bounding box center [1134, 708] width 38 height 10
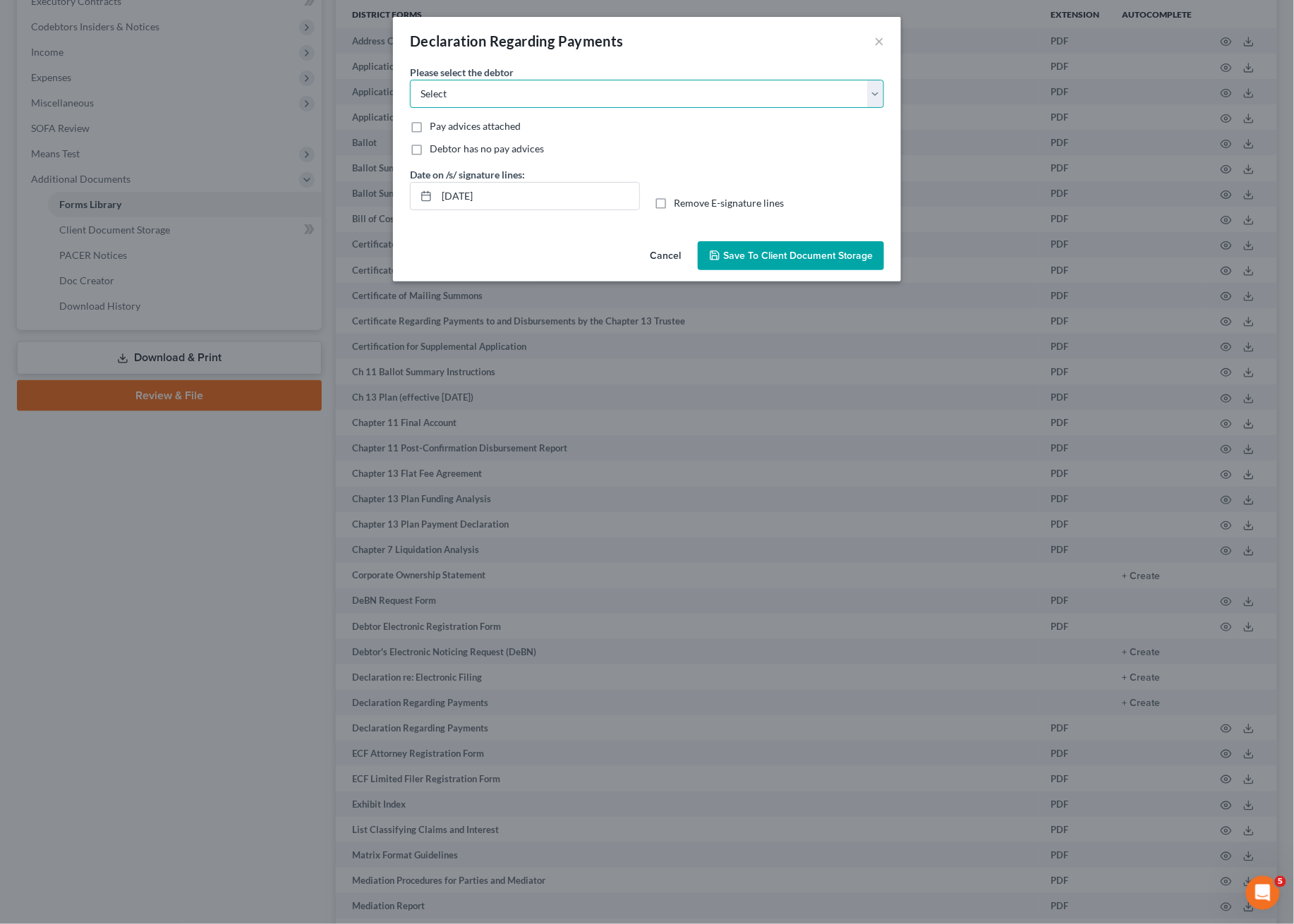
click at [467, 82] on select "Select [PERSON_NAME] [PERSON_NAME]" at bounding box center [647, 94] width 474 height 28
select select "1"
click at [410, 80] on select "Select [PERSON_NAME] [PERSON_NAME]" at bounding box center [647, 94] width 474 height 28
click at [448, 130] on span "Pay advices attached" at bounding box center [476, 126] width 91 height 12
click at [445, 128] on input "Pay advices attached" at bounding box center [439, 123] width 9 height 9
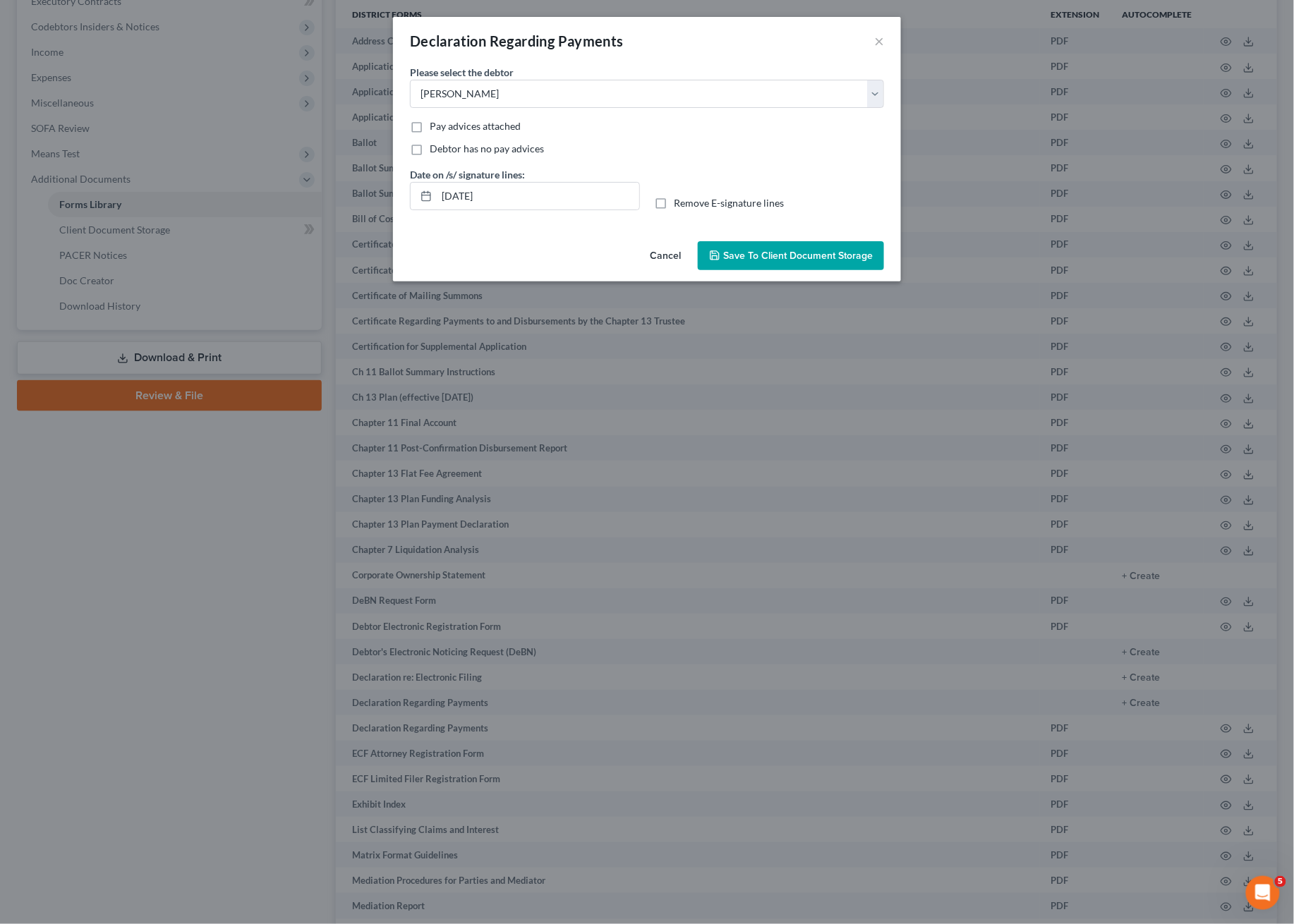
checkbox input "true"
drag, startPoint x: 567, startPoint y: 192, endPoint x: 377, endPoint y: 203, distance: 190.3
click at [377, 203] on div "Declaration Regarding Payments × Please select the debtor Select [PERSON_NAME] …" at bounding box center [647, 462] width 1294 height 924
click at [754, 259] on span "Save to Client Document Storage" at bounding box center [798, 256] width 150 height 12
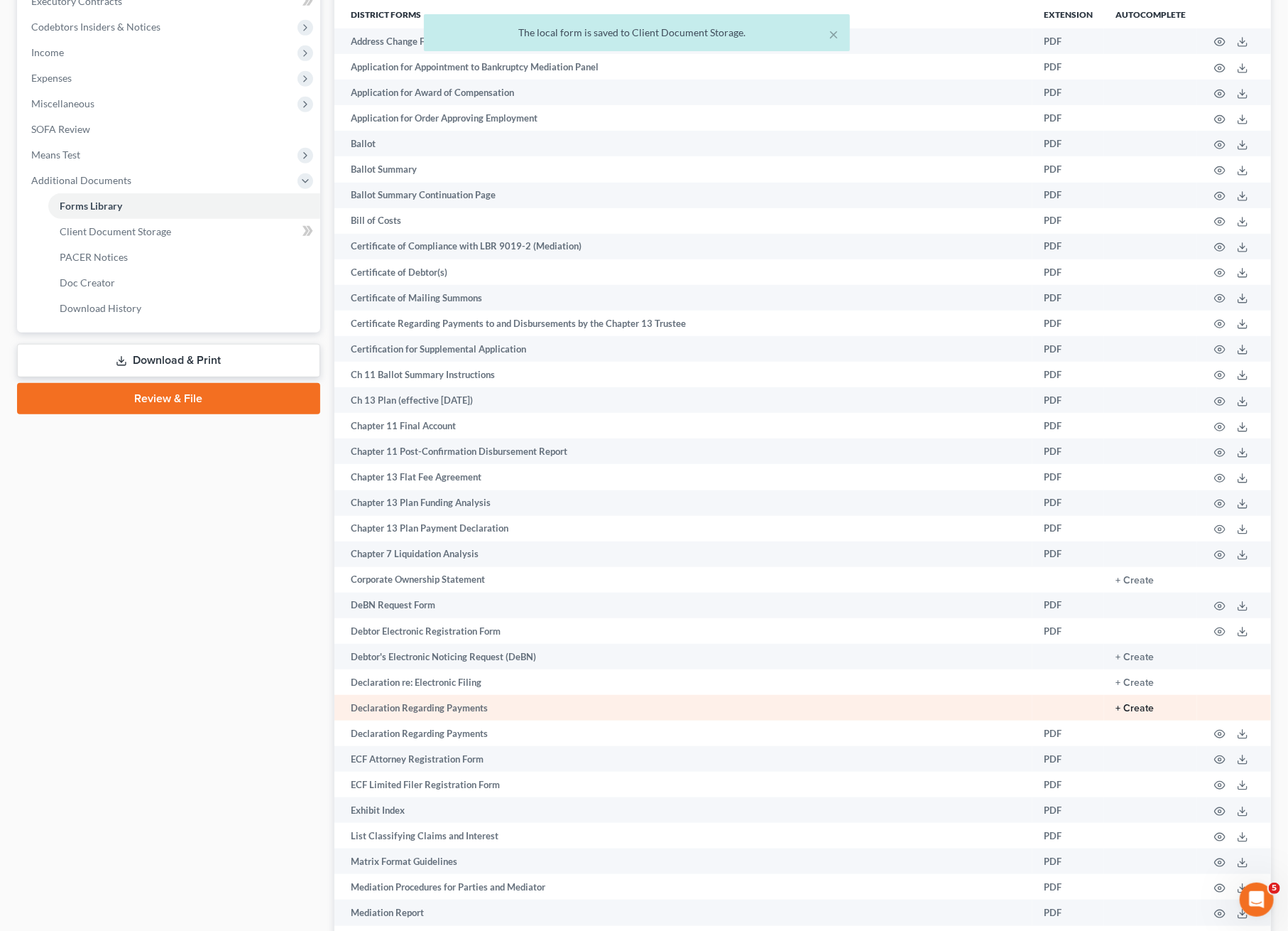
click at [1130, 706] on button "+ Create" at bounding box center [1134, 708] width 38 height 10
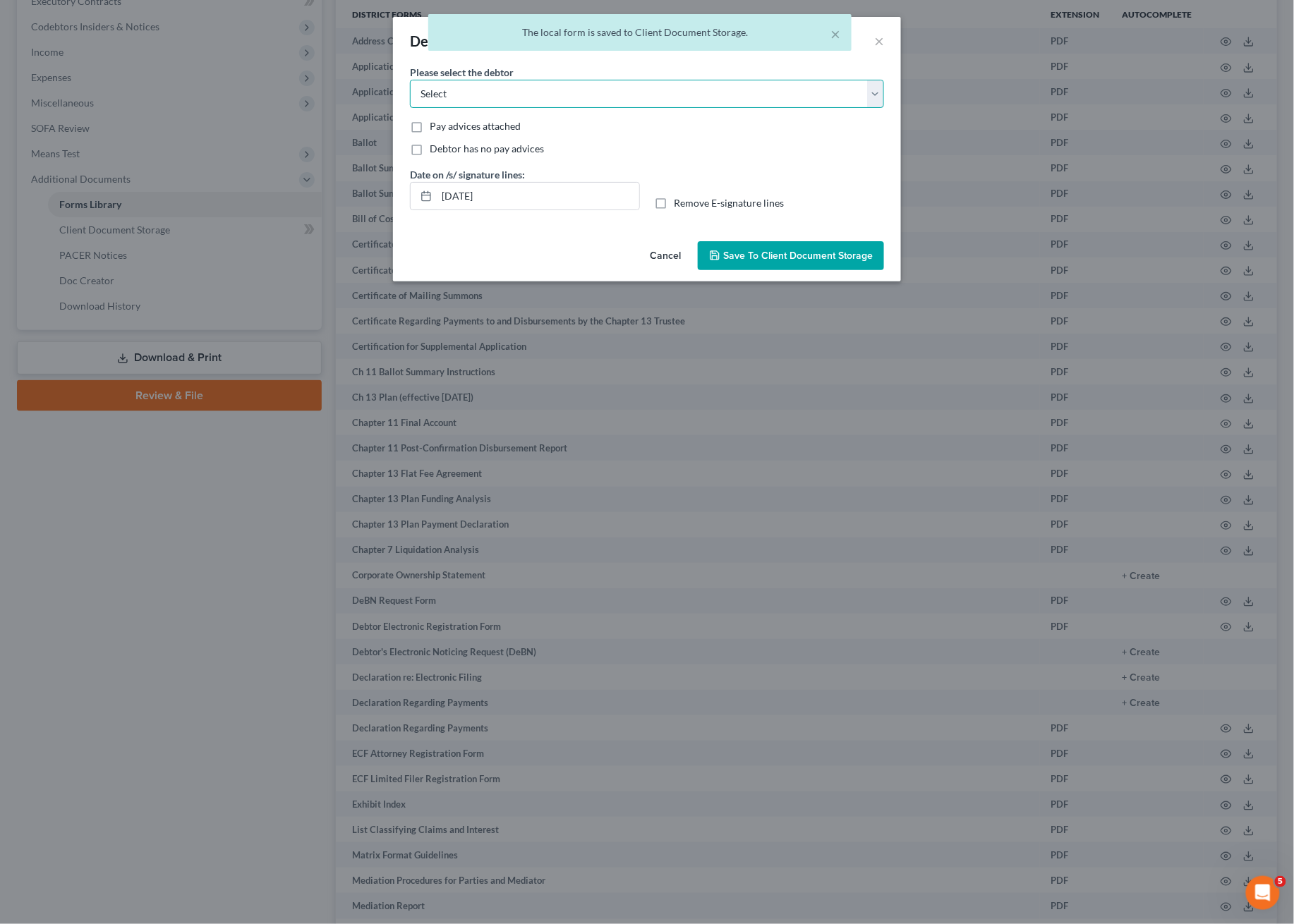
click at [514, 97] on select "Select [PERSON_NAME] [PERSON_NAME]" at bounding box center [647, 94] width 474 height 28
select select "0"
click at [410, 80] on select "Select [PERSON_NAME] [PERSON_NAME]" at bounding box center [647, 94] width 474 height 28
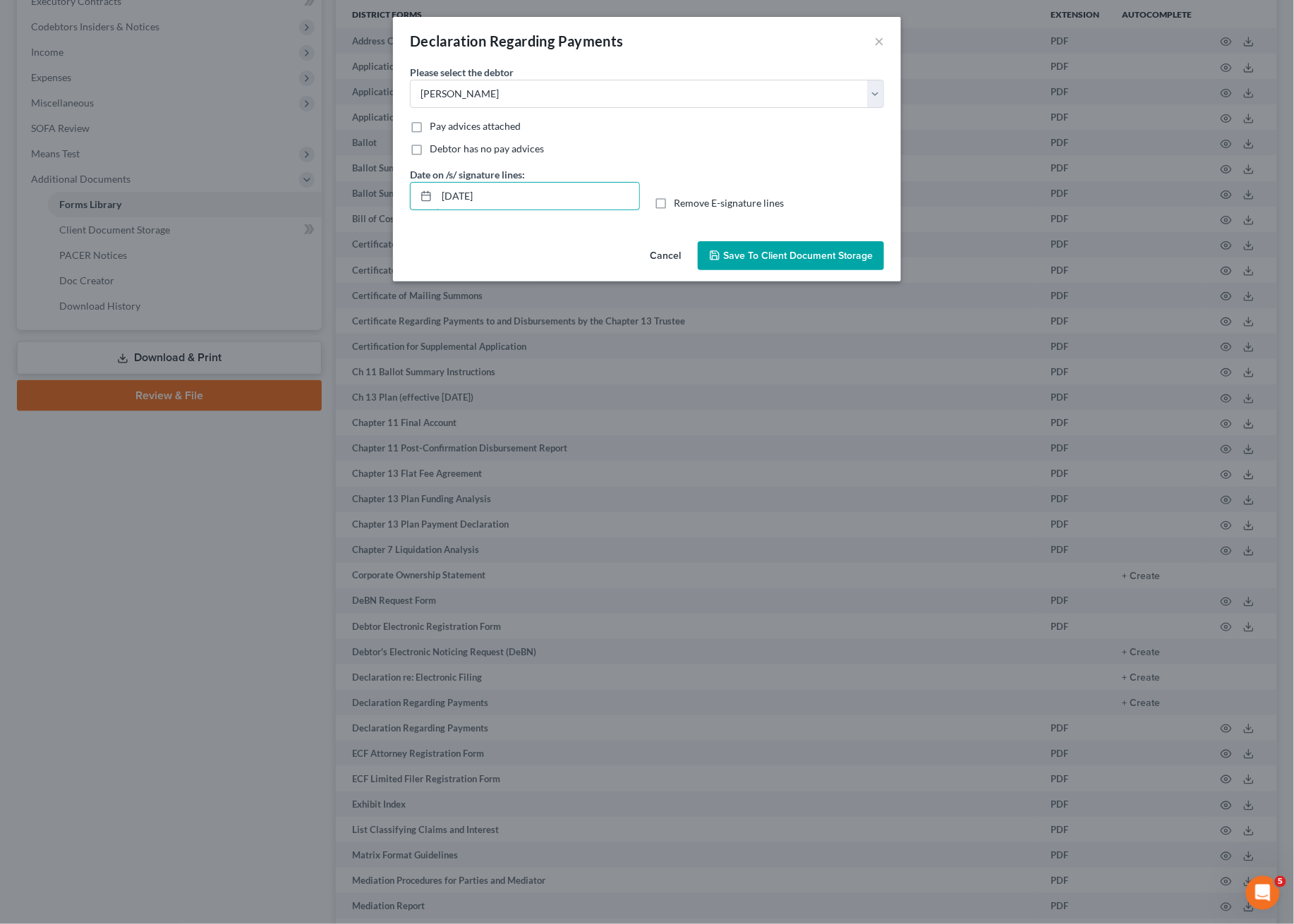
drag, startPoint x: 513, startPoint y: 198, endPoint x: 278, endPoint y: 196, distance: 235.0
click at [278, 196] on div "Declaration Regarding Payments × Please select the debtor Select [PERSON_NAME] …" at bounding box center [647, 462] width 1294 height 924
click at [444, 123] on span "Pay advices attached" at bounding box center [476, 126] width 91 height 12
click at [444, 123] on input "Pay advices attached" at bounding box center [439, 123] width 9 height 9
checkbox input "true"
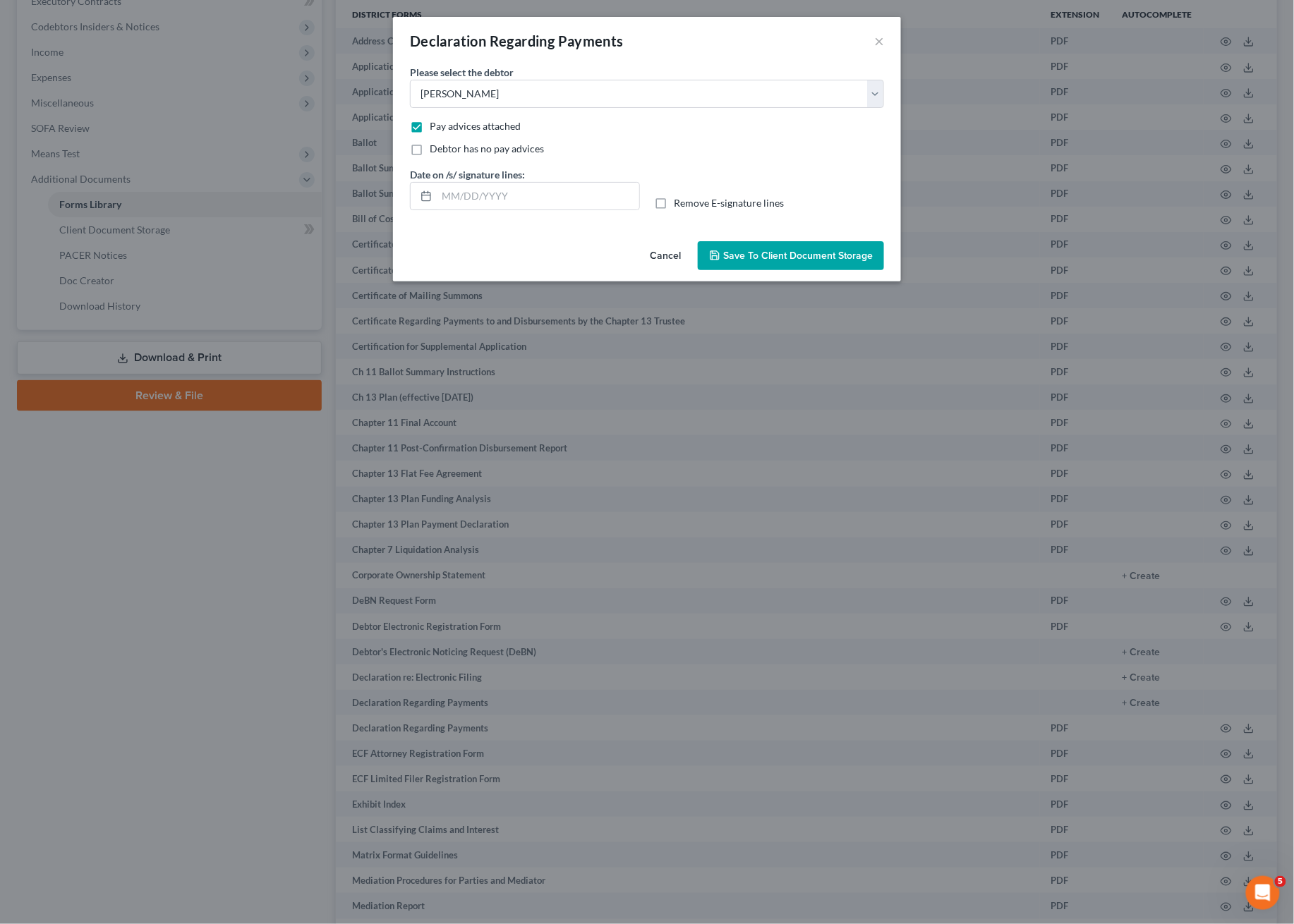
click at [783, 254] on span "Save to Client Document Storage" at bounding box center [798, 256] width 150 height 12
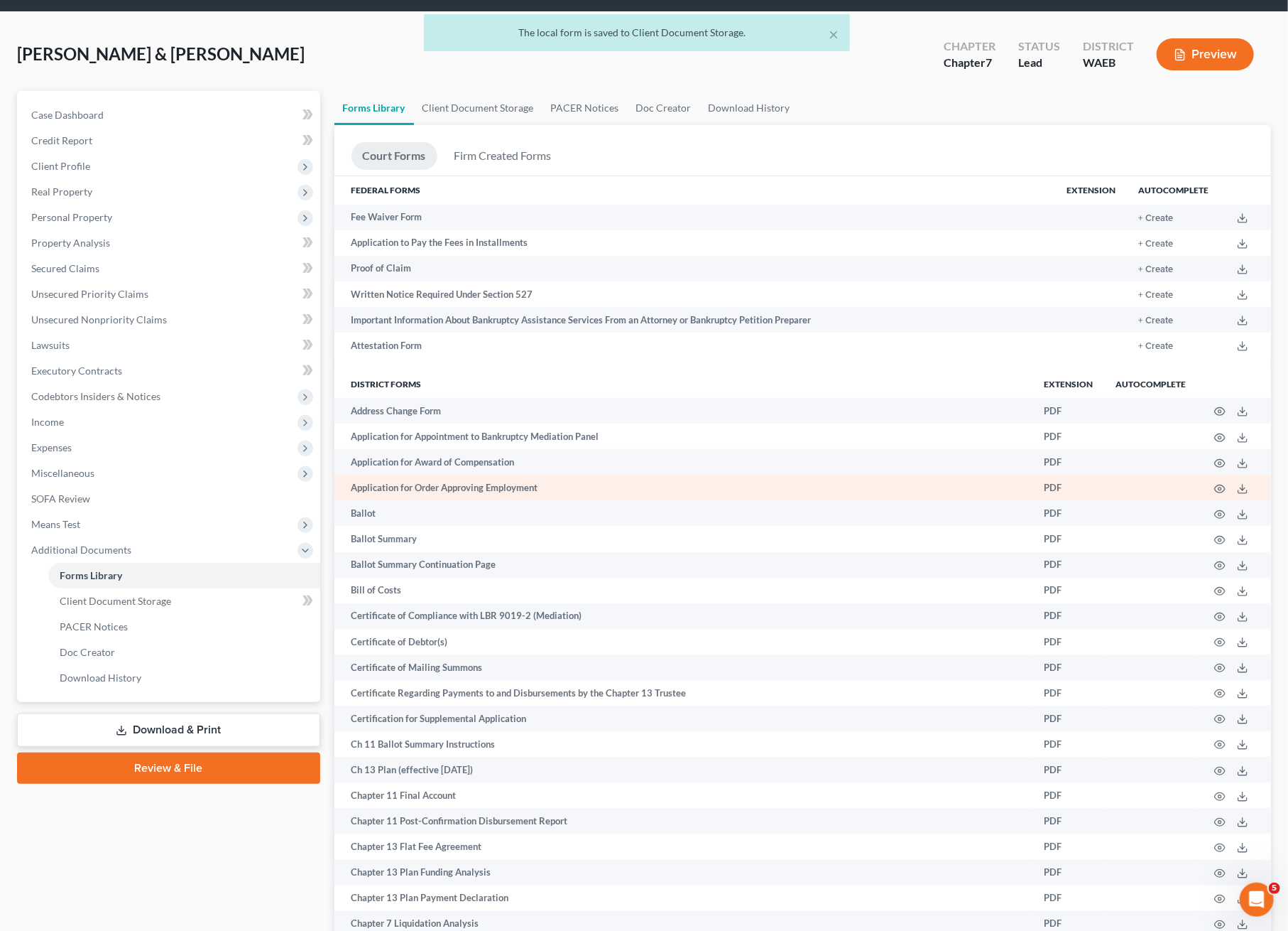
scroll to position [0, 0]
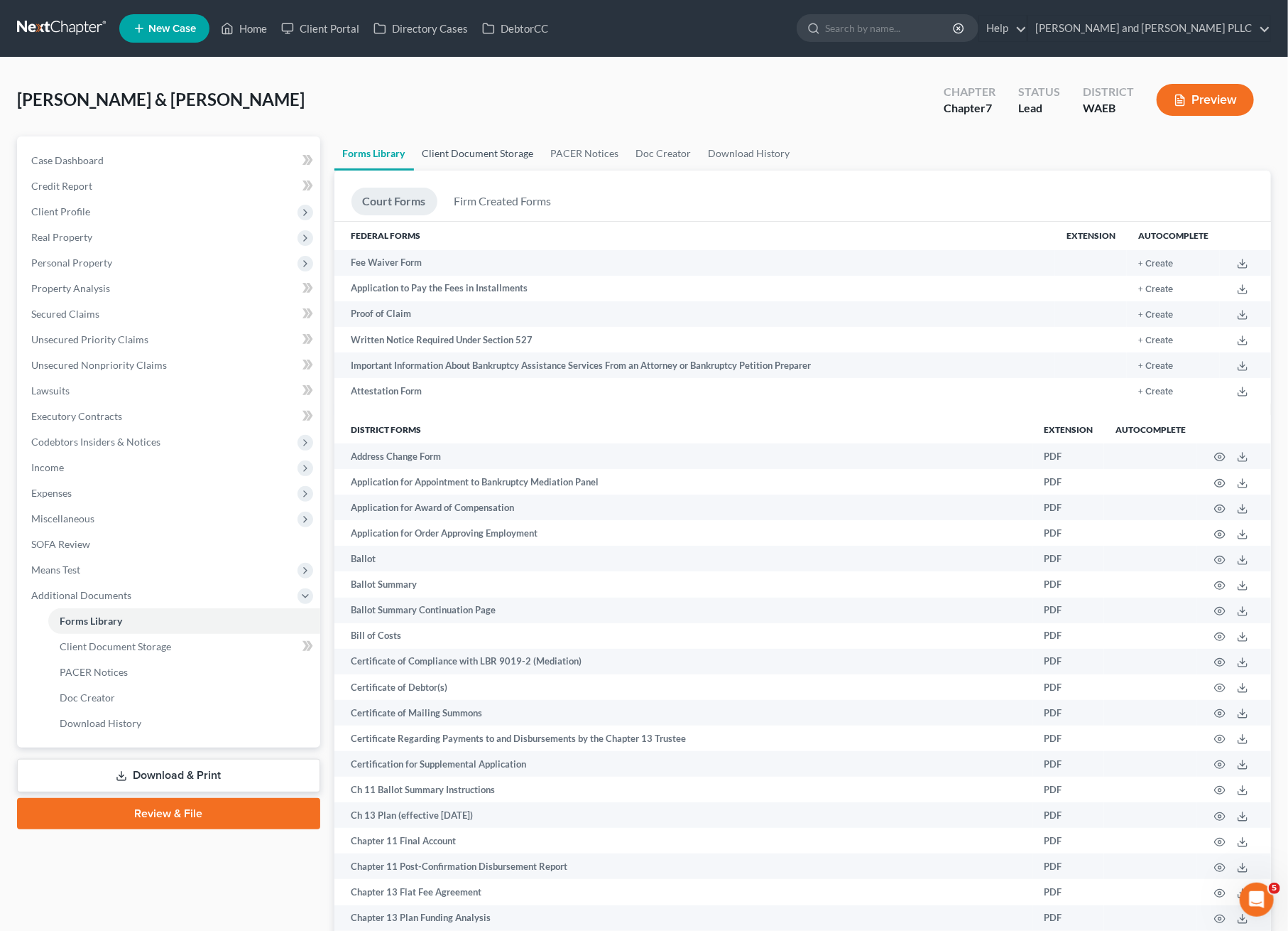
click at [473, 143] on link "Client Document Storage" at bounding box center [478, 153] width 128 height 34
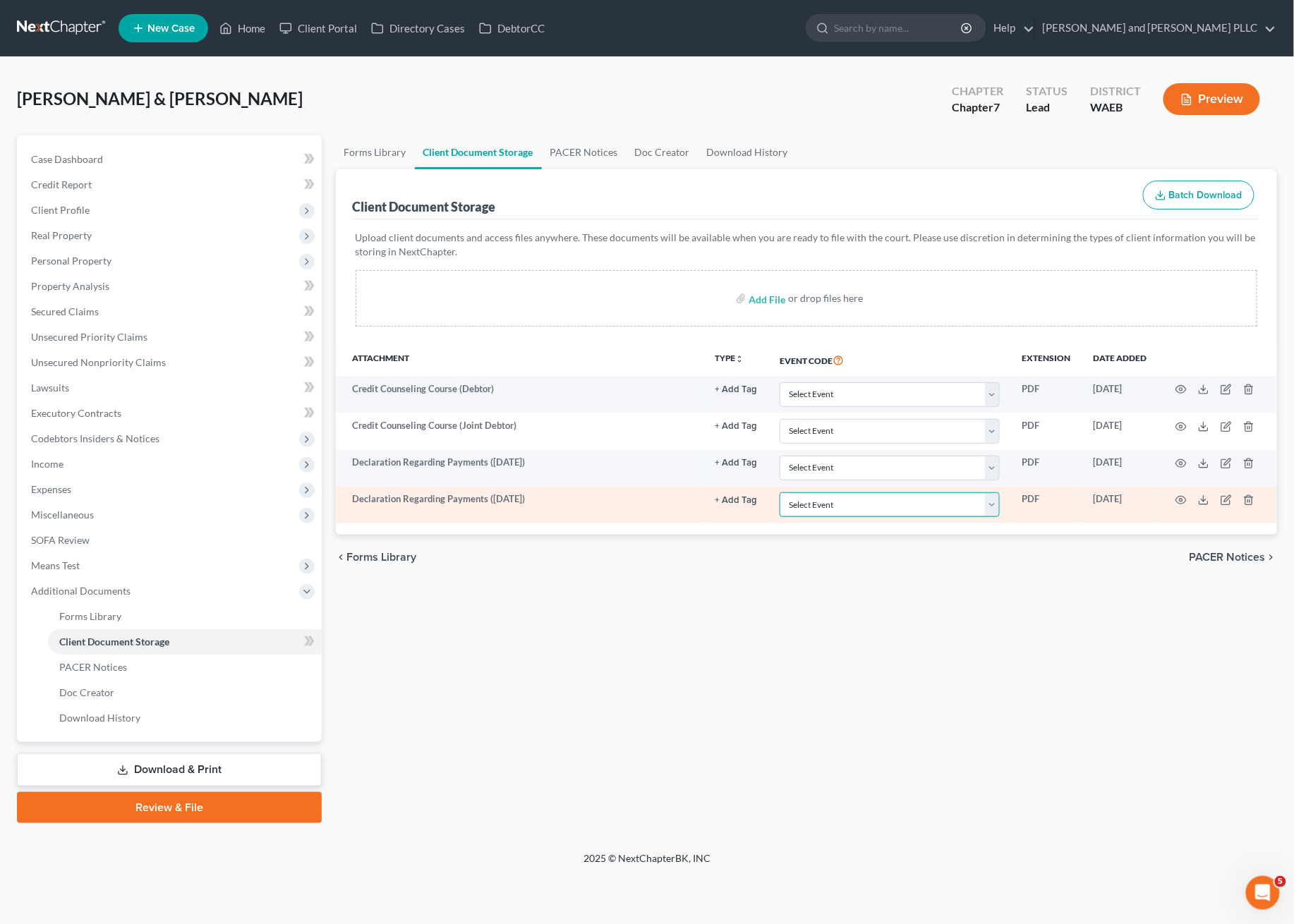
click at [882, 504] on select "Select Event Certificate of Credit Counseling Ch 13 - Certificate Re Payments a…" at bounding box center [889, 505] width 220 height 25
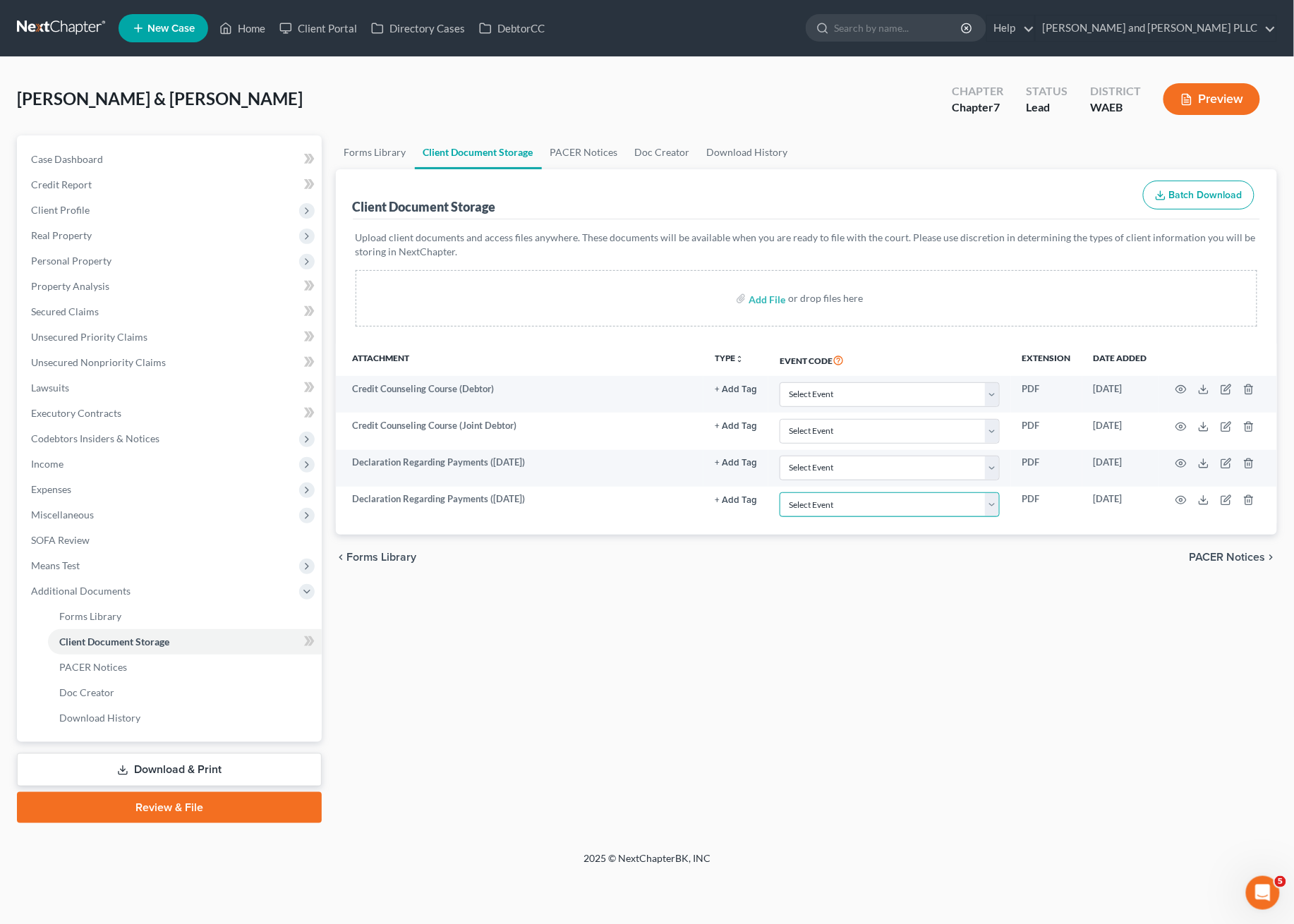
select select "7"
click at [780, 493] on select "Select Event Certificate of Credit Counseling Ch 13 - Certificate Re Payments a…" at bounding box center [889, 505] width 220 height 25
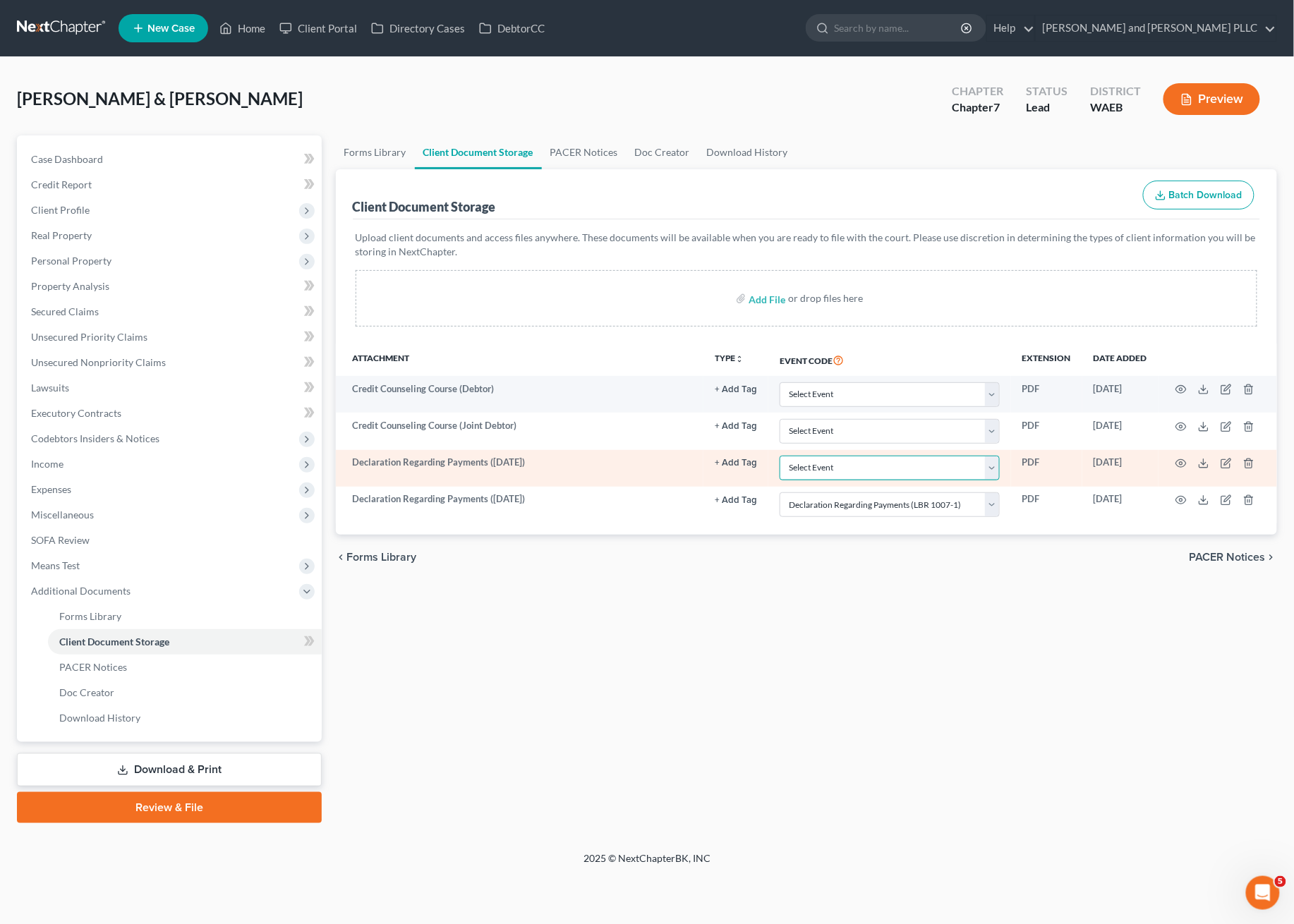
click at [874, 467] on select "Select Event Certificate of Credit Counseling Ch 13 - Certificate Re Payments a…" at bounding box center [889, 468] width 220 height 25
select select "7"
click at [780, 456] on select "Select Event Certificate of Credit Counseling Ch 13 - Certificate Re Payments a…" at bounding box center [889, 468] width 220 height 25
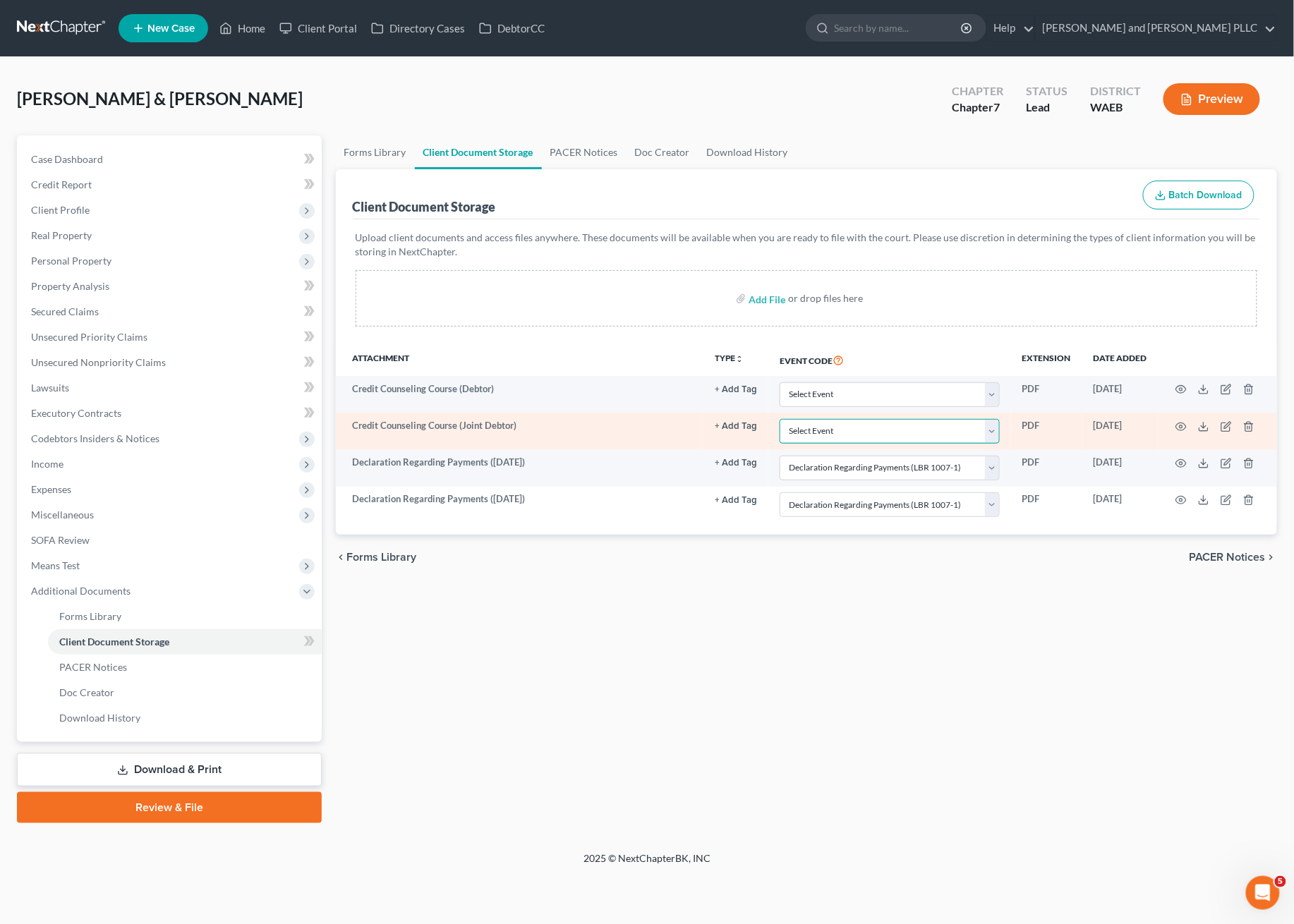
click at [810, 431] on select "Select Event Certificate of Credit Counseling Ch 13 - Certificate Re Payments a…" at bounding box center [889, 431] width 220 height 25
select select "0"
click at [780, 419] on select "Select Event Certificate of Credit Counseling Ch 13 - Certificate Re Payments a…" at bounding box center [889, 431] width 220 height 25
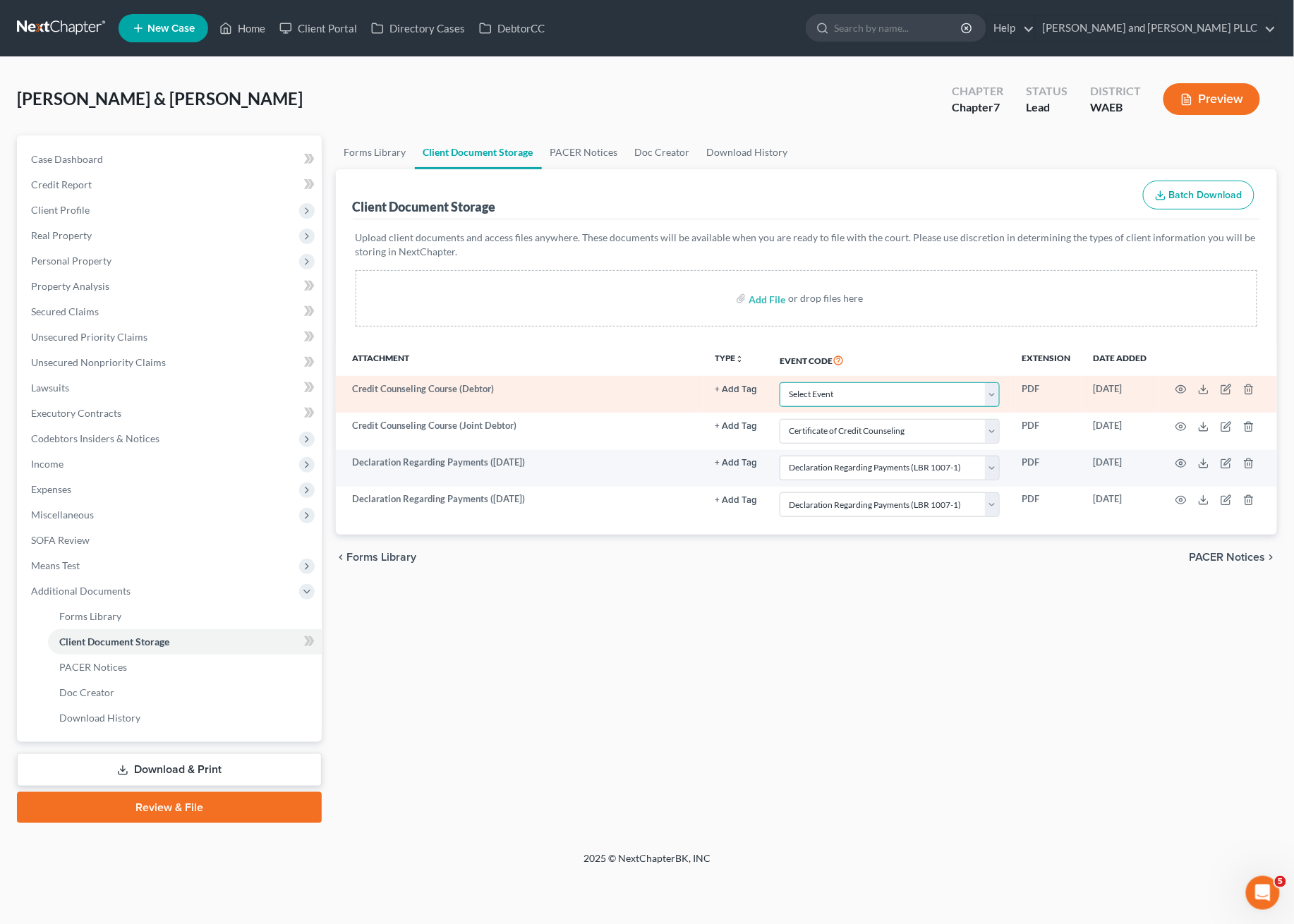
click at [859, 389] on select "Select Event Certificate of Credit Counseling Ch 13 - Certificate Re Payments a…" at bounding box center [889, 394] width 220 height 25
select select "0"
click at [780, 382] on select "Select Event Certificate of Credit Counseling Ch 13 - Certificate Re Payments a…" at bounding box center [889, 394] width 220 height 25
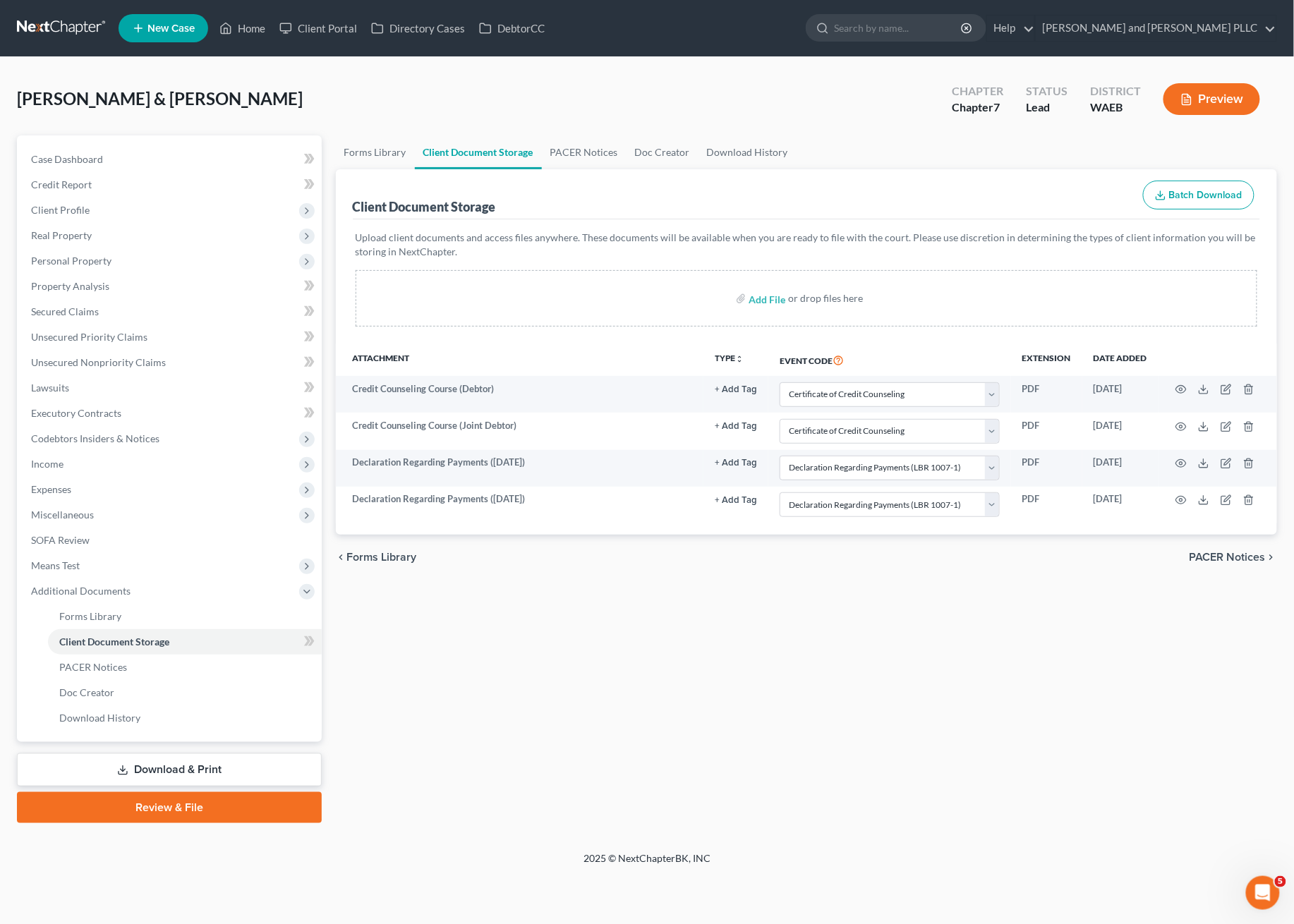
click at [678, 678] on div "Forms Library Client Document Storage PACER Notices Doc Creator Download Histor…" at bounding box center [807, 479] width 956 height 687
click at [598, 157] on link "PACER Notices" at bounding box center [584, 152] width 84 height 34
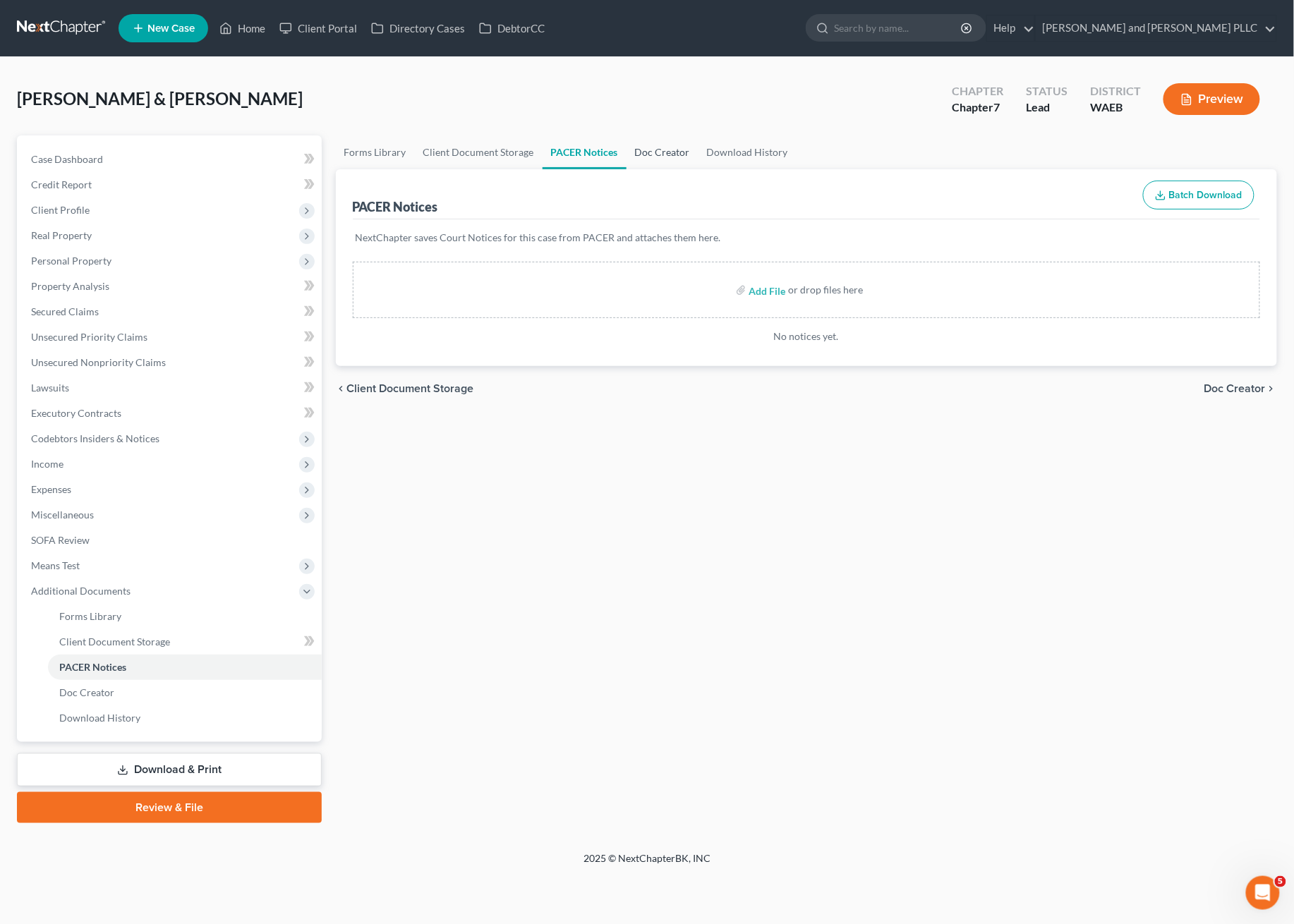
click at [679, 148] on link "Doc Creator" at bounding box center [663, 152] width 72 height 34
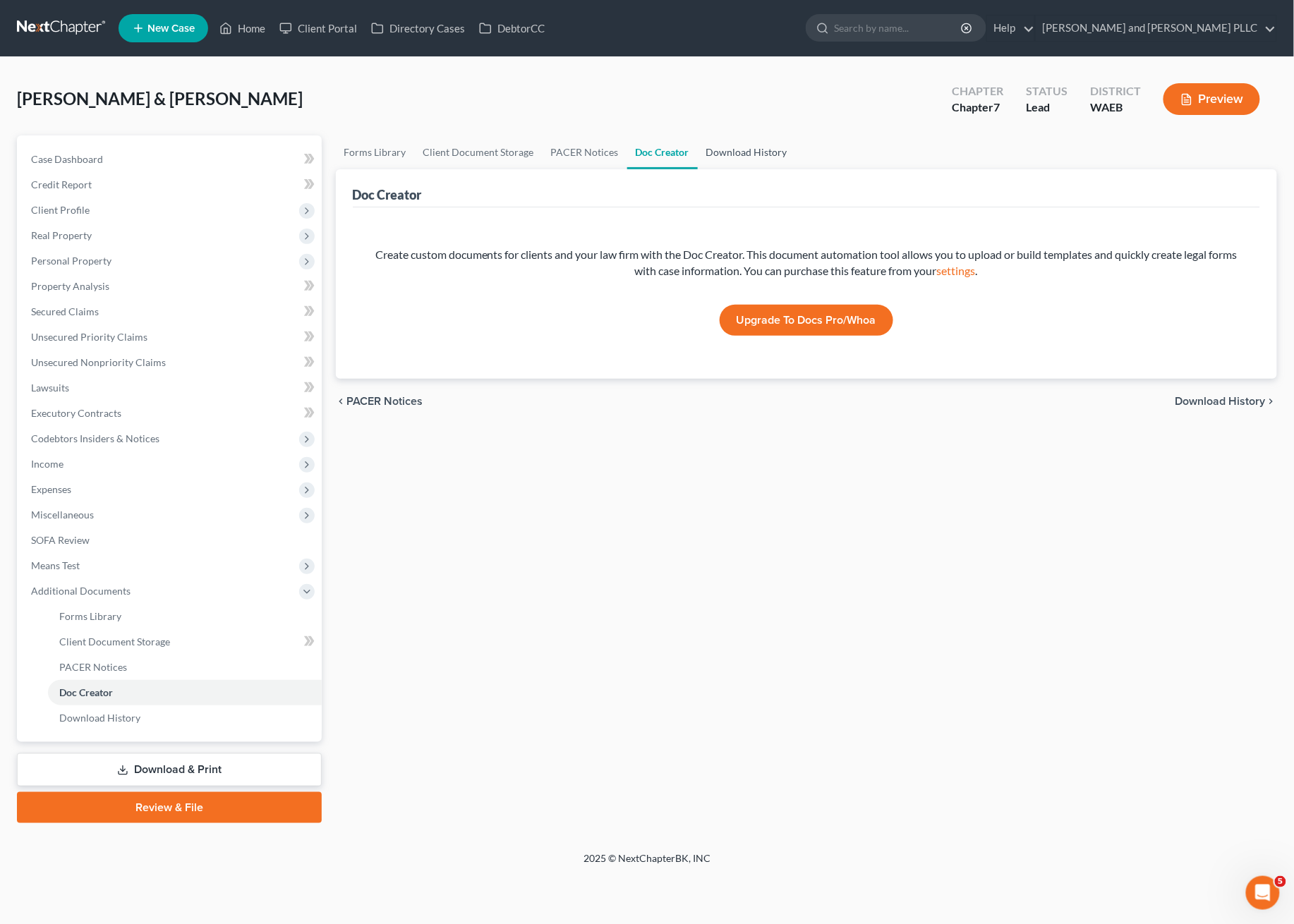
click at [726, 137] on link "Download History" at bounding box center [747, 152] width 98 height 34
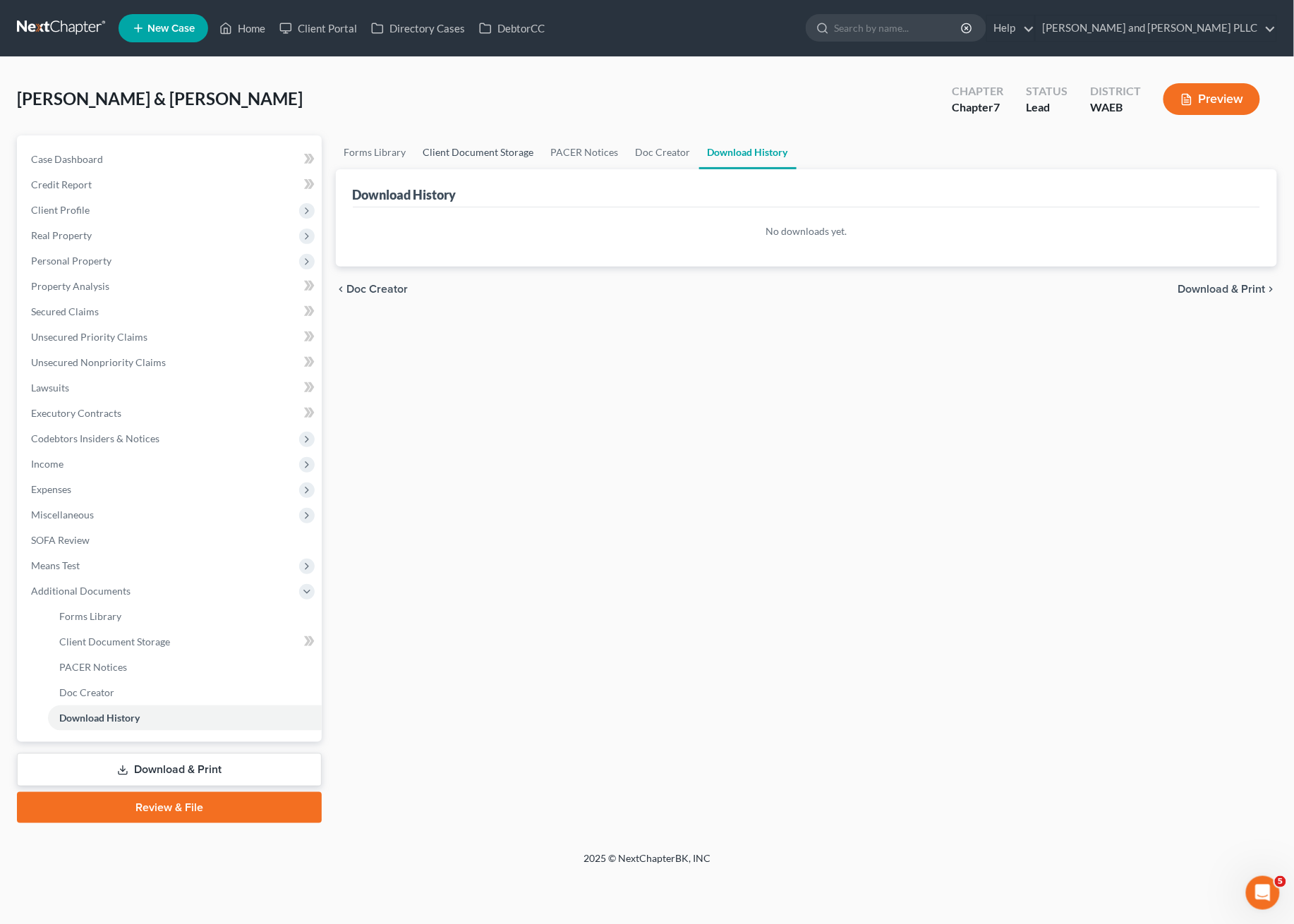
click at [469, 146] on link "Client Document Storage" at bounding box center [479, 152] width 128 height 34
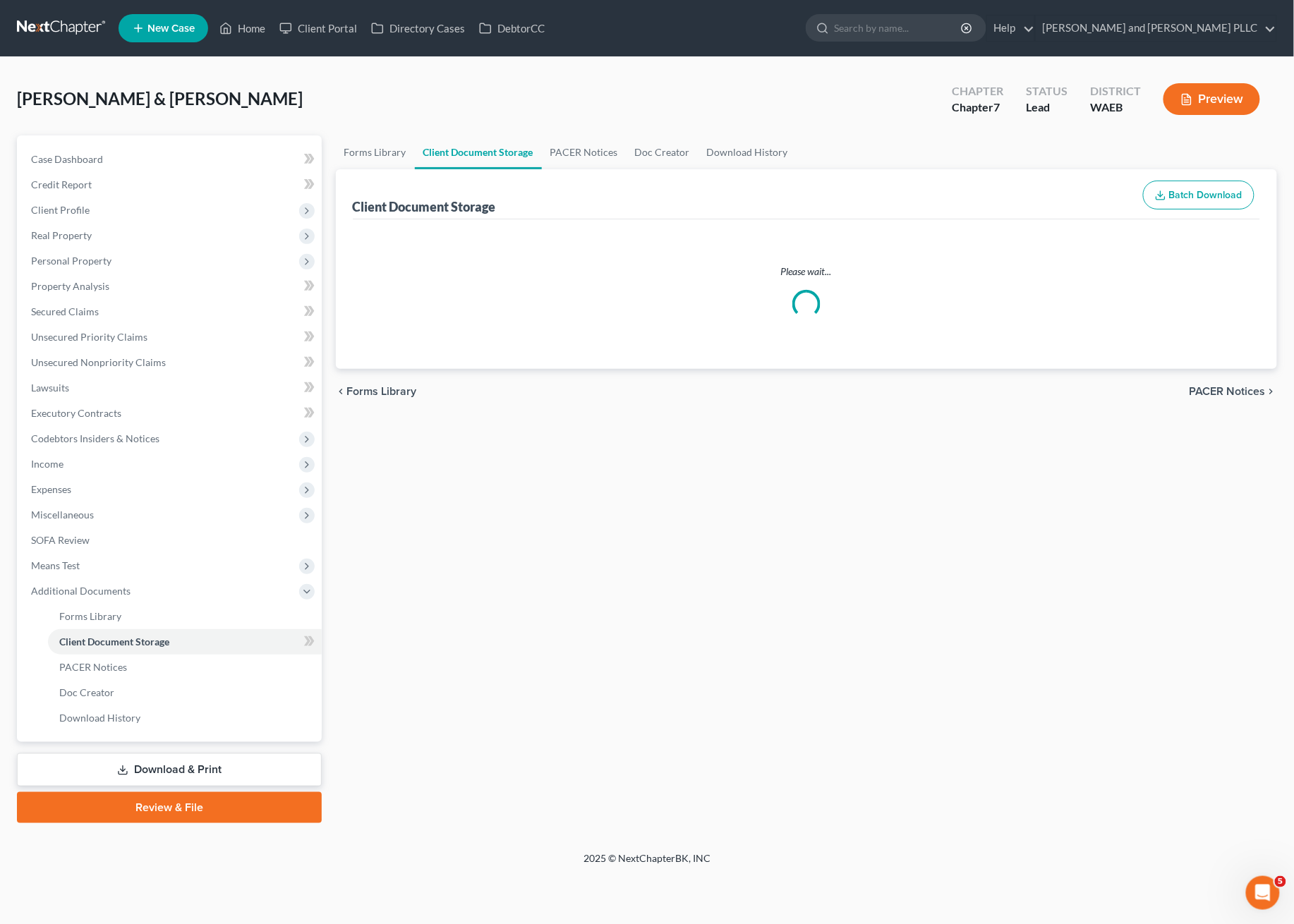
select select "0"
select select "7"
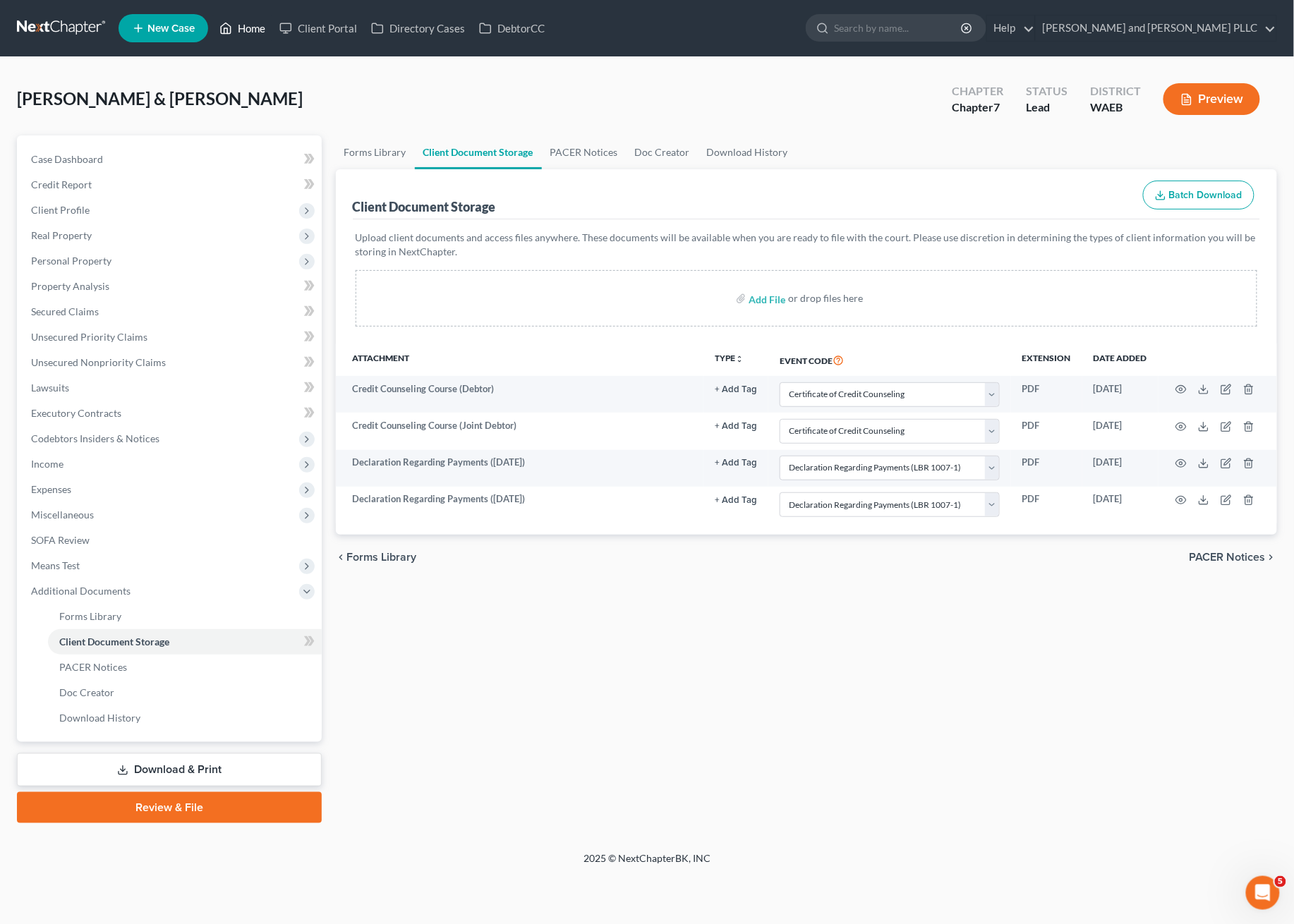
click at [248, 28] on link "Home" at bounding box center [242, 28] width 60 height 25
